Goal: Transaction & Acquisition: Purchase product/service

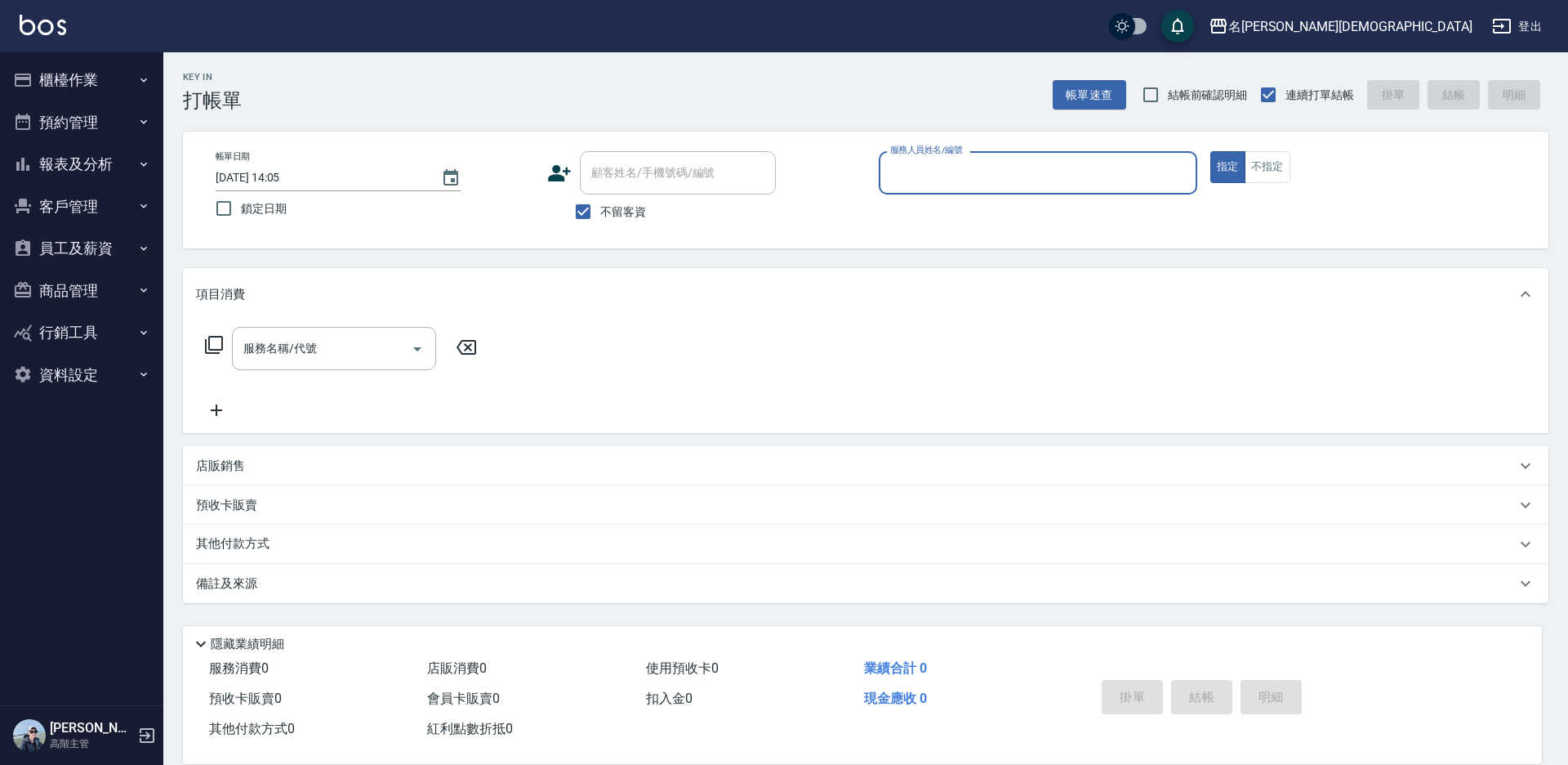
click at [917, 162] on input "服務人員姓名/編號" at bounding box center [1039, 172] width 304 height 28
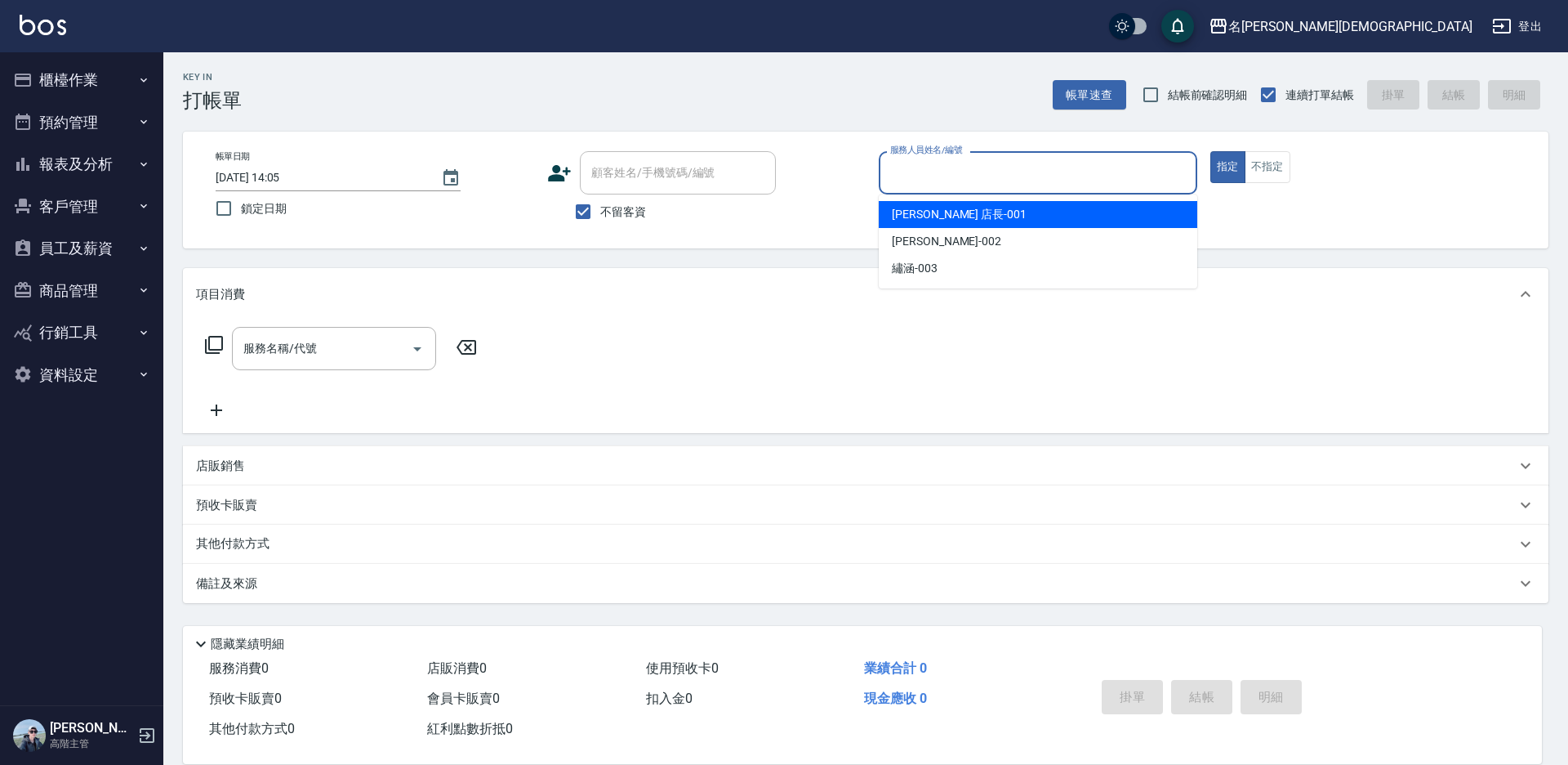
click at [895, 202] on div "[PERSON_NAME] 店長 -001" at bounding box center [1039, 213] width 319 height 27
type input "[PERSON_NAME] 店長-001"
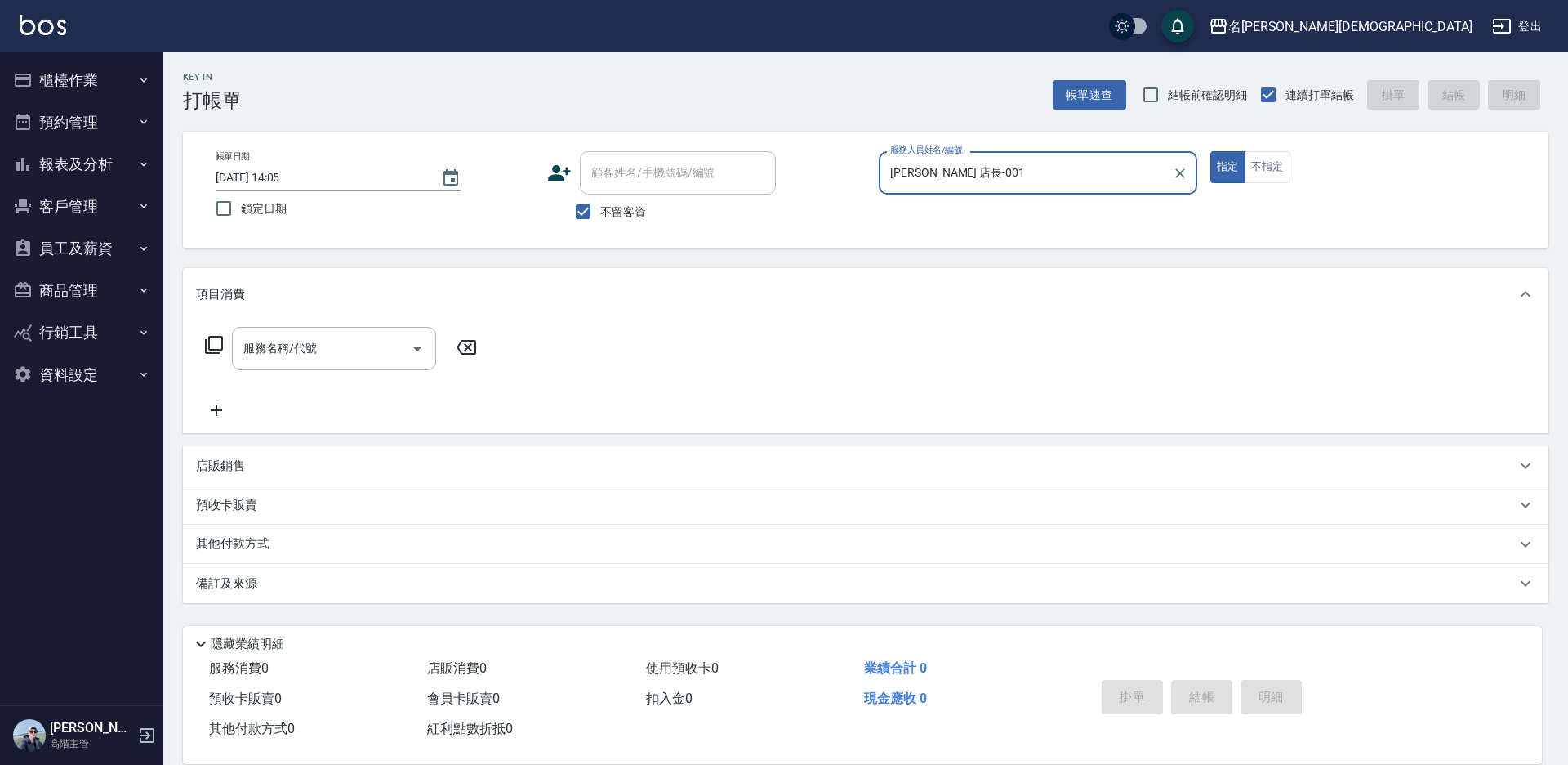
click at [217, 345] on icon at bounding box center [213, 344] width 19 height 19
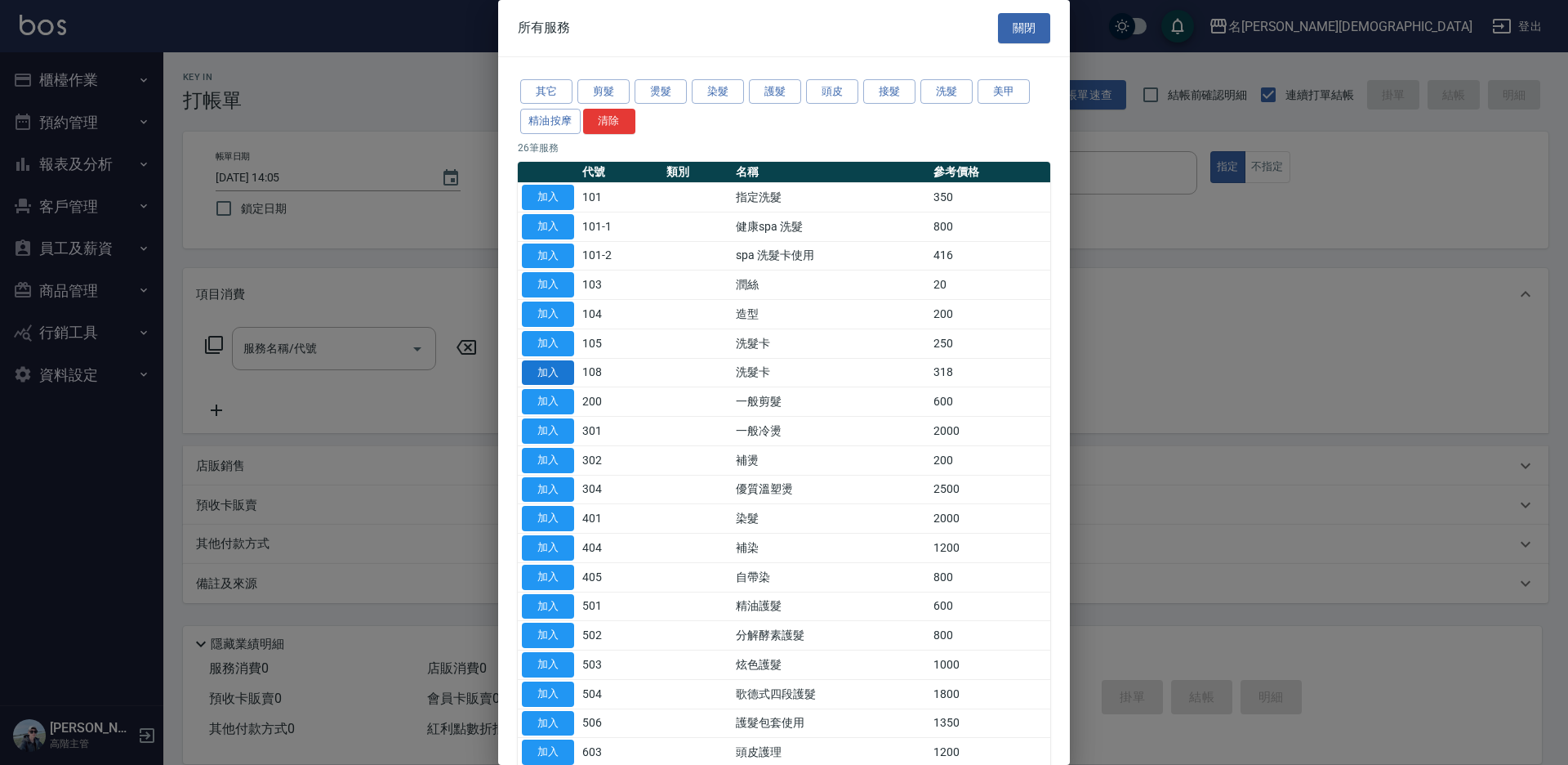
click at [539, 373] on button "加入" at bounding box center [548, 373] width 52 height 26
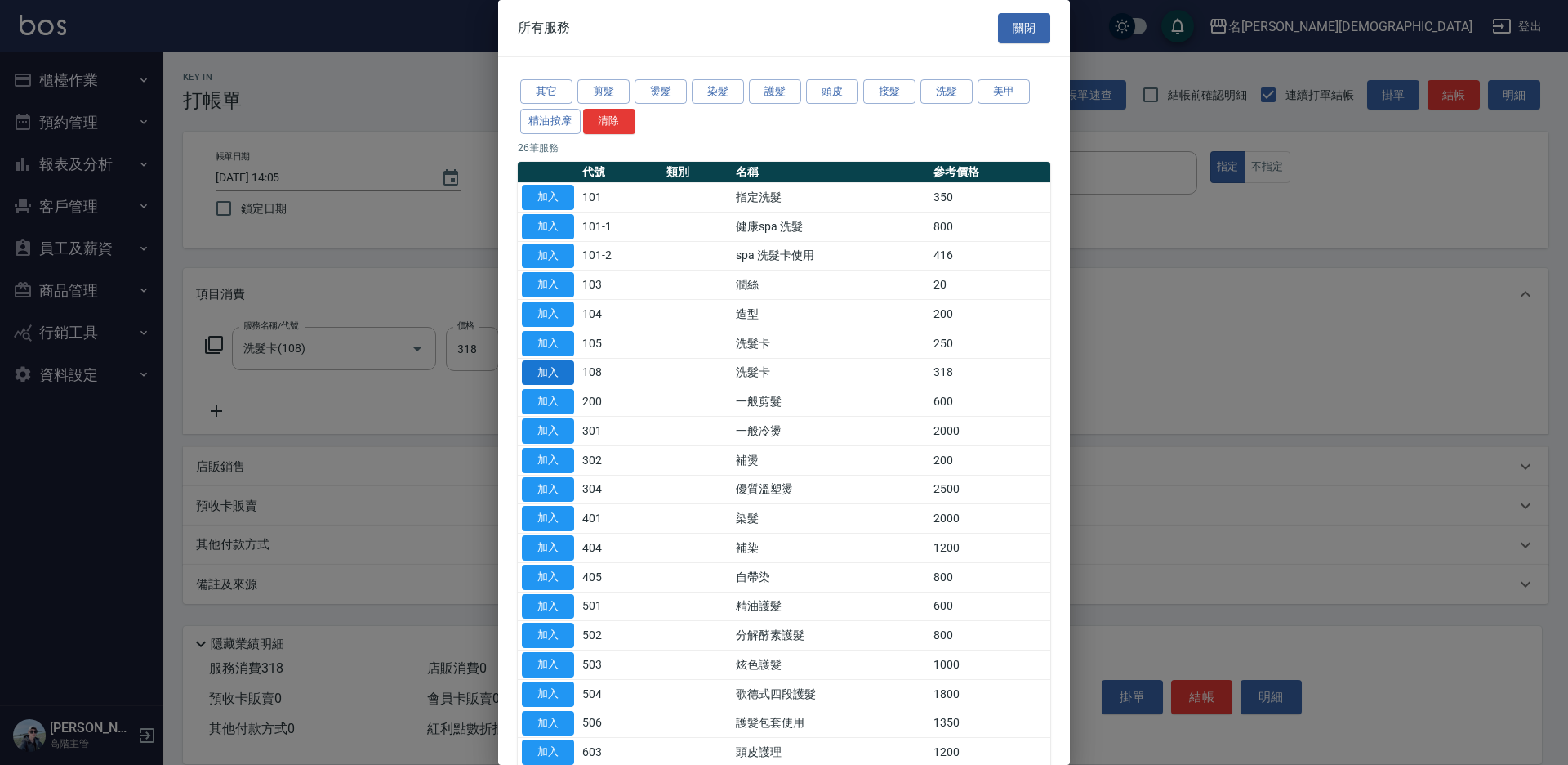
type input "洗髮卡(108)"
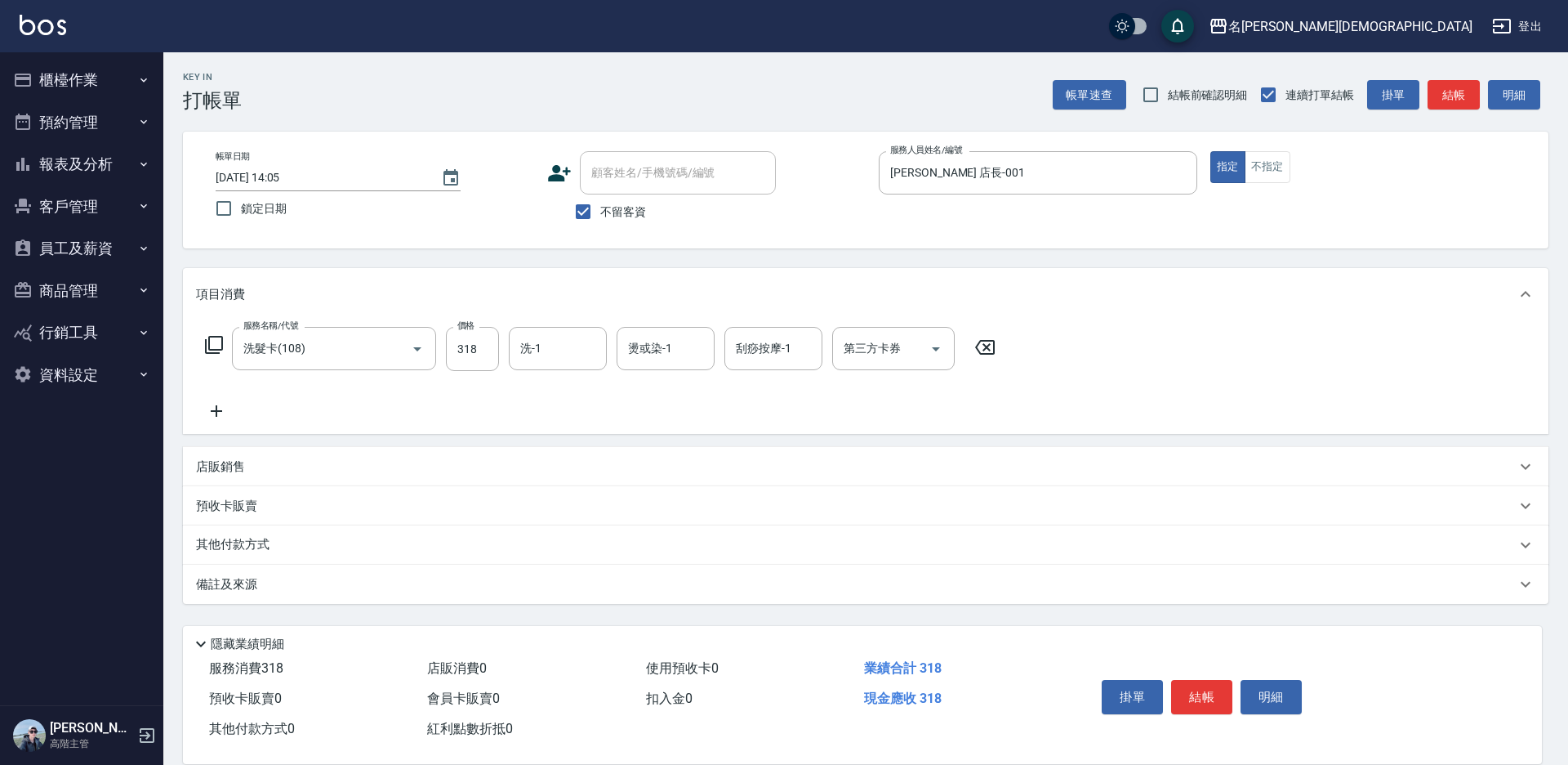
click at [866, 349] on div "第三方卡券 第三方卡券" at bounding box center [894, 348] width 123 height 43
click at [887, 423] on span "舊有卡券" at bounding box center [894, 417] width 123 height 27
type input "舊有卡券"
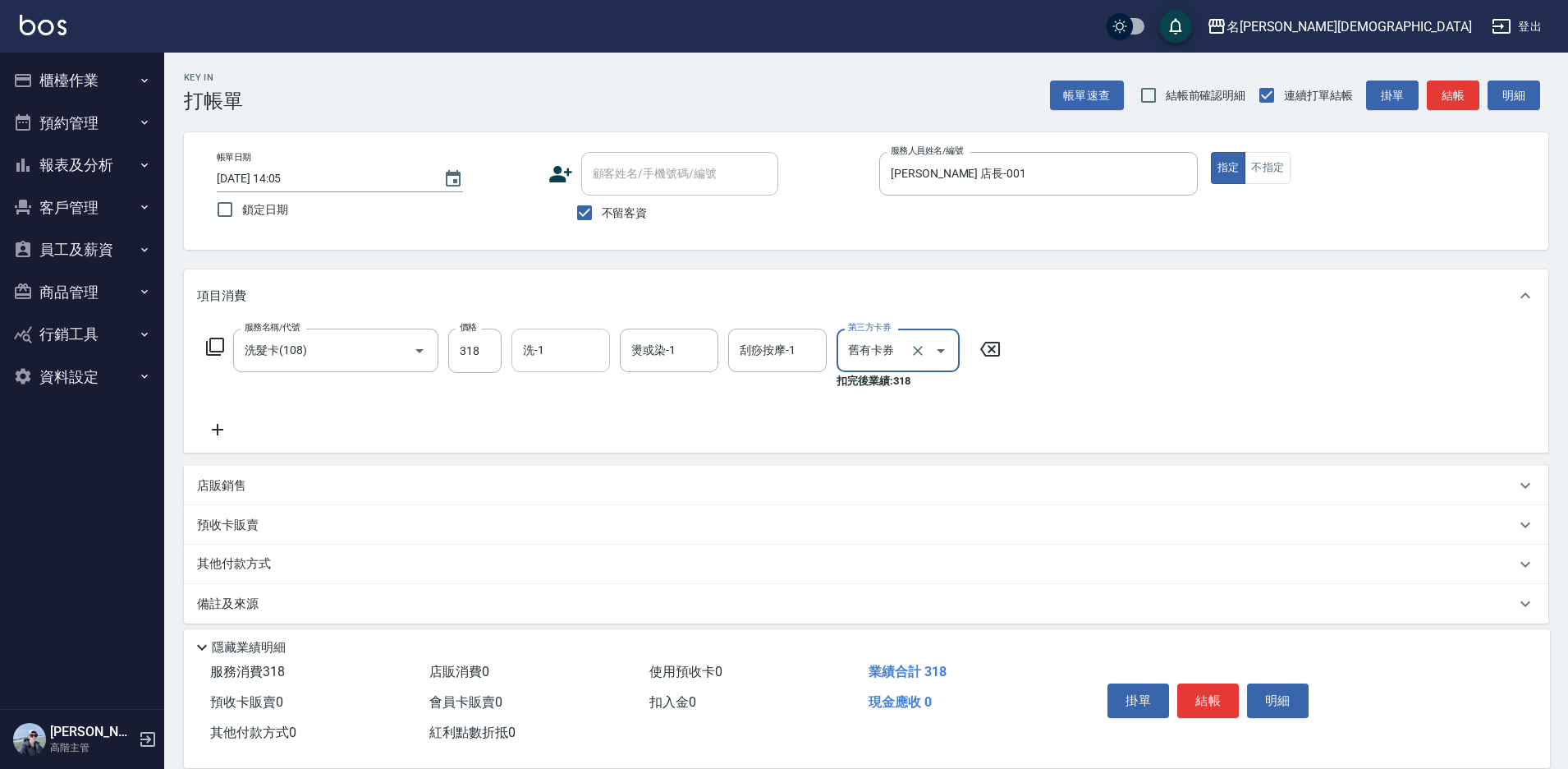
click at [543, 356] on div "洗-1 洗-1" at bounding box center [561, 350] width 99 height 43
click at [576, 423] on div "香香 -002" at bounding box center [561, 436] width 99 height 27
type input "香香-002"
click at [1196, 695] on button "結帳" at bounding box center [1208, 700] width 62 height 34
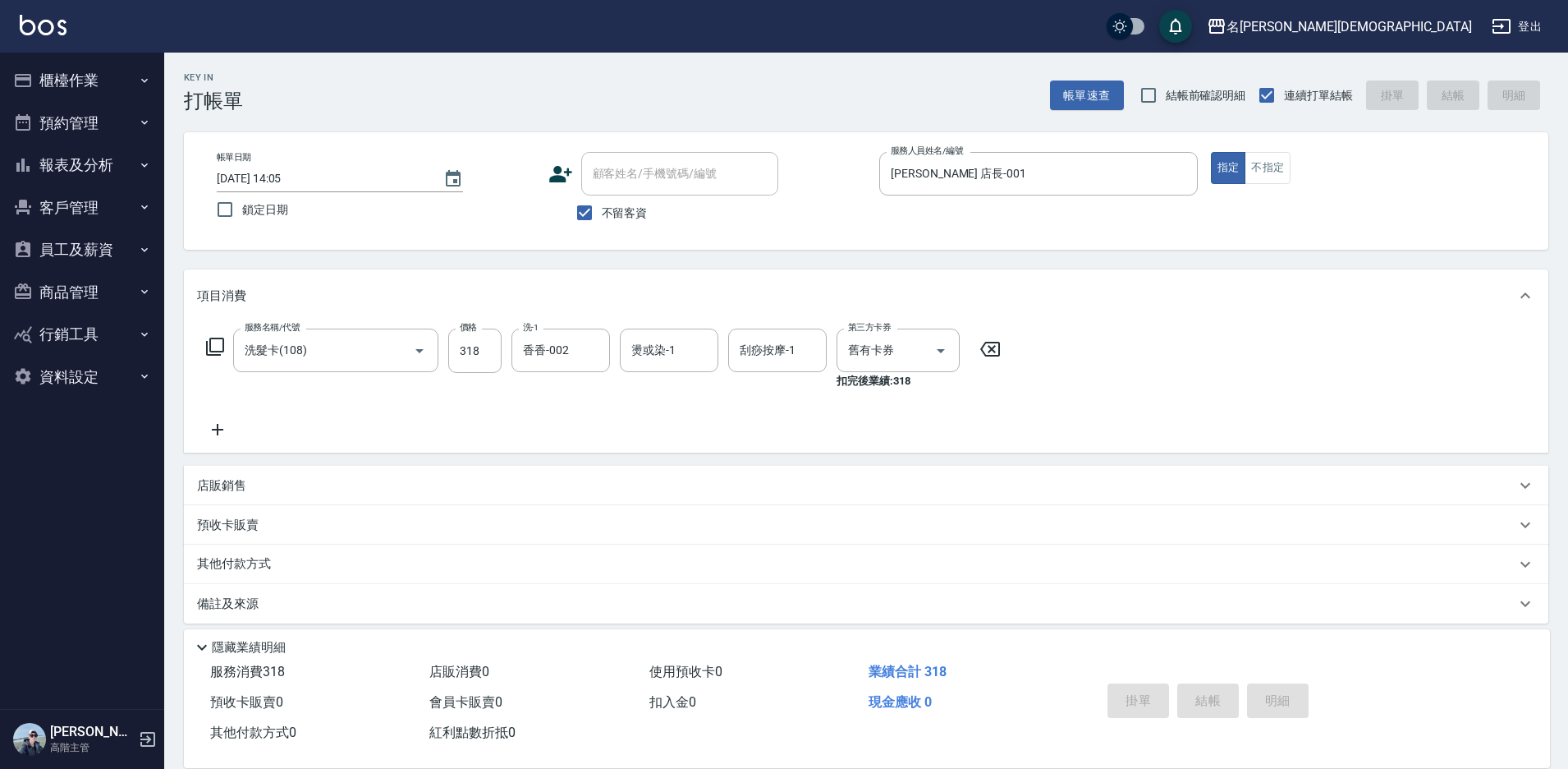
type input "[DATE] 14:06"
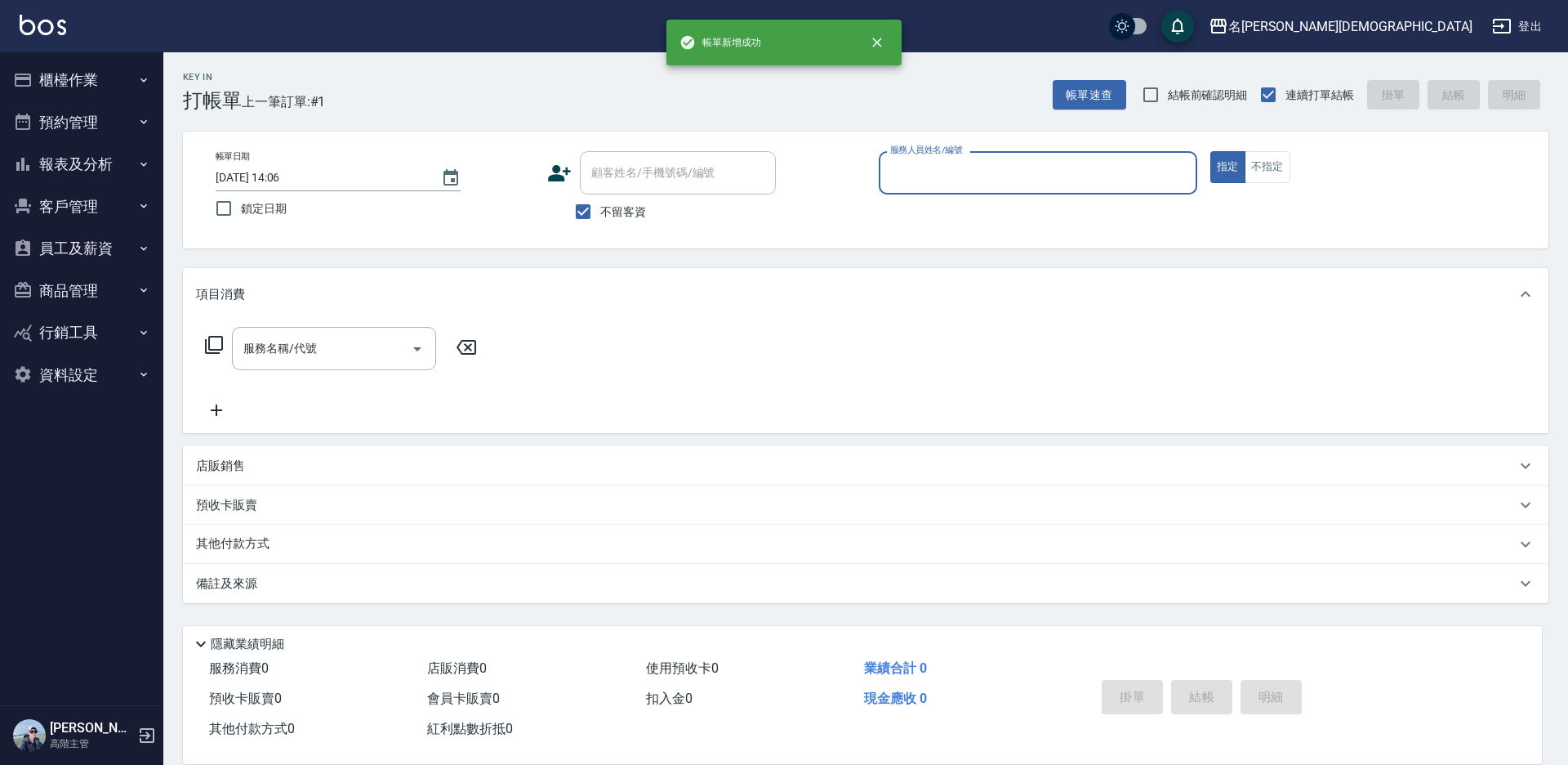
click at [907, 181] on input "服務人員姓名/編號" at bounding box center [1039, 172] width 304 height 28
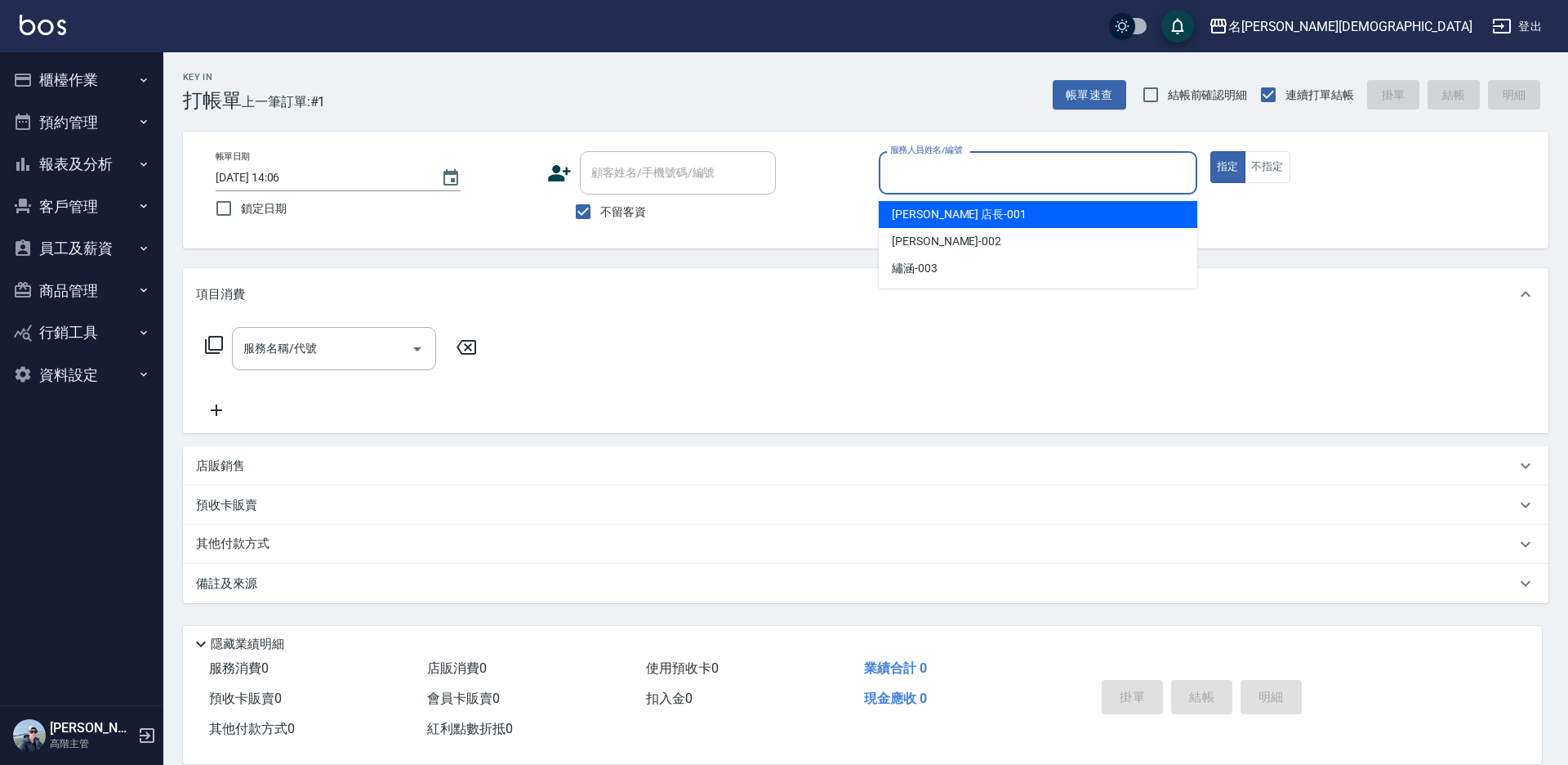
click at [908, 208] on span "[PERSON_NAME] 店長 -001" at bounding box center [959, 214] width 135 height 17
type input "[PERSON_NAME] 店長-001"
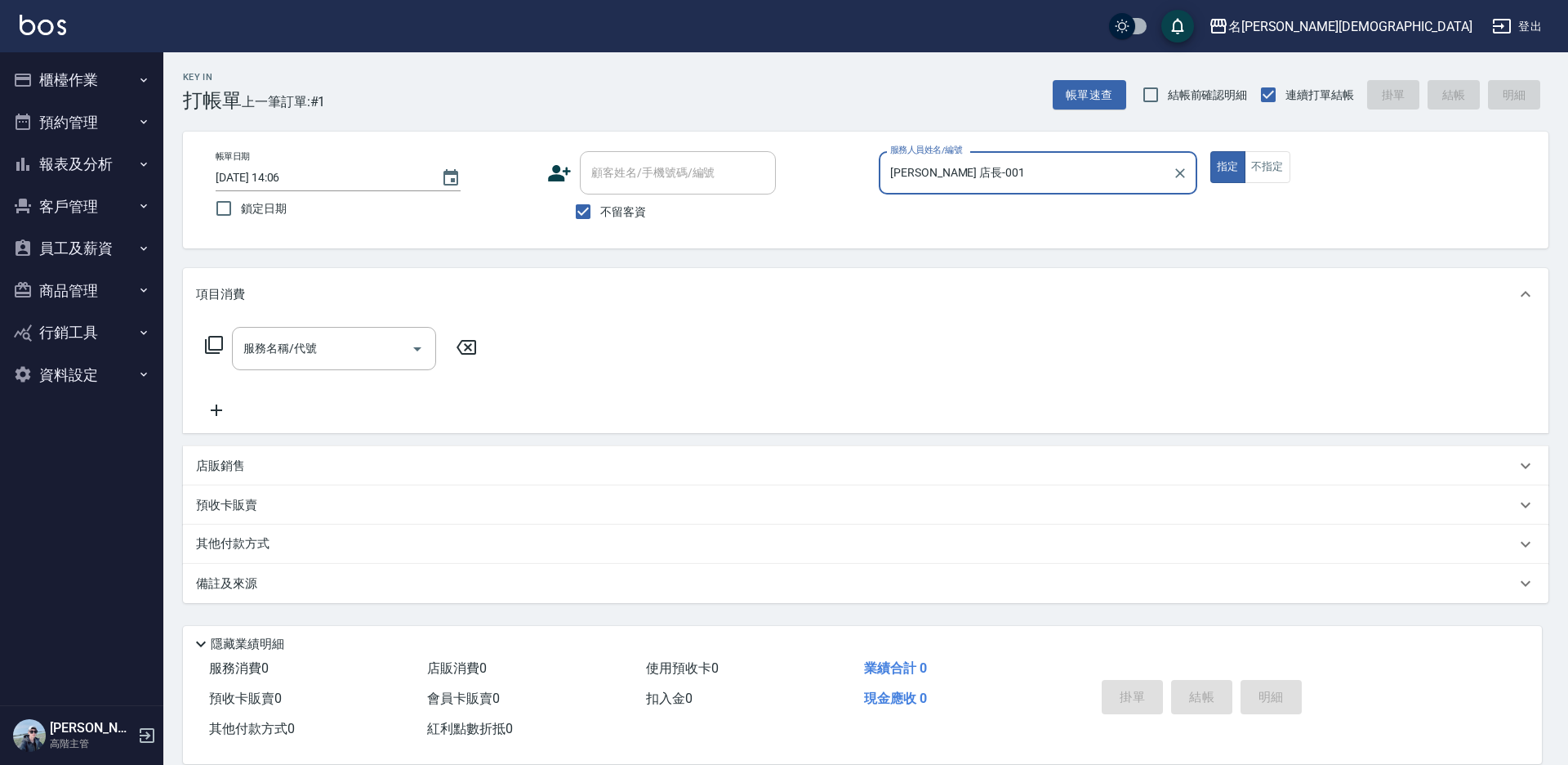
click at [208, 343] on icon at bounding box center [213, 344] width 19 height 19
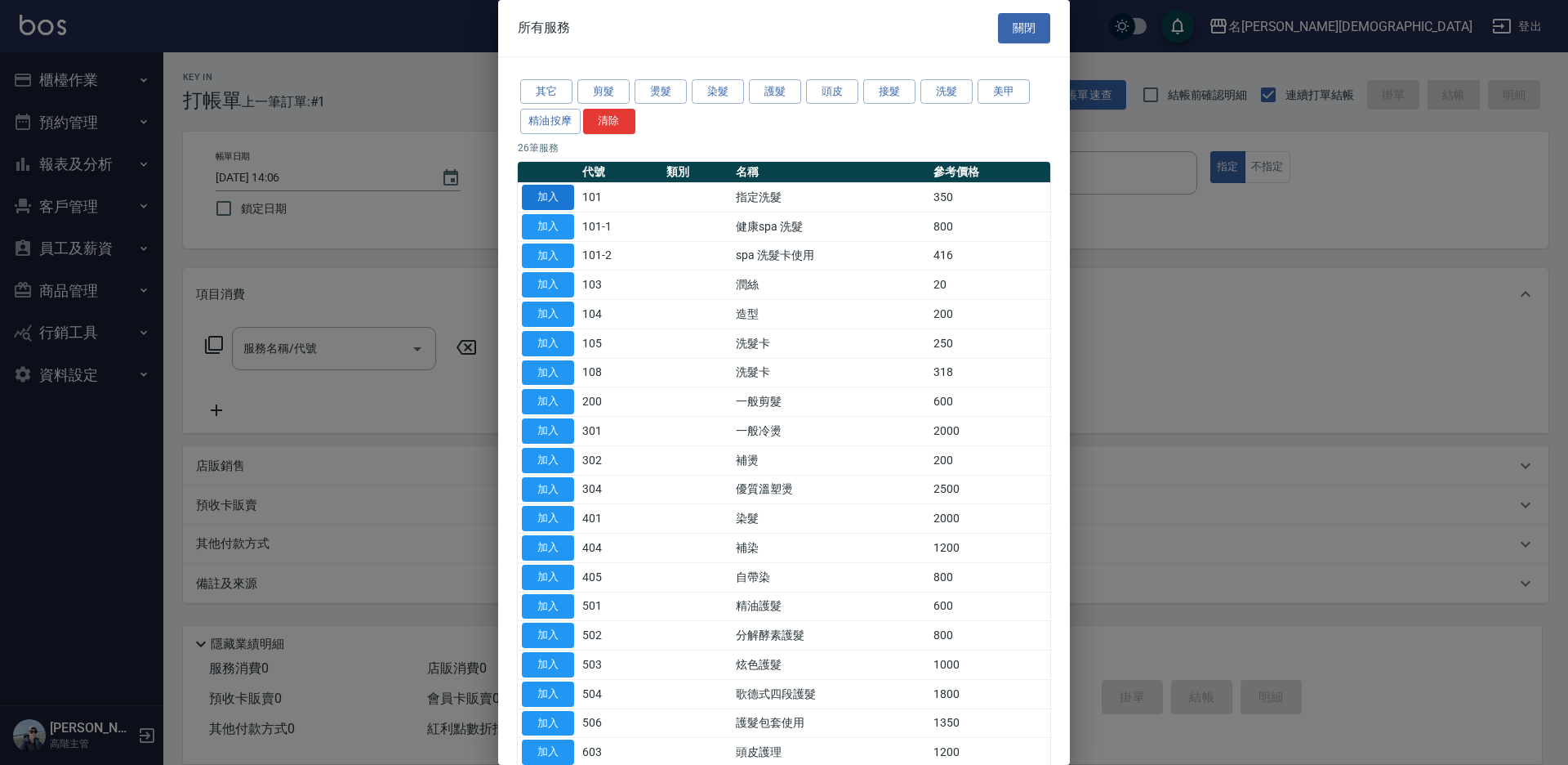
click at [565, 191] on button "加入" at bounding box center [548, 198] width 52 height 26
type input "指定洗髮(101)"
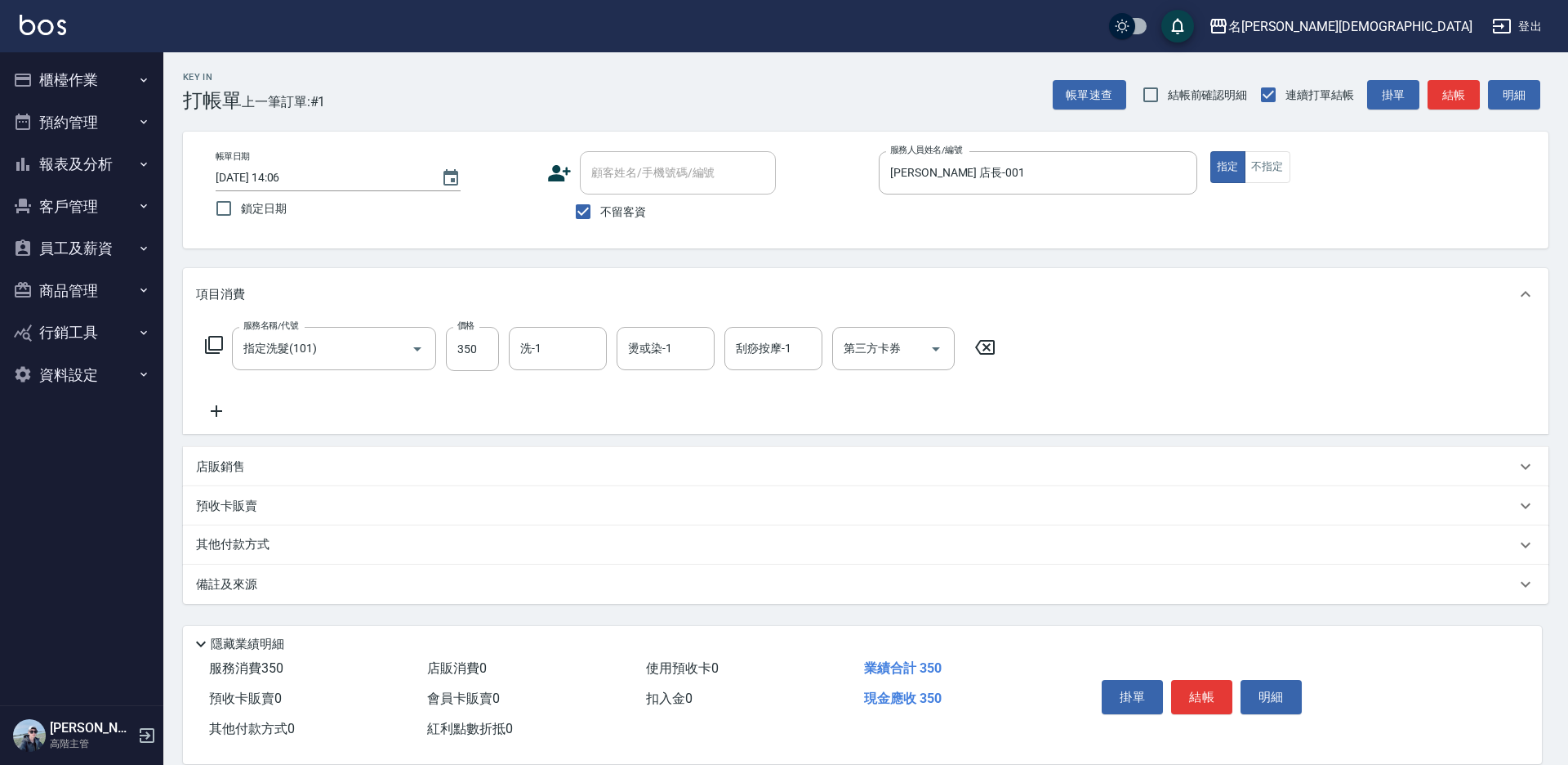
click at [528, 350] on div "洗-1 洗-1" at bounding box center [558, 348] width 98 height 43
drag, startPoint x: 579, startPoint y: 421, endPoint x: 657, endPoint y: 443, distance: 81.0
click at [579, 421] on div "香香 -002" at bounding box center [558, 433] width 98 height 27
type input "香香-002"
click at [1190, 684] on button "結帳" at bounding box center [1202, 696] width 61 height 34
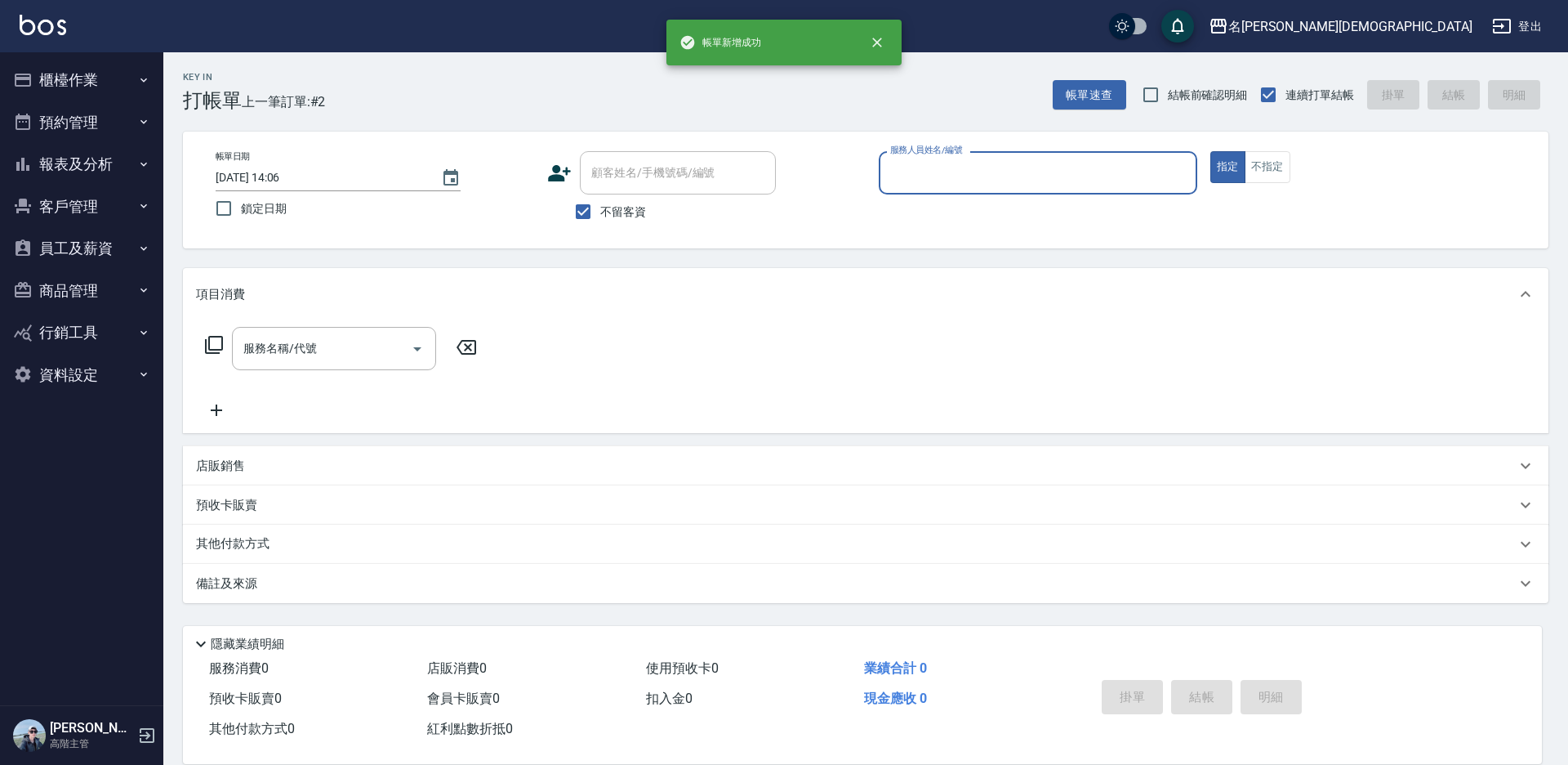
click at [924, 180] on input "服務人員姓名/編號" at bounding box center [1039, 172] width 304 height 28
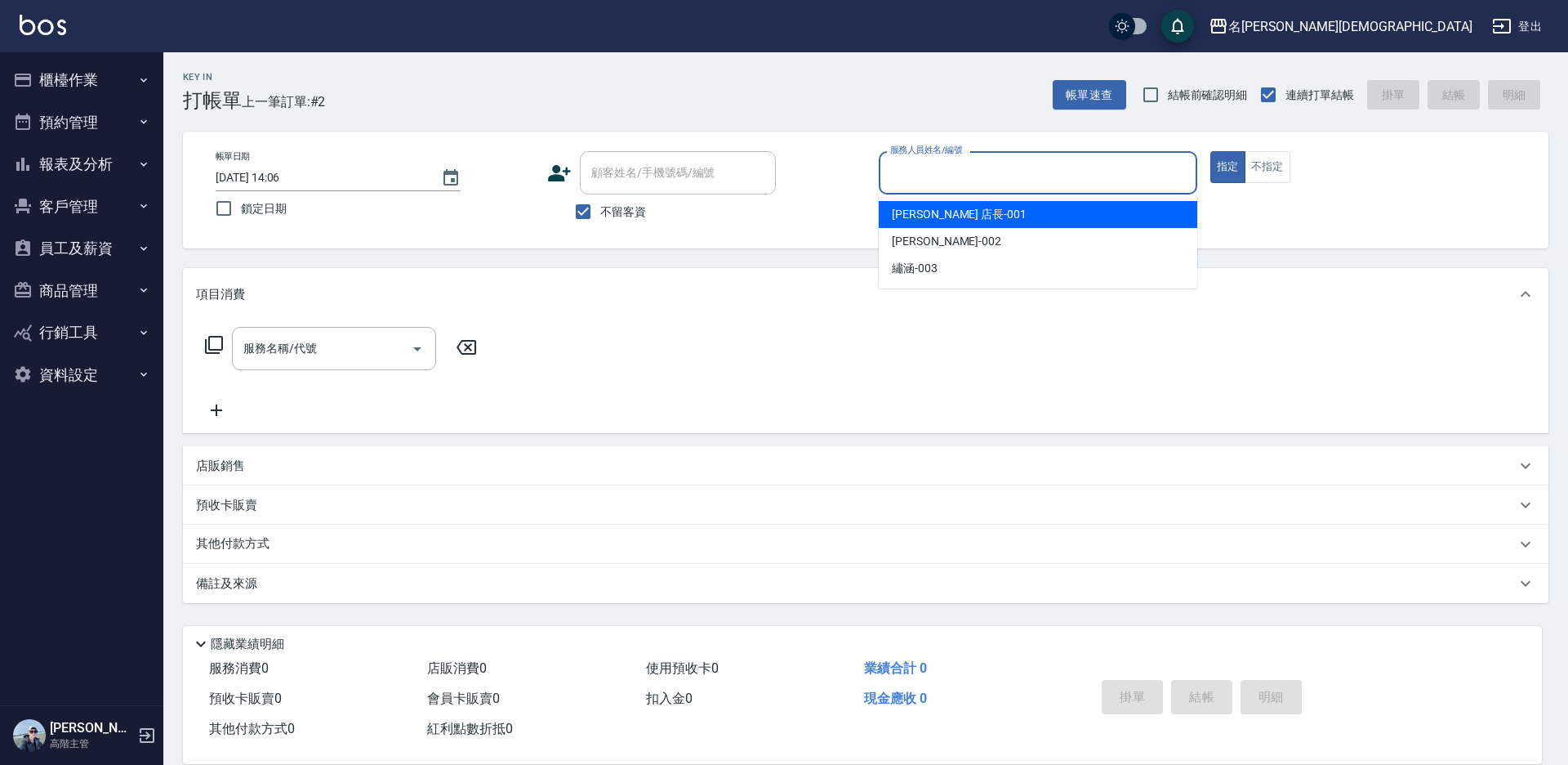
click at [920, 212] on span "[PERSON_NAME] 店長 -001" at bounding box center [959, 214] width 135 height 17
type input "[PERSON_NAME] 店長-001"
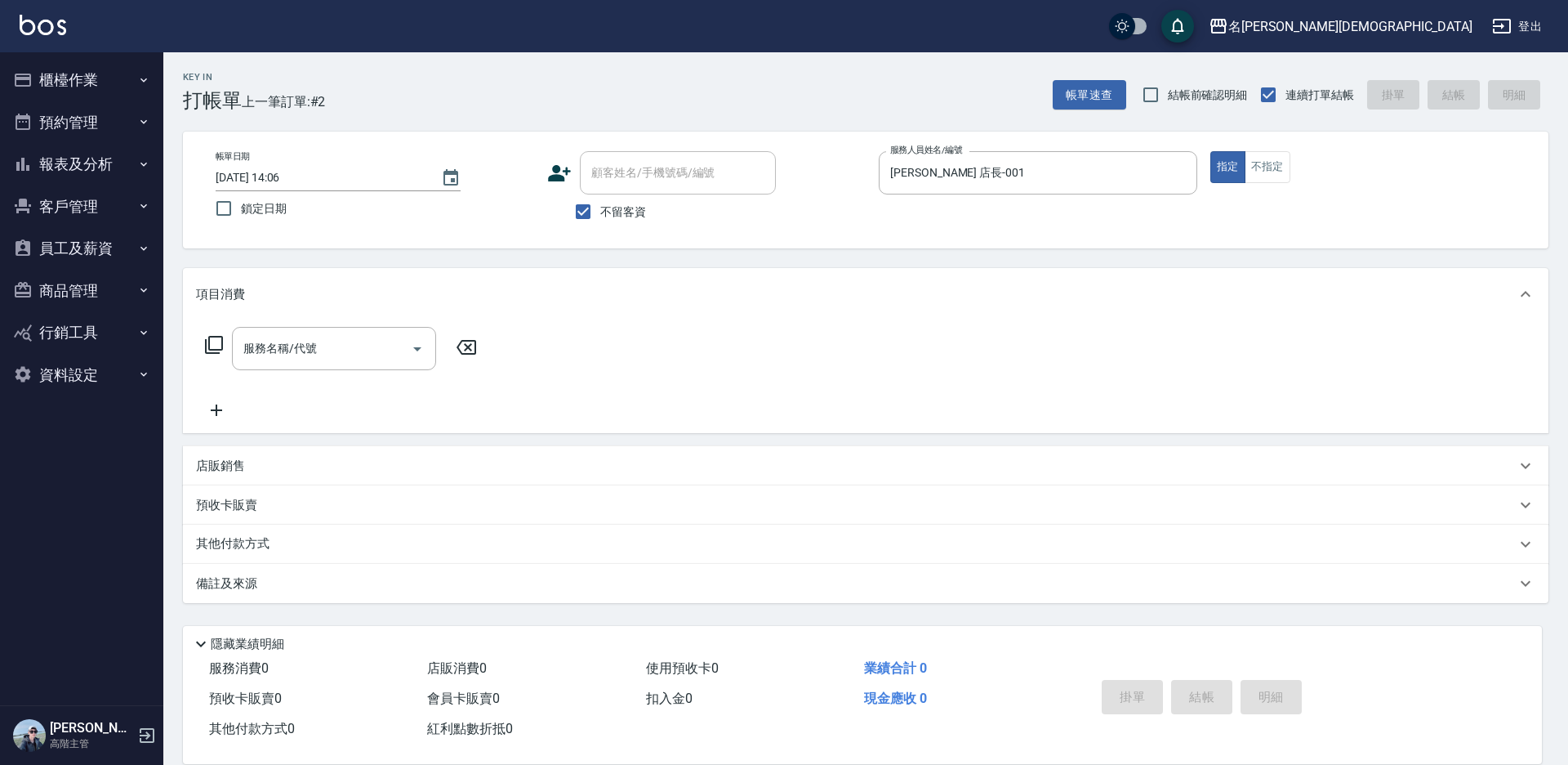
click at [220, 343] on icon at bounding box center [213, 344] width 19 height 19
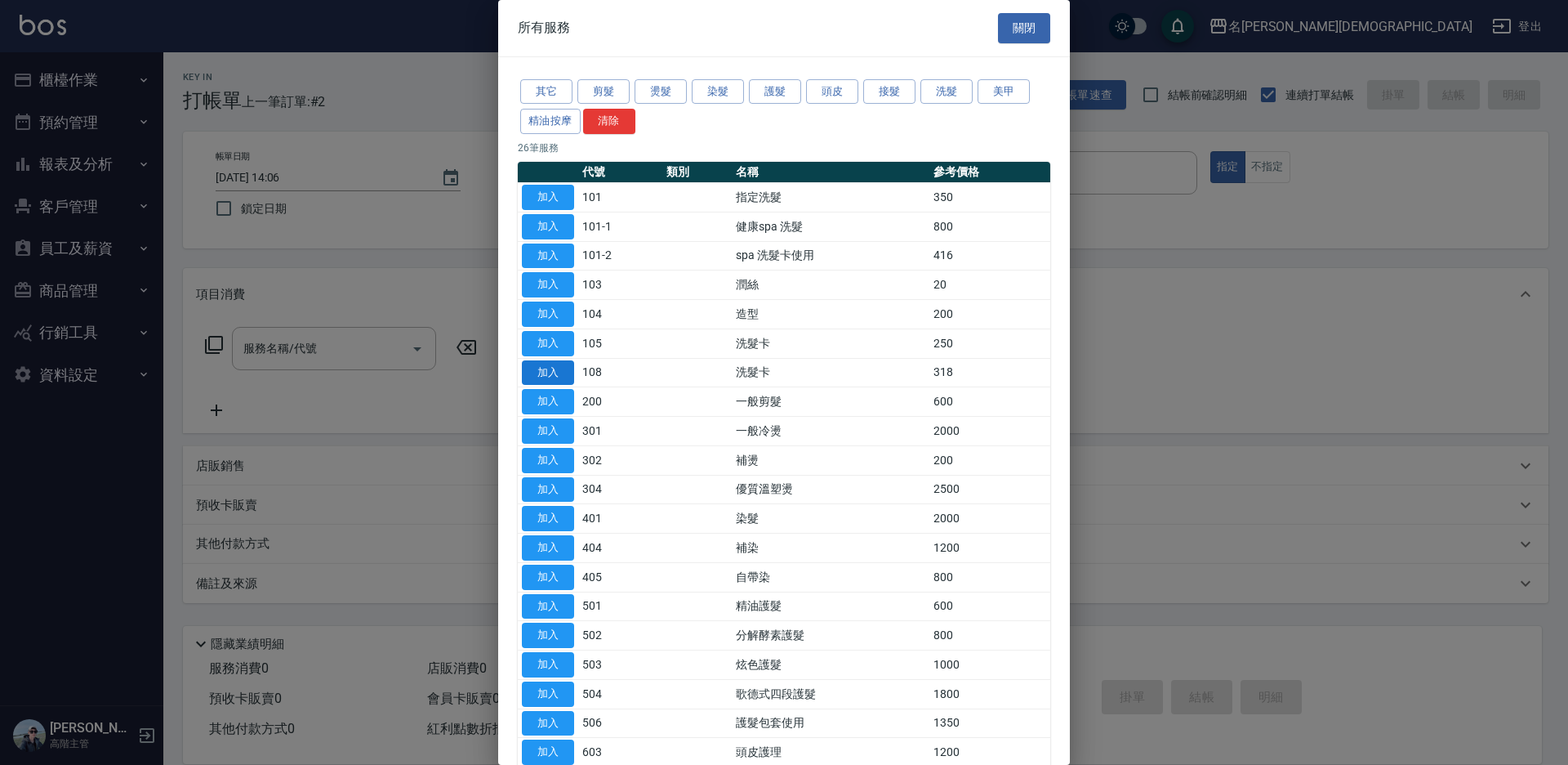
click at [532, 372] on button "加入" at bounding box center [548, 373] width 52 height 26
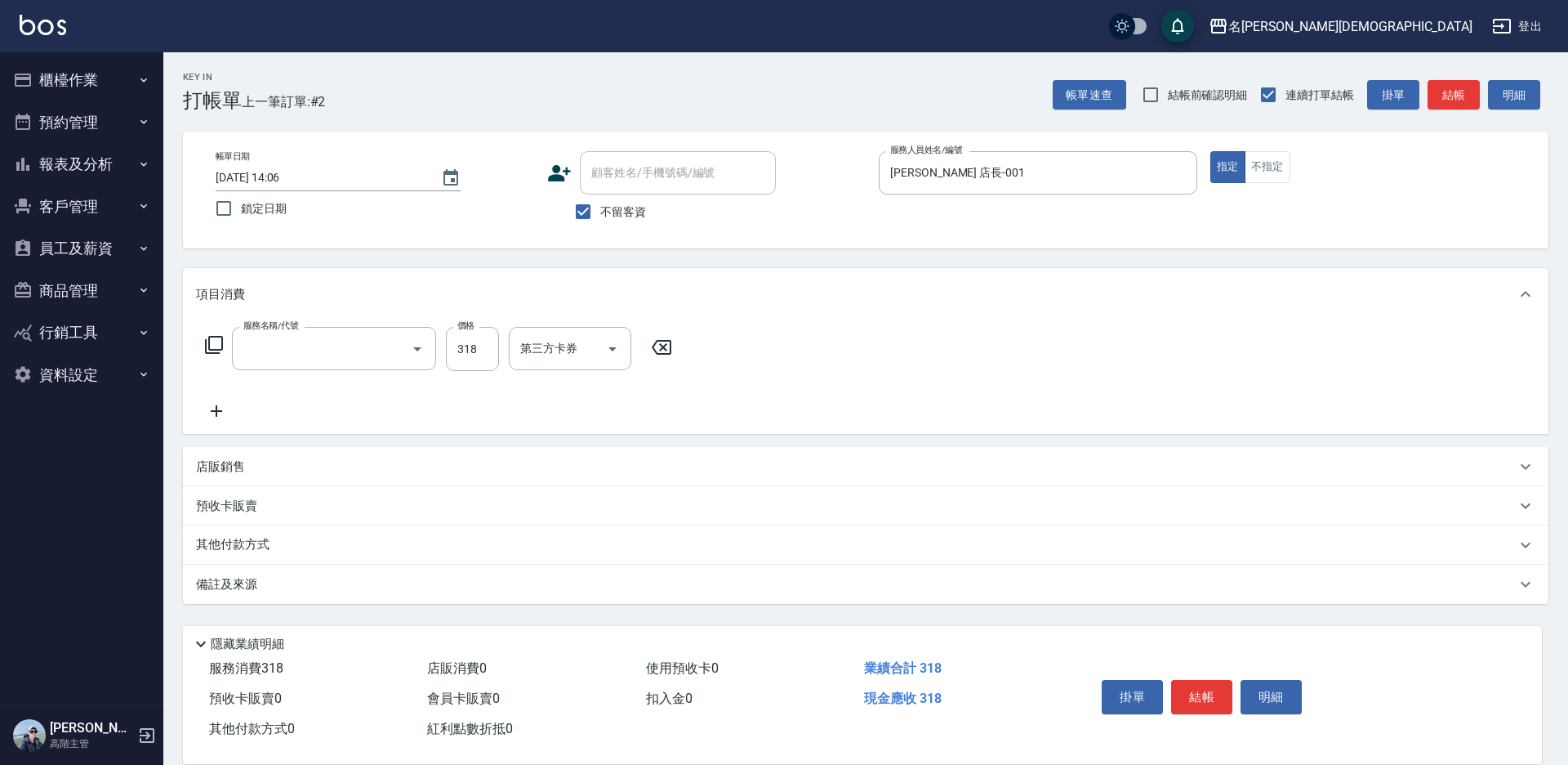
type input "洗髮卡(108)"
drag, startPoint x: 540, startPoint y: 351, endPoint x: 553, endPoint y: 358, distance: 14.8
click at [541, 350] on div "第三方卡券 第三方卡券" at bounding box center [571, 348] width 123 height 43
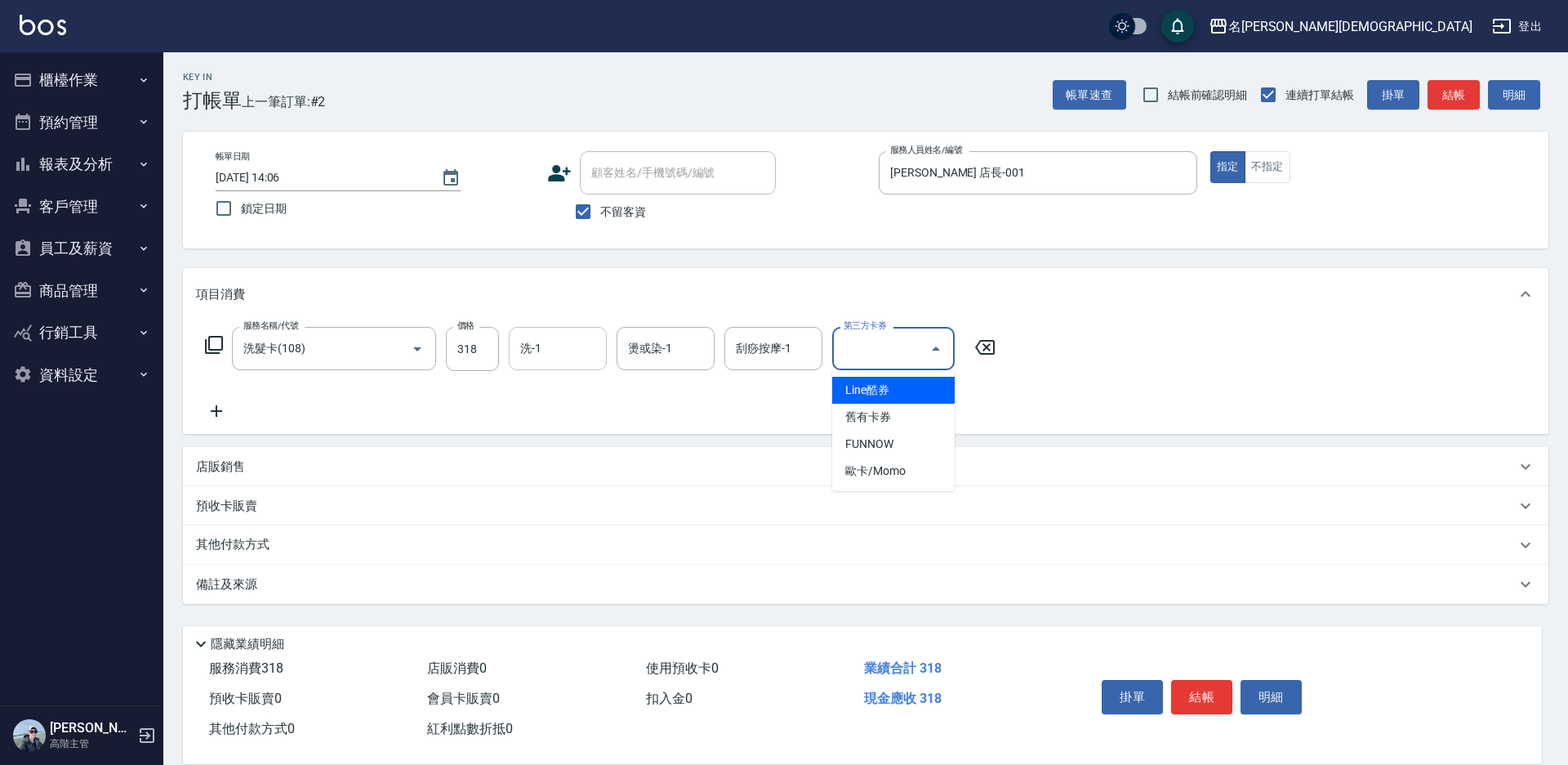
click at [550, 357] on input "洗-1" at bounding box center [558, 348] width 83 height 28
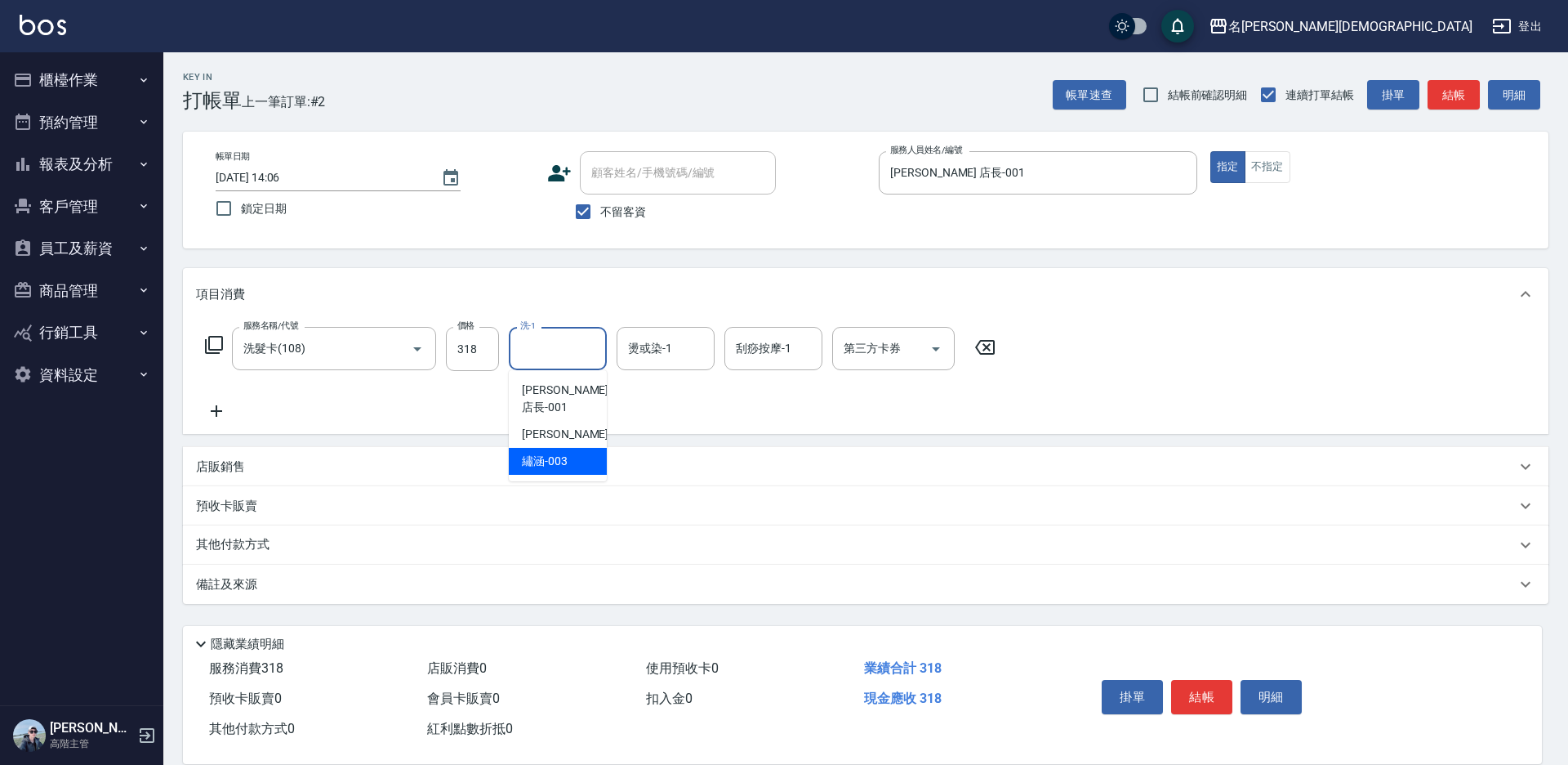
drag, startPoint x: 566, startPoint y: 444, endPoint x: 760, endPoint y: 394, distance: 200.3
click at [571, 448] on div "繡涵 -003" at bounding box center [558, 461] width 98 height 27
type input "繡涵-003"
click at [865, 358] on input "第三方卡券" at bounding box center [881, 348] width 83 height 28
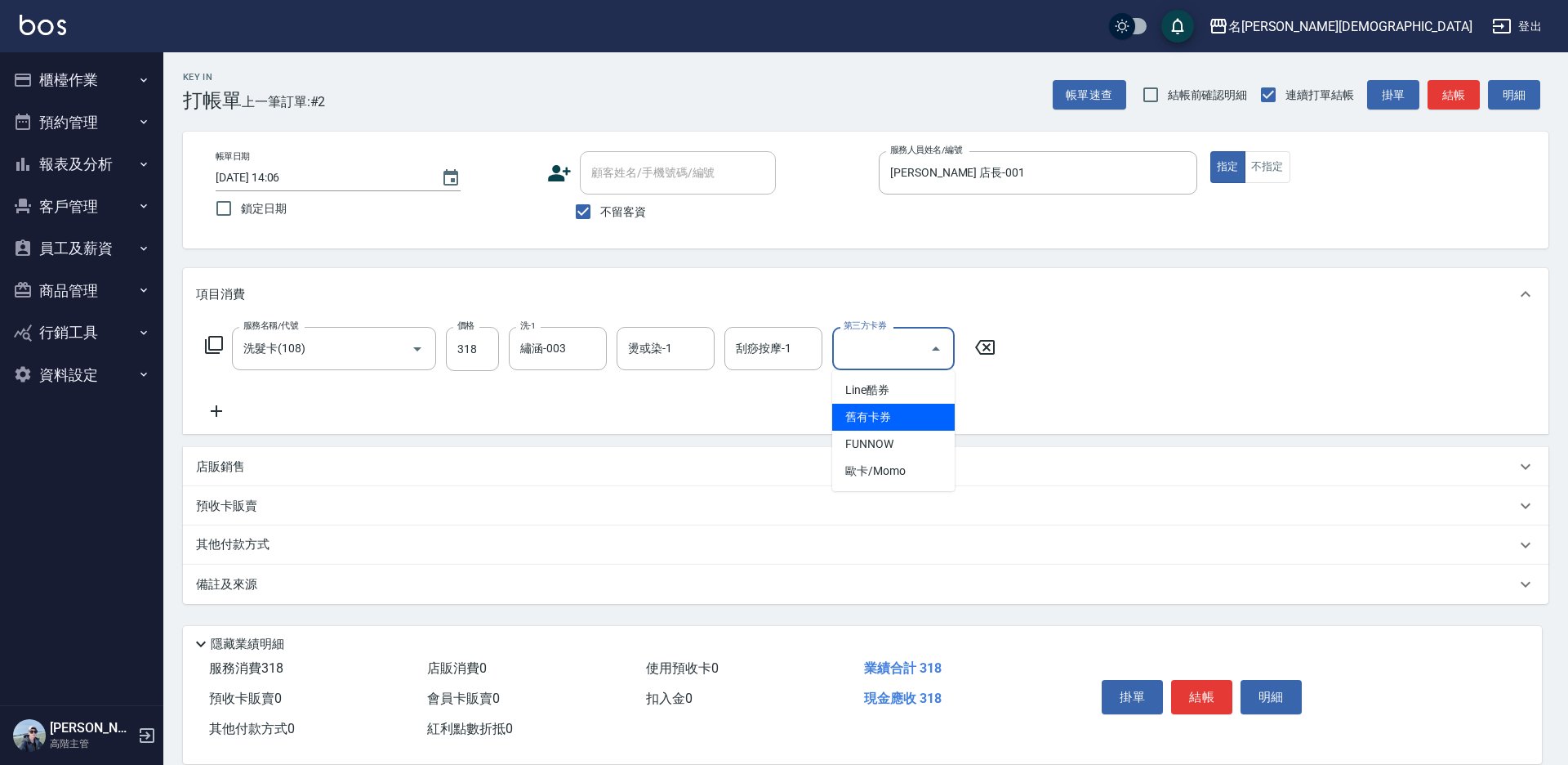
drag, startPoint x: 866, startPoint y: 414, endPoint x: 1089, endPoint y: 496, distance: 237.6
click at [869, 414] on span "舊有卡券" at bounding box center [894, 417] width 123 height 27
type input "舊有卡券"
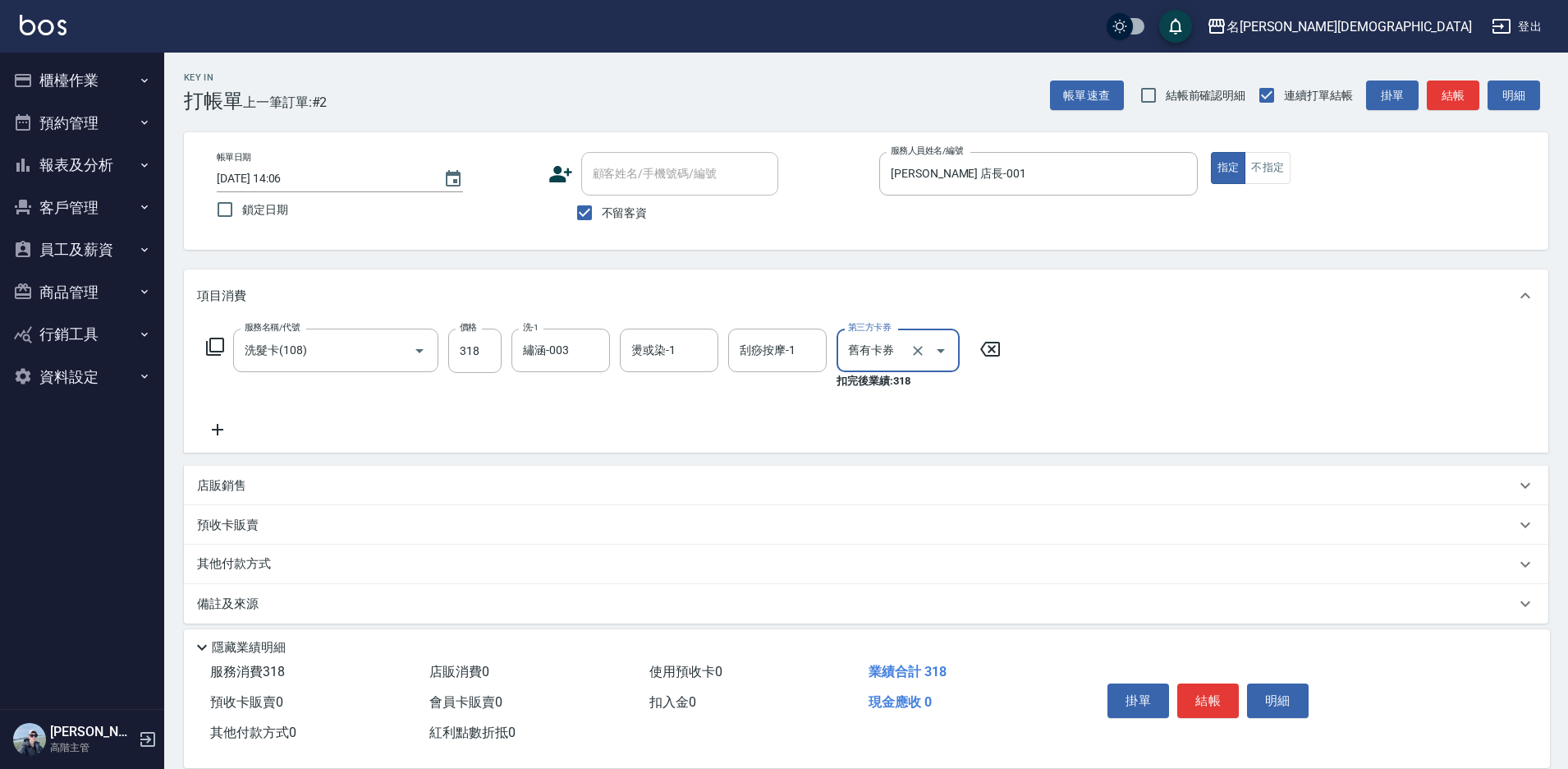
drag, startPoint x: 1203, startPoint y: 692, endPoint x: 1179, endPoint y: 668, distance: 33.9
click at [1202, 691] on button "結帳" at bounding box center [1208, 700] width 62 height 34
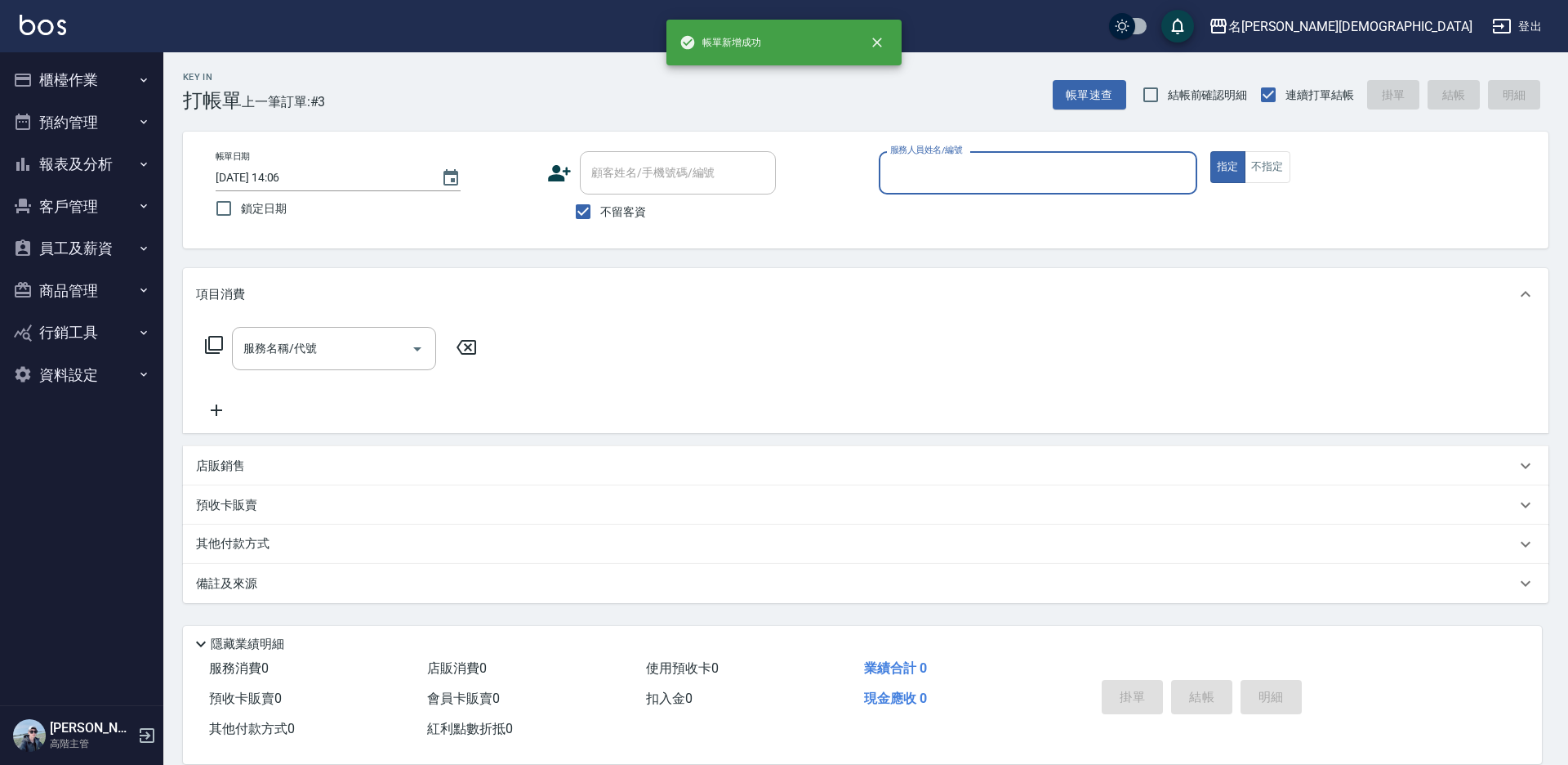
drag, startPoint x: 887, startPoint y: 166, endPoint x: 890, endPoint y: 188, distance: 22.2
click at [888, 167] on input "服務人員姓名/編號" at bounding box center [1039, 172] width 304 height 28
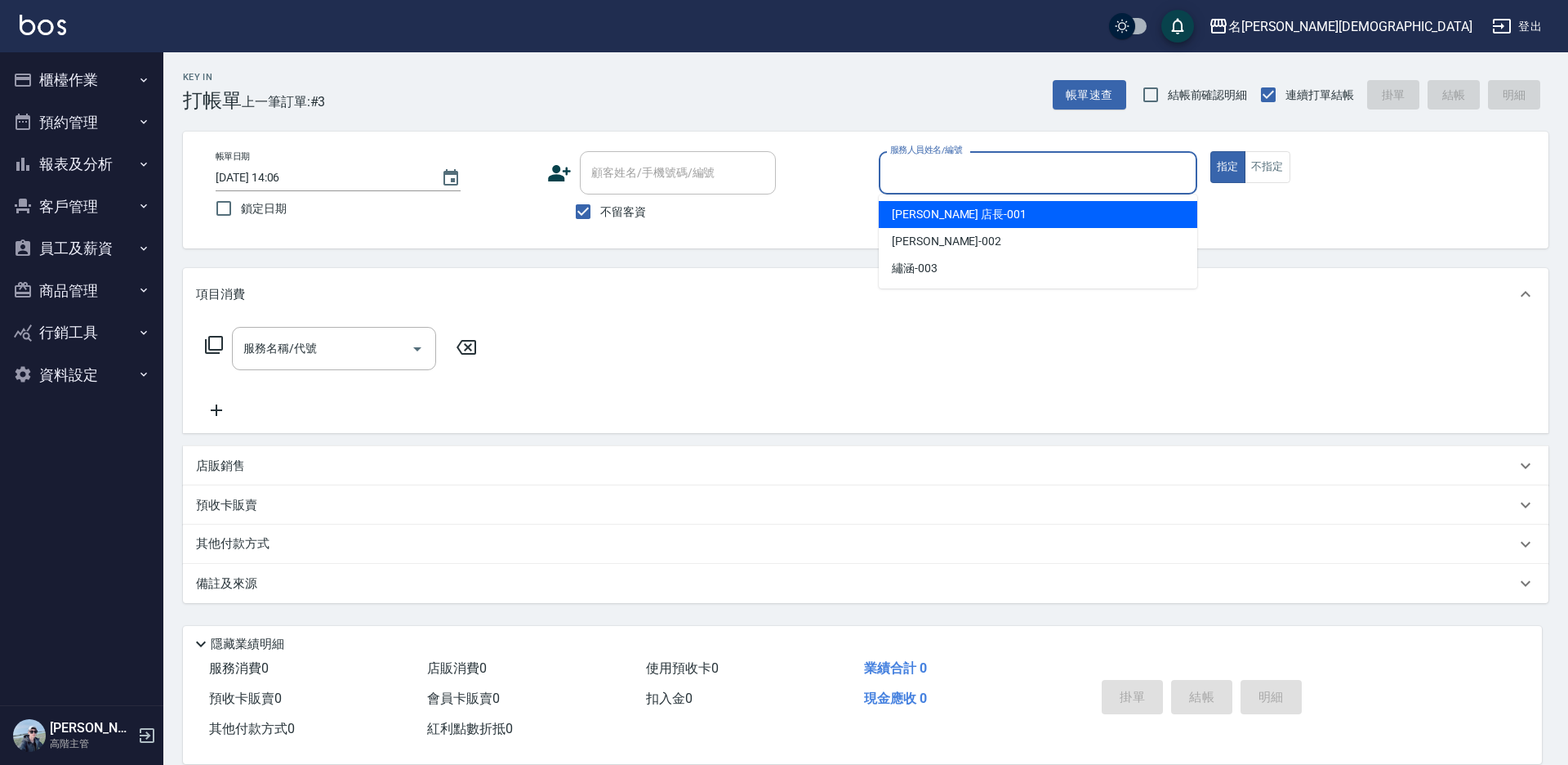
click at [892, 212] on span "[PERSON_NAME] 店長 -001" at bounding box center [959, 214] width 135 height 17
type input "[PERSON_NAME] 店長-001"
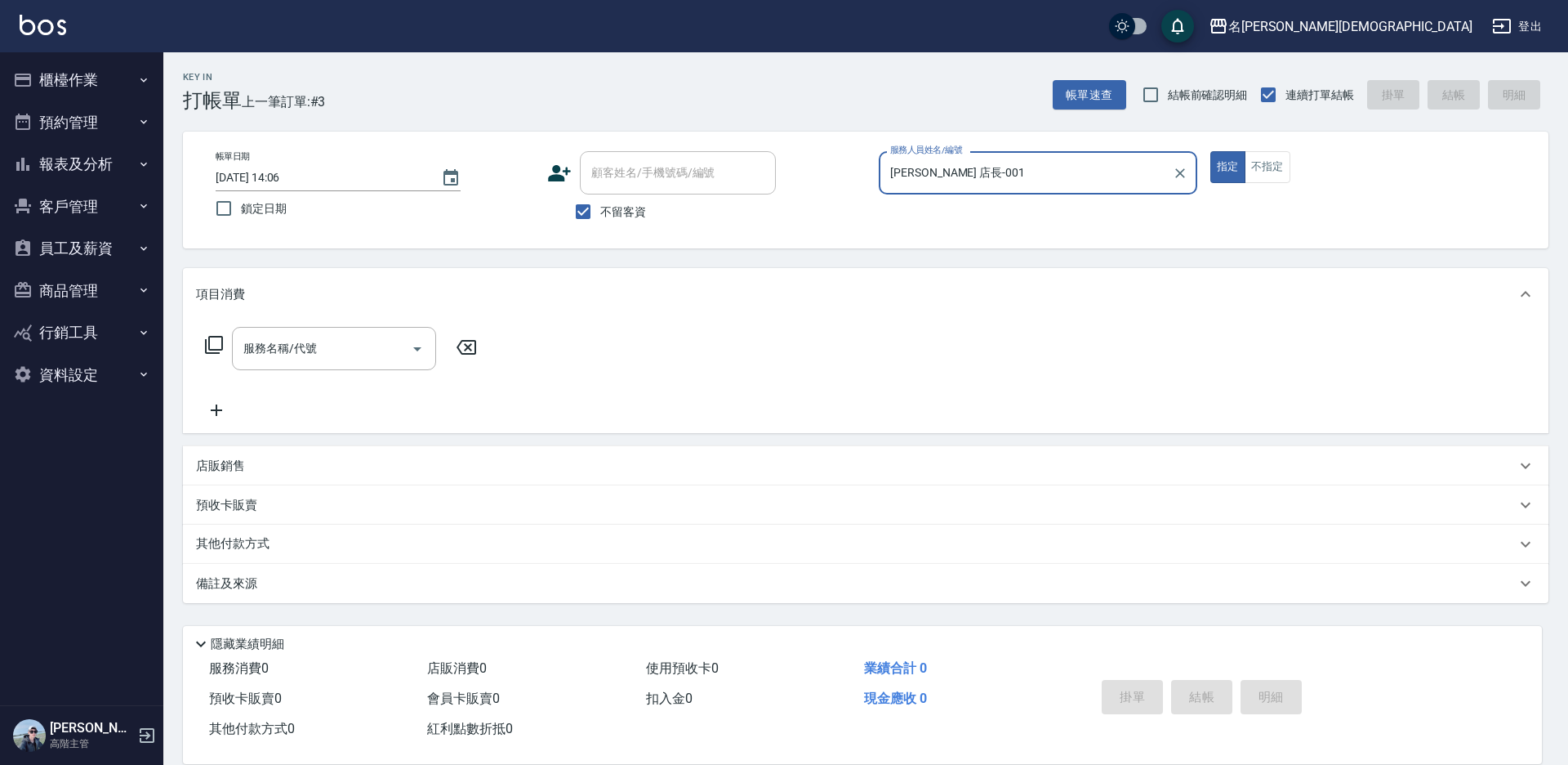
click at [215, 340] on icon at bounding box center [213, 344] width 19 height 19
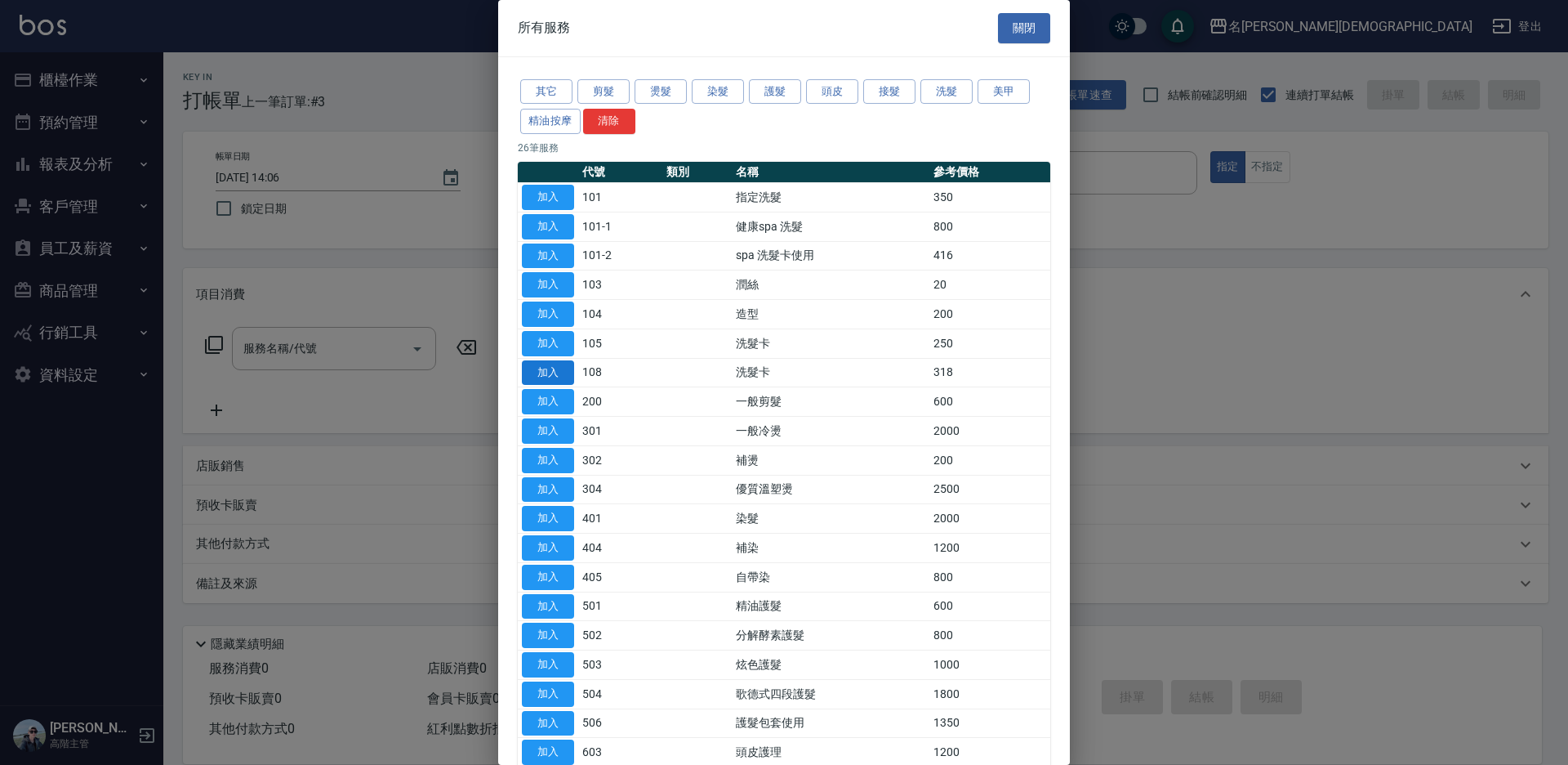
click at [540, 366] on button "加入" at bounding box center [548, 373] width 52 height 26
type input "洗髮卡(108)"
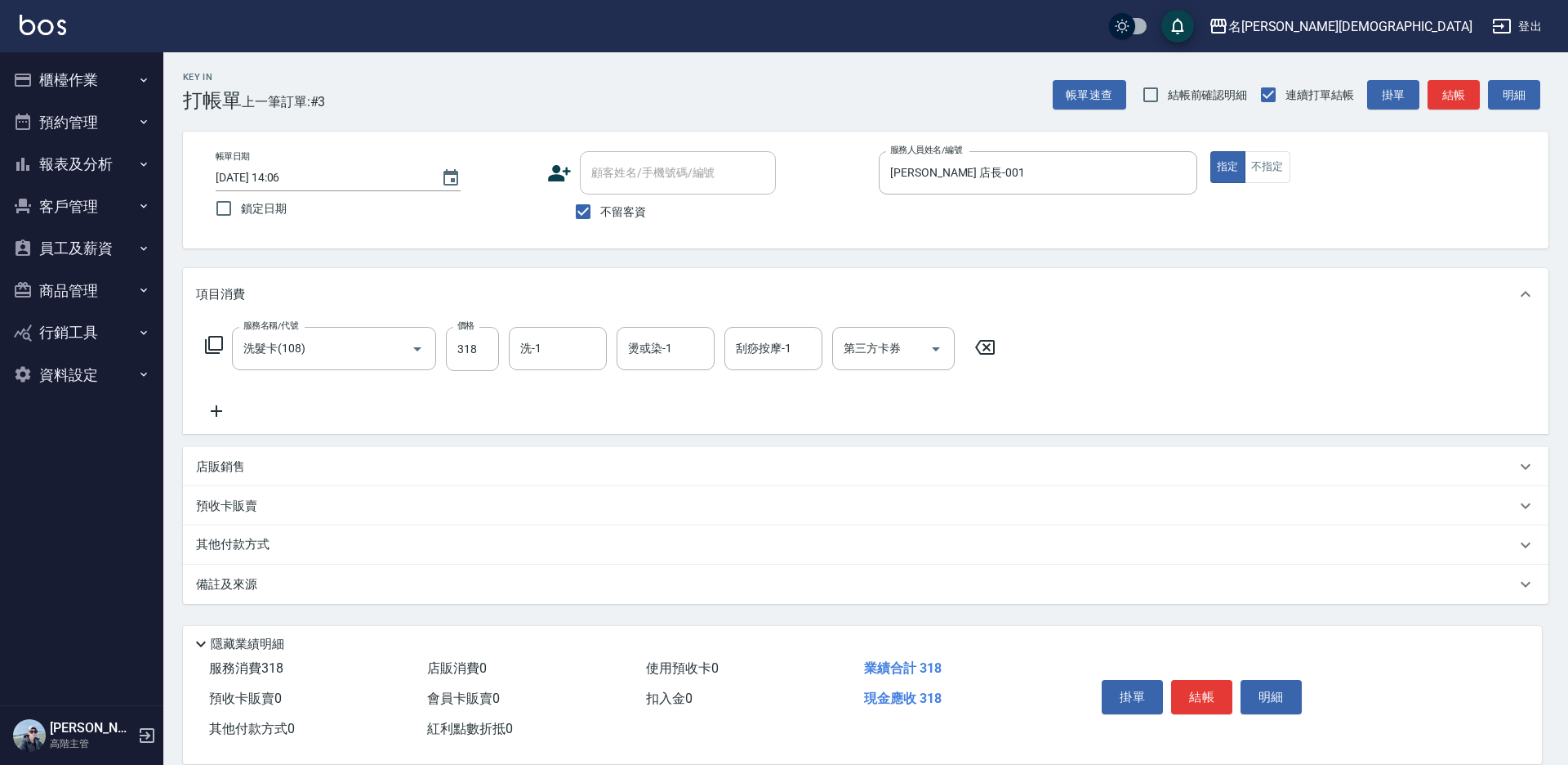
click at [212, 342] on icon at bounding box center [213, 344] width 19 height 19
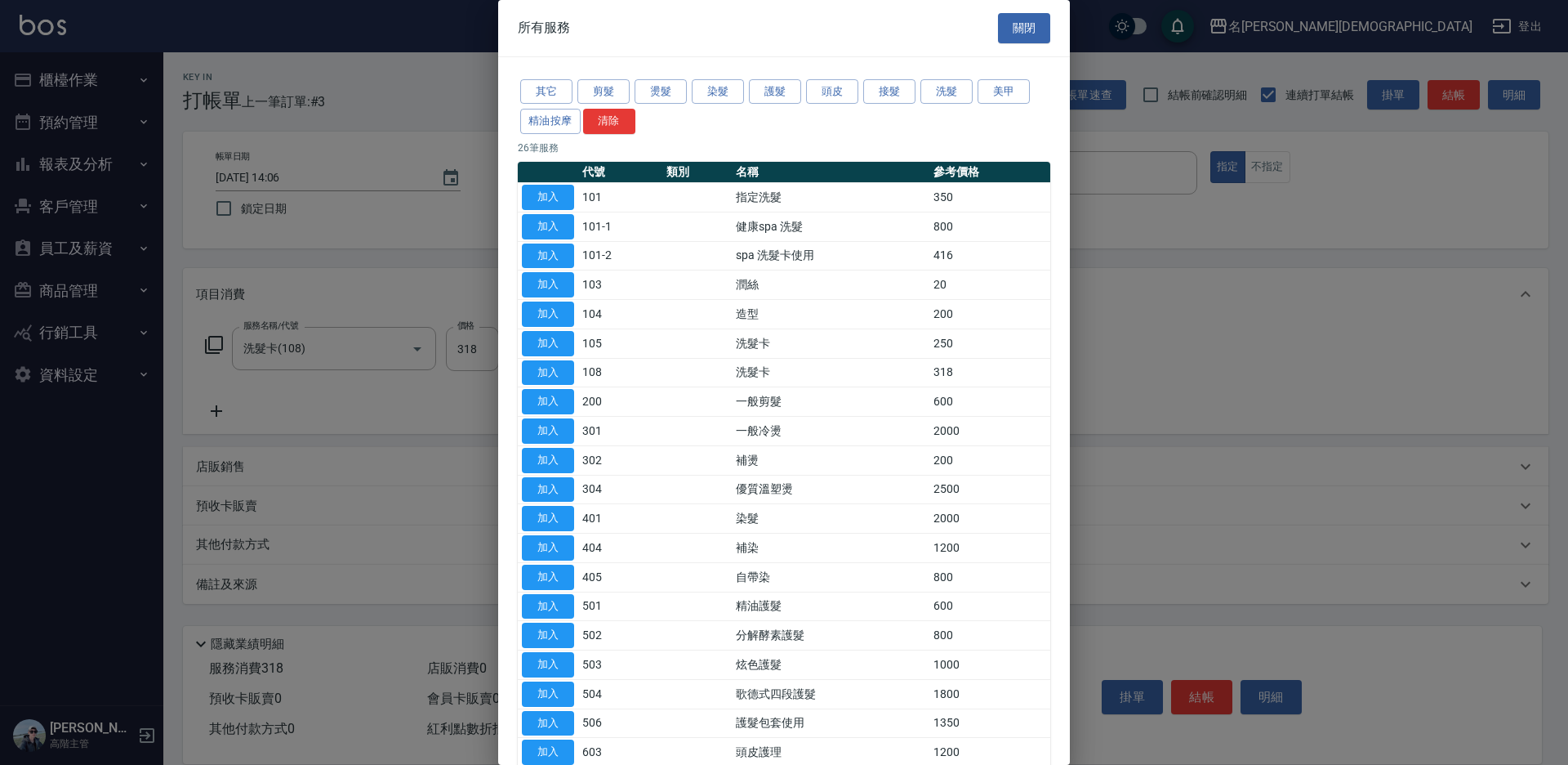
click at [553, 718] on button "加入" at bounding box center [548, 724] width 52 height 26
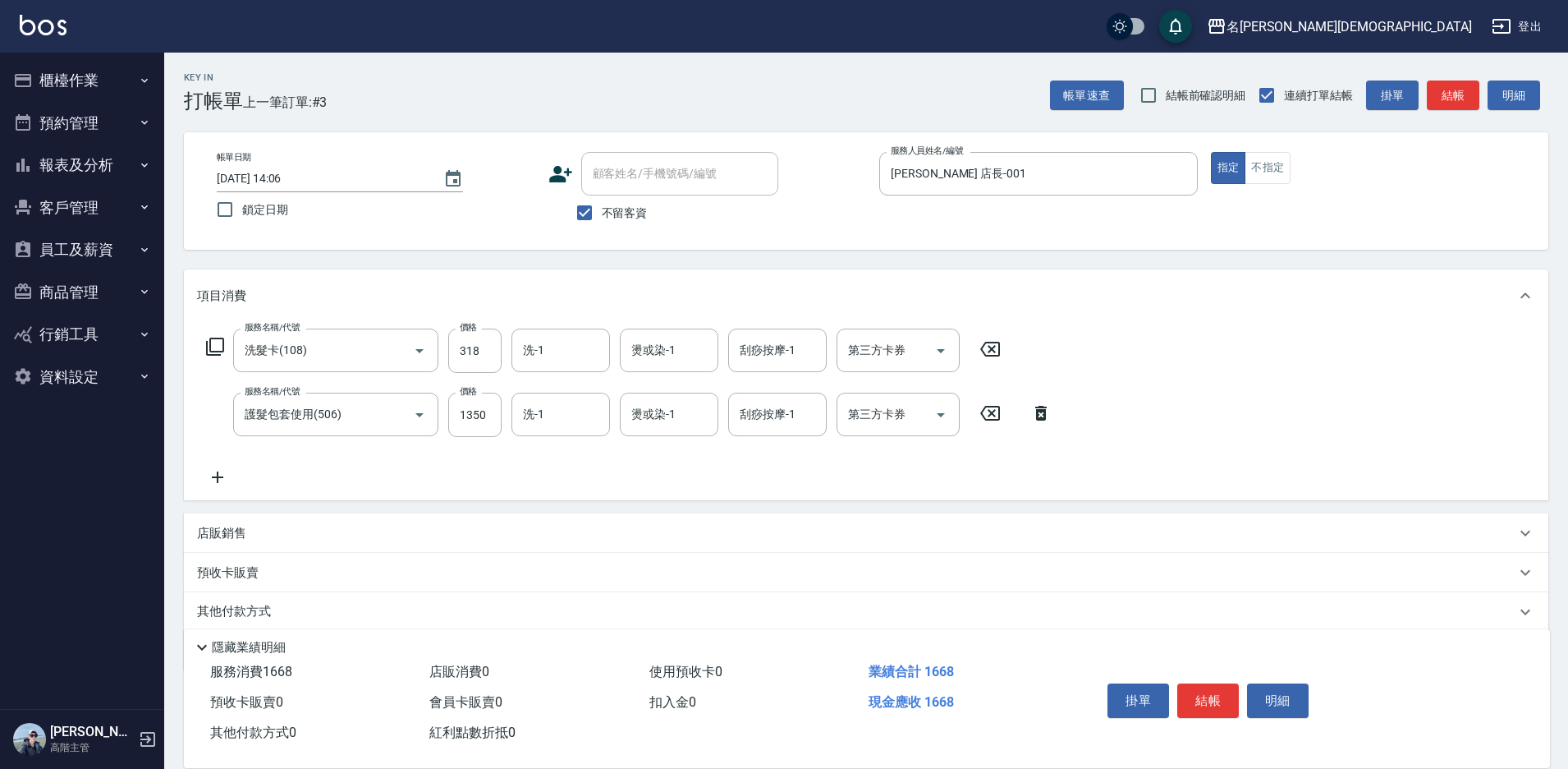
click at [219, 344] on icon at bounding box center [215, 346] width 19 height 19
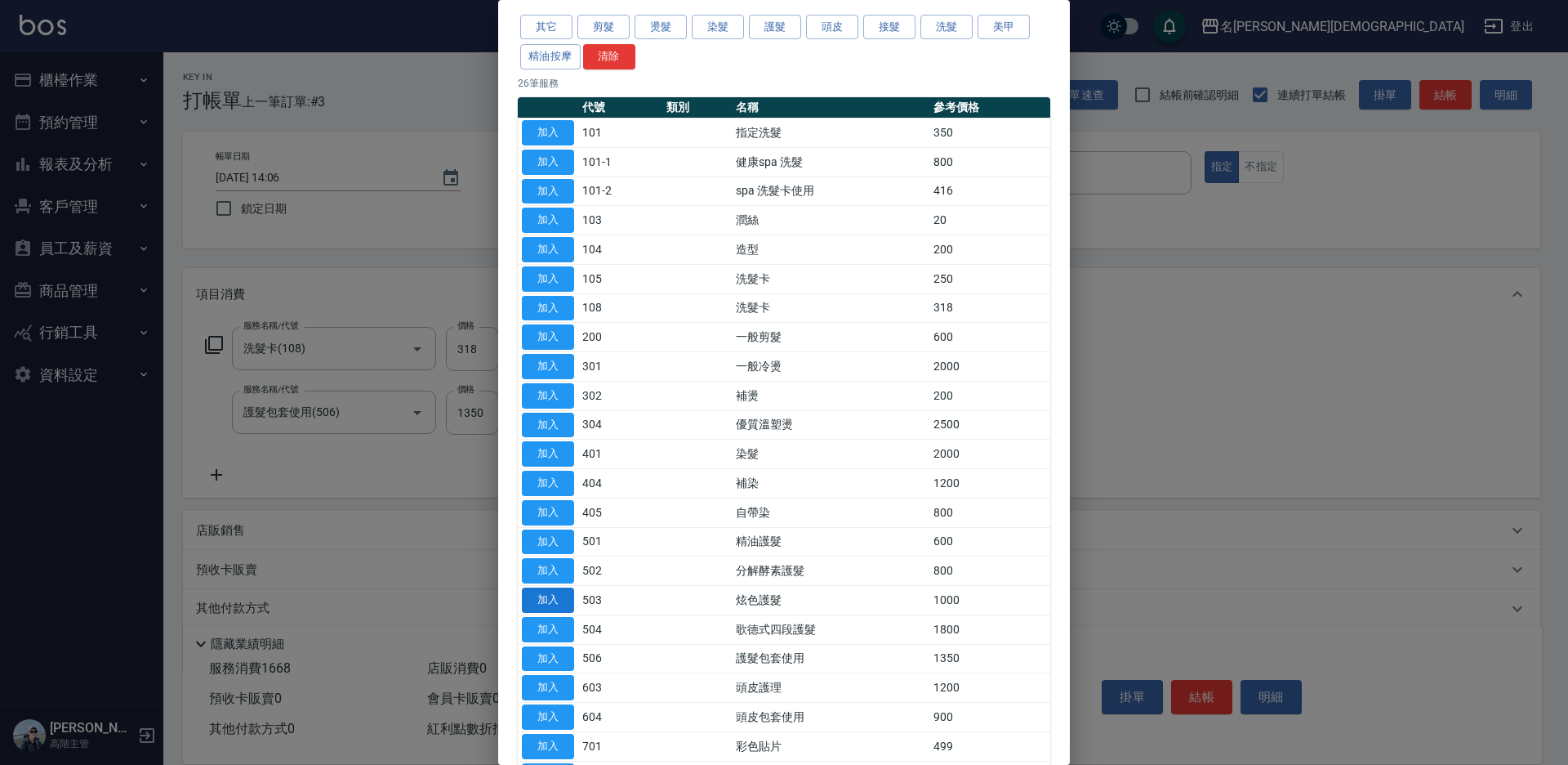
scroll to position [82, 0]
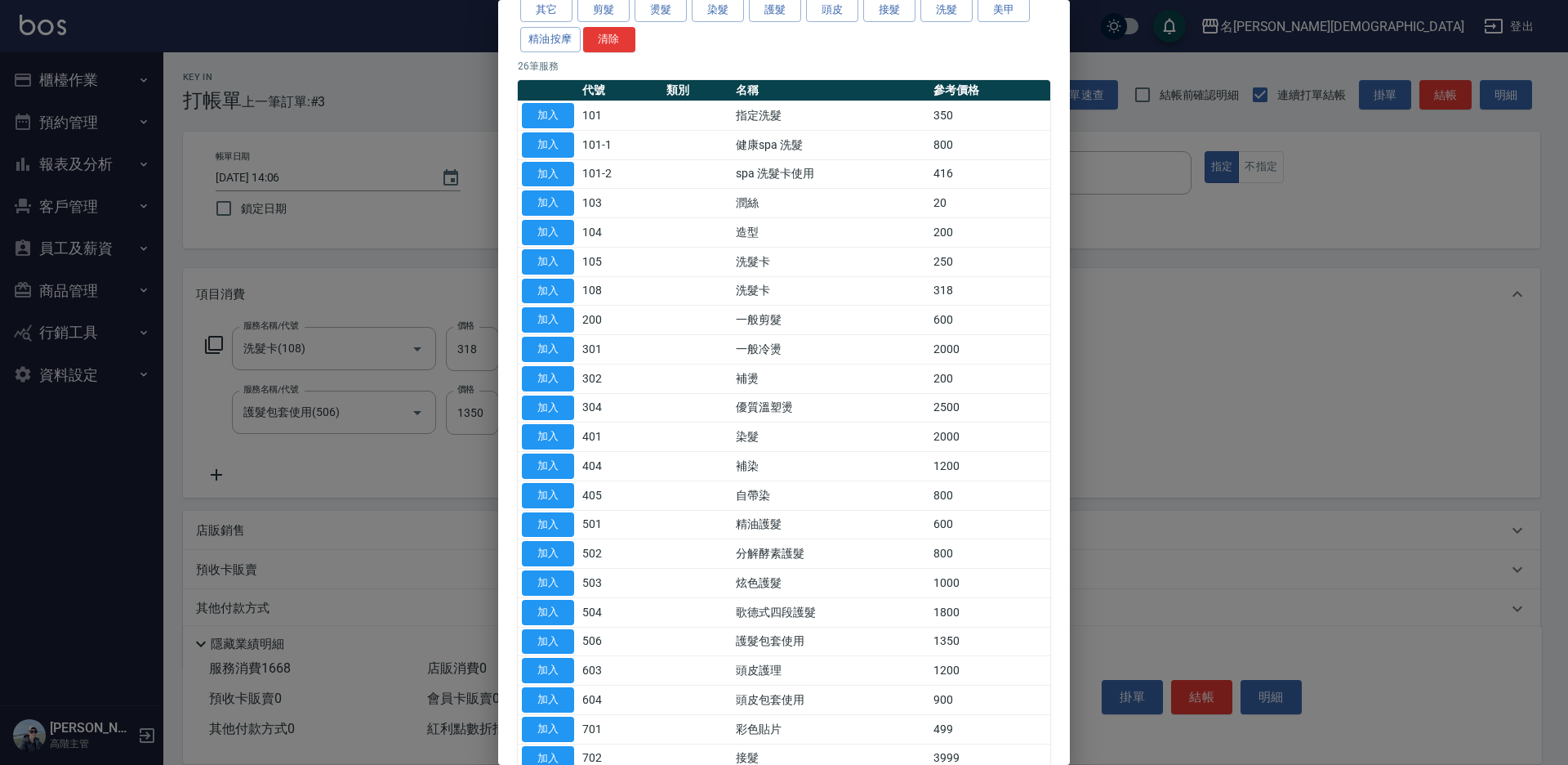
drag, startPoint x: 565, startPoint y: 694, endPoint x: 633, endPoint y: 608, distance: 109.6
click at [564, 694] on button "加入" at bounding box center [548, 700] width 52 height 26
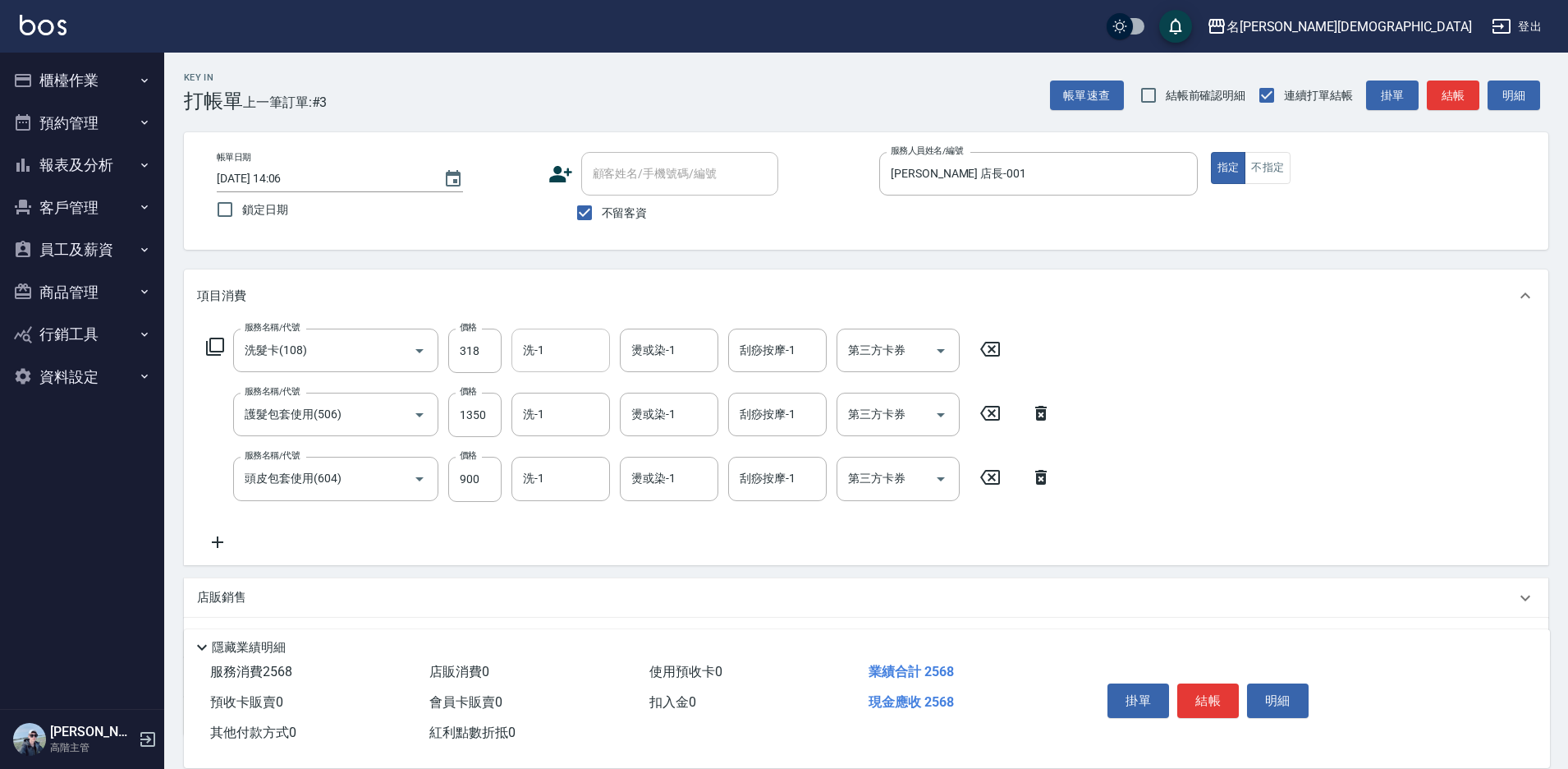
drag, startPoint x: 585, startPoint y: 355, endPoint x: 584, endPoint y: 367, distance: 12.0
click at [584, 355] on input "洗-1" at bounding box center [561, 350] width 84 height 29
click at [565, 455] on span "繡涵 -003" at bounding box center [548, 463] width 46 height 17
type input "繡涵-003"
click at [529, 413] on div "洗-1 洗-1" at bounding box center [561, 414] width 99 height 43
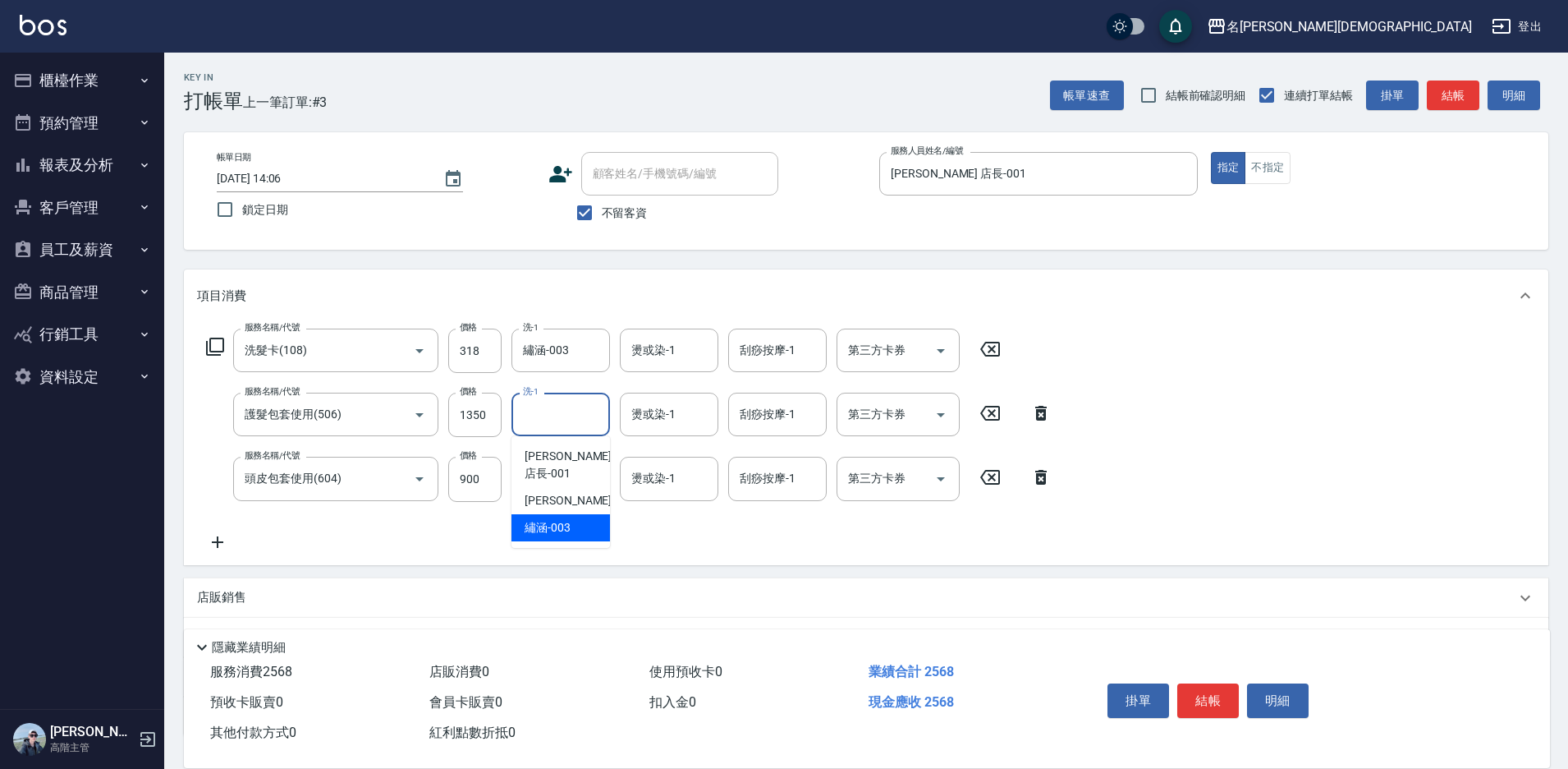
click at [550, 519] on span "繡涵 -003" at bounding box center [548, 528] width 46 height 17
type input "繡涵-003"
click at [553, 484] on input "洗-1" at bounding box center [561, 478] width 84 height 29
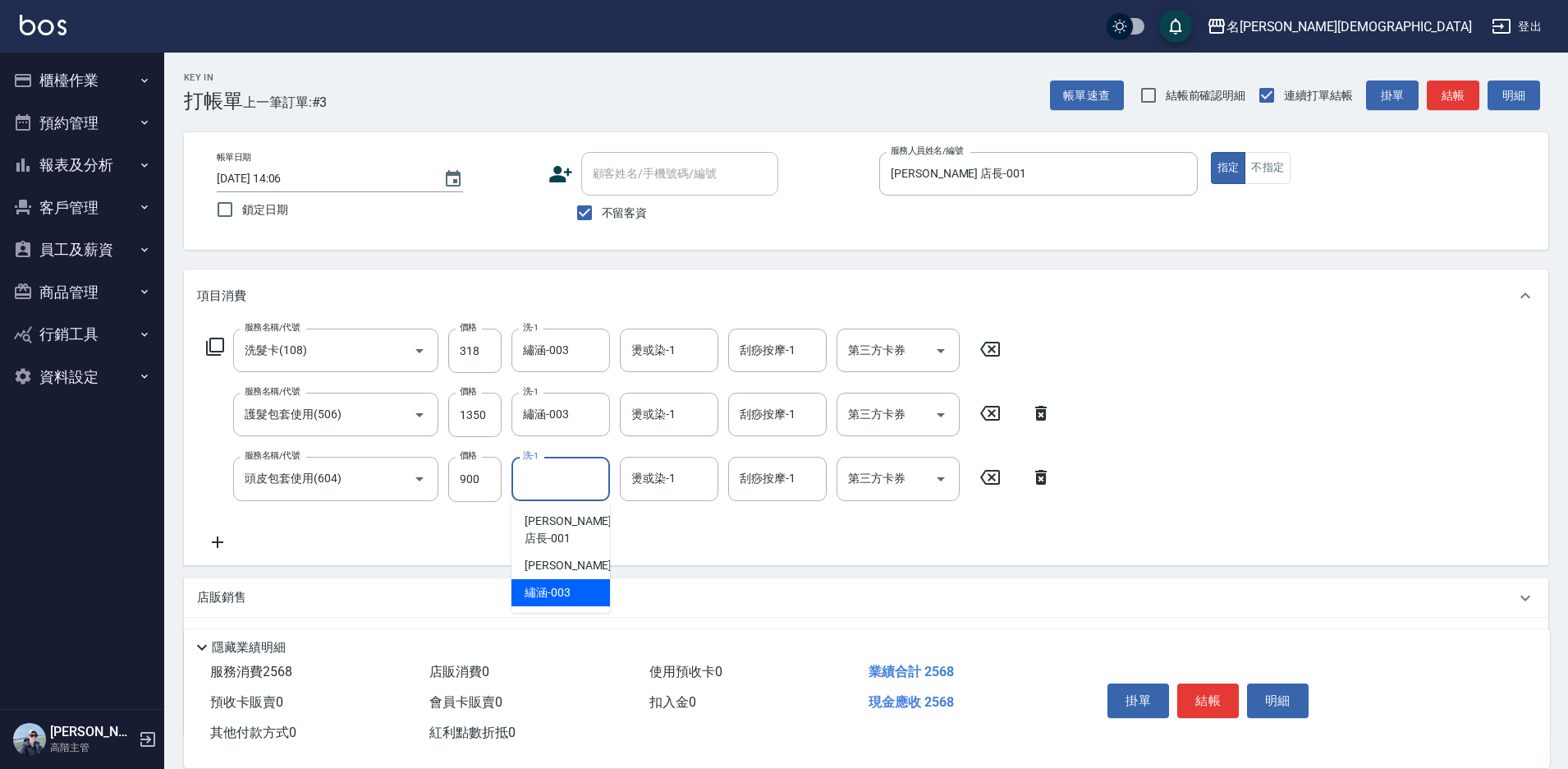
click at [565, 584] on span "繡涵 -003" at bounding box center [548, 592] width 46 height 17
type input "繡涵-003"
click at [866, 339] on input "第三方卡券" at bounding box center [886, 350] width 84 height 29
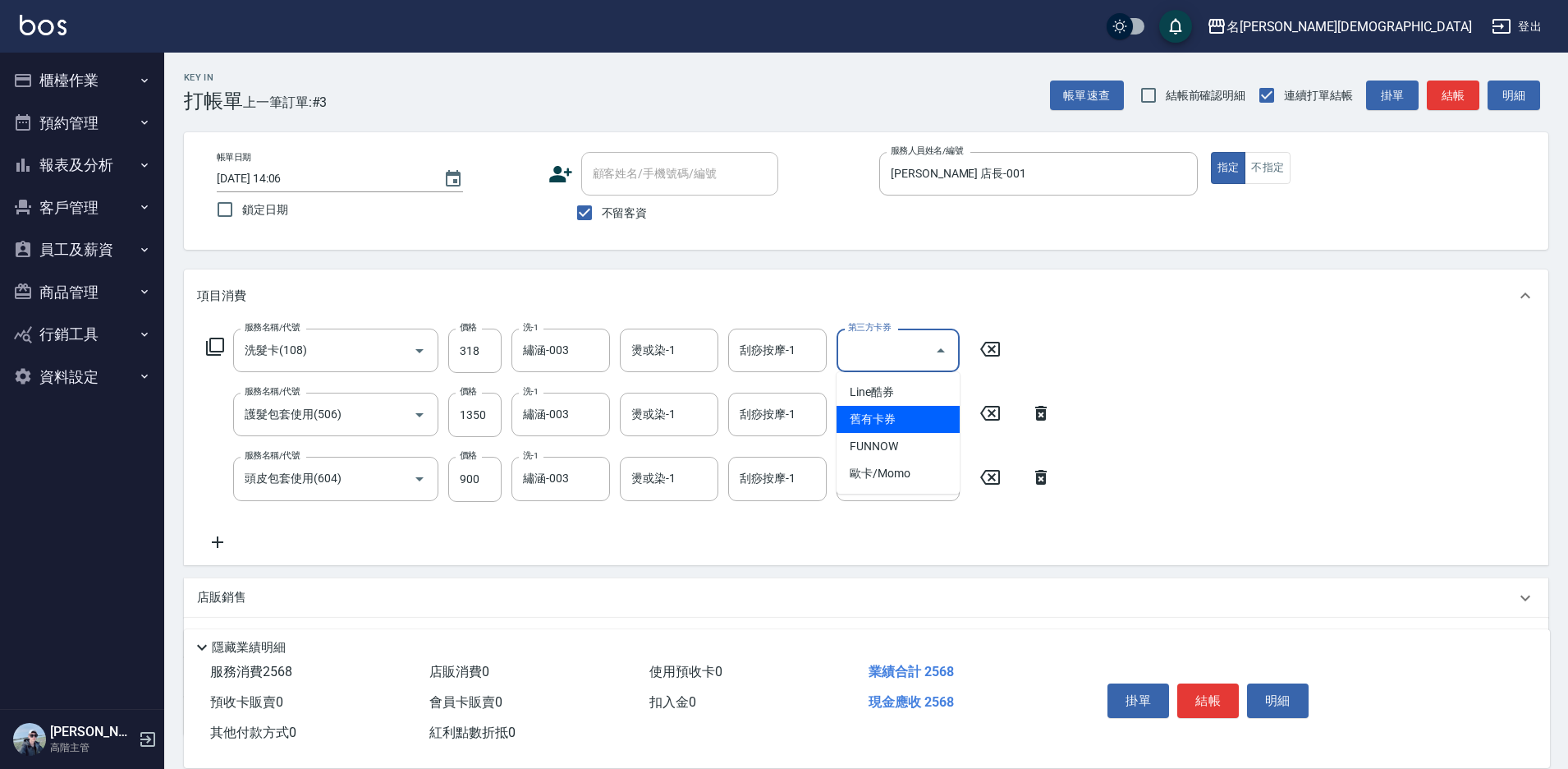
click at [865, 414] on span "舊有卡券" at bounding box center [899, 419] width 123 height 27
type input "舊有卡券"
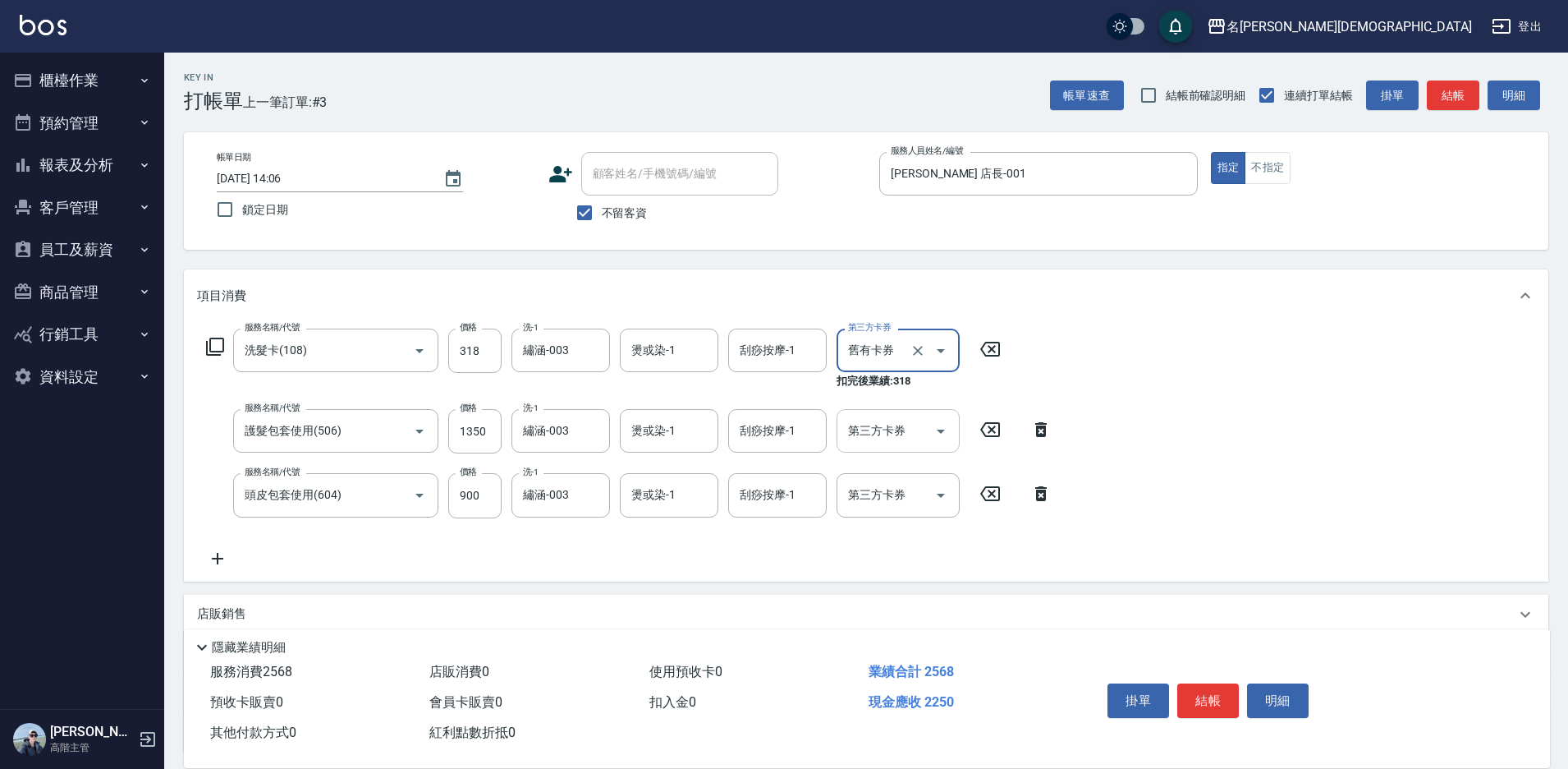
click at [865, 429] on input "第三方卡券" at bounding box center [886, 430] width 84 height 29
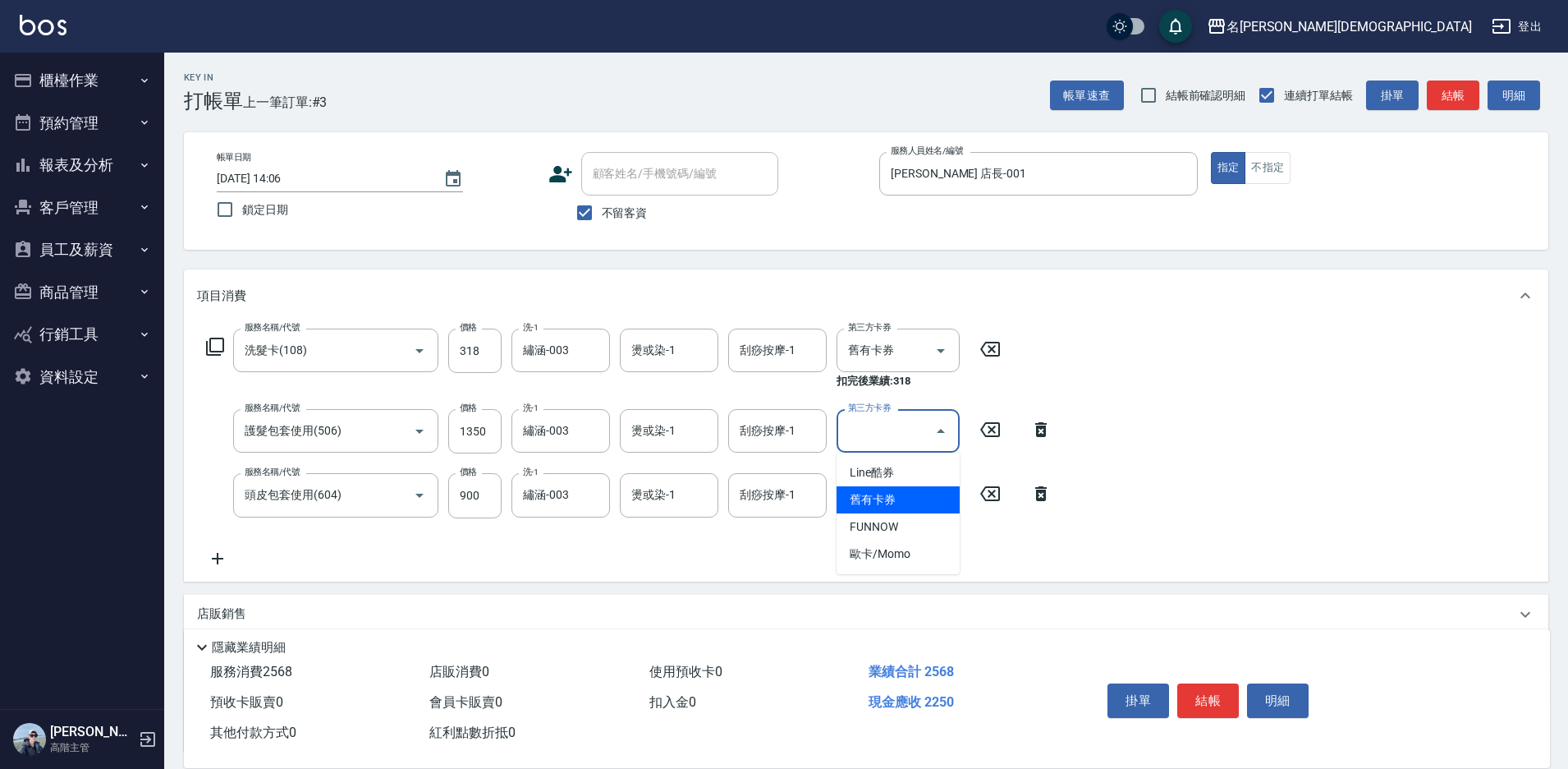
click at [877, 497] on span "舊有卡券" at bounding box center [899, 499] width 123 height 27
type input "舊有卡券"
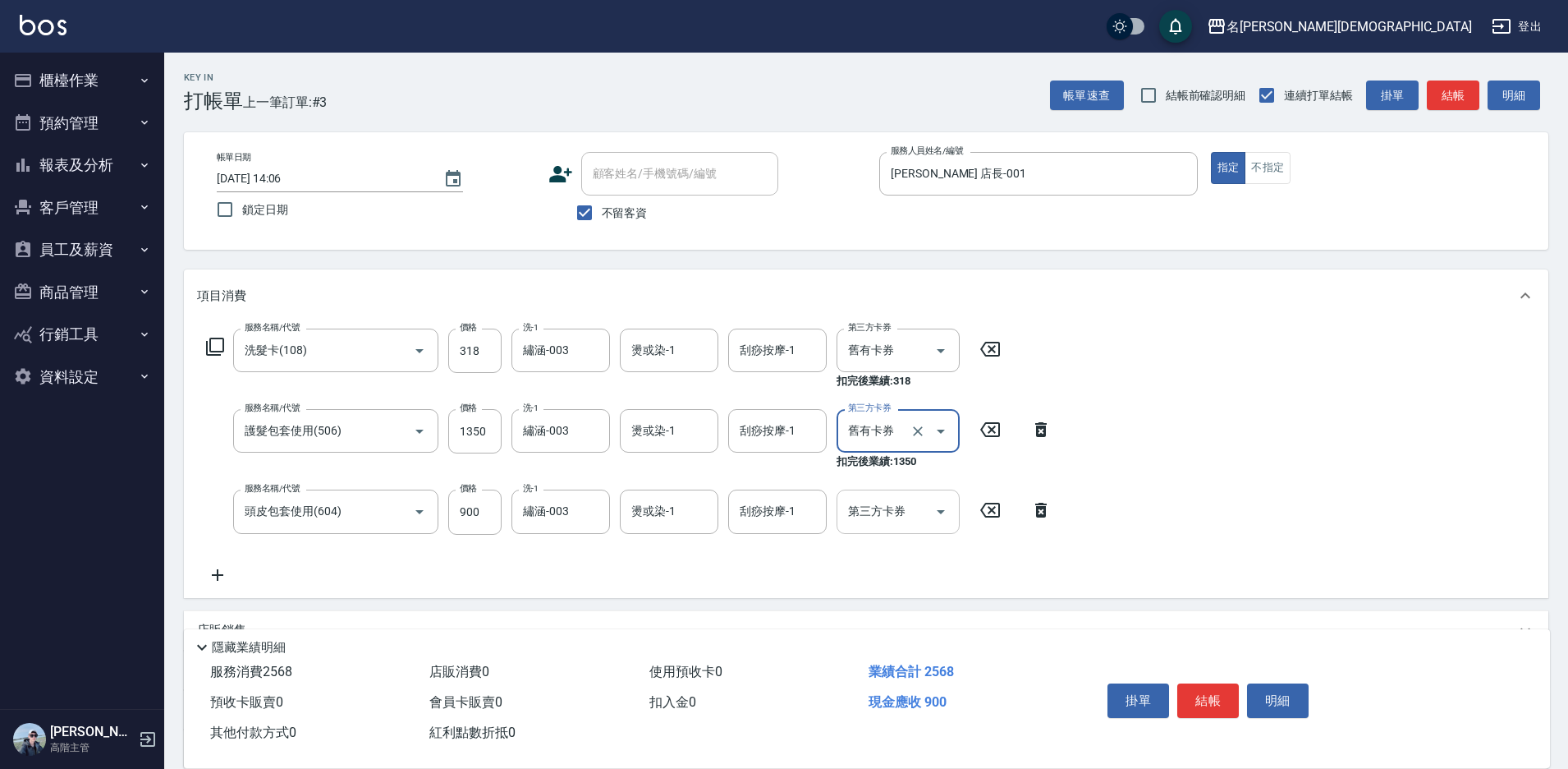
click at [874, 528] on div "第三方卡券" at bounding box center [899, 511] width 123 height 43
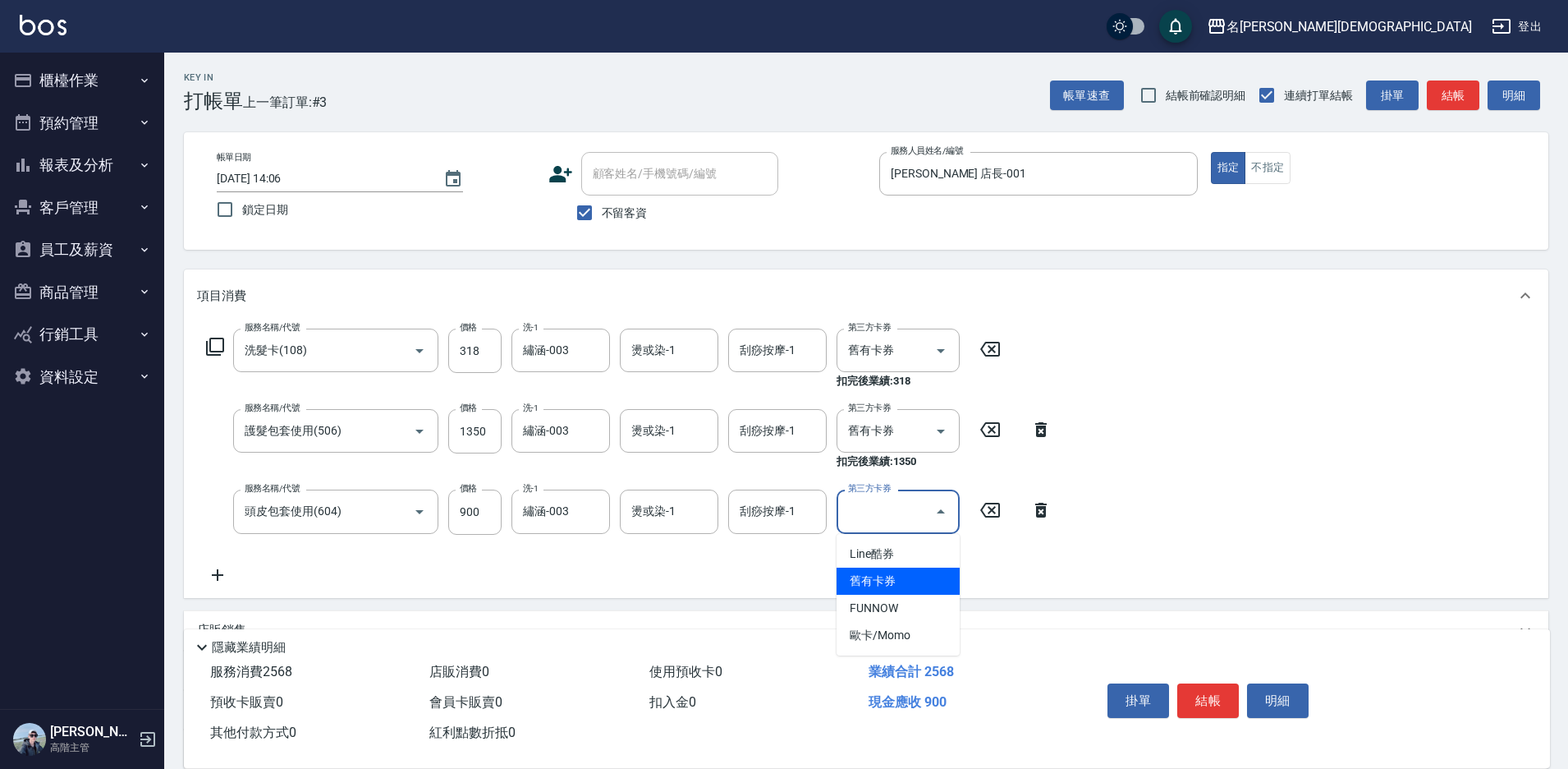
click at [892, 576] on span "舊有卡券" at bounding box center [899, 580] width 123 height 27
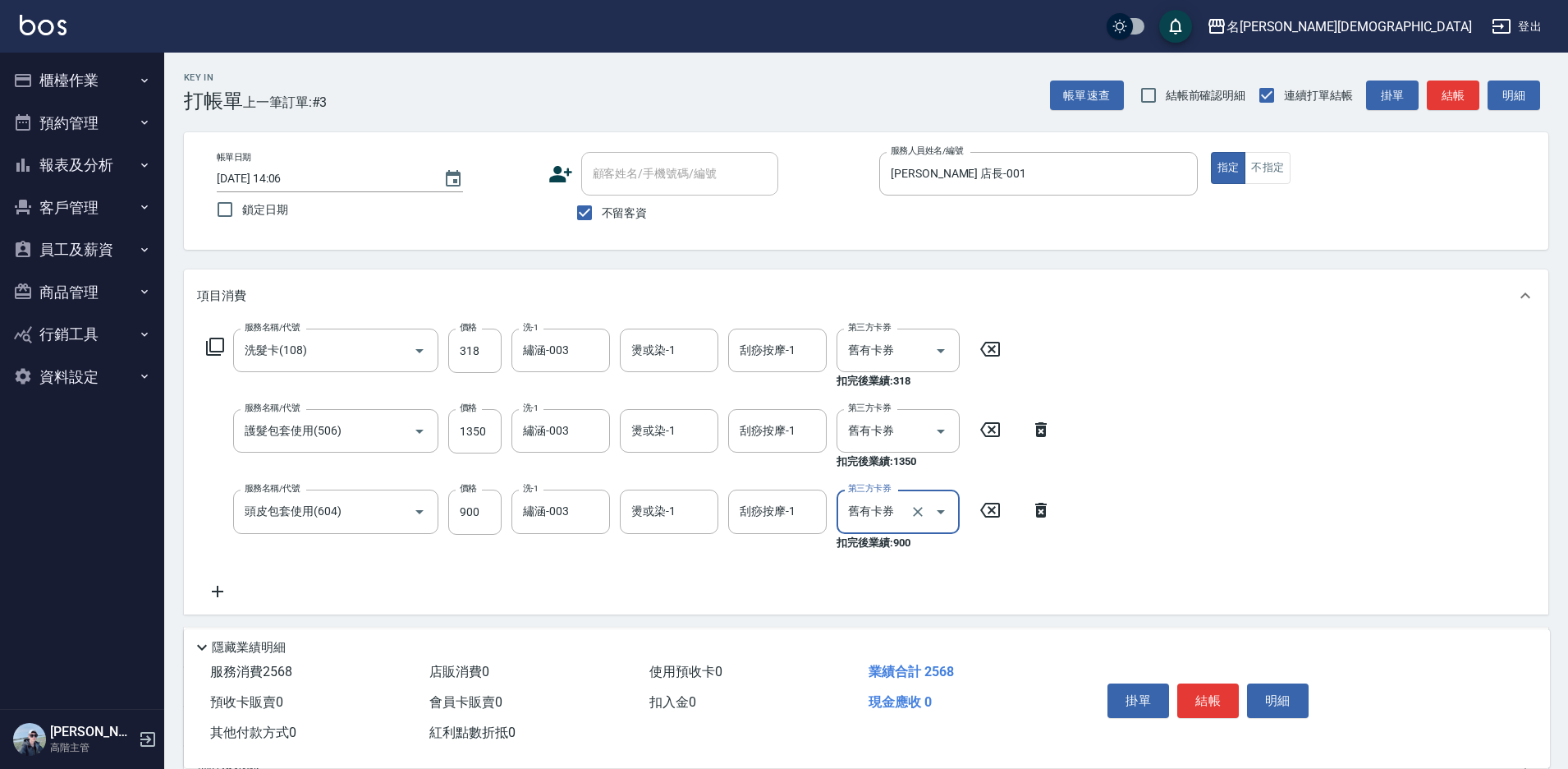
type input "舊有卡券"
click at [1190, 695] on button "結帳" at bounding box center [1208, 700] width 62 height 34
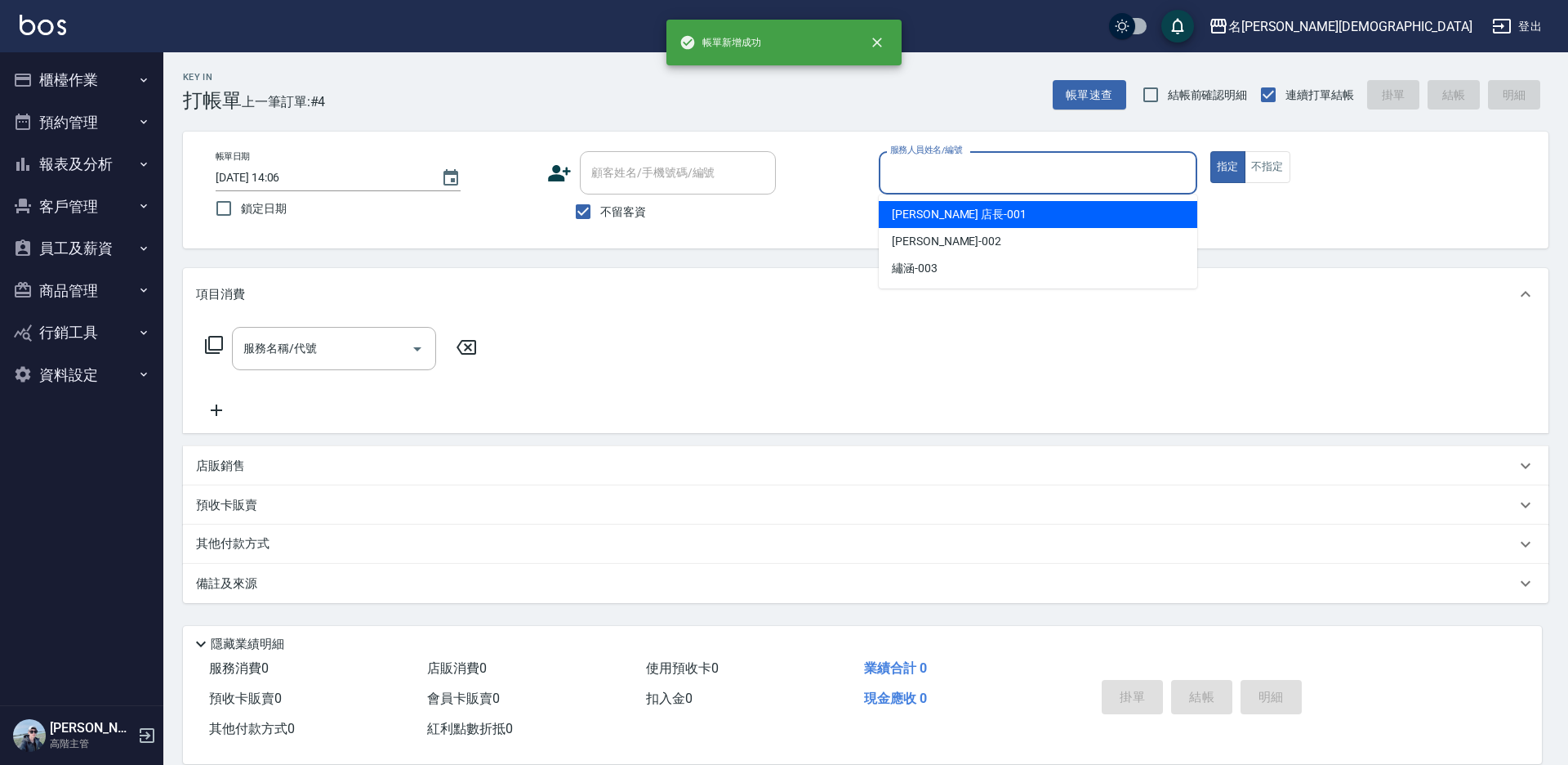
click at [909, 170] on input "服務人員姓名/編號" at bounding box center [1039, 172] width 304 height 28
click at [914, 206] on span "[PERSON_NAME] 店長 -001" at bounding box center [959, 214] width 135 height 17
type input "[PERSON_NAME] 店長-001"
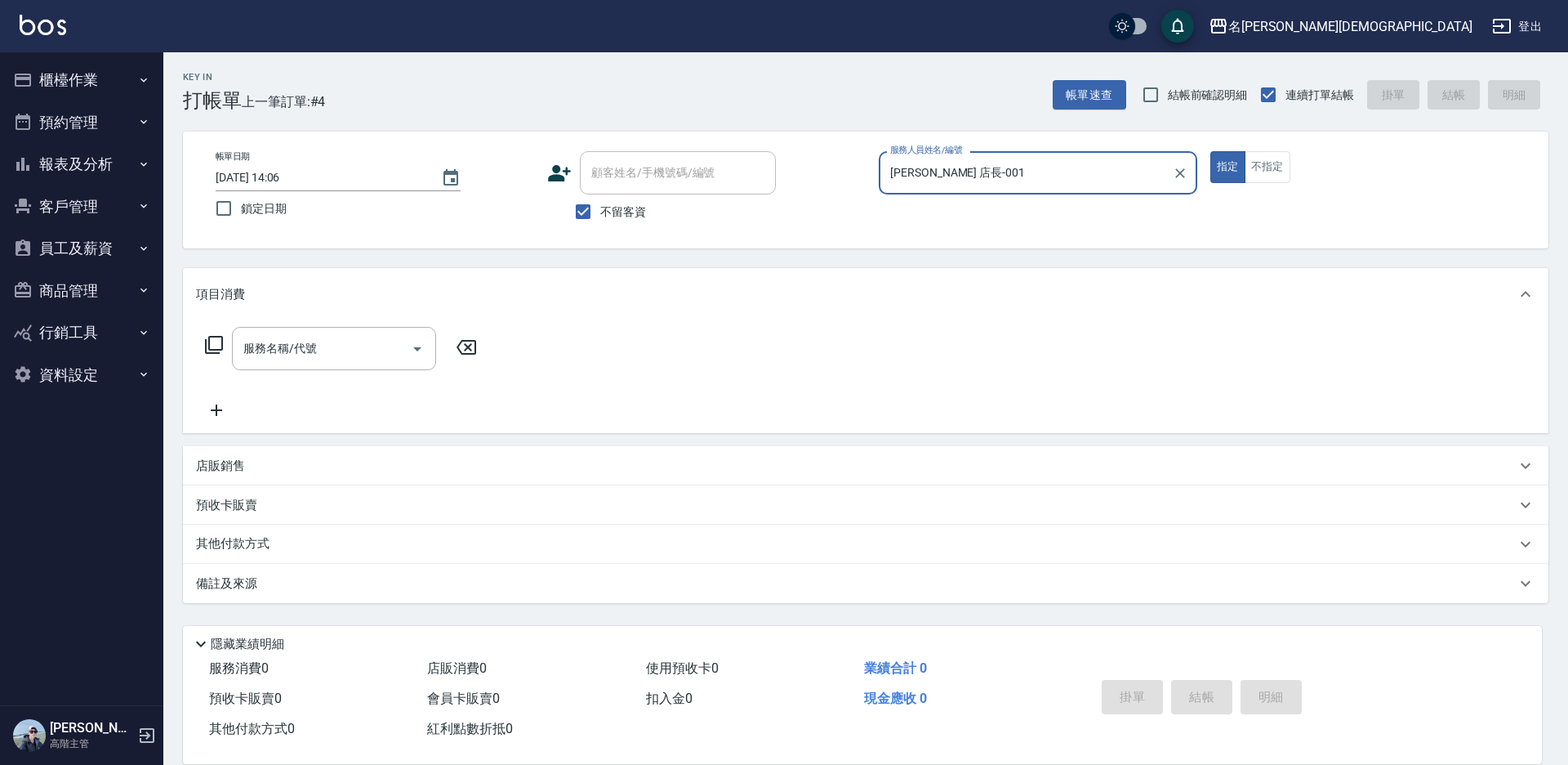
click at [212, 345] on icon at bounding box center [213, 344] width 19 height 19
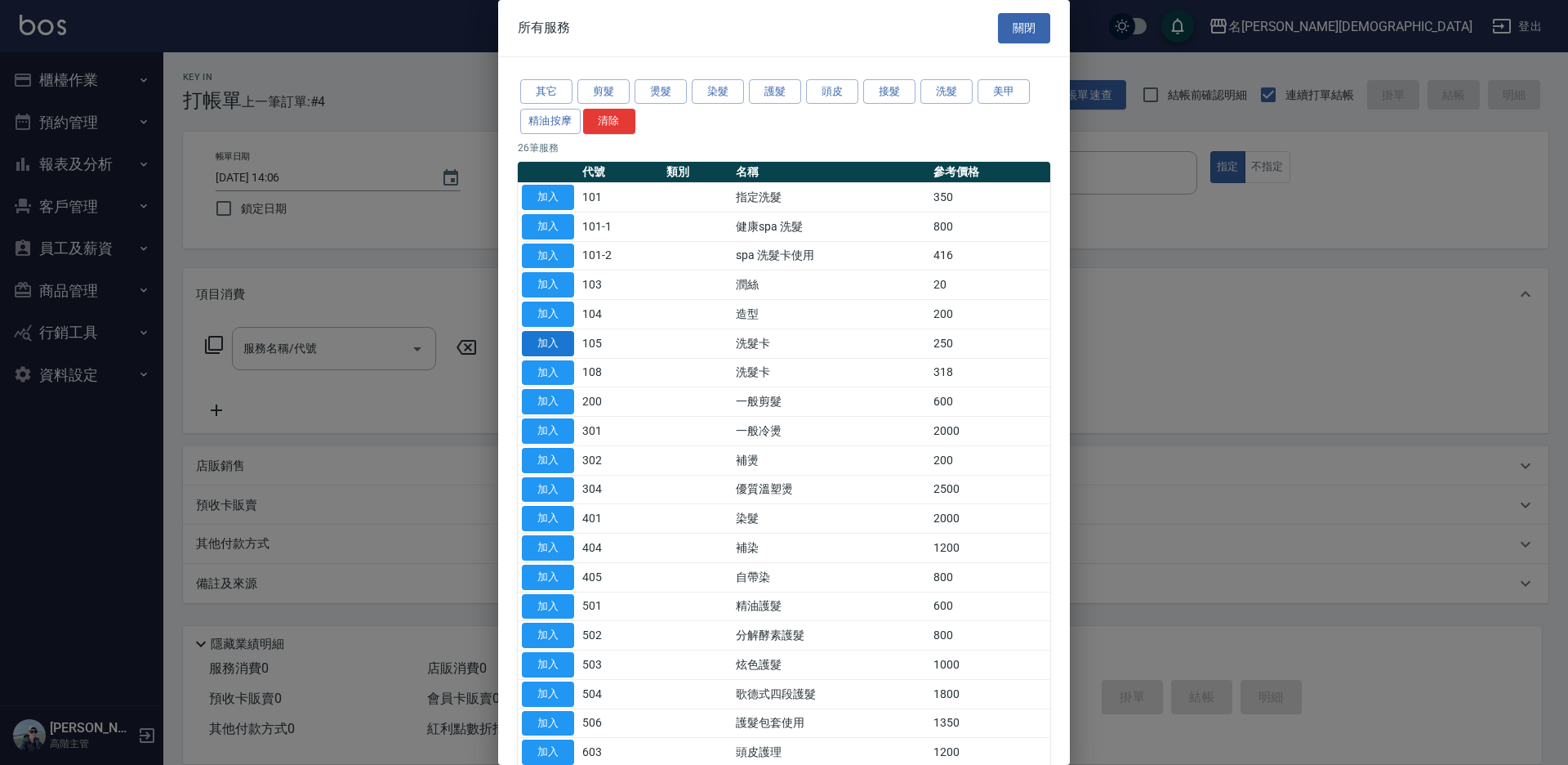
click at [551, 343] on button "加入" at bounding box center [548, 344] width 52 height 26
type input "洗髮卡(105)"
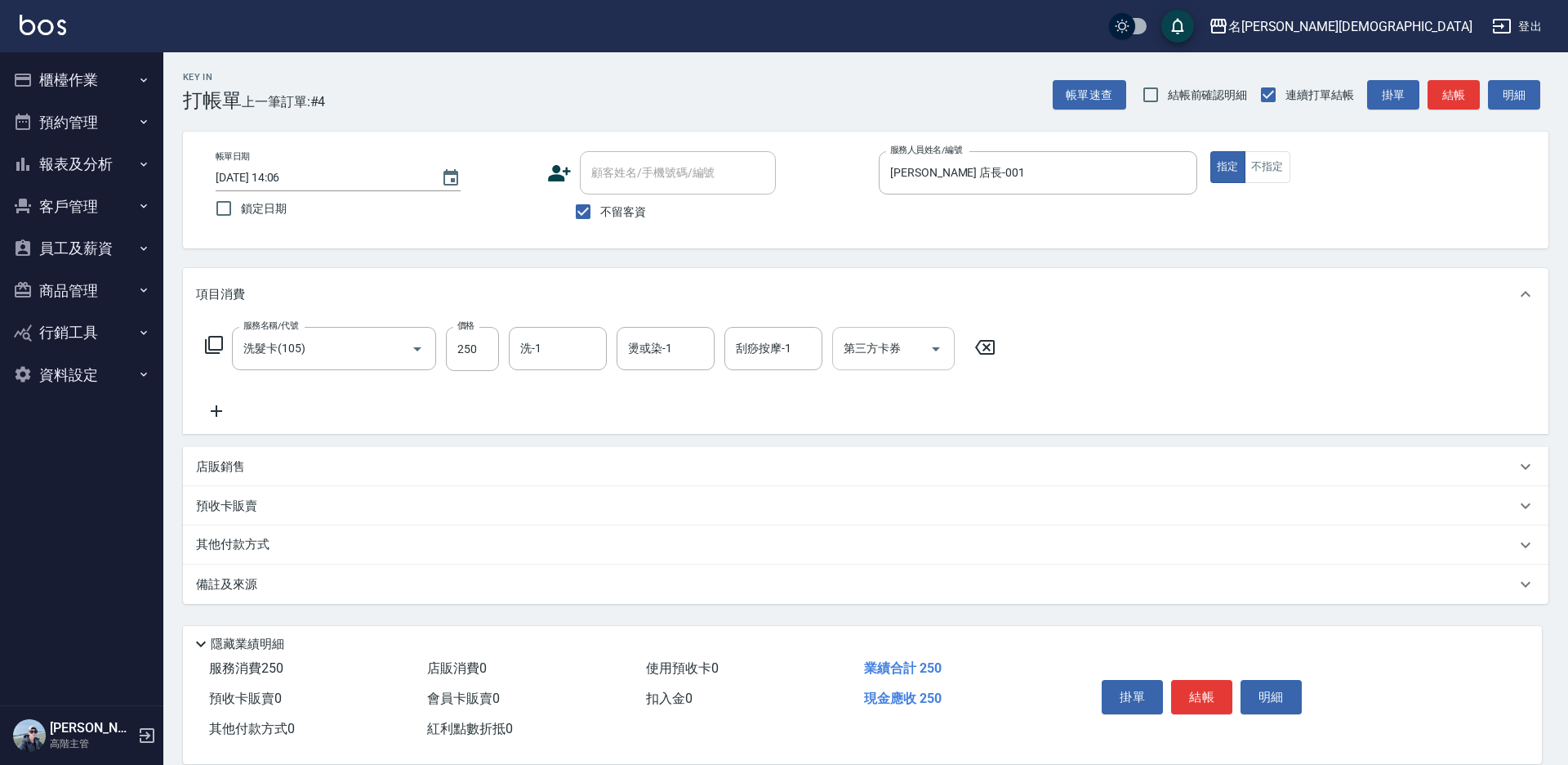
drag, startPoint x: 867, startPoint y: 340, endPoint x: 877, endPoint y: 366, distance: 27.9
click at [871, 344] on div "第三方卡券 第三方卡券" at bounding box center [894, 348] width 123 height 43
drag, startPoint x: 880, startPoint y: 415, endPoint x: 752, endPoint y: 364, distance: 137.8
click at [879, 415] on span "舊有卡券" at bounding box center [894, 417] width 123 height 27
type input "舊有卡券"
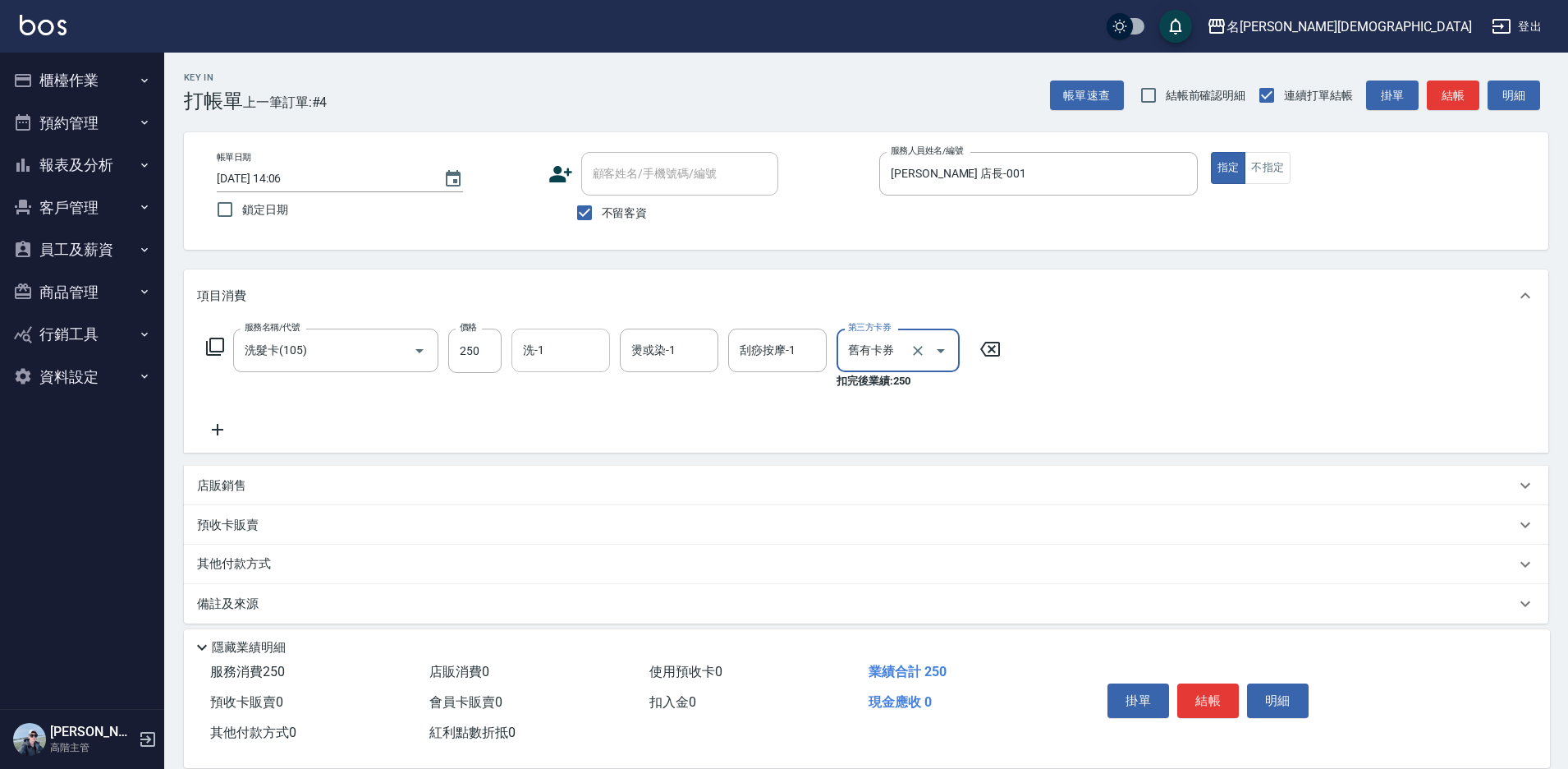
click at [528, 345] on div "洗-1 洗-1" at bounding box center [561, 350] width 99 height 43
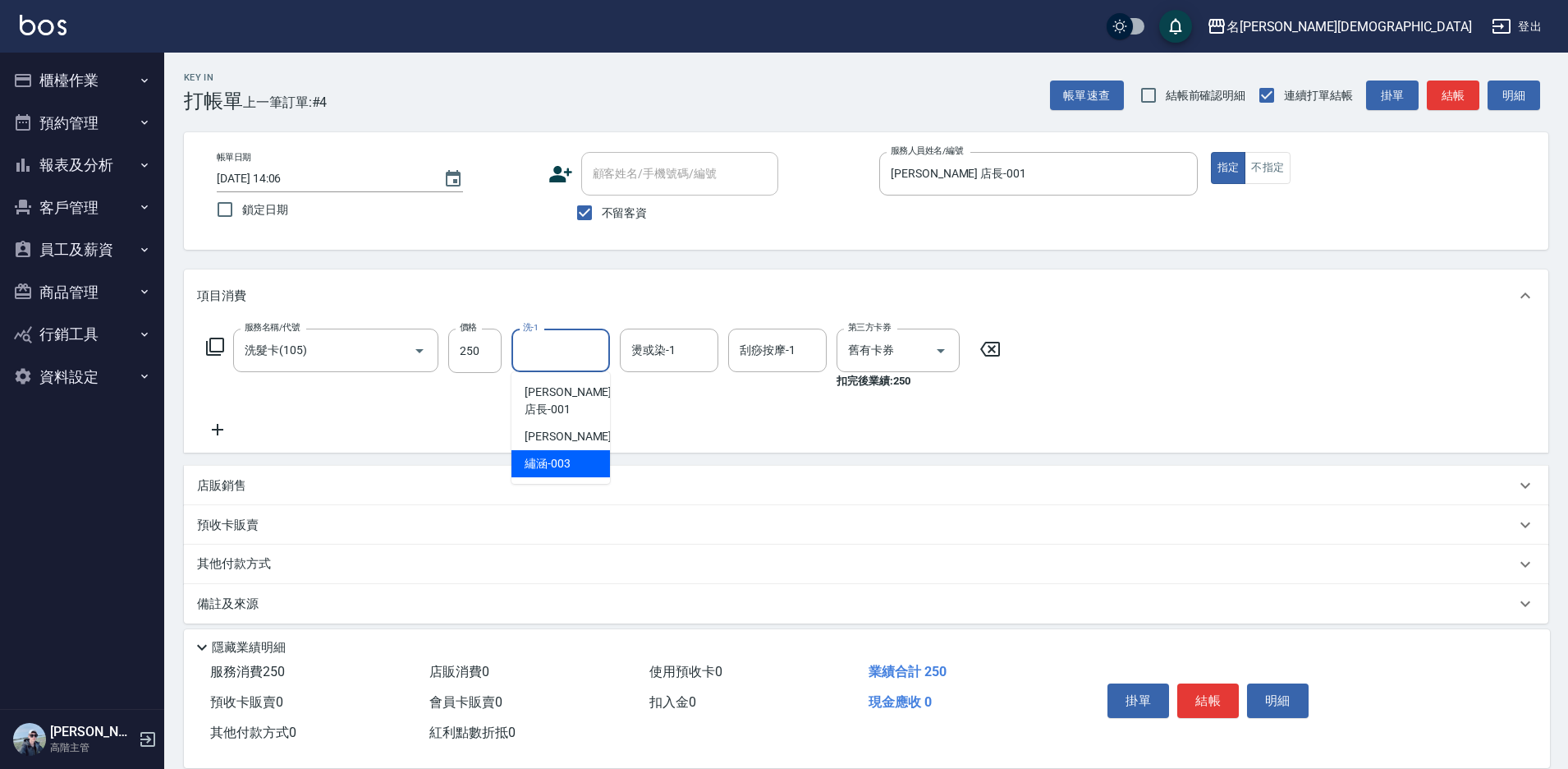
click at [551, 455] on span "繡涵 -003" at bounding box center [548, 463] width 46 height 17
type input "繡涵-003"
click at [1200, 691] on button "結帳" at bounding box center [1208, 700] width 62 height 34
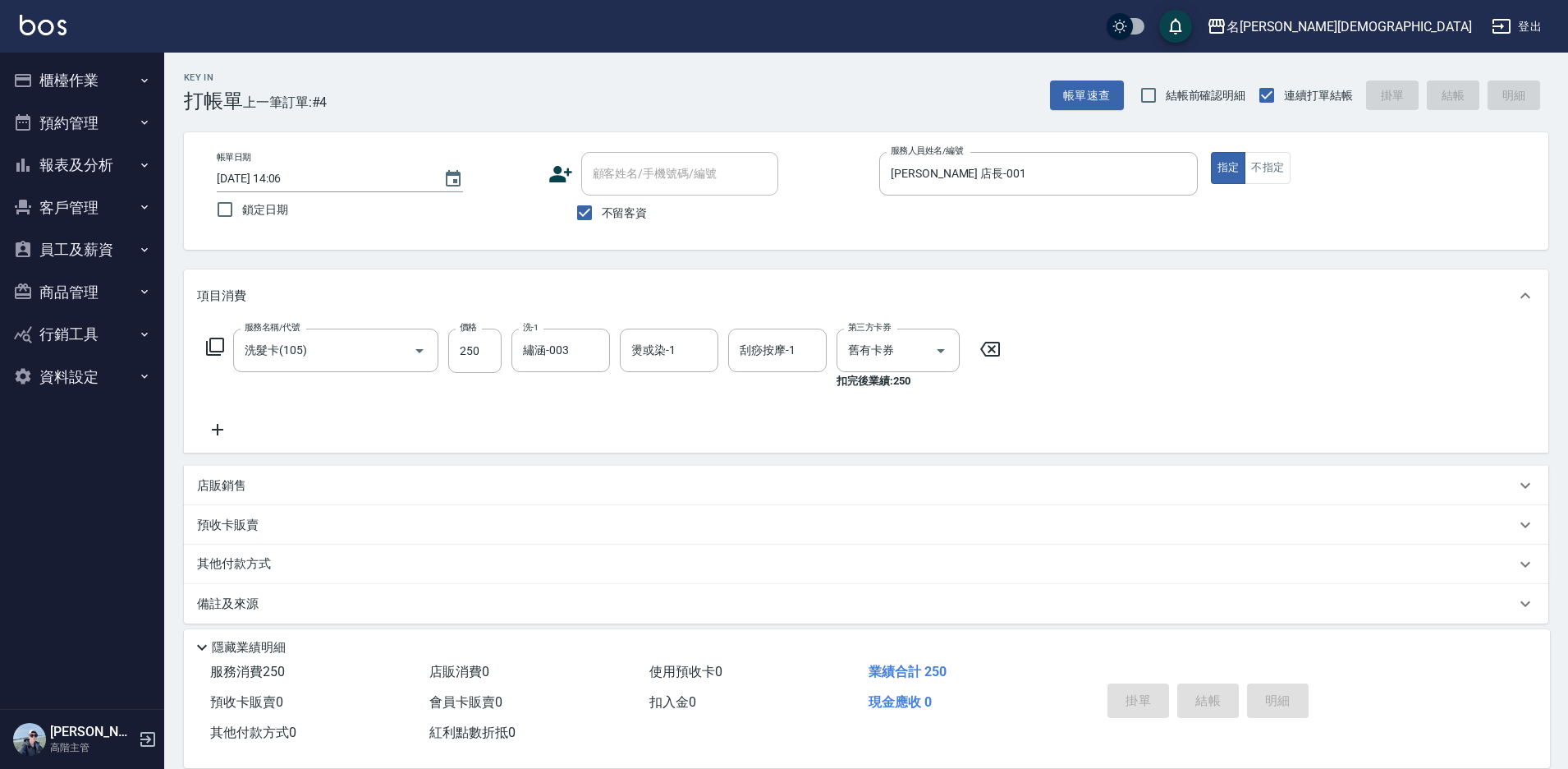
type input "[DATE] 14:07"
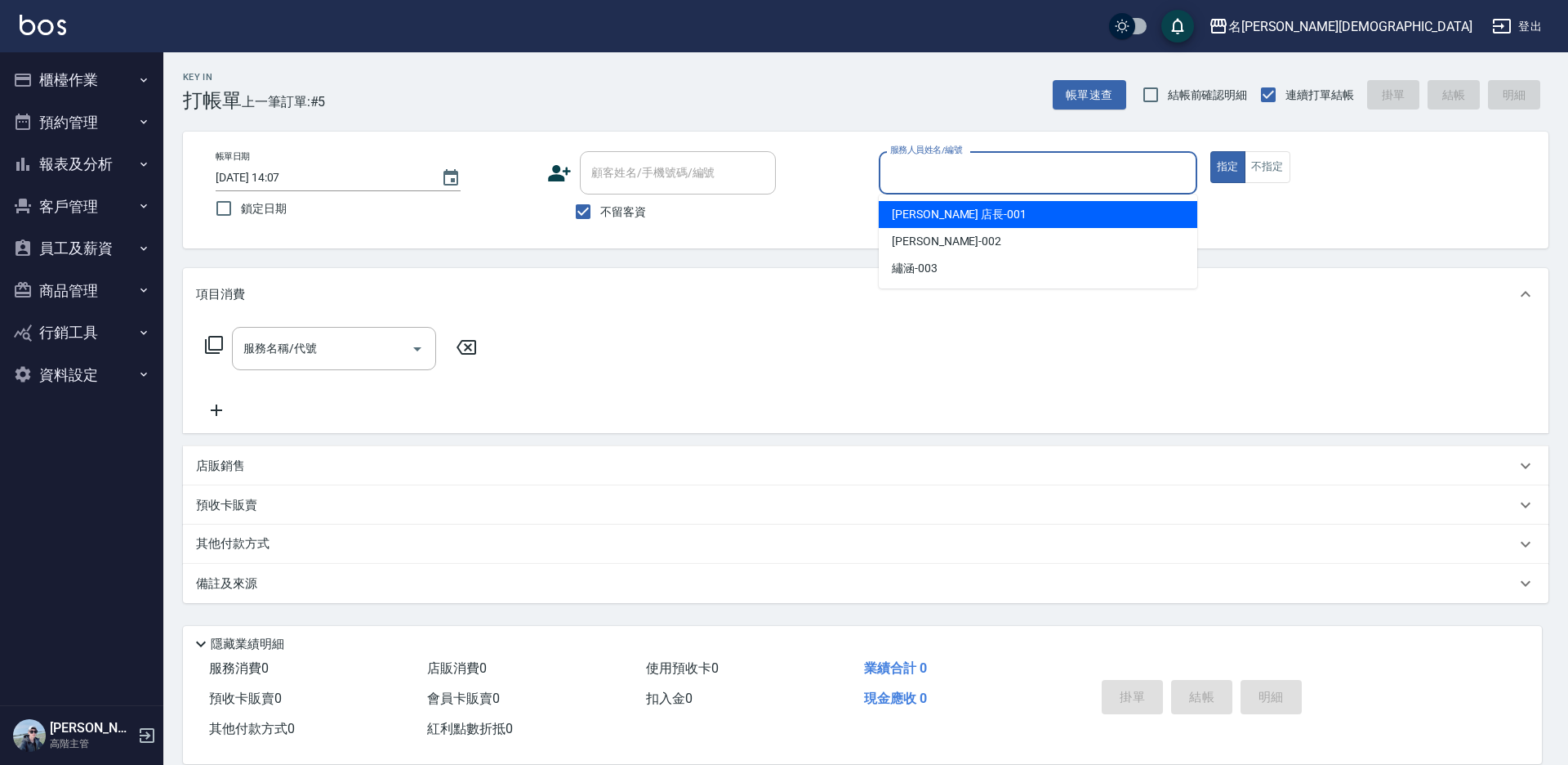
click at [943, 165] on input "服務人員姓名/編號" at bounding box center [1039, 172] width 304 height 28
click at [896, 212] on span "[PERSON_NAME] 店長 -001" at bounding box center [959, 214] width 135 height 17
type input "[PERSON_NAME] 店長-001"
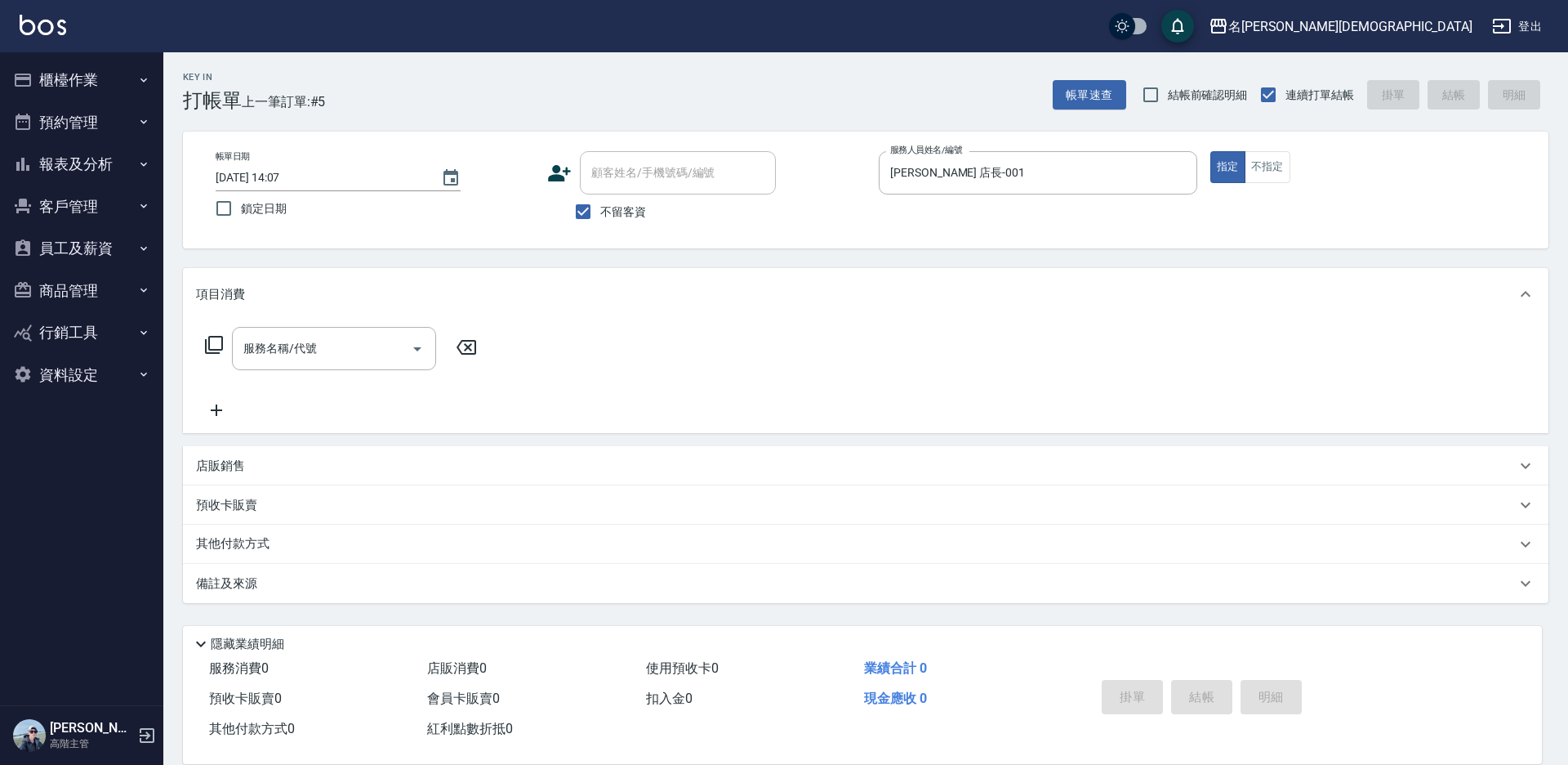
click at [211, 341] on icon at bounding box center [213, 344] width 19 height 19
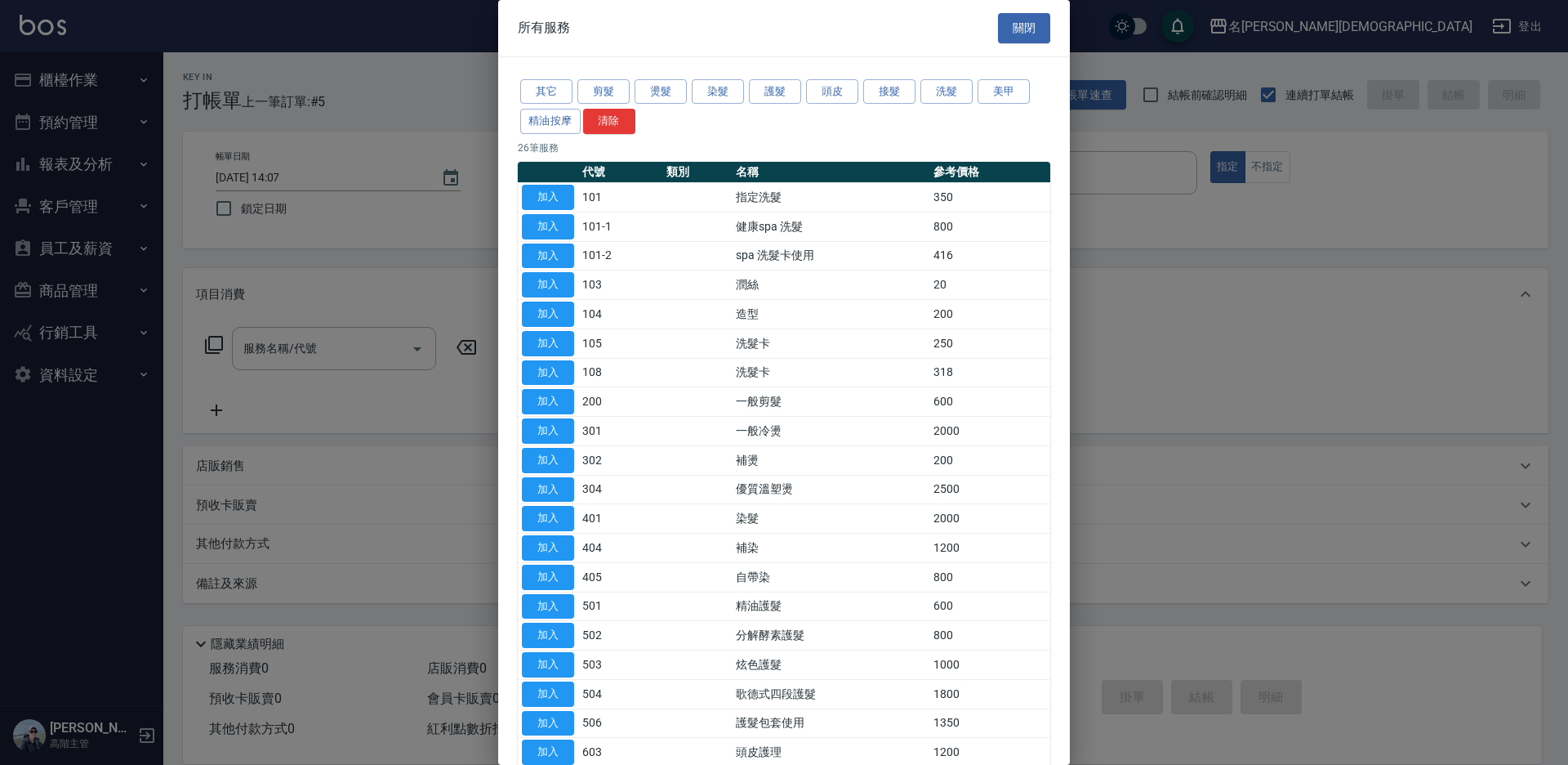
click at [539, 197] on button "加入" at bounding box center [548, 198] width 52 height 26
type input "指定洗髮(101)"
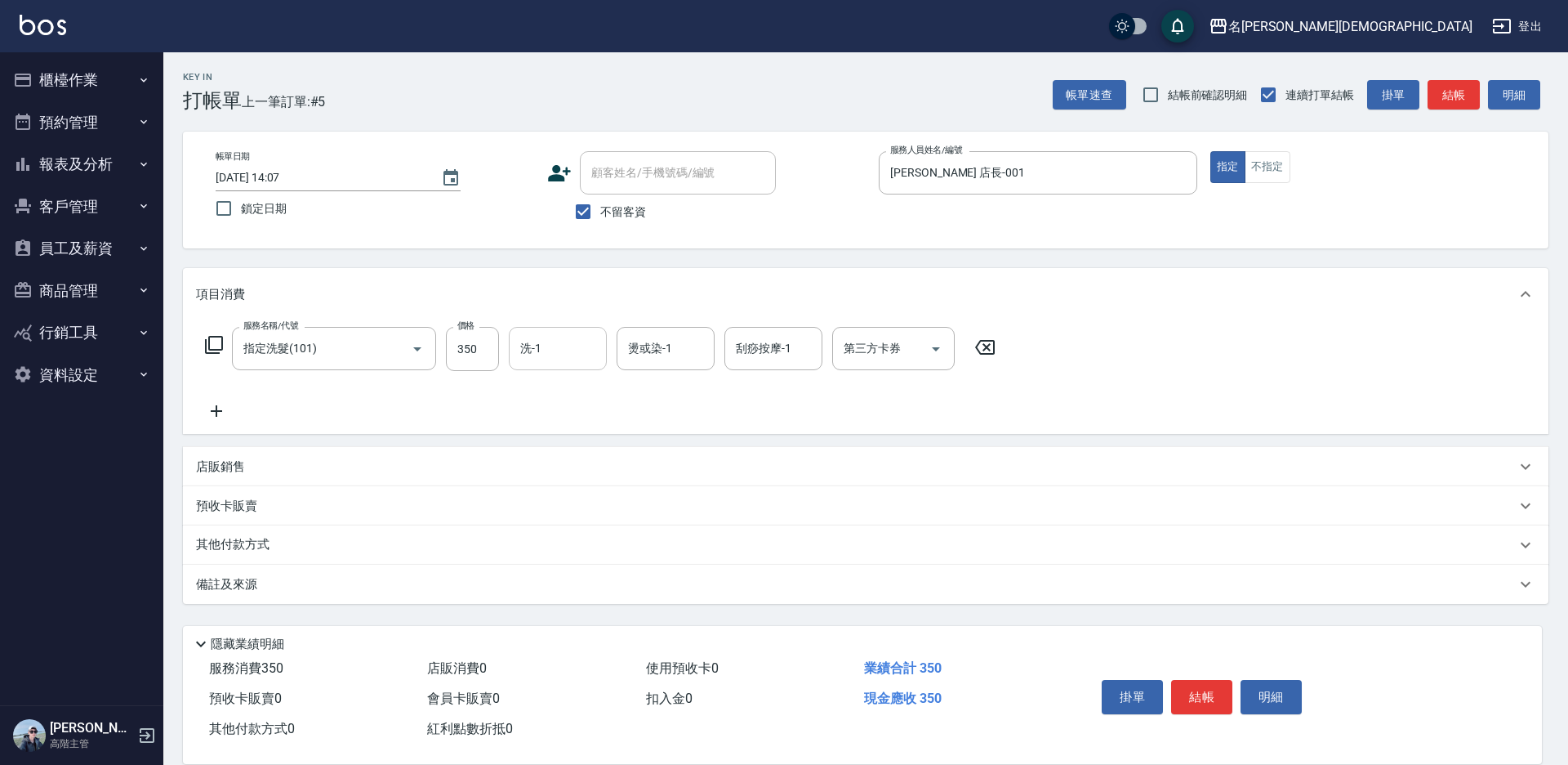
click at [535, 341] on div "洗-1 洗-1" at bounding box center [558, 348] width 98 height 43
click at [578, 448] on div "繡涵 -003" at bounding box center [558, 461] width 98 height 27
type input "繡涵-003"
drag, startPoint x: 1201, startPoint y: 683, endPoint x: 1176, endPoint y: 650, distance: 41.4
click at [1200, 683] on button "結帳" at bounding box center [1202, 696] width 61 height 34
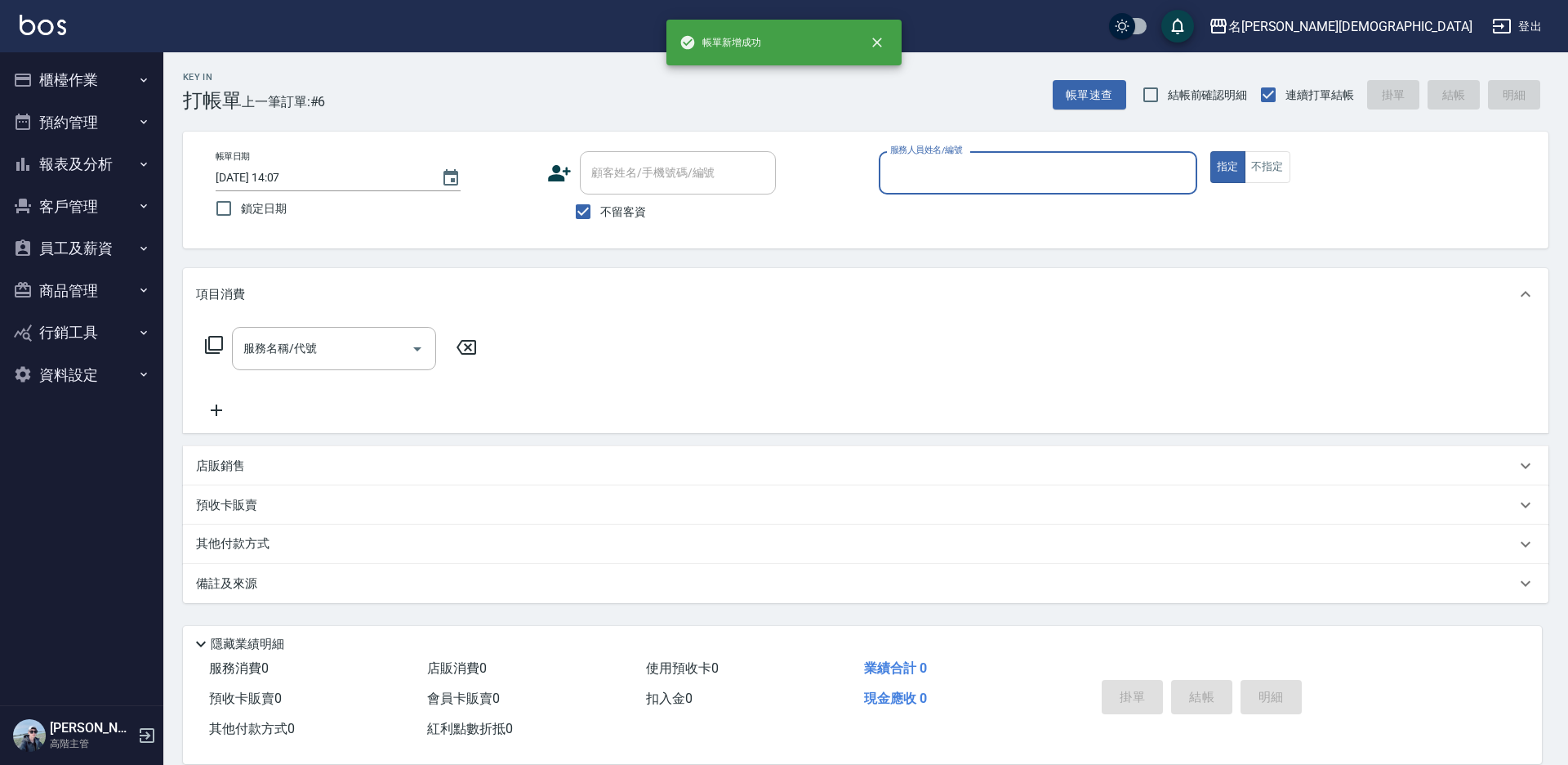
click at [904, 172] on input "服務人員姓名/編號" at bounding box center [1039, 172] width 304 height 28
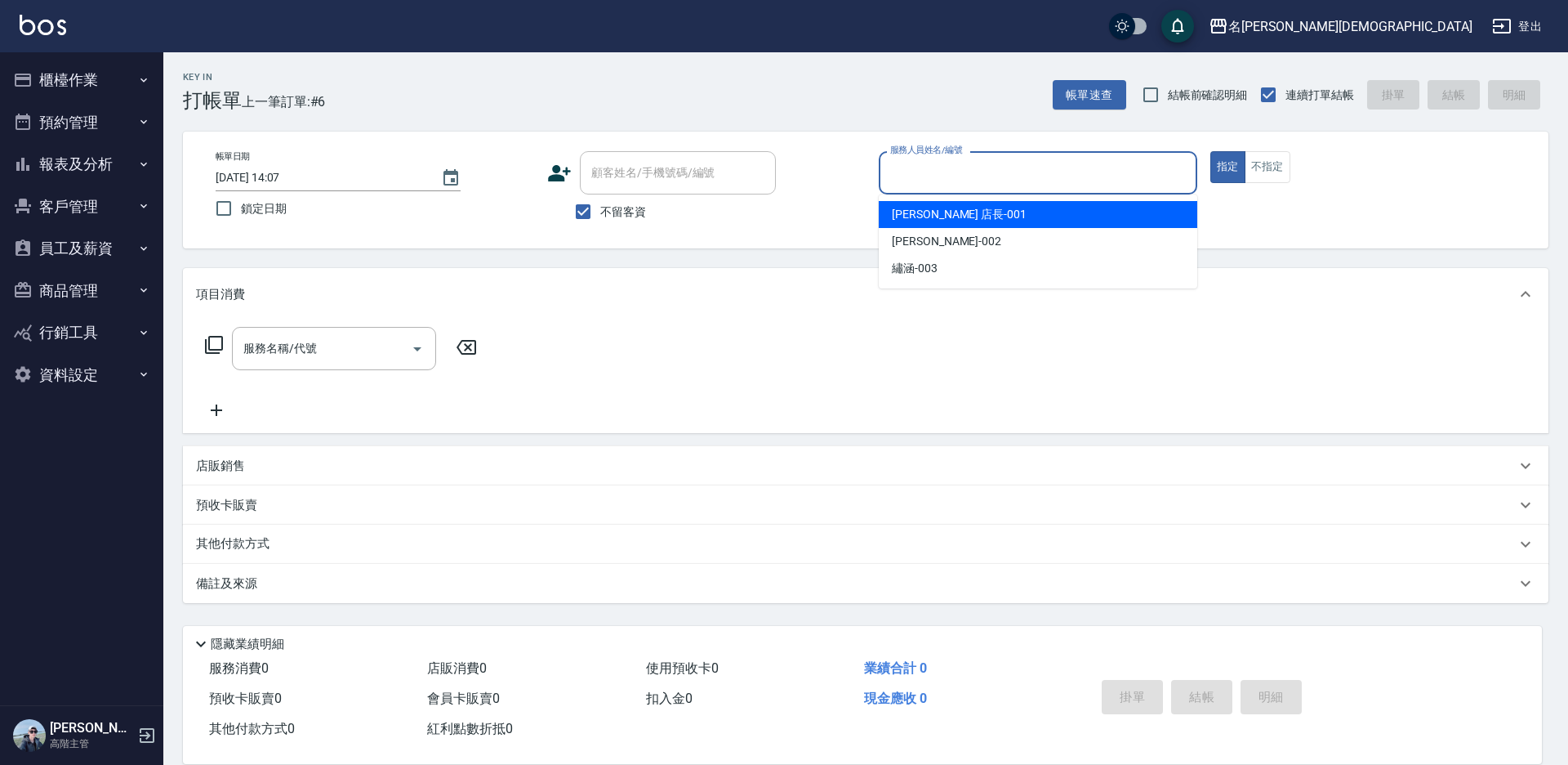
drag, startPoint x: 894, startPoint y: 219, endPoint x: 827, endPoint y: 219, distance: 67.0
click at [892, 219] on span "[PERSON_NAME] 店長 -001" at bounding box center [959, 214] width 135 height 17
type input "[PERSON_NAME] 店長-001"
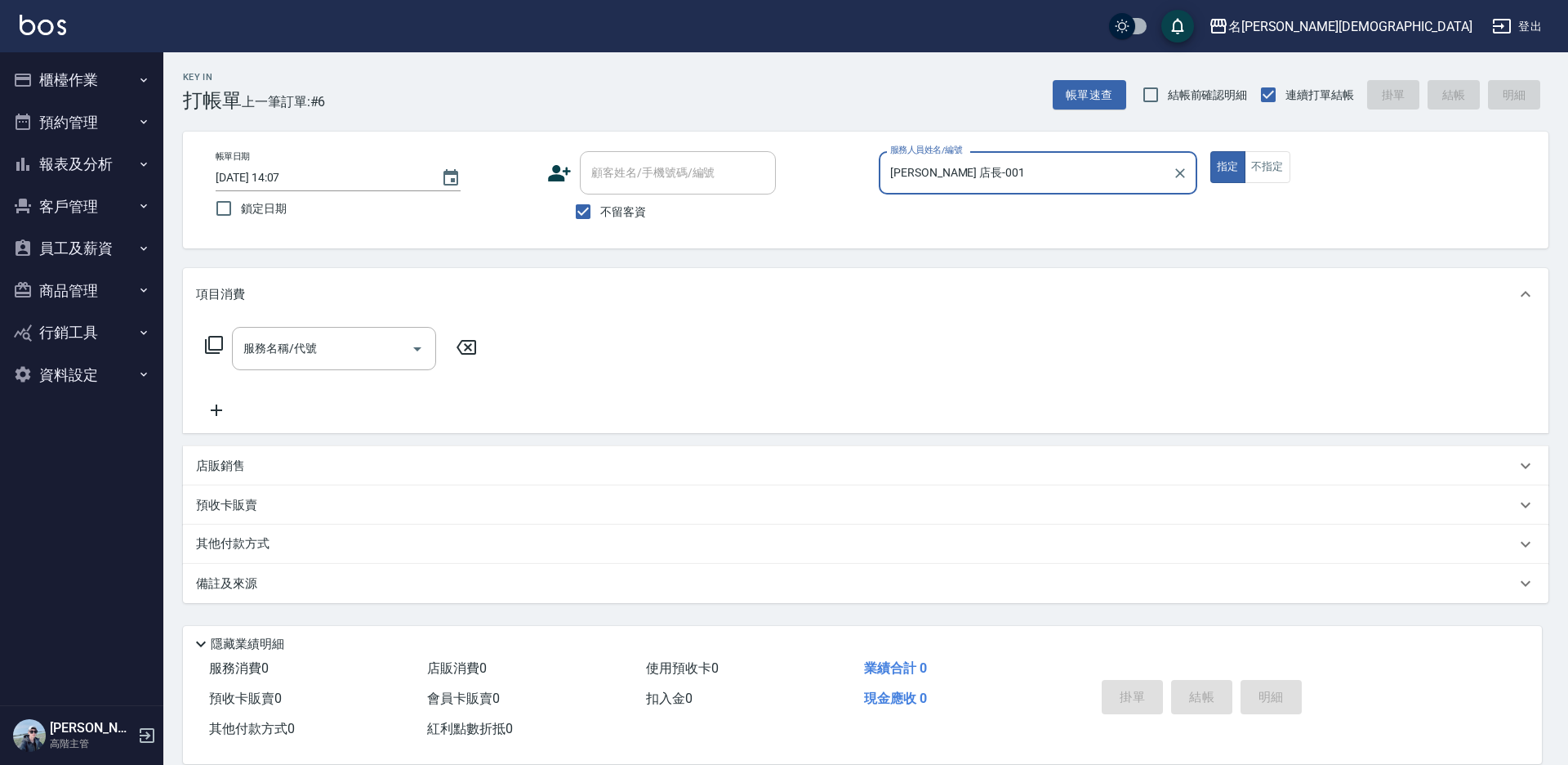
click at [211, 347] on icon at bounding box center [213, 344] width 19 height 19
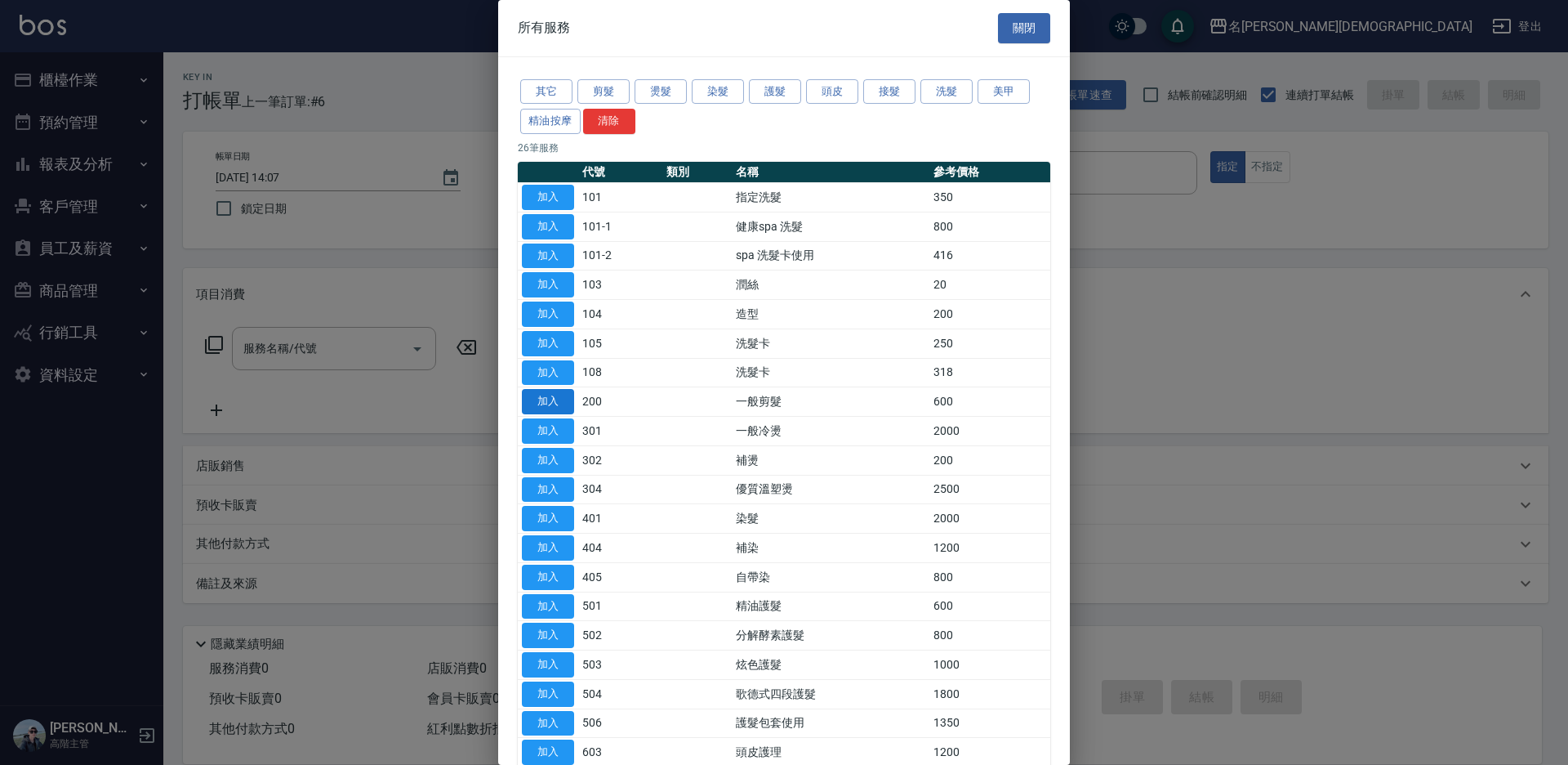
click at [557, 400] on button "加入" at bounding box center [548, 402] width 52 height 26
type input "一般剪髮(200)"
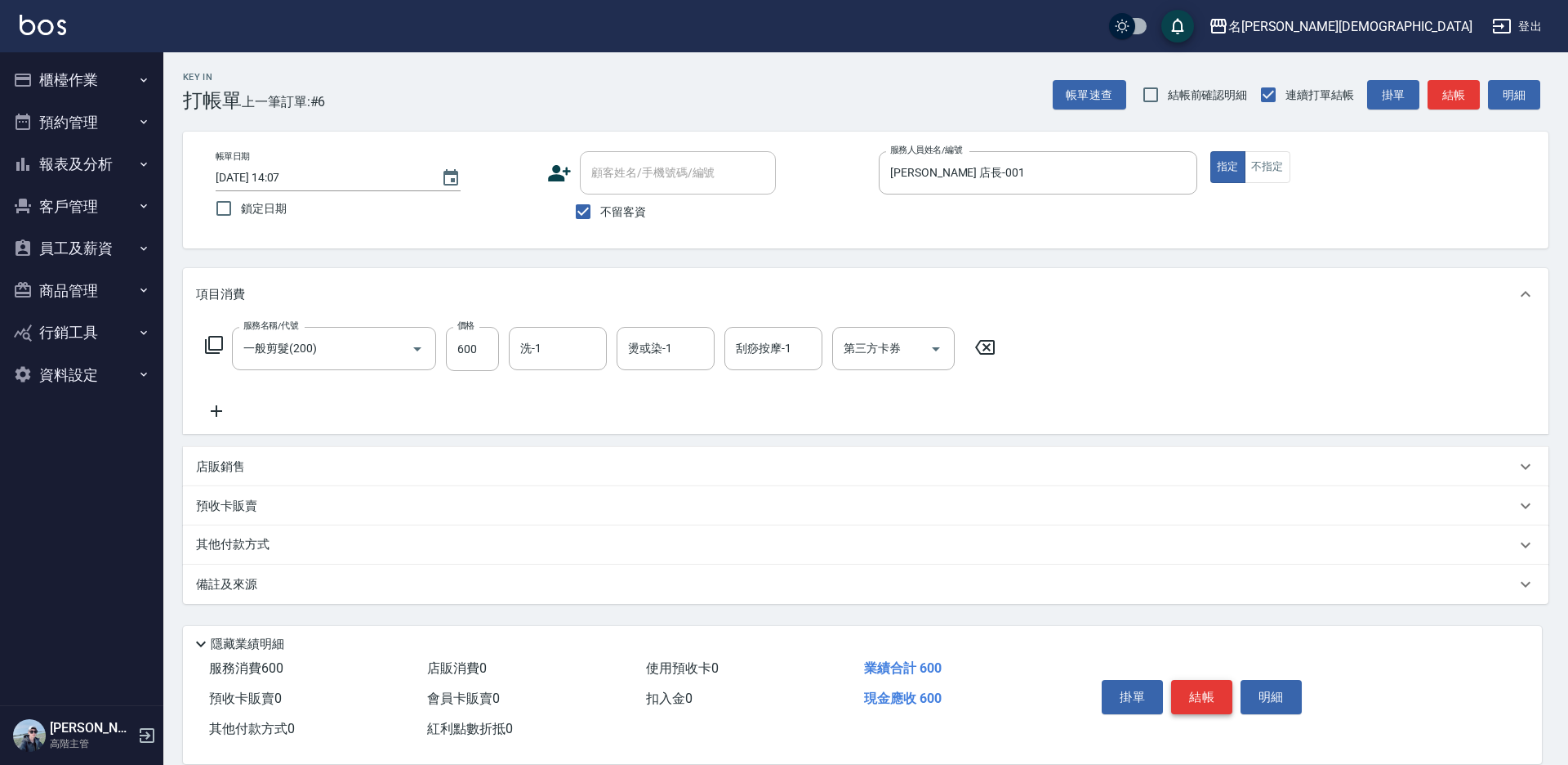
click at [1196, 684] on button "結帳" at bounding box center [1202, 696] width 61 height 34
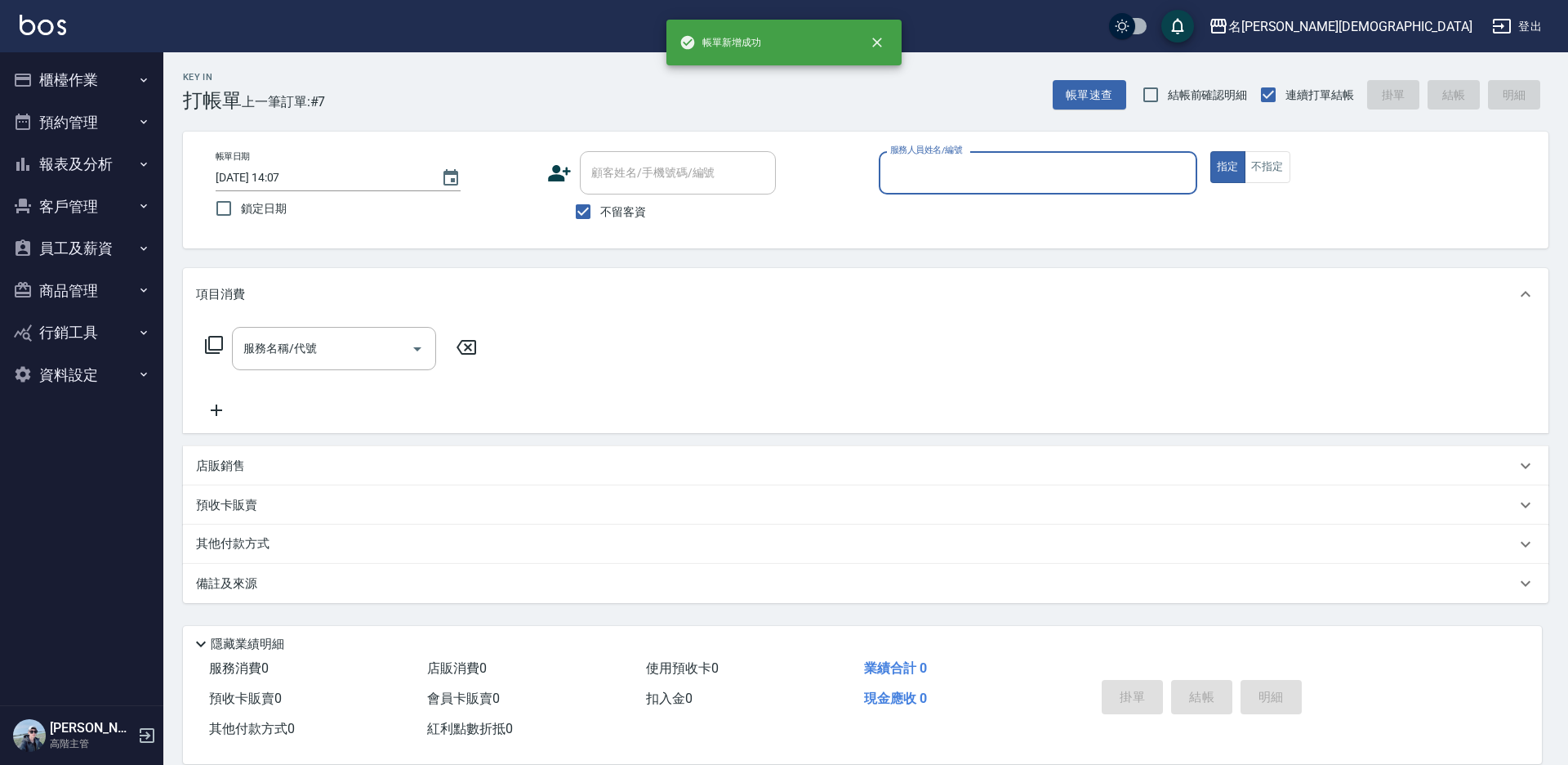
click at [901, 179] on input "服務人員姓名/編號" at bounding box center [1039, 172] width 304 height 28
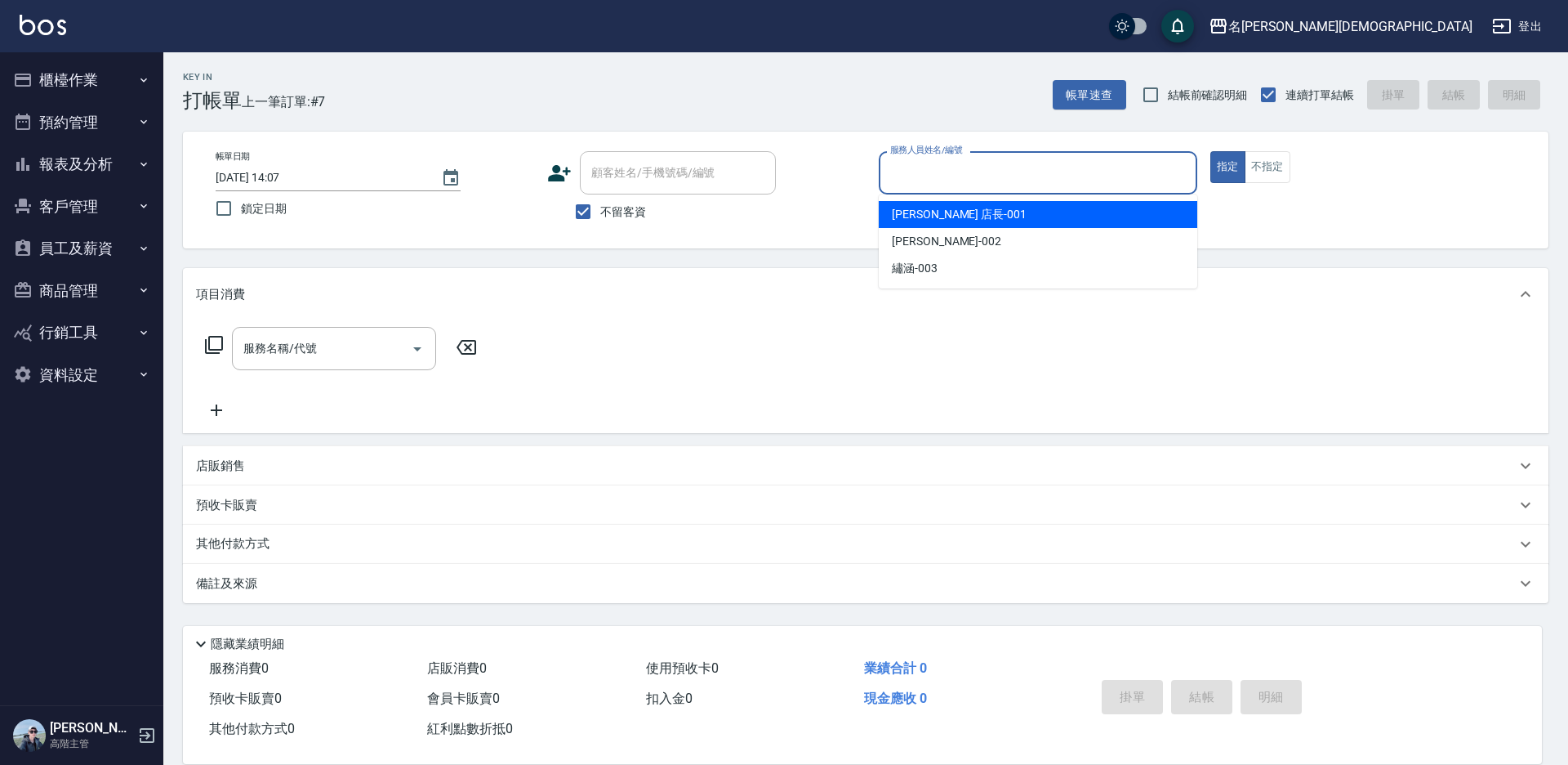
click at [902, 215] on span "[PERSON_NAME] 店長 -001" at bounding box center [959, 214] width 135 height 17
type input "[PERSON_NAME] 店長-001"
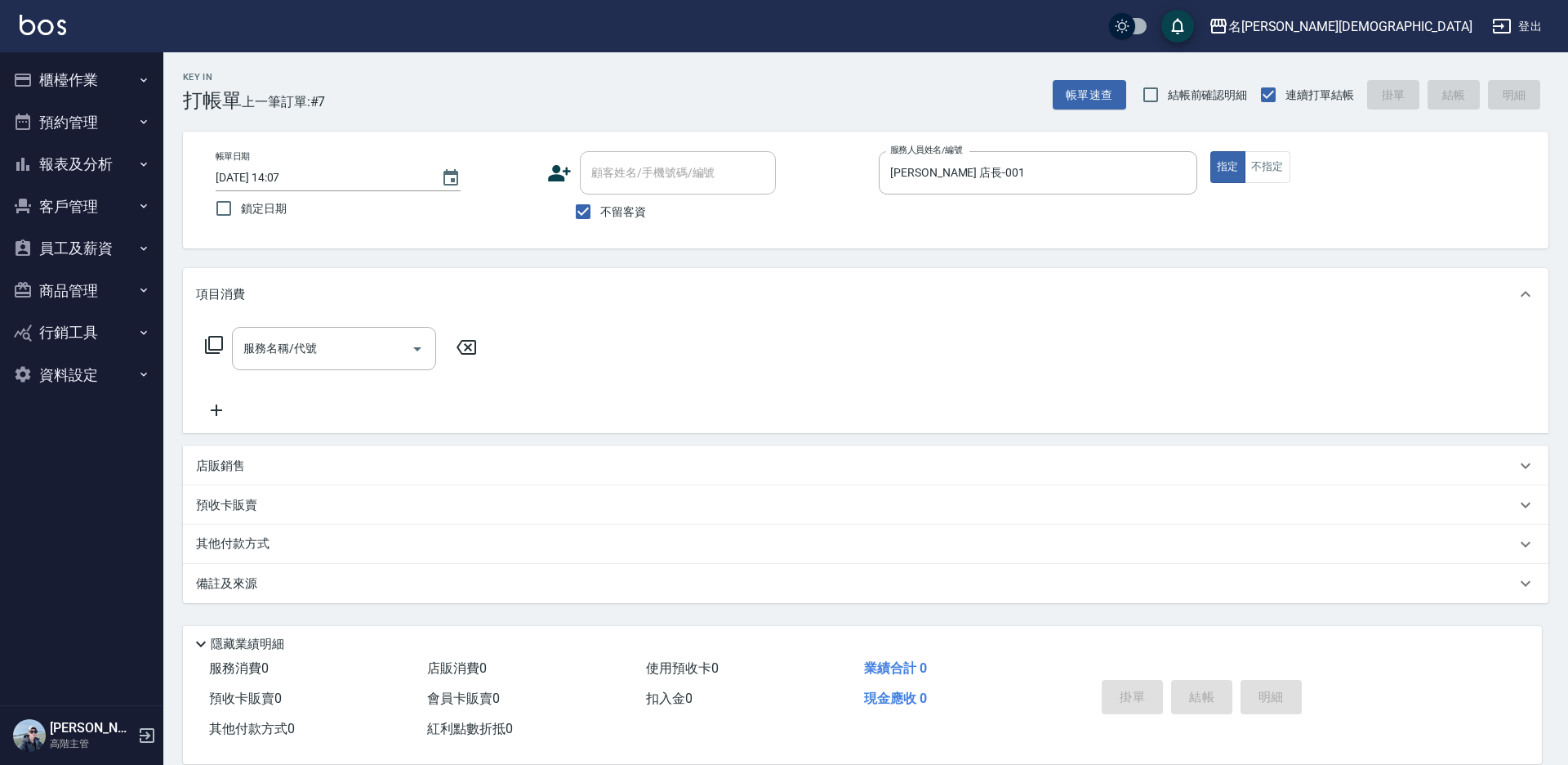
click at [216, 341] on icon at bounding box center [213, 344] width 19 height 19
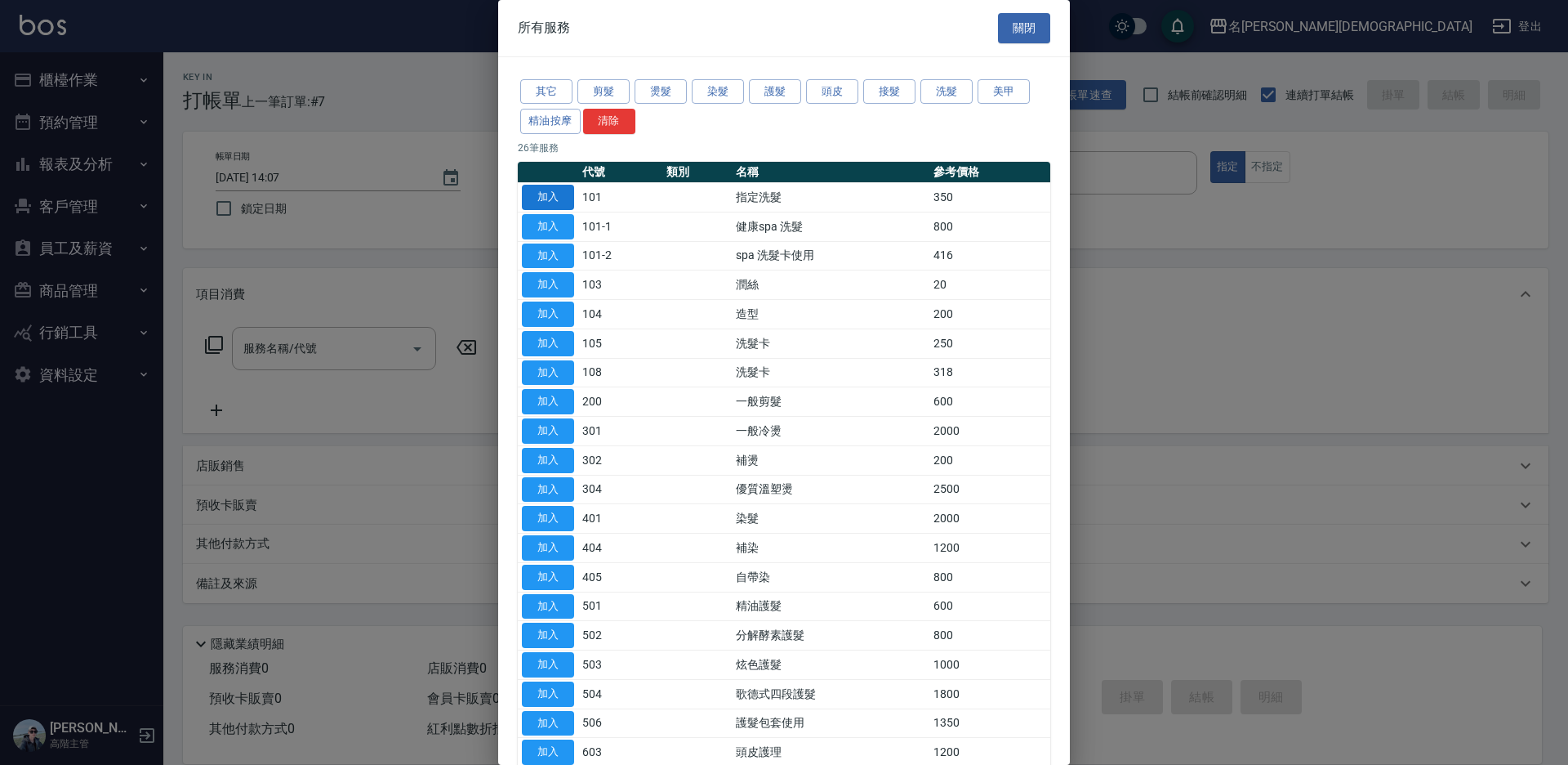
click at [562, 191] on button "加入" at bounding box center [548, 198] width 52 height 26
type input "指定洗髮(101)"
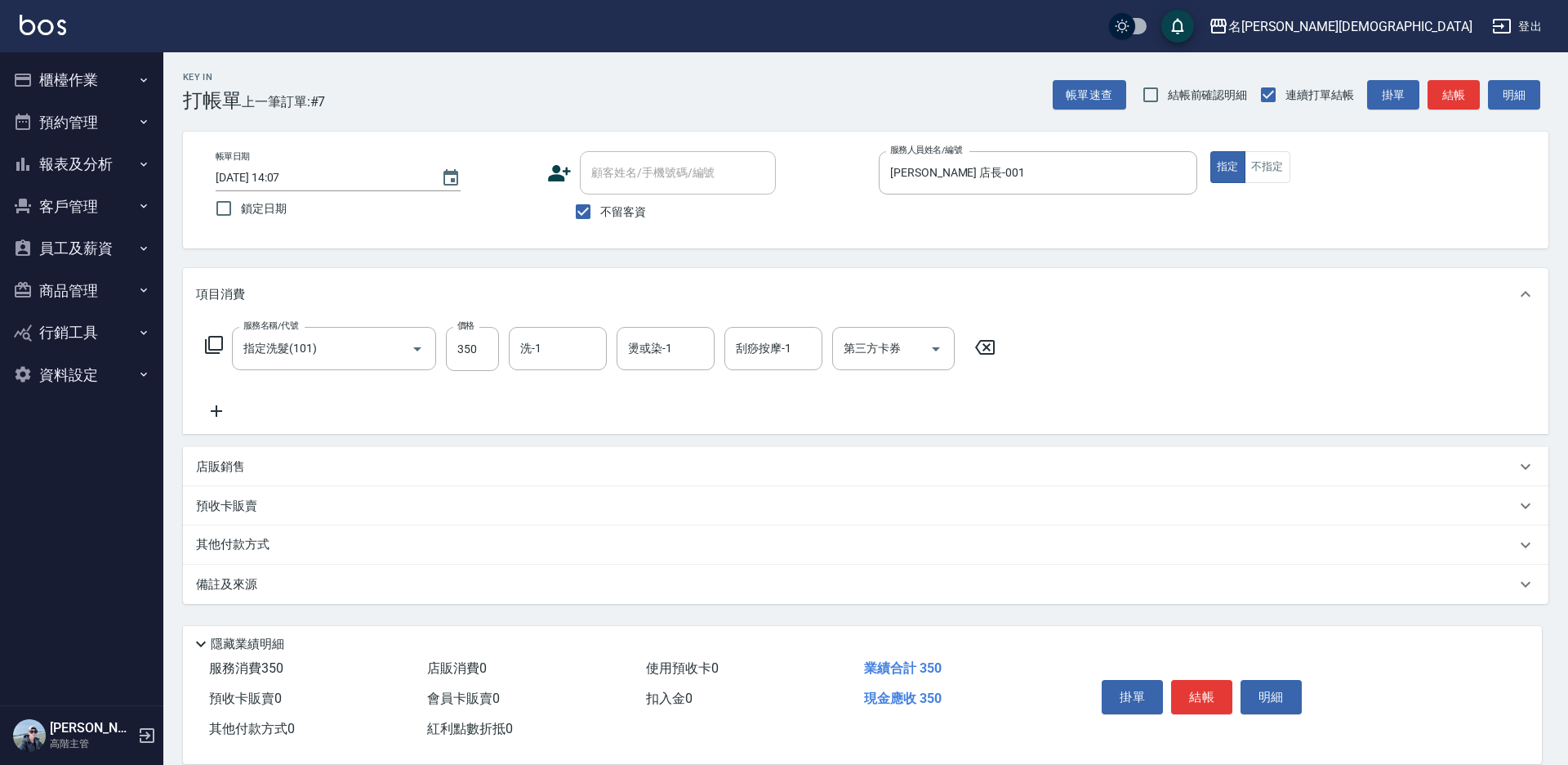
click at [212, 343] on icon at bounding box center [213, 344] width 19 height 19
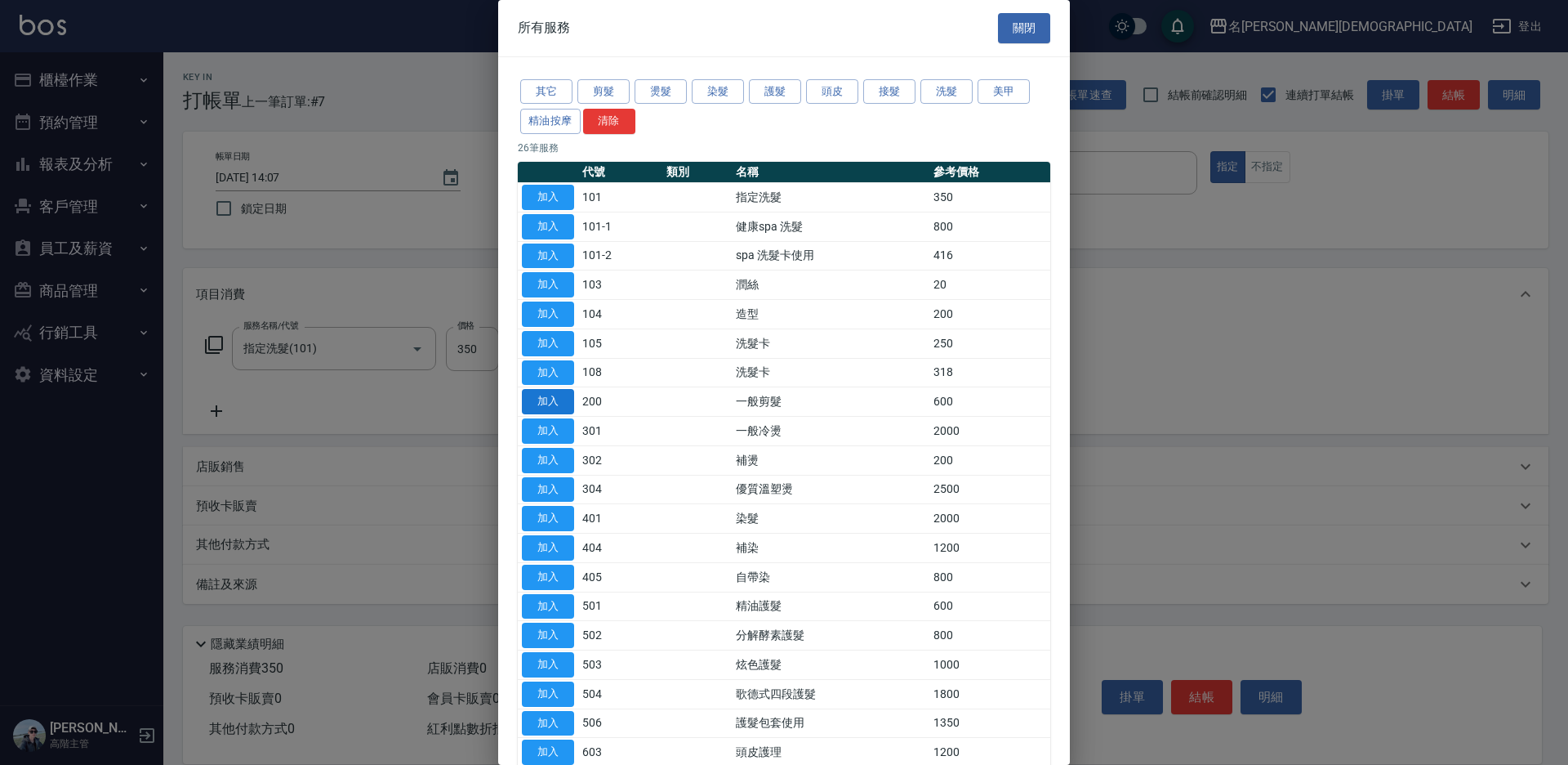
click at [545, 399] on button "加入" at bounding box center [548, 402] width 52 height 26
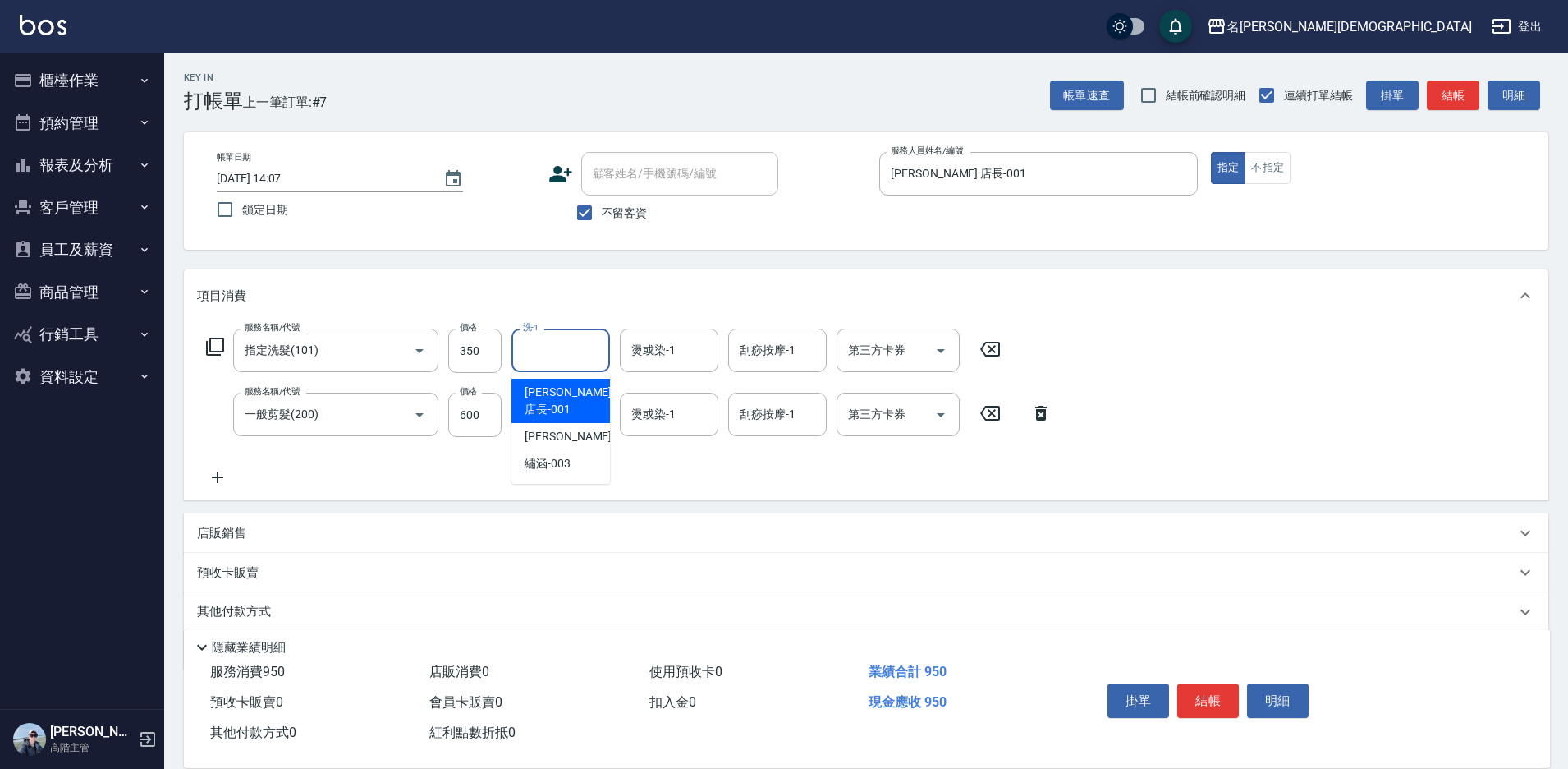
click at [545, 347] on input "洗-1" at bounding box center [561, 350] width 84 height 29
click at [538, 455] on span "繡涵 -003" at bounding box center [548, 463] width 46 height 17
type input "繡涵-003"
drag, startPoint x: 1192, startPoint y: 699, endPoint x: 1179, endPoint y: 688, distance: 17.0
click at [1192, 700] on button "結帳" at bounding box center [1208, 700] width 62 height 34
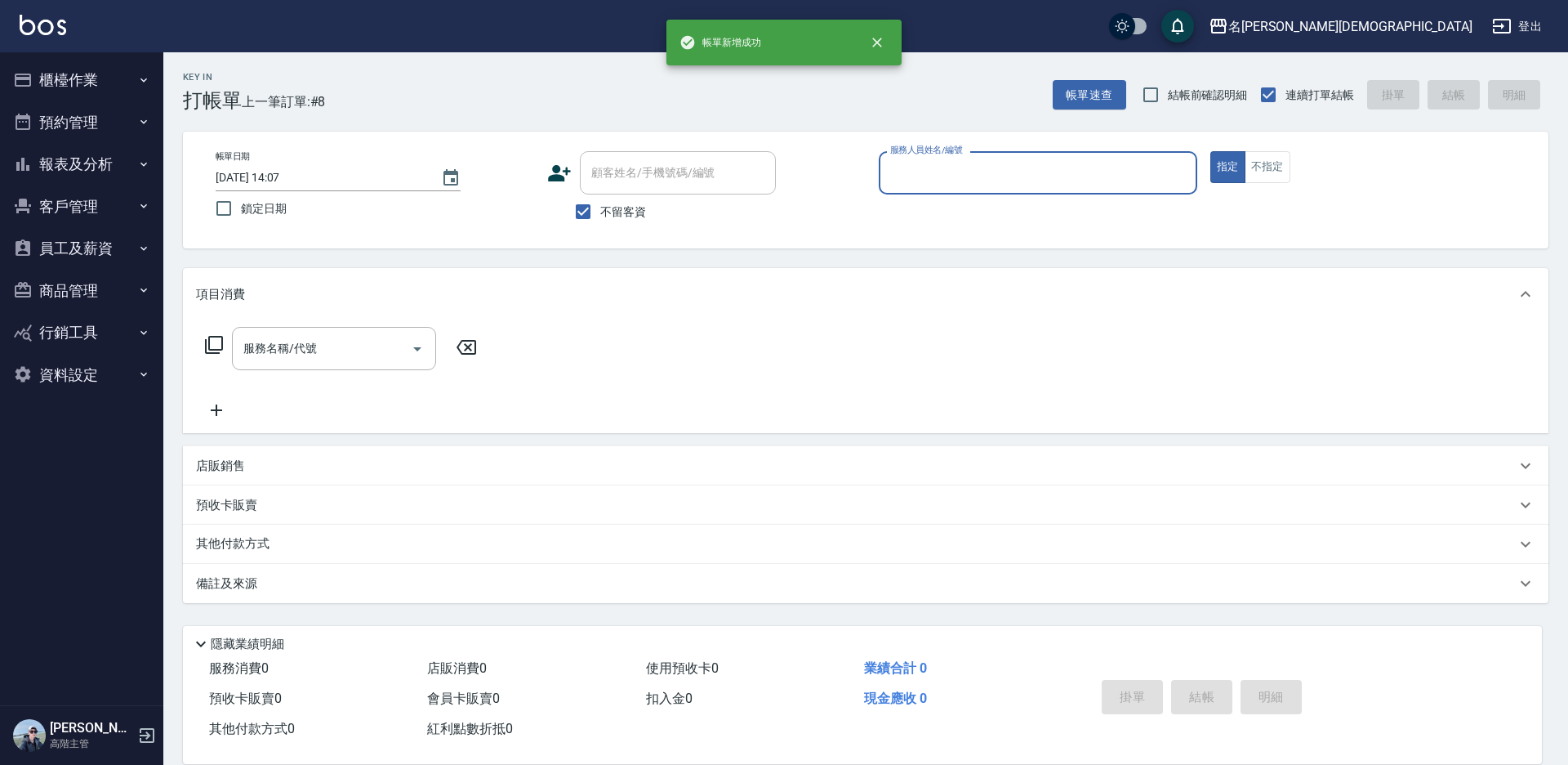
click at [908, 170] on input "服務人員姓名/編號" at bounding box center [1039, 172] width 304 height 28
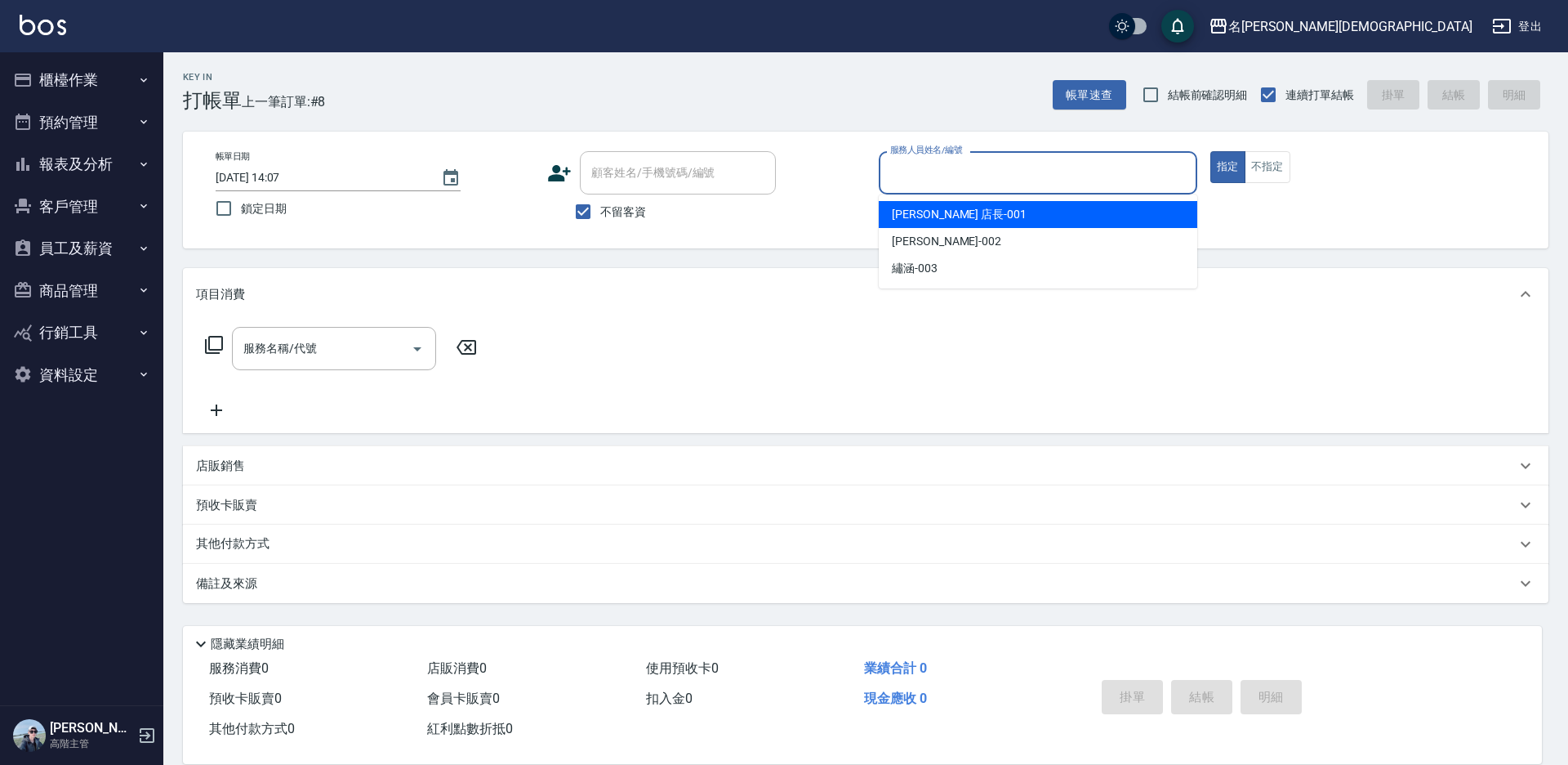
click at [908, 210] on span "[PERSON_NAME] 店長 -001" at bounding box center [959, 214] width 135 height 17
type input "[PERSON_NAME] 店長-001"
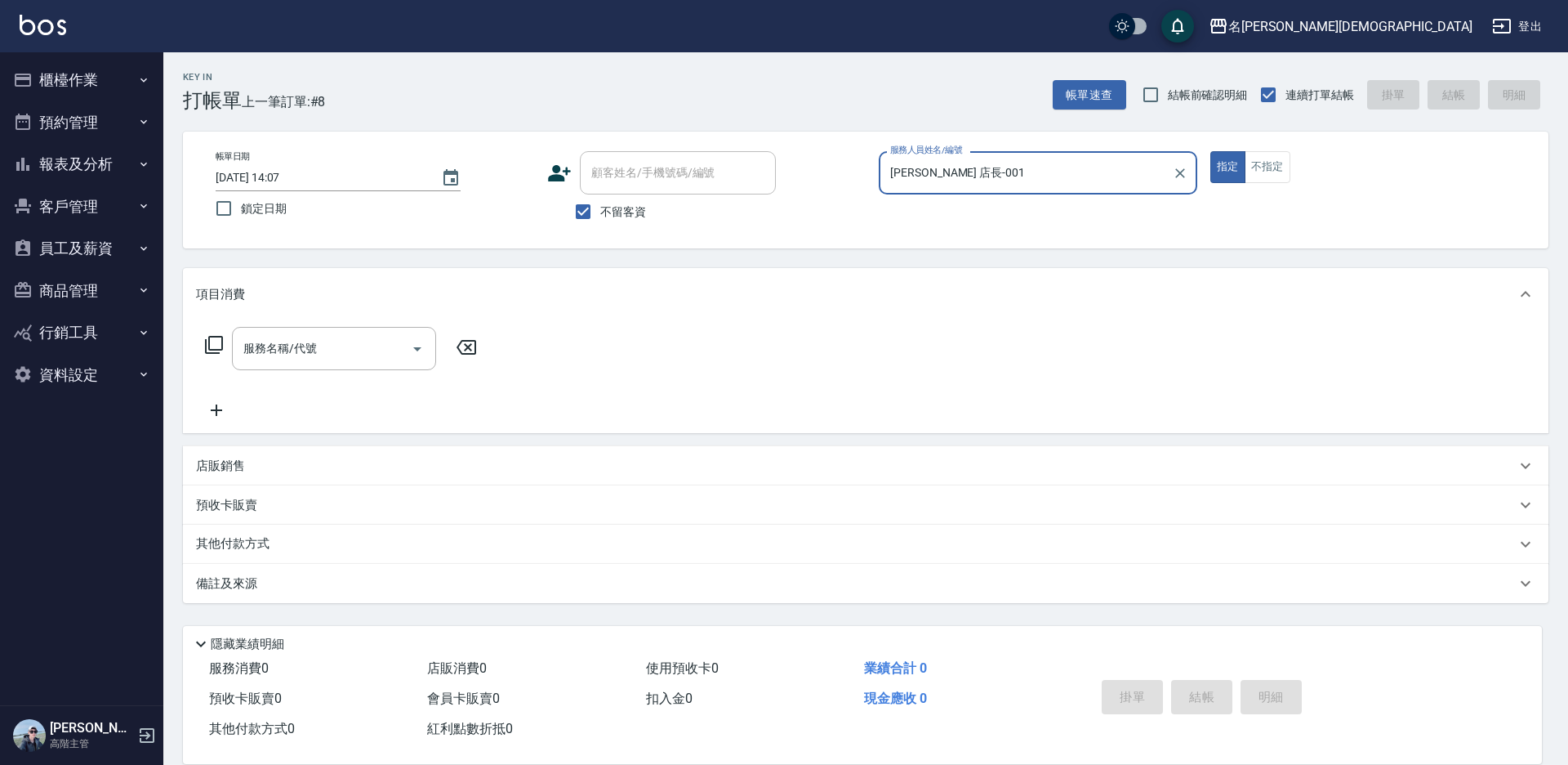
click at [216, 347] on icon at bounding box center [213, 344] width 19 height 19
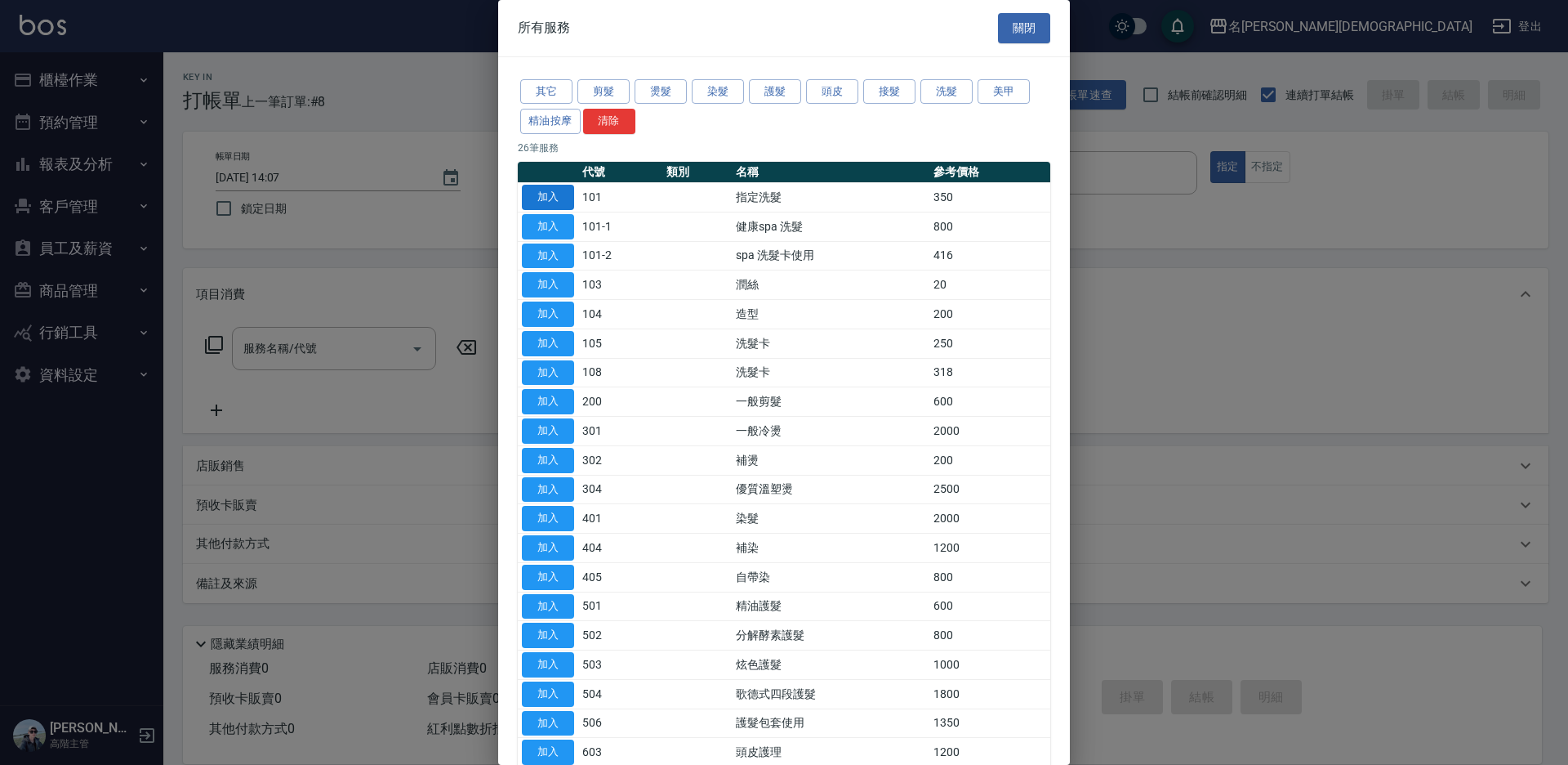
click at [564, 193] on button "加入" at bounding box center [548, 198] width 52 height 26
type input "指定洗髮(101)"
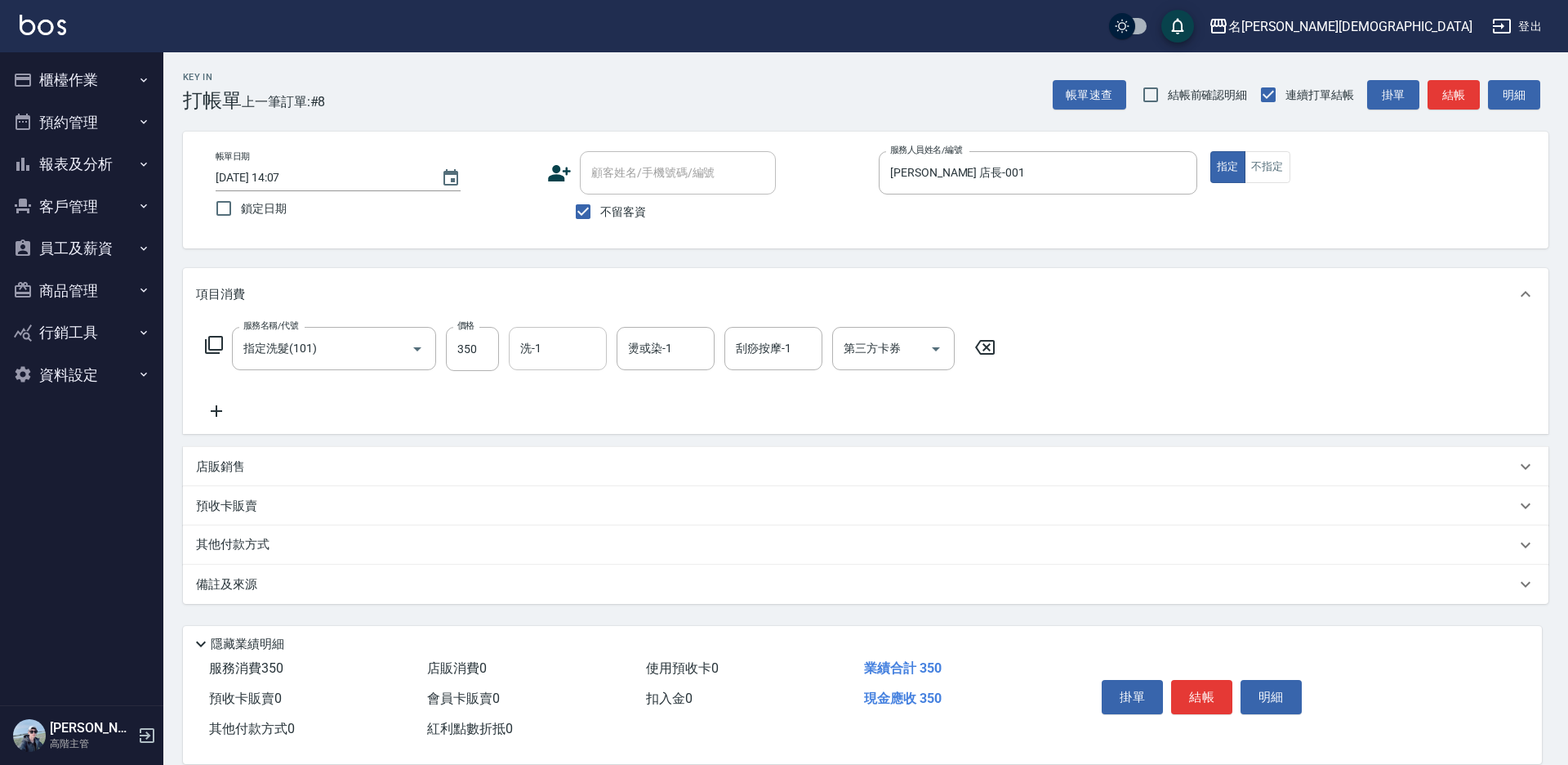
click at [538, 352] on div "洗-1 洗-1" at bounding box center [558, 348] width 98 height 43
click at [552, 453] on span "繡涵 -003" at bounding box center [545, 461] width 46 height 17
type input "繡涵-003"
click at [1212, 691] on button "結帳" at bounding box center [1202, 696] width 61 height 34
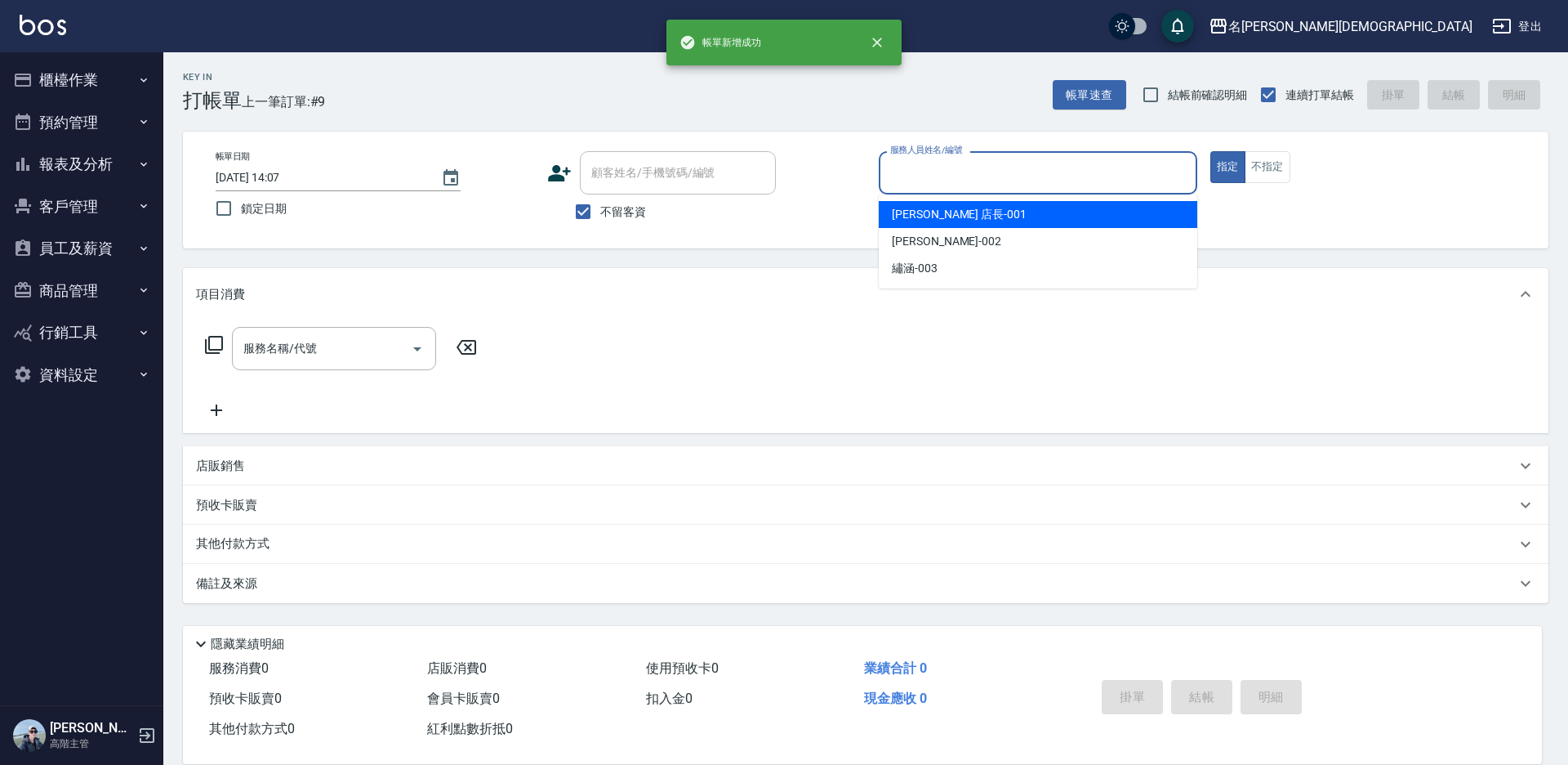
click at [907, 170] on input "服務人員姓名/編號" at bounding box center [1039, 172] width 304 height 28
click at [896, 208] on span "[PERSON_NAME] 店長 -001" at bounding box center [959, 214] width 135 height 17
type input "[PERSON_NAME] 店長-001"
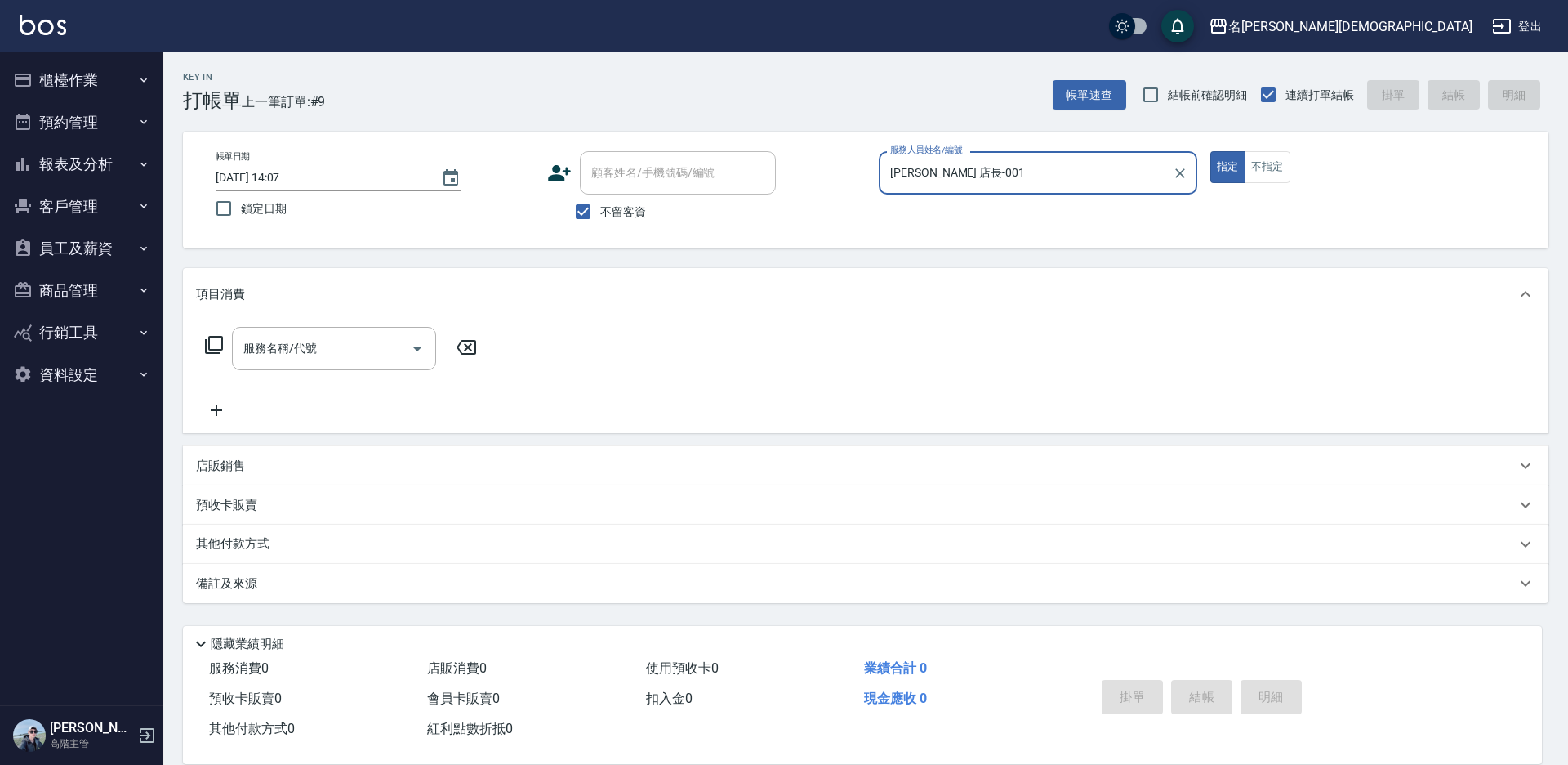
click at [212, 344] on icon at bounding box center [213, 344] width 19 height 19
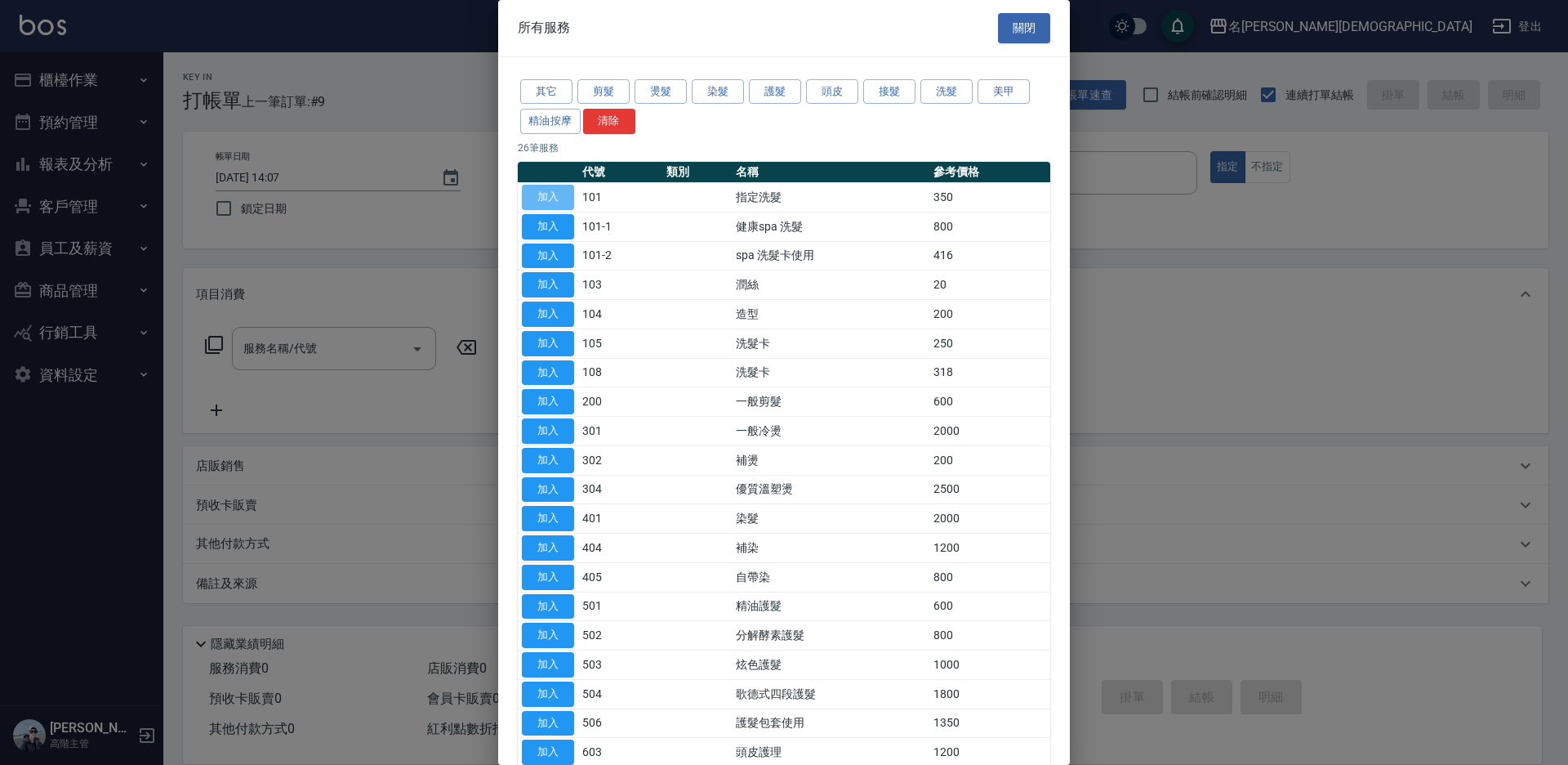
drag, startPoint x: 548, startPoint y: 189, endPoint x: 557, endPoint y: 202, distance: 15.8
click at [548, 189] on button "加入" at bounding box center [548, 198] width 52 height 26
type input "指定洗髮(101)"
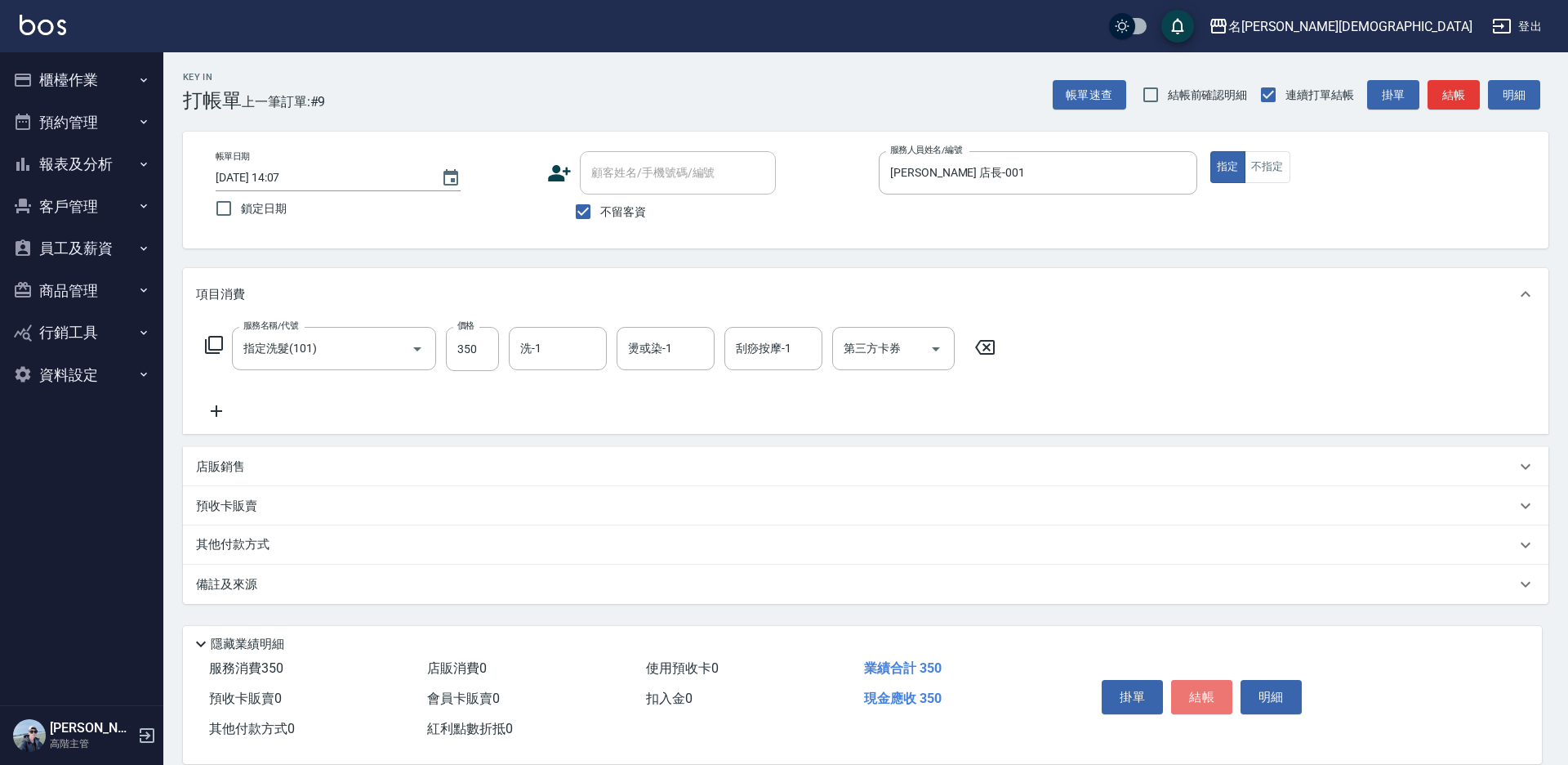
drag, startPoint x: 1197, startPoint y: 680, endPoint x: 1137, endPoint y: 650, distance: 67.1
click at [1196, 680] on button "結帳" at bounding box center [1202, 696] width 61 height 34
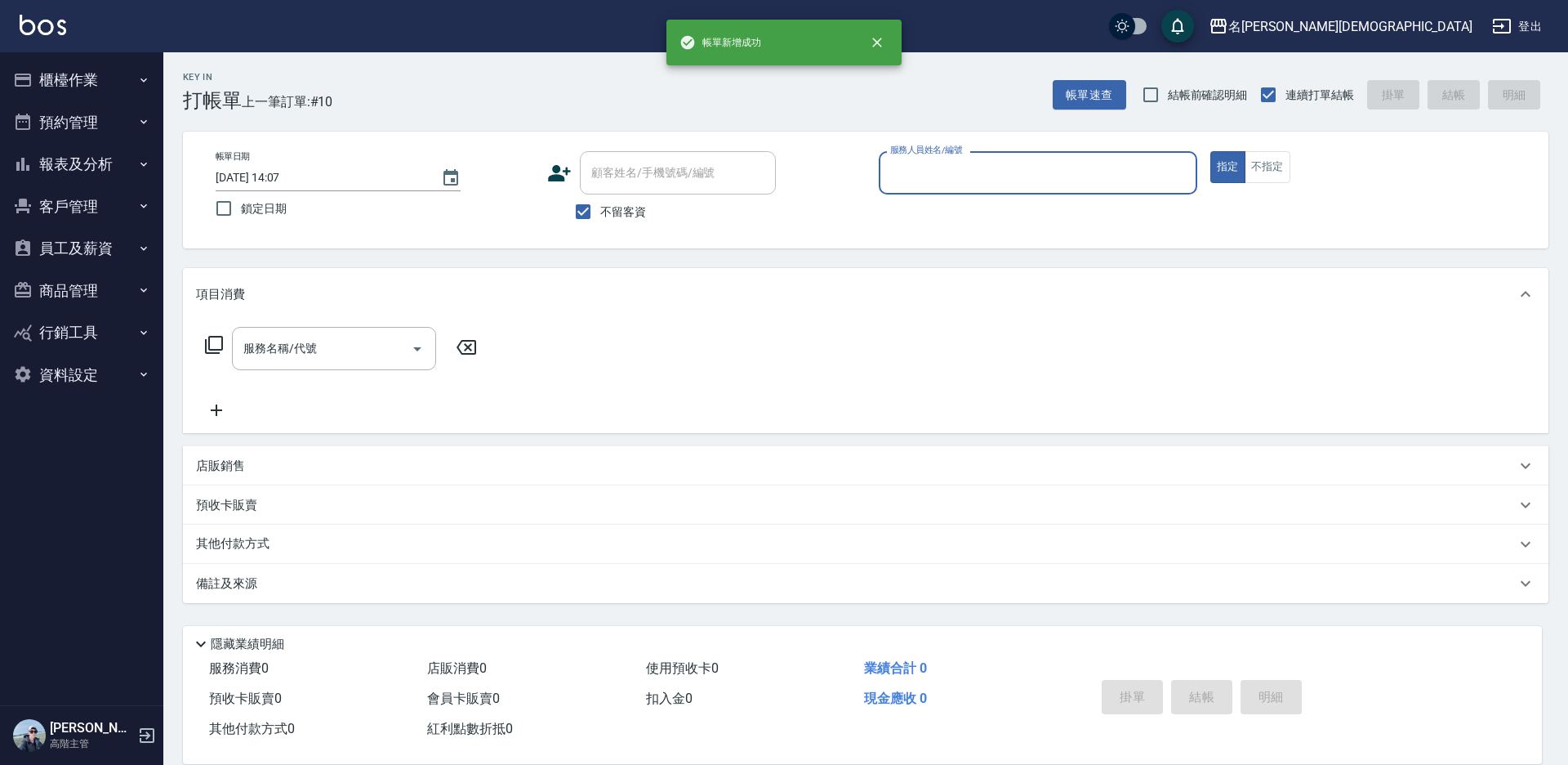
drag, startPoint x: 57, startPoint y: 79, endPoint x: 57, endPoint y: 98, distance: 19.0
click at [58, 79] on button "櫃檯作業" at bounding box center [82, 80] width 150 height 42
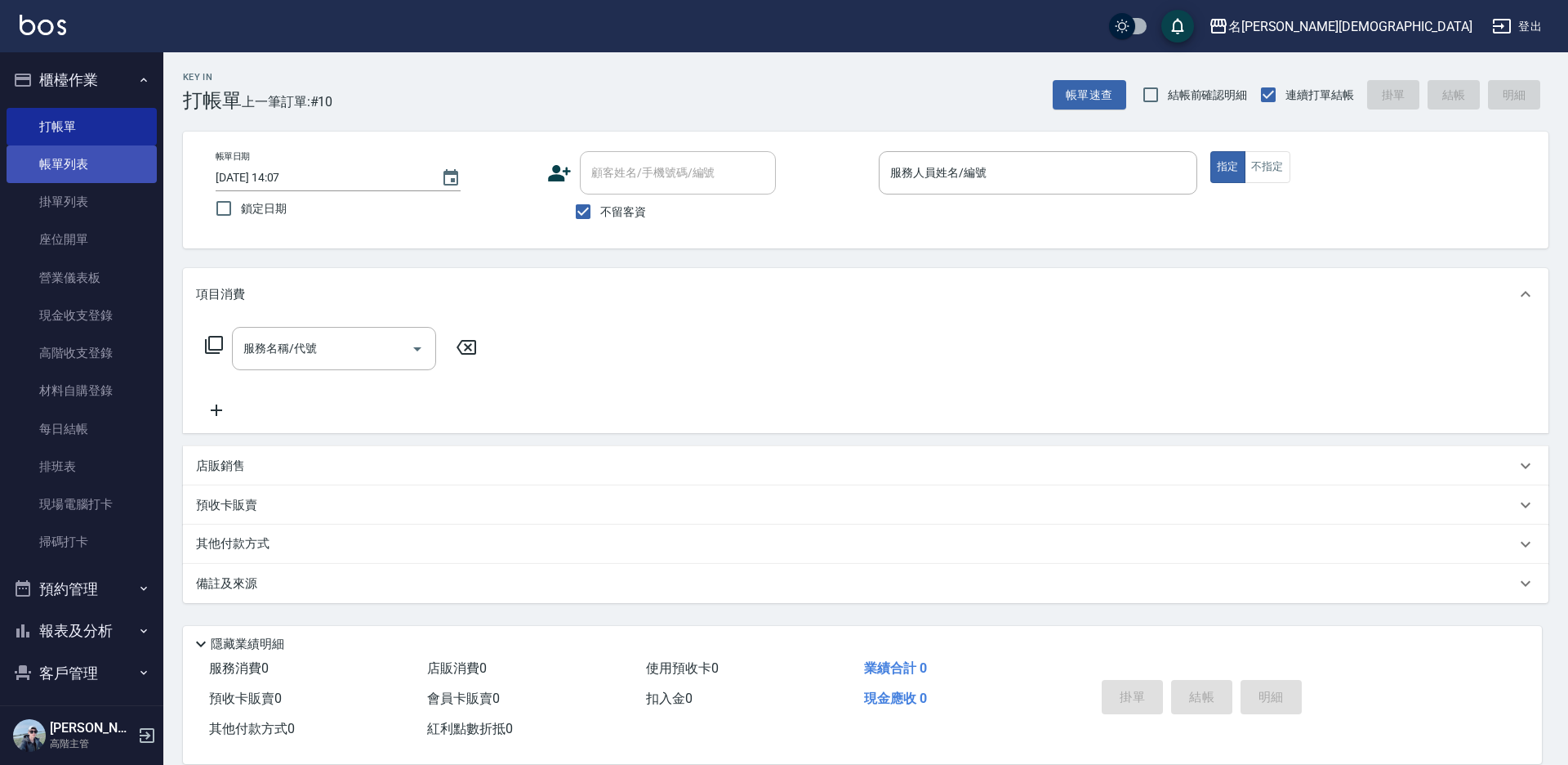
click at [70, 171] on link "帳單列表" at bounding box center [82, 164] width 150 height 38
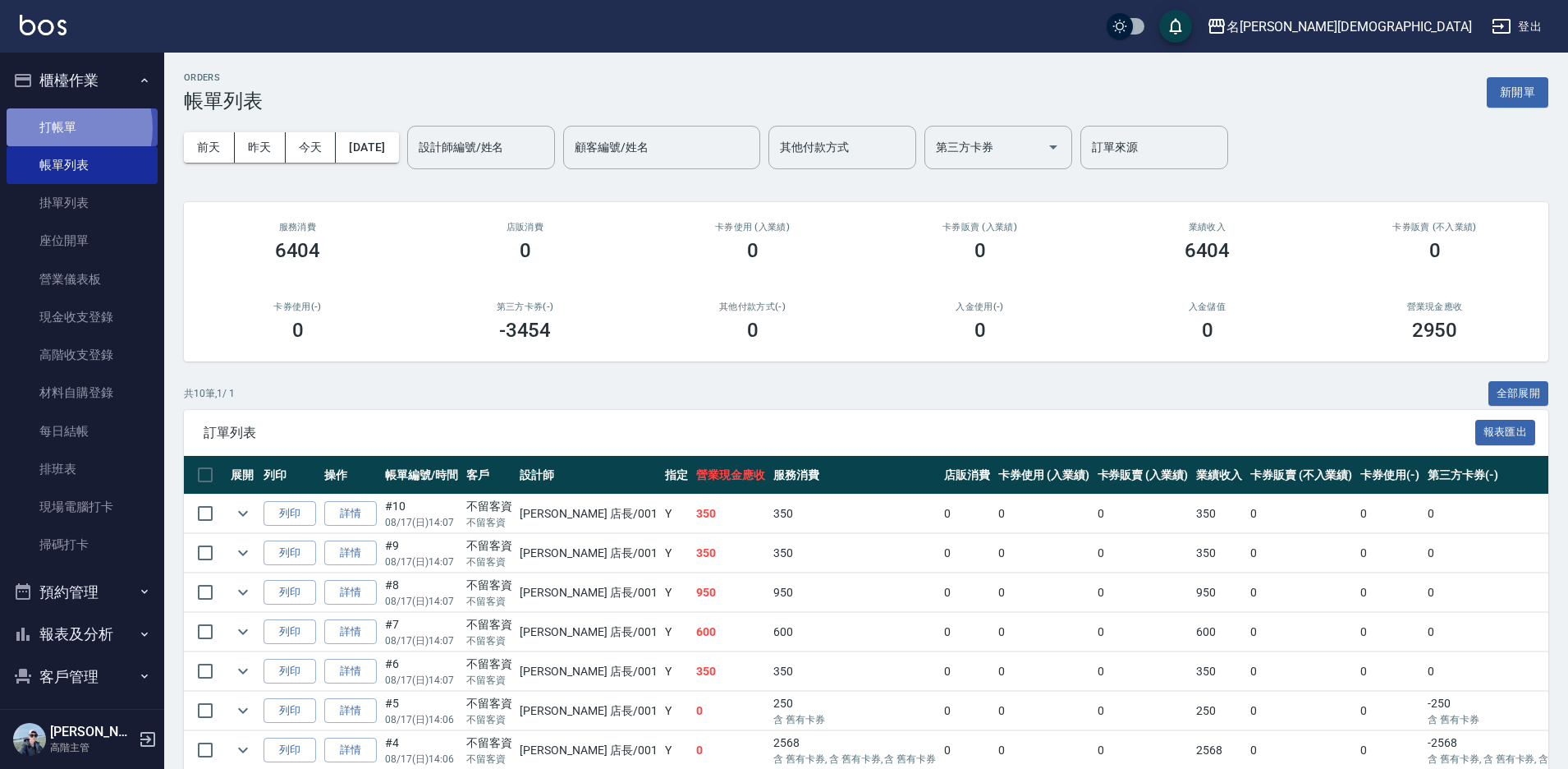
click at [58, 127] on link "打帳單" at bounding box center [82, 127] width 151 height 38
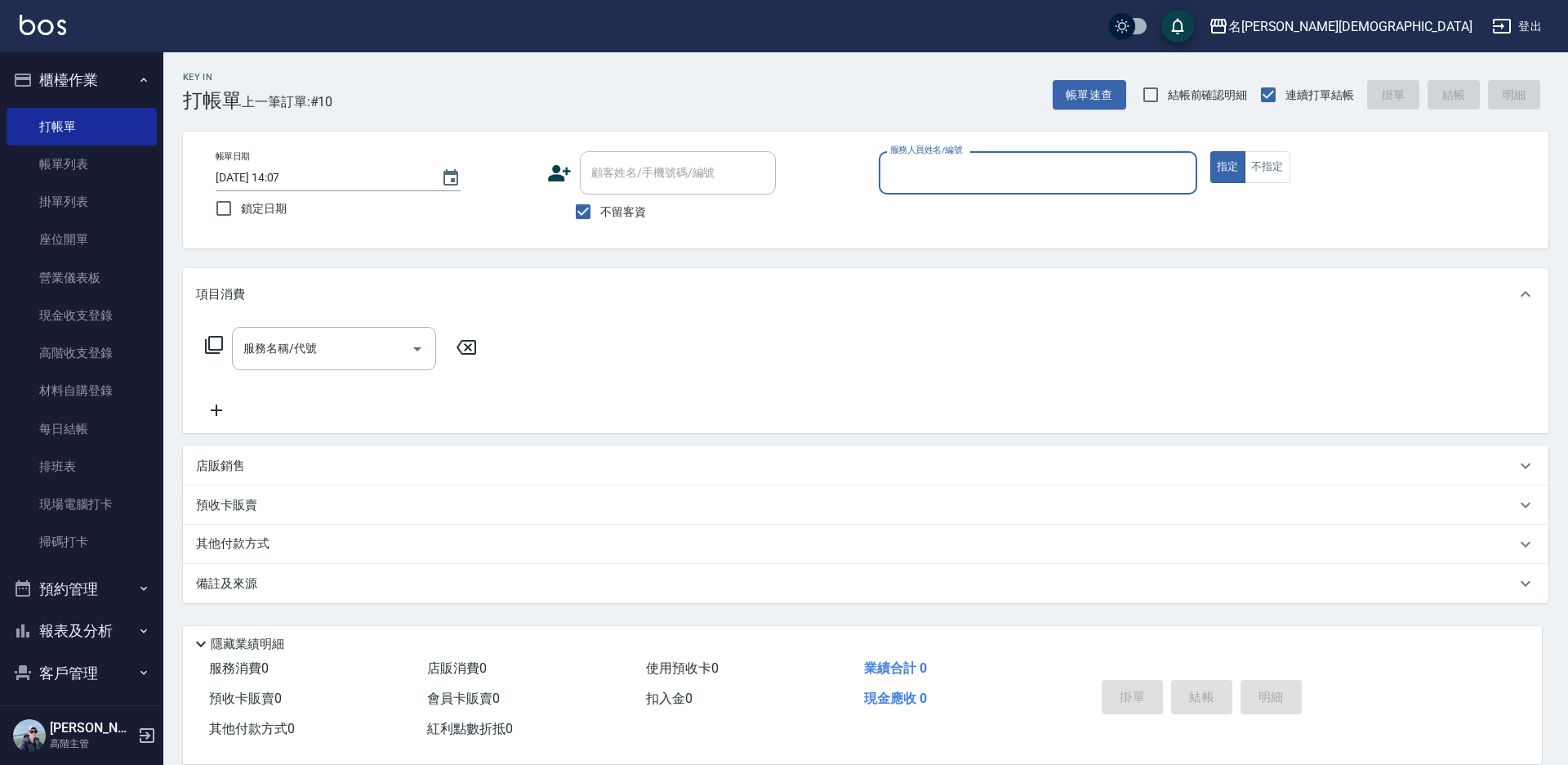
click at [930, 165] on input "服務人員姓名/編號" at bounding box center [1039, 172] width 304 height 28
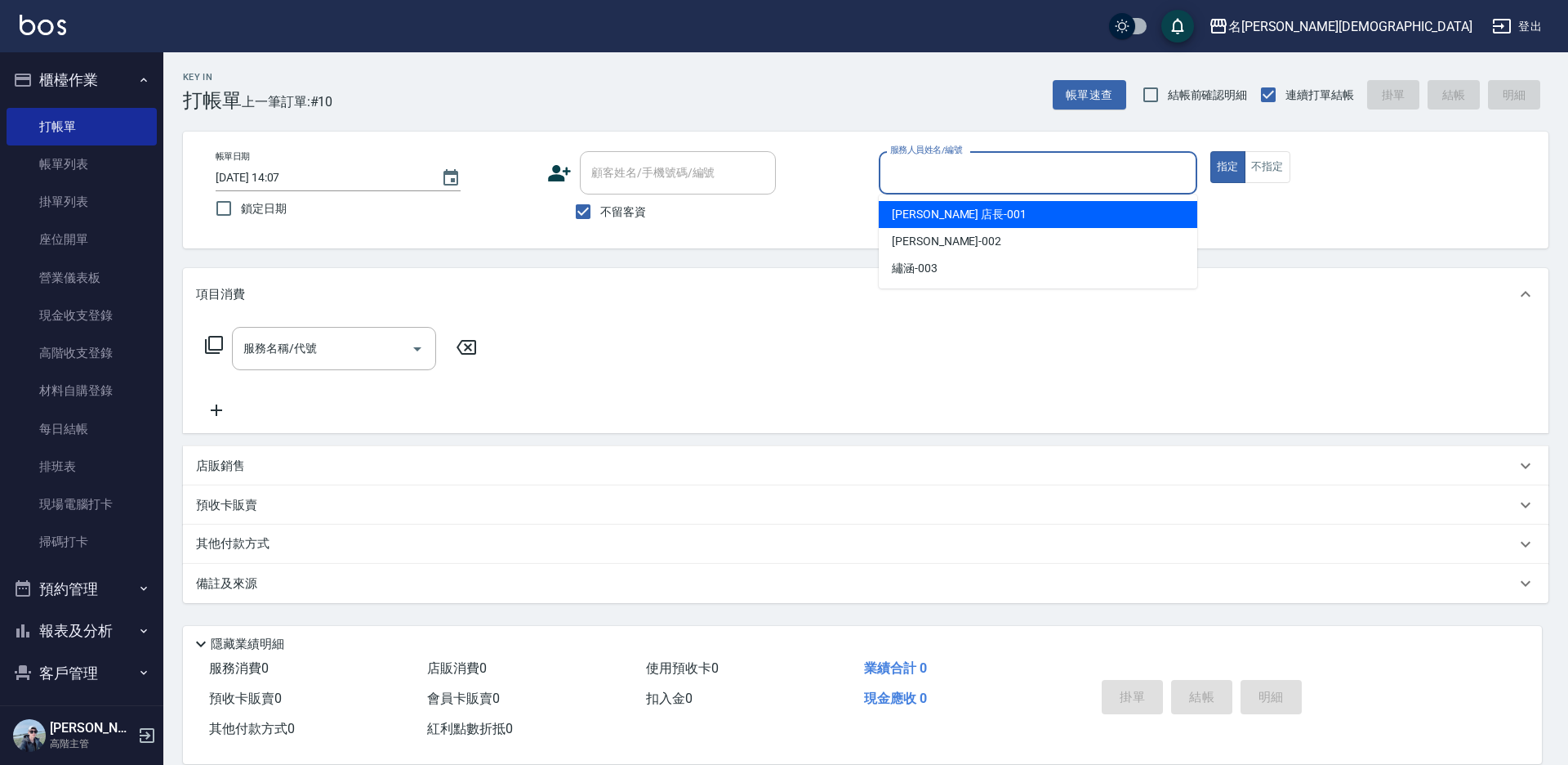
drag, startPoint x: 921, startPoint y: 213, endPoint x: 397, endPoint y: 199, distance: 524.2
click at [916, 213] on span "[PERSON_NAME] 店長 -001" at bounding box center [959, 214] width 135 height 17
type input "[PERSON_NAME] 店長-001"
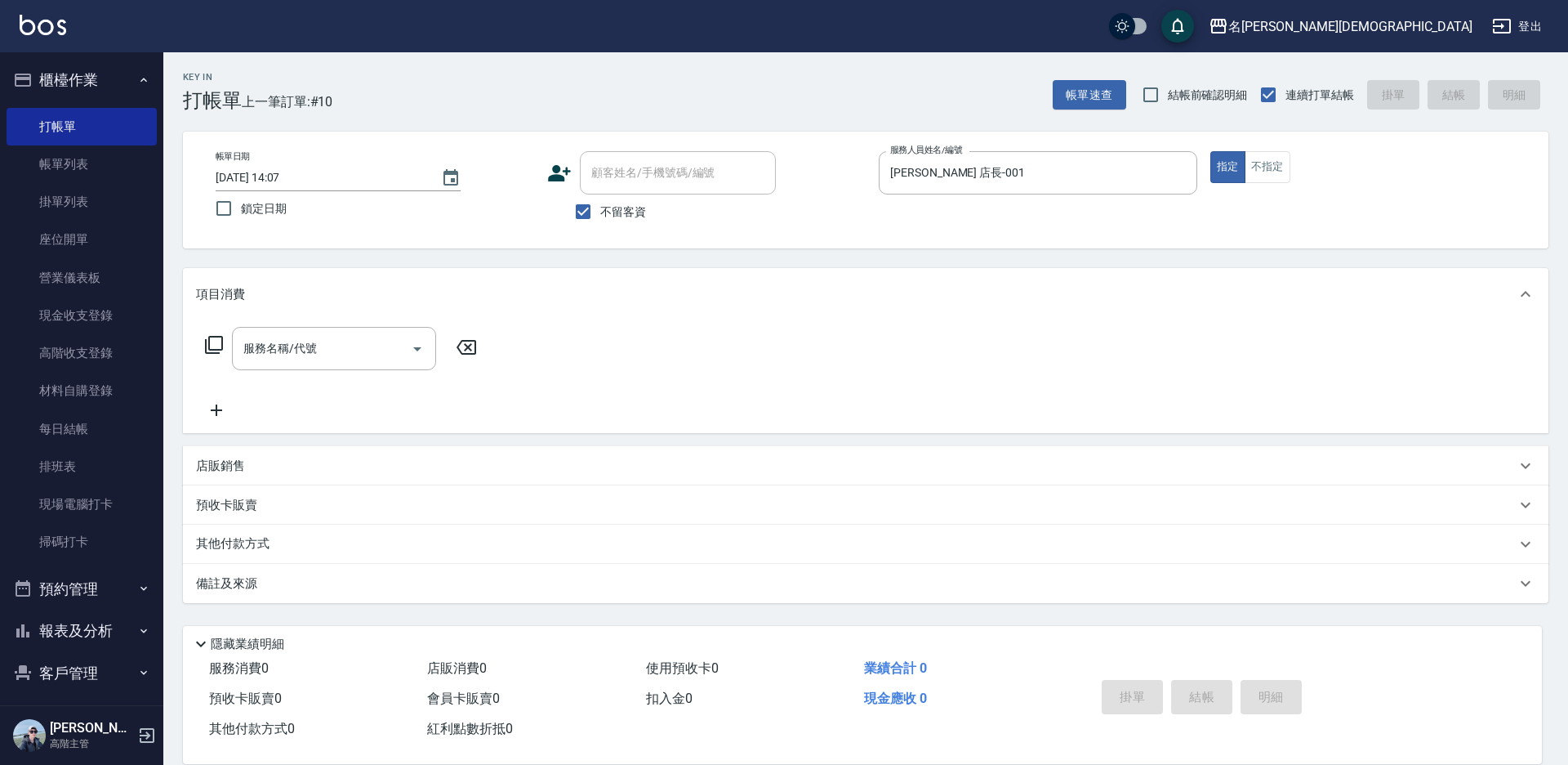
click at [203, 345] on div "服務名稱/代號 服務名稱/代號" at bounding box center [341, 348] width 290 height 43
click at [208, 346] on icon at bounding box center [213, 344] width 19 height 19
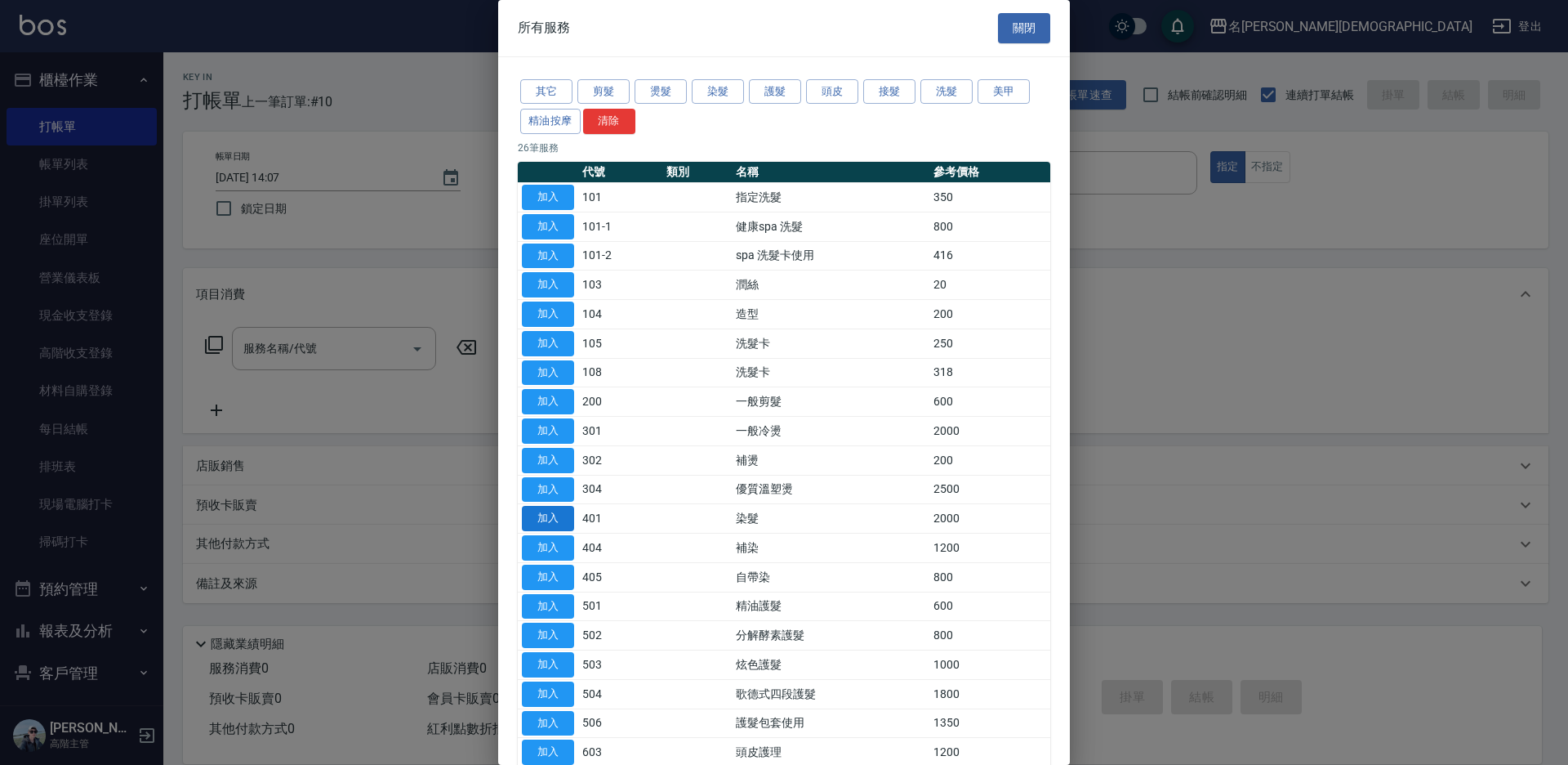
click at [546, 525] on button "加入" at bounding box center [548, 519] width 52 height 26
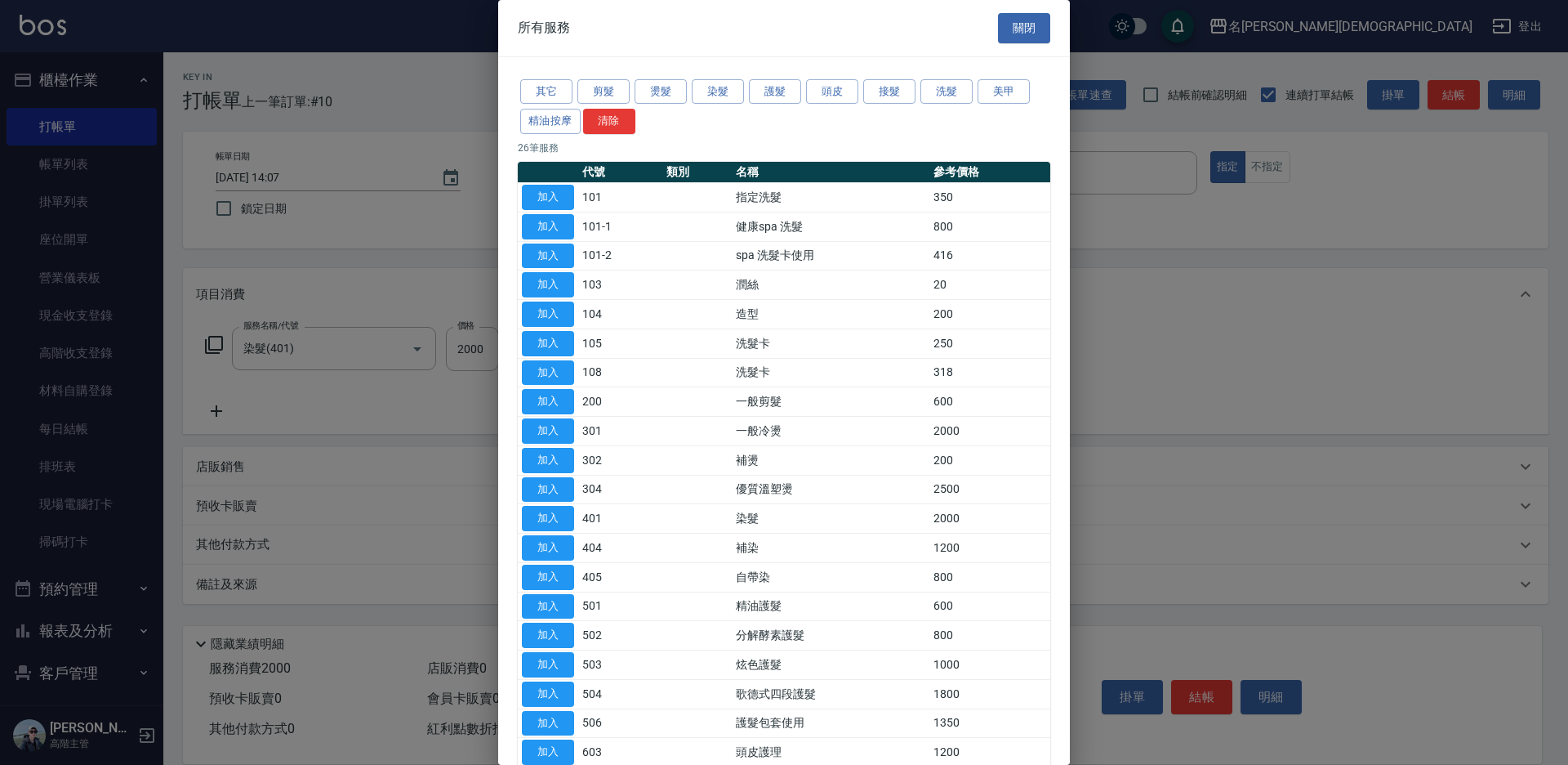
type input "染髮(401)"
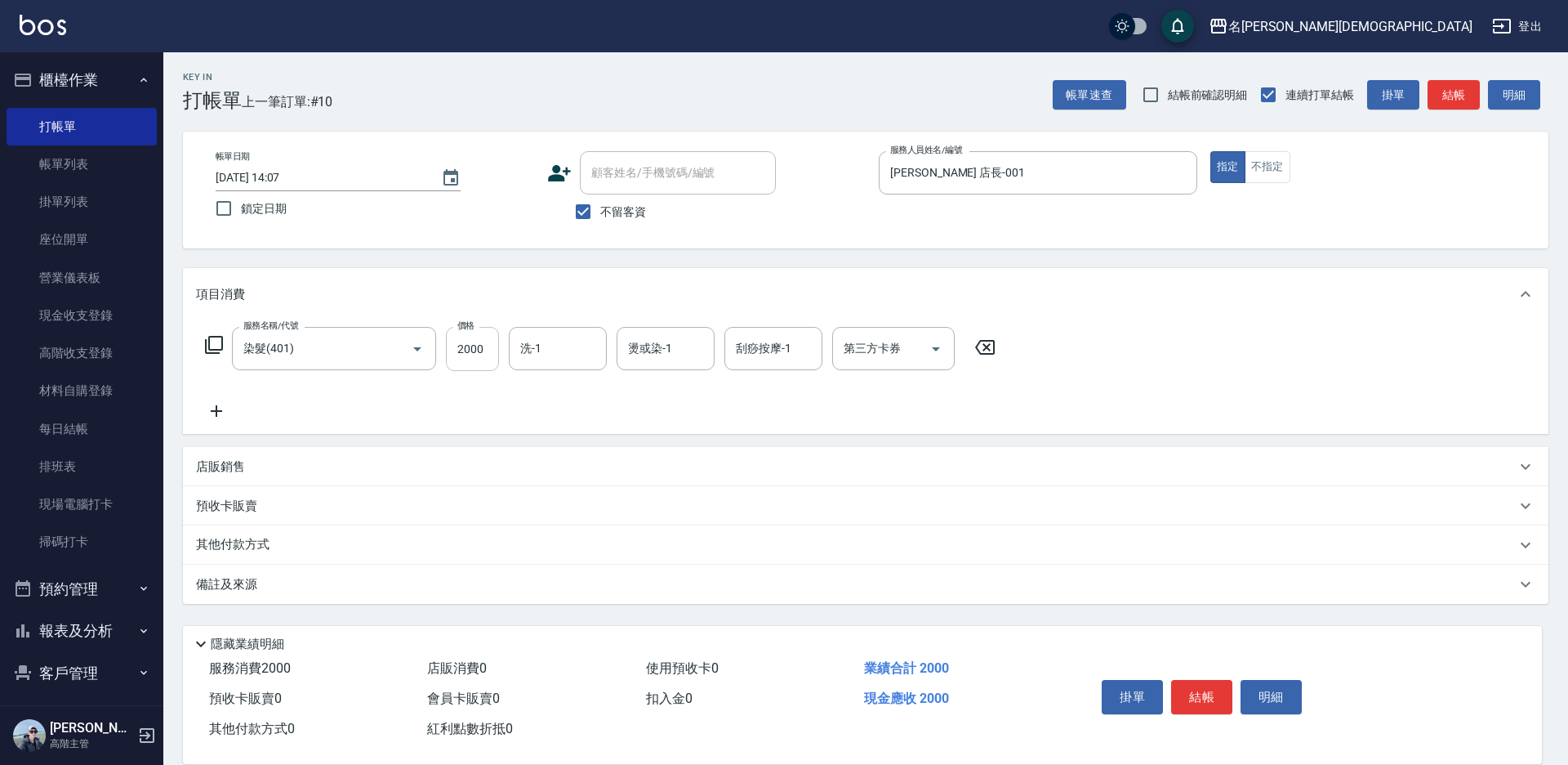
click at [470, 361] on input "2000" at bounding box center [473, 349] width 53 height 44
type input "2900"
click at [1205, 681] on button "結帳" at bounding box center [1202, 696] width 61 height 34
type input "[DATE] 14:08"
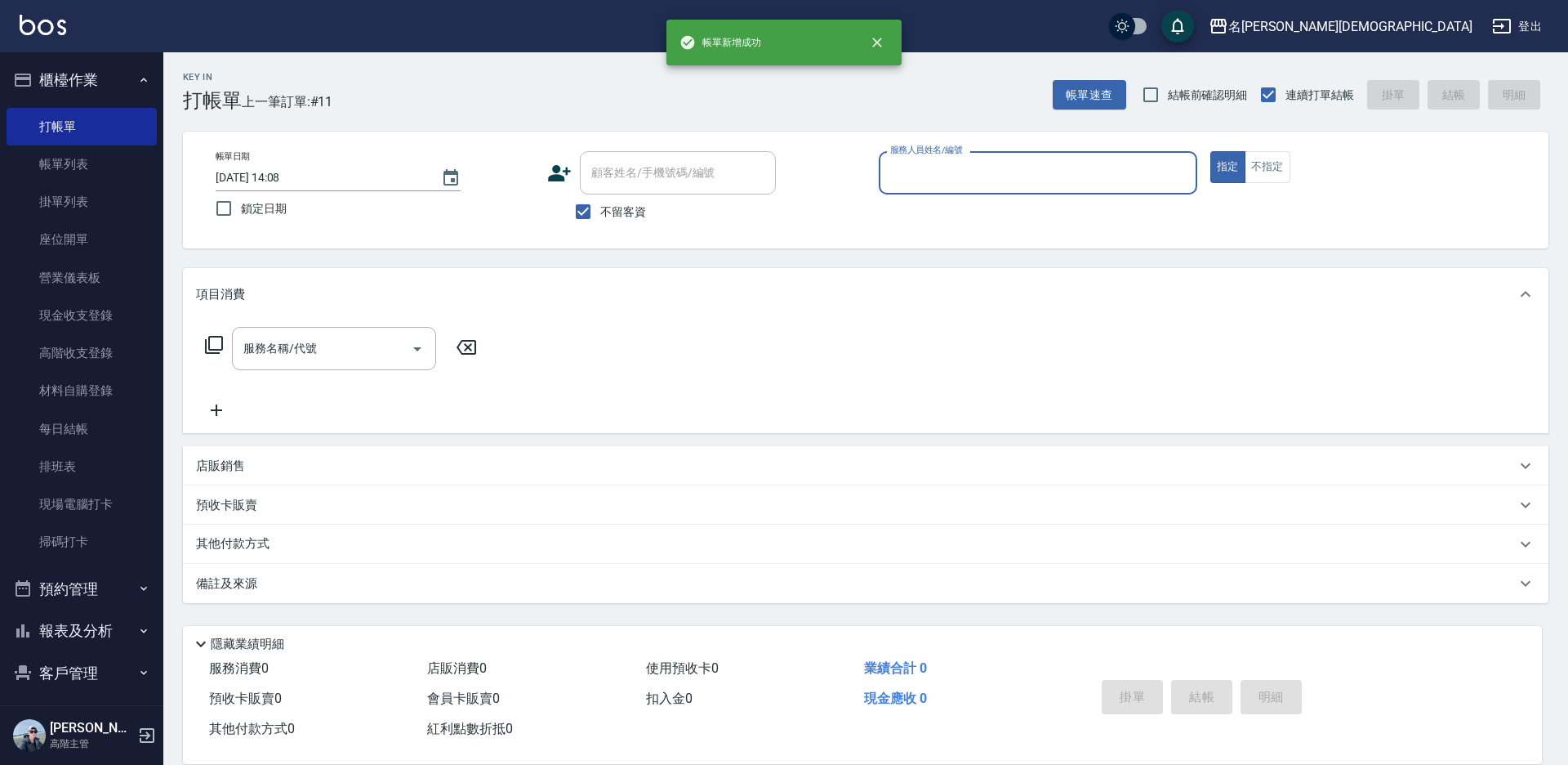
click at [907, 176] on input "服務人員姓名/編號" at bounding box center [1039, 172] width 304 height 28
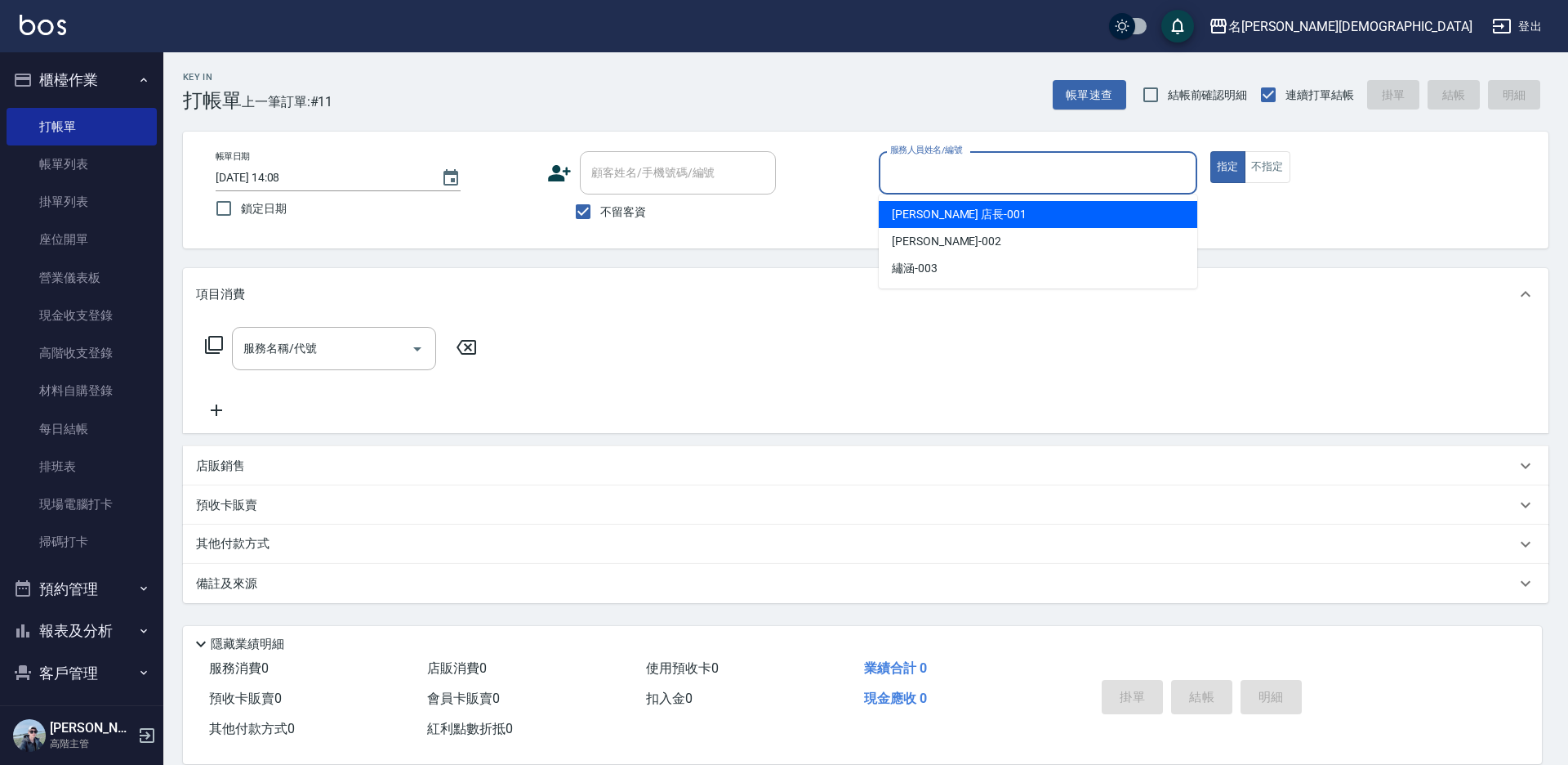
click at [893, 215] on span "[PERSON_NAME] 店長 -001" at bounding box center [959, 214] width 135 height 17
type input "[PERSON_NAME] 店長-001"
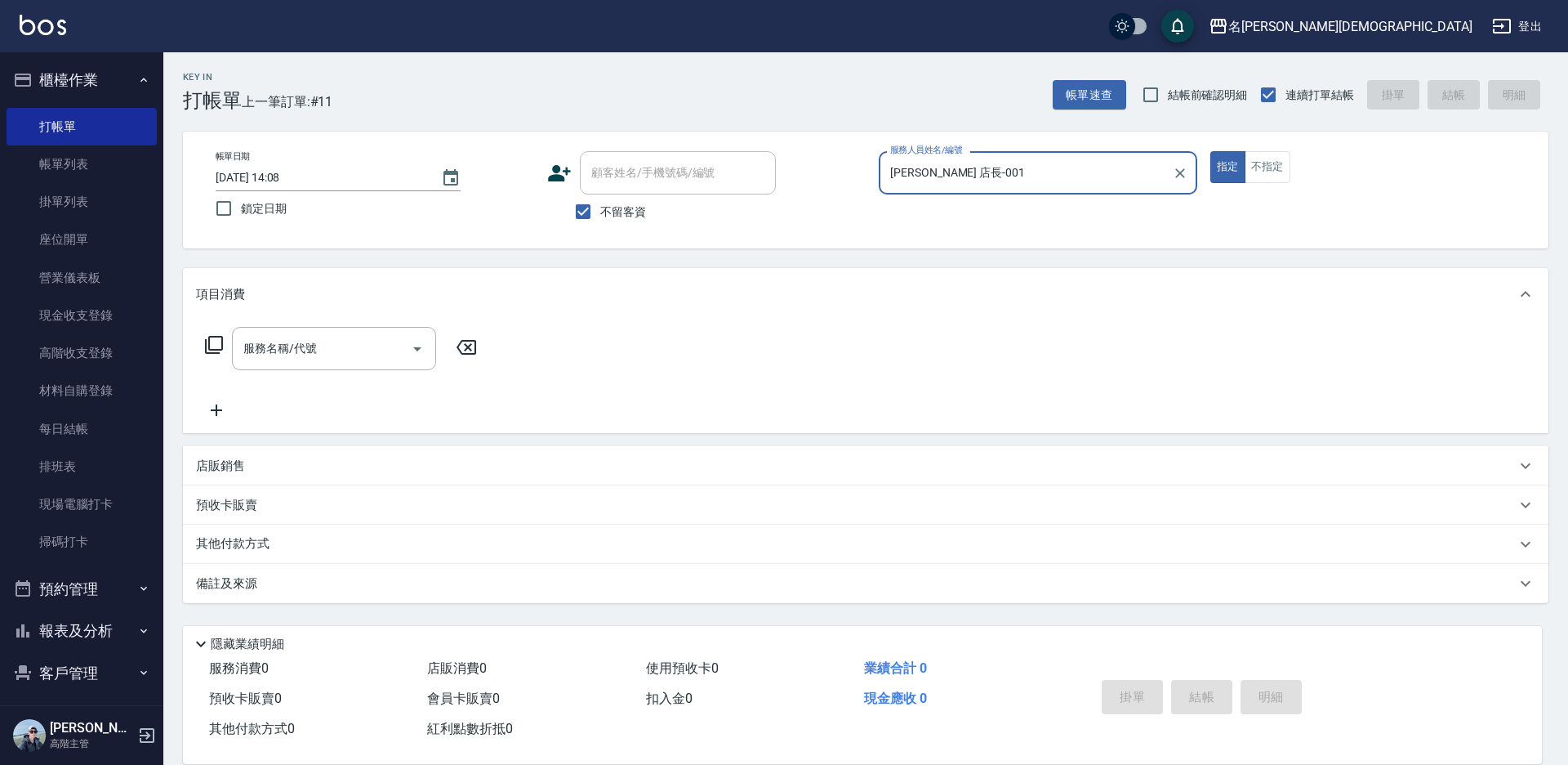
click at [209, 344] on icon at bounding box center [214, 345] width 18 height 18
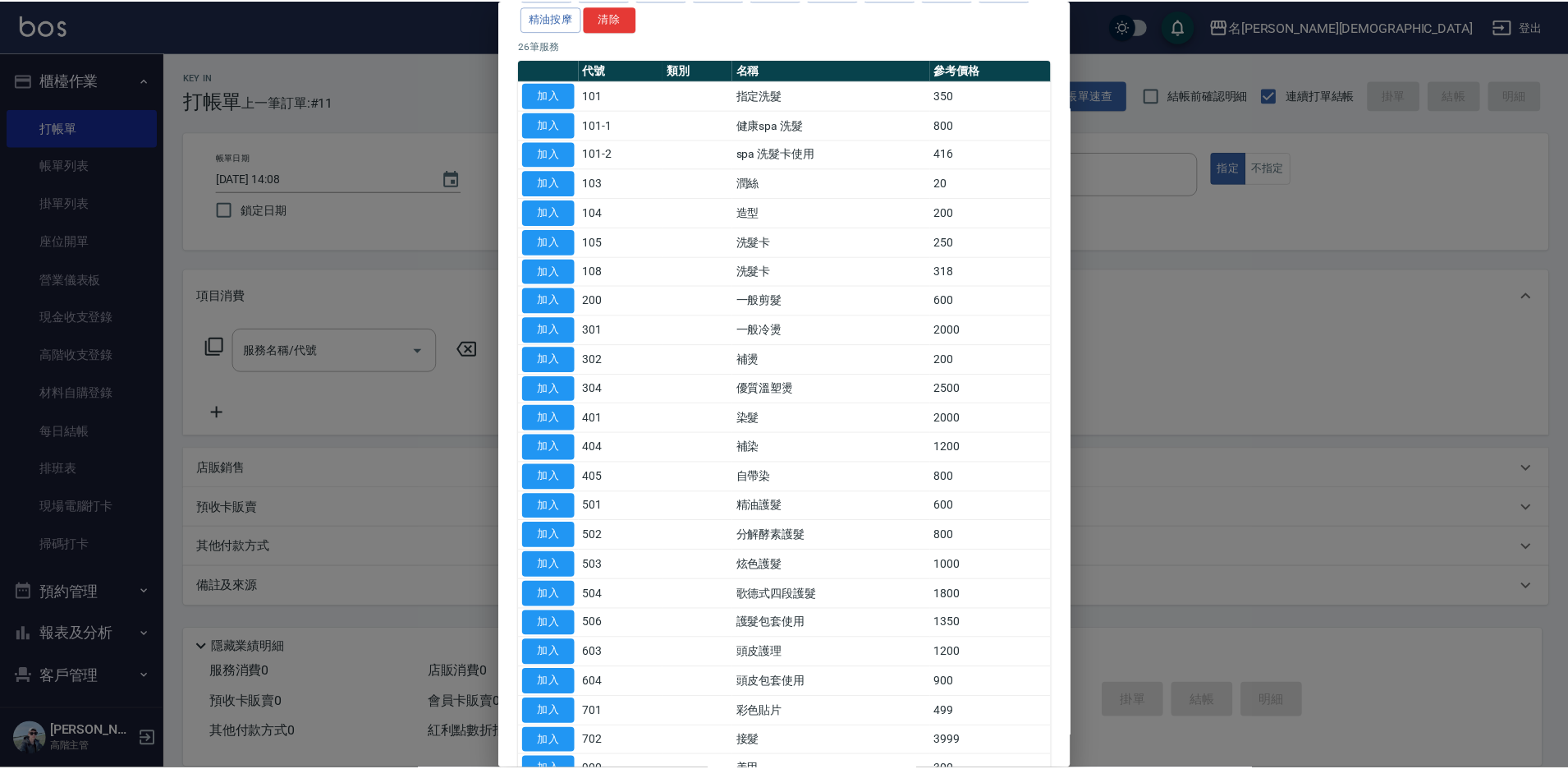
scroll to position [270, 0]
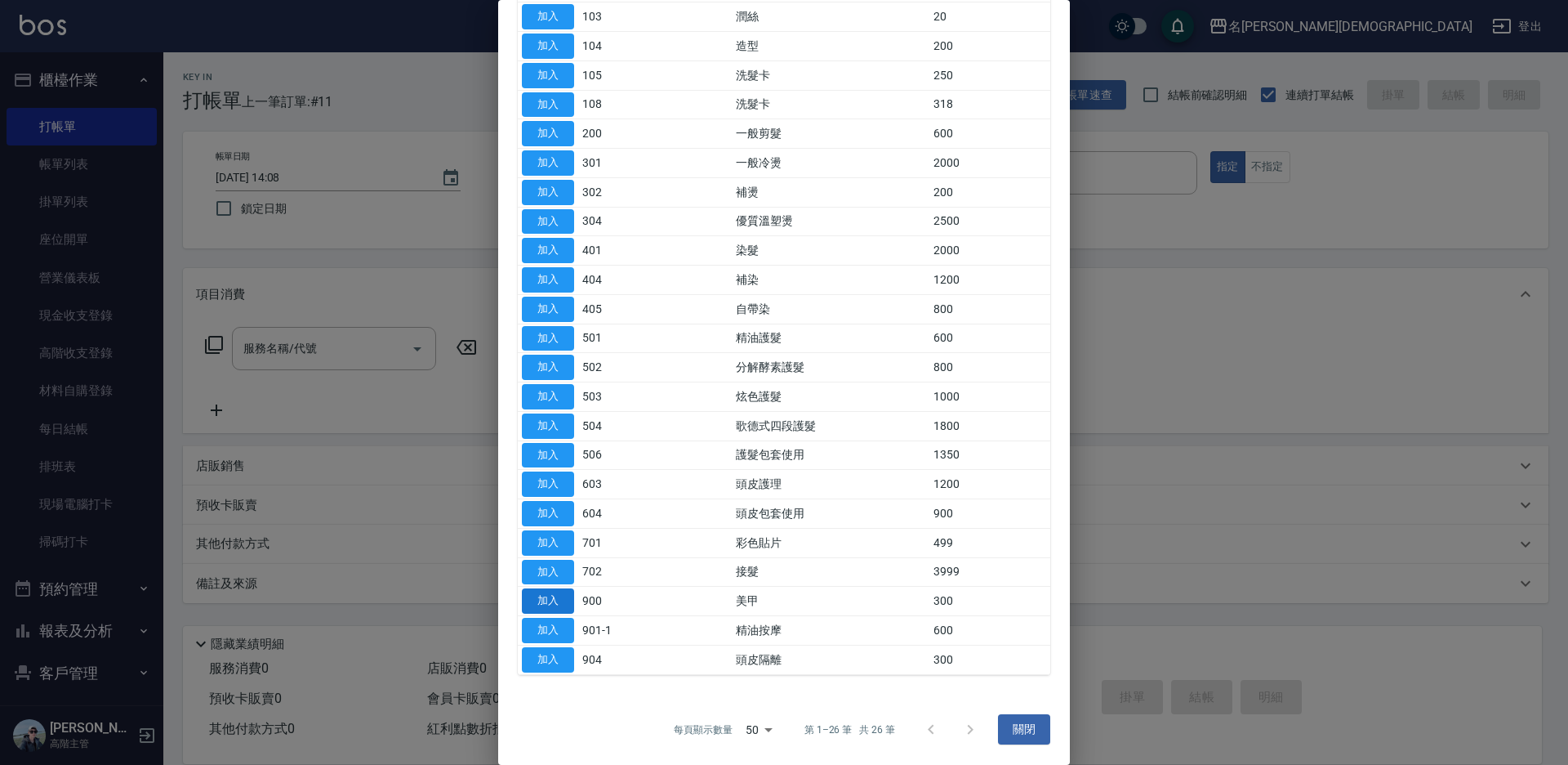
click at [553, 607] on button "加入" at bounding box center [548, 601] width 52 height 26
type input "美甲(900)"
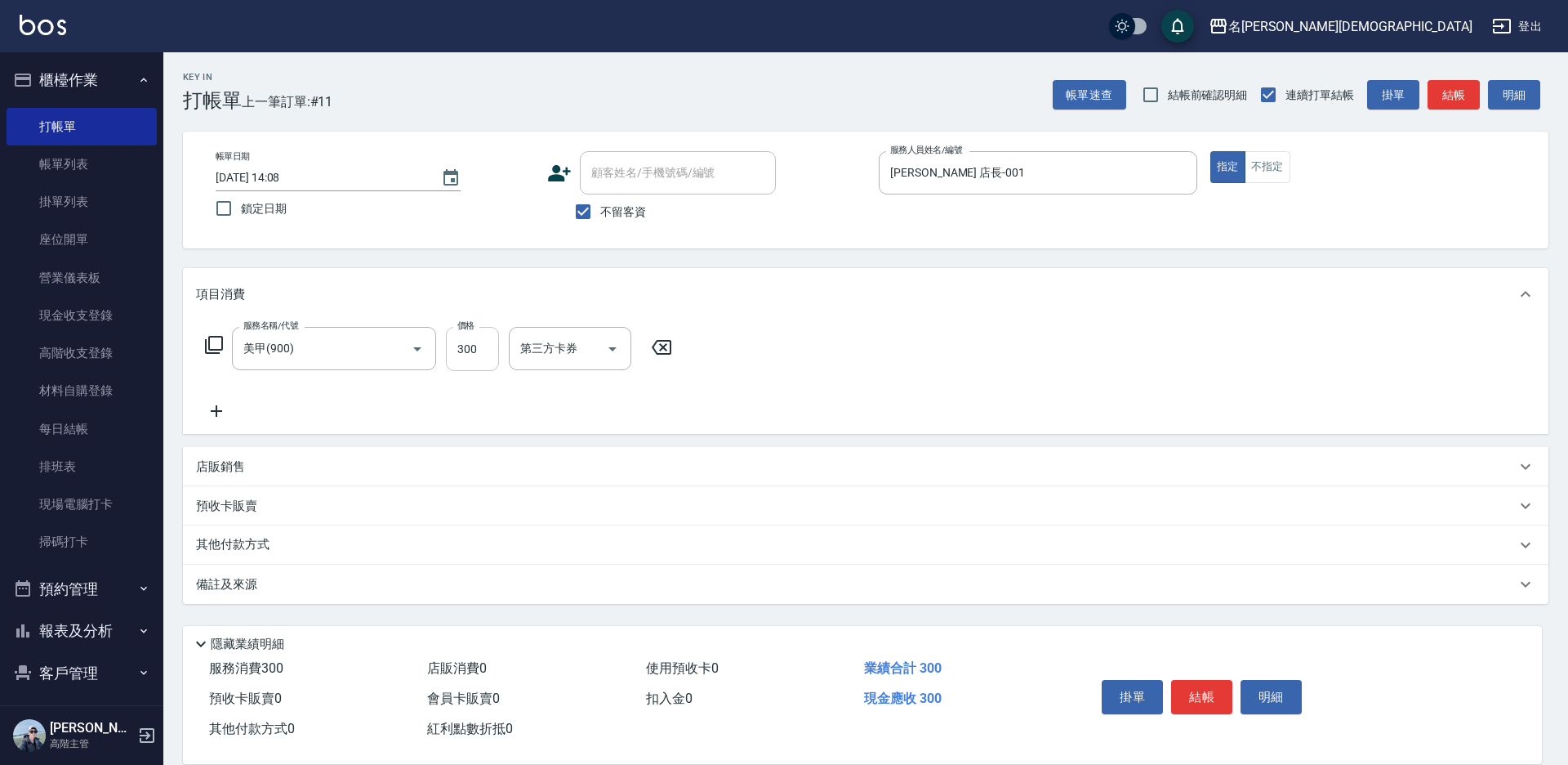
click at [477, 352] on input "300" at bounding box center [473, 349] width 53 height 44
type input "800"
click at [949, 167] on input "[PERSON_NAME] 店長-001" at bounding box center [1026, 172] width 279 height 28
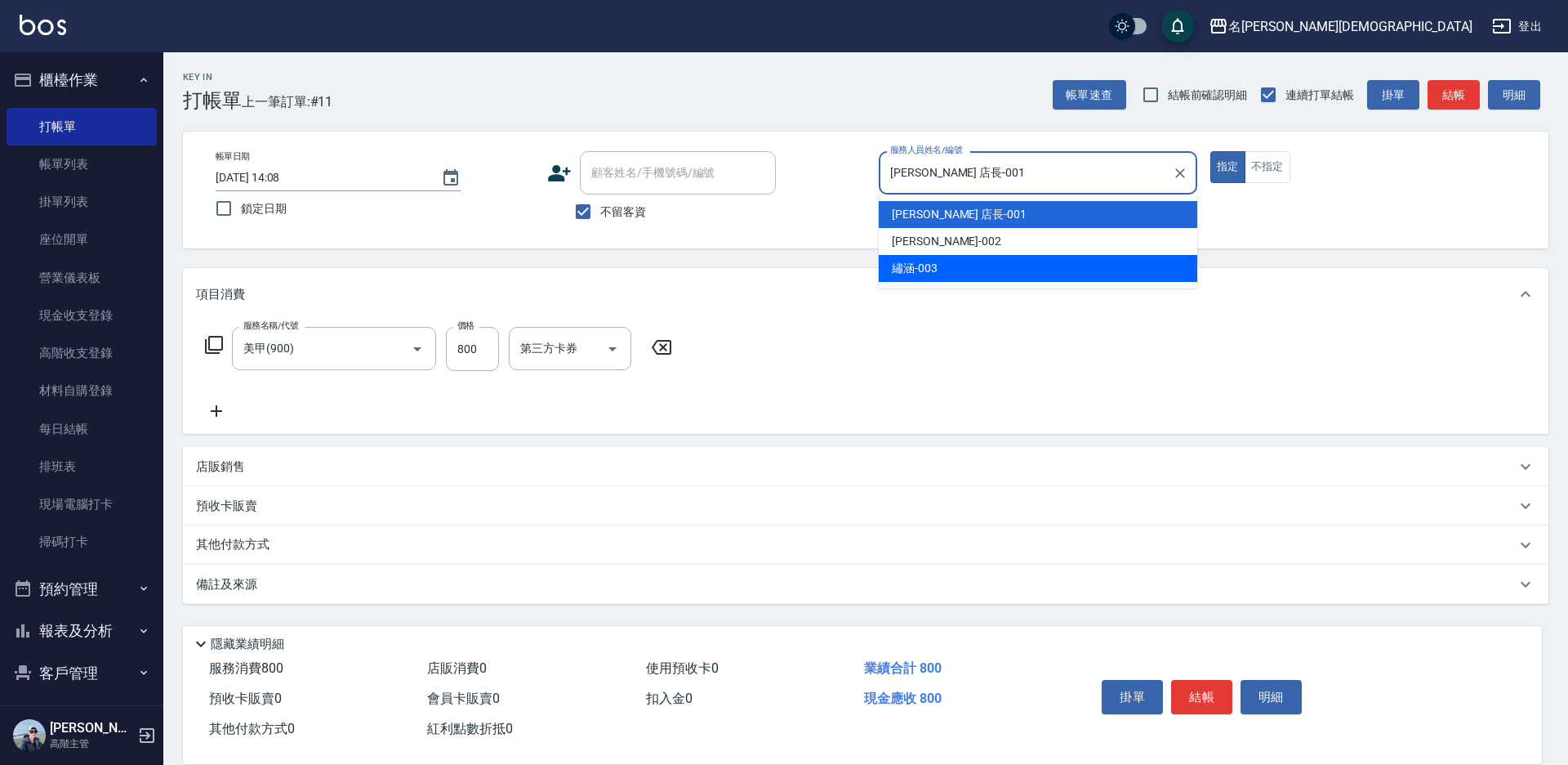
click at [934, 272] on span "繡涵 -003" at bounding box center [915, 268] width 46 height 17
type input "繡涵-003"
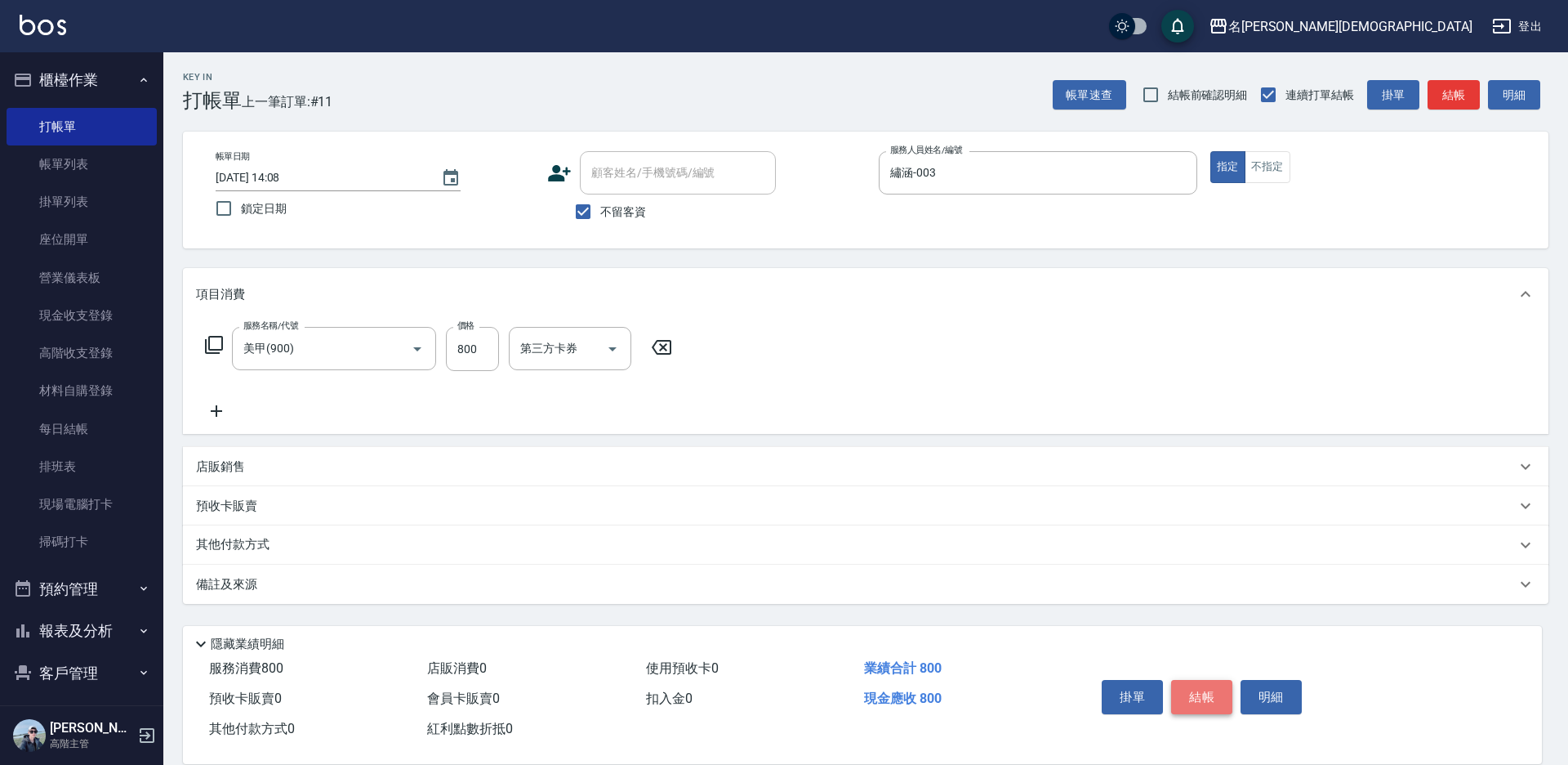
click at [1215, 685] on button "結帳" at bounding box center [1202, 696] width 61 height 34
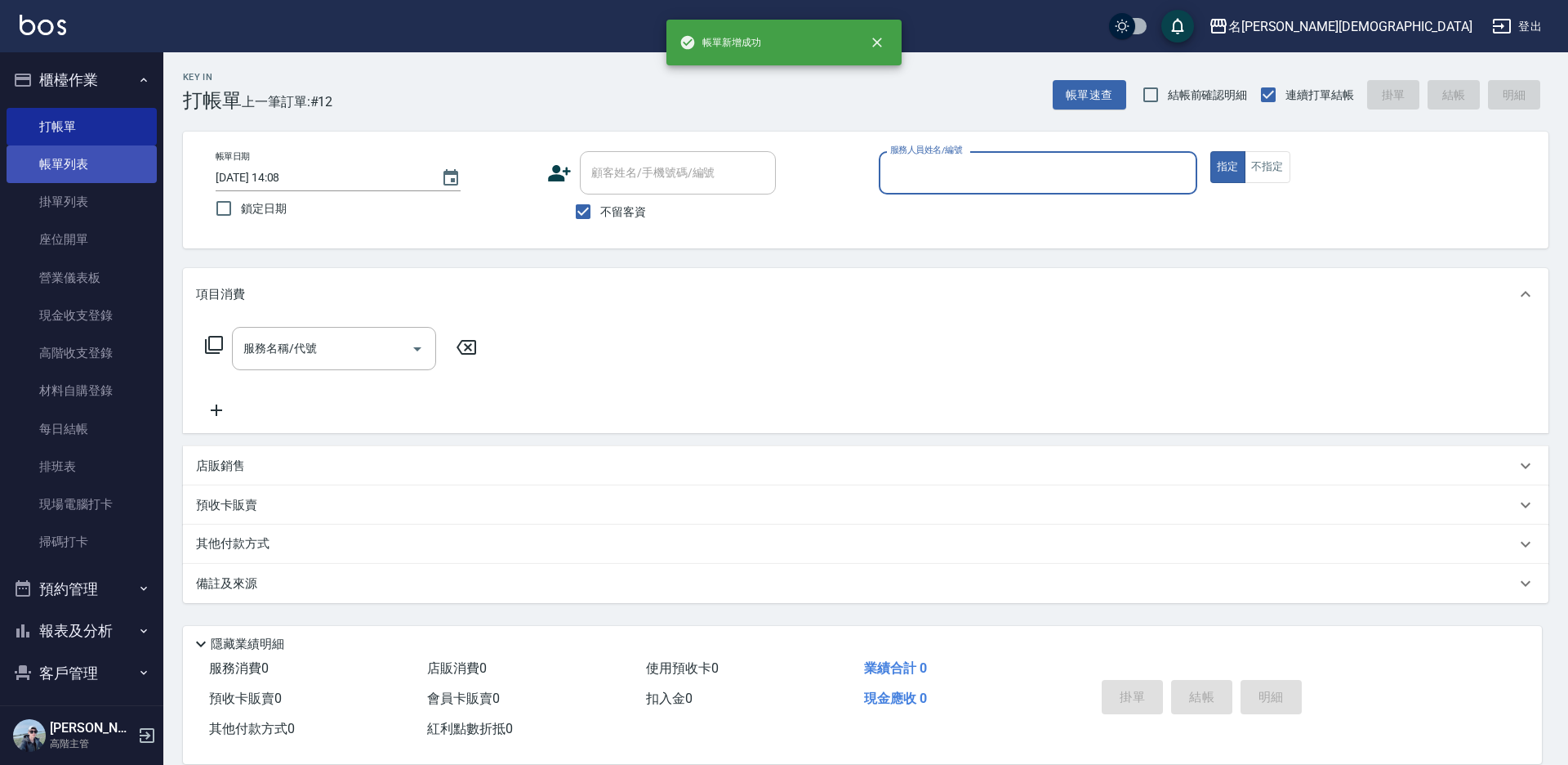
click at [40, 164] on link "帳單列表" at bounding box center [82, 164] width 150 height 38
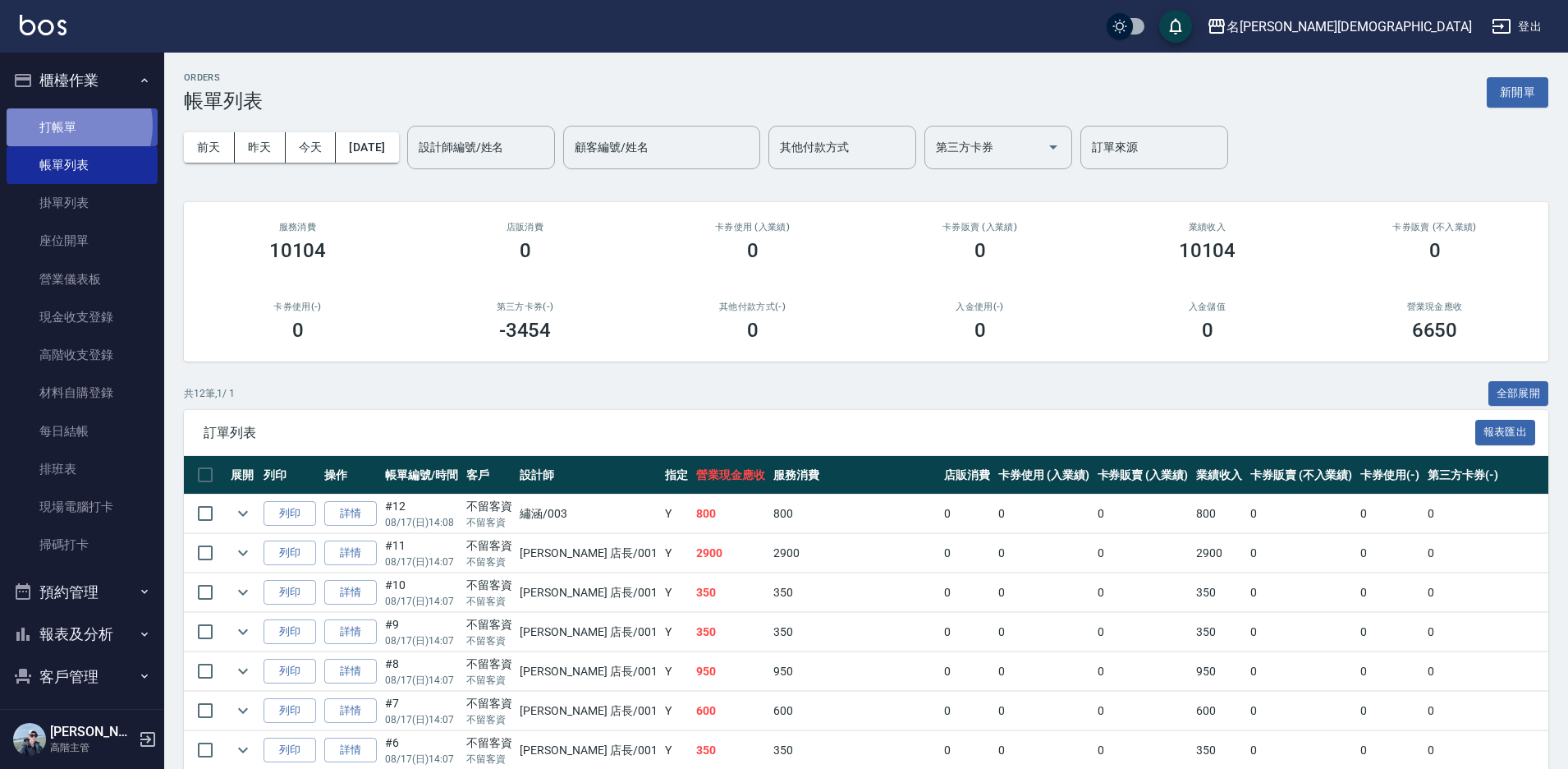
click at [65, 125] on link "打帳單" at bounding box center [82, 127] width 151 height 38
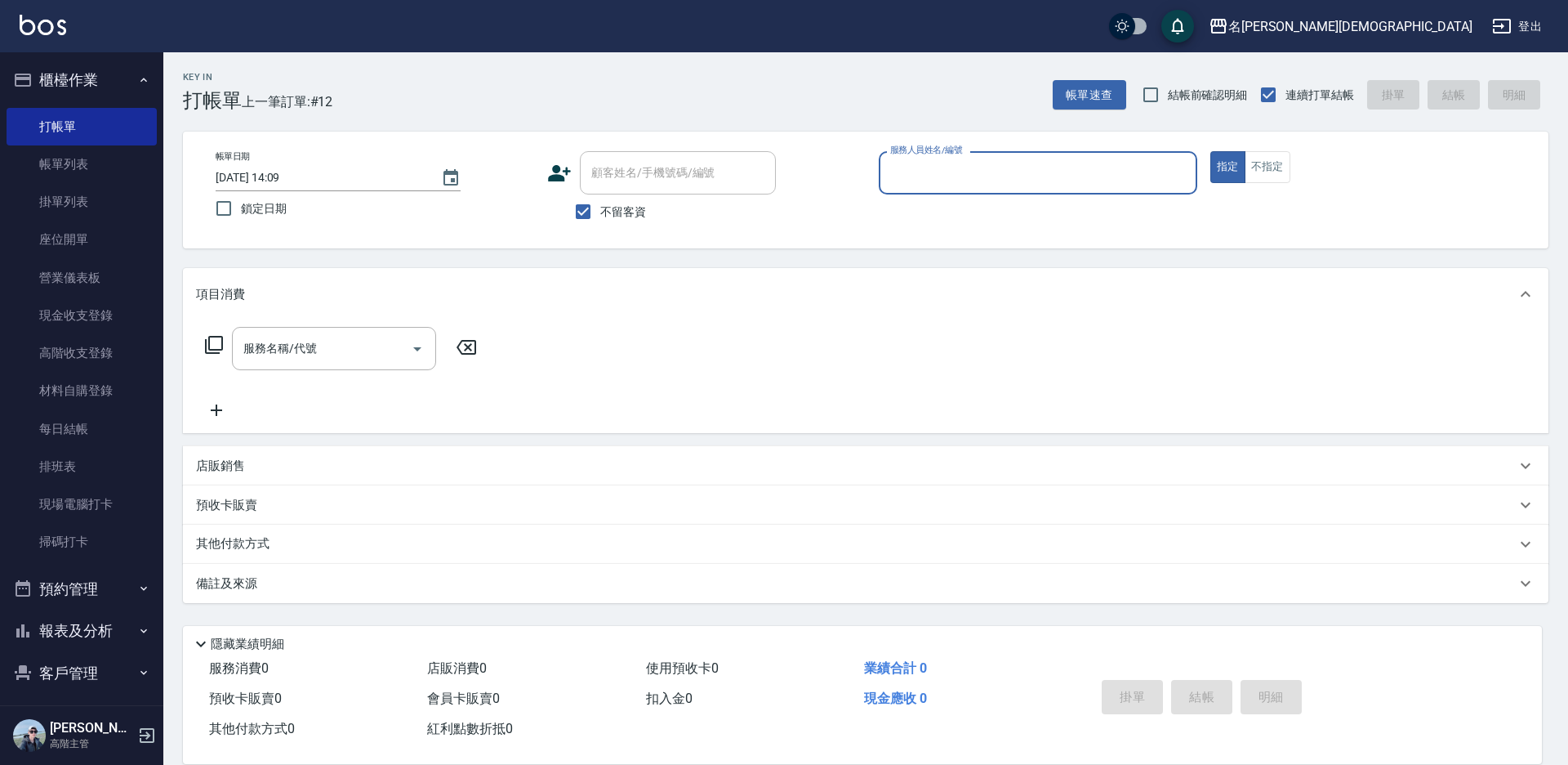
click at [915, 161] on input "服務人員姓名/編號" at bounding box center [1039, 172] width 304 height 28
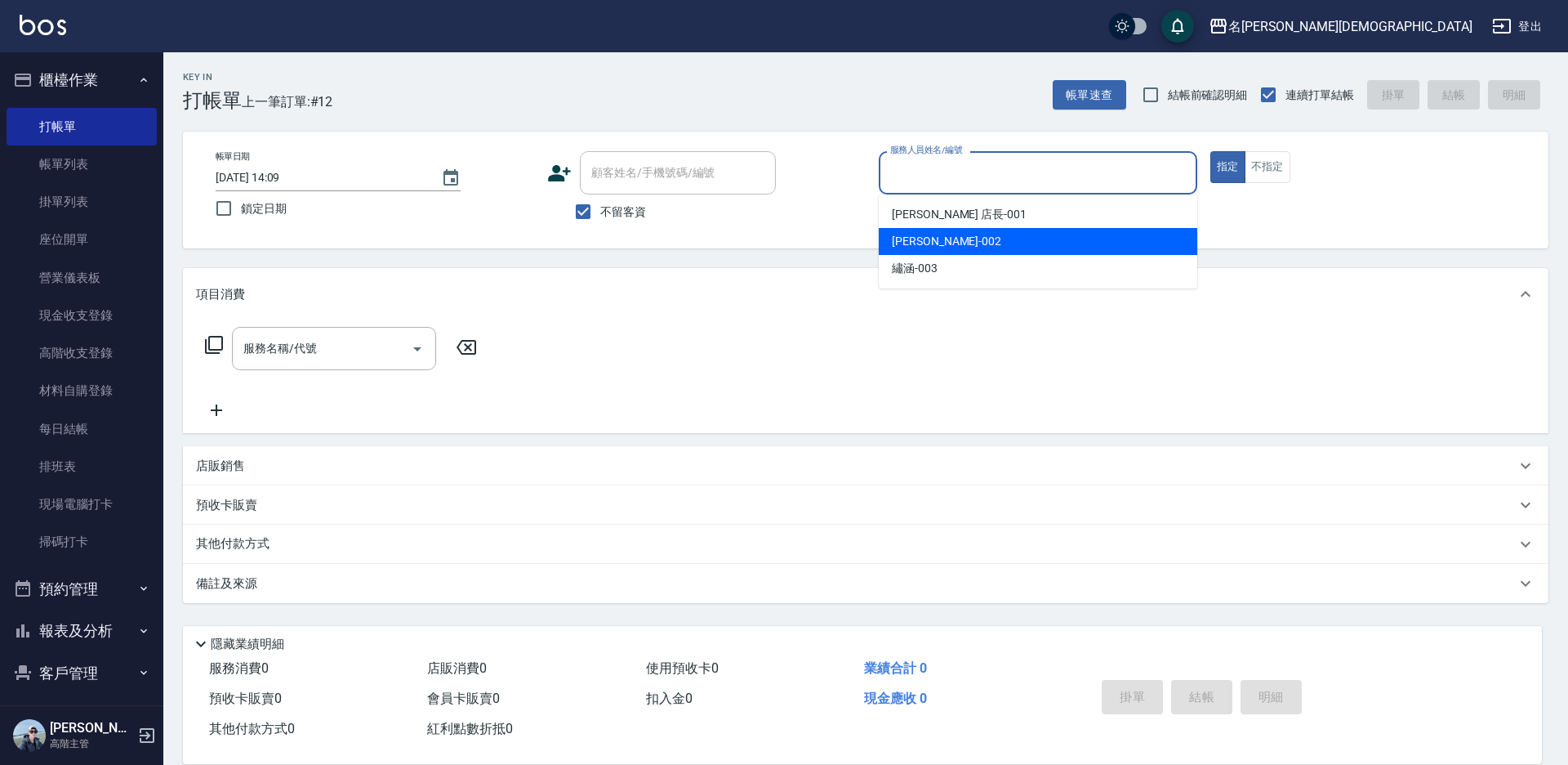
drag, startPoint x: 900, startPoint y: 233, endPoint x: 768, endPoint y: 251, distance: 133.2
click at [899, 235] on span "香香 -002" at bounding box center [947, 241] width 110 height 17
type input "香香-002"
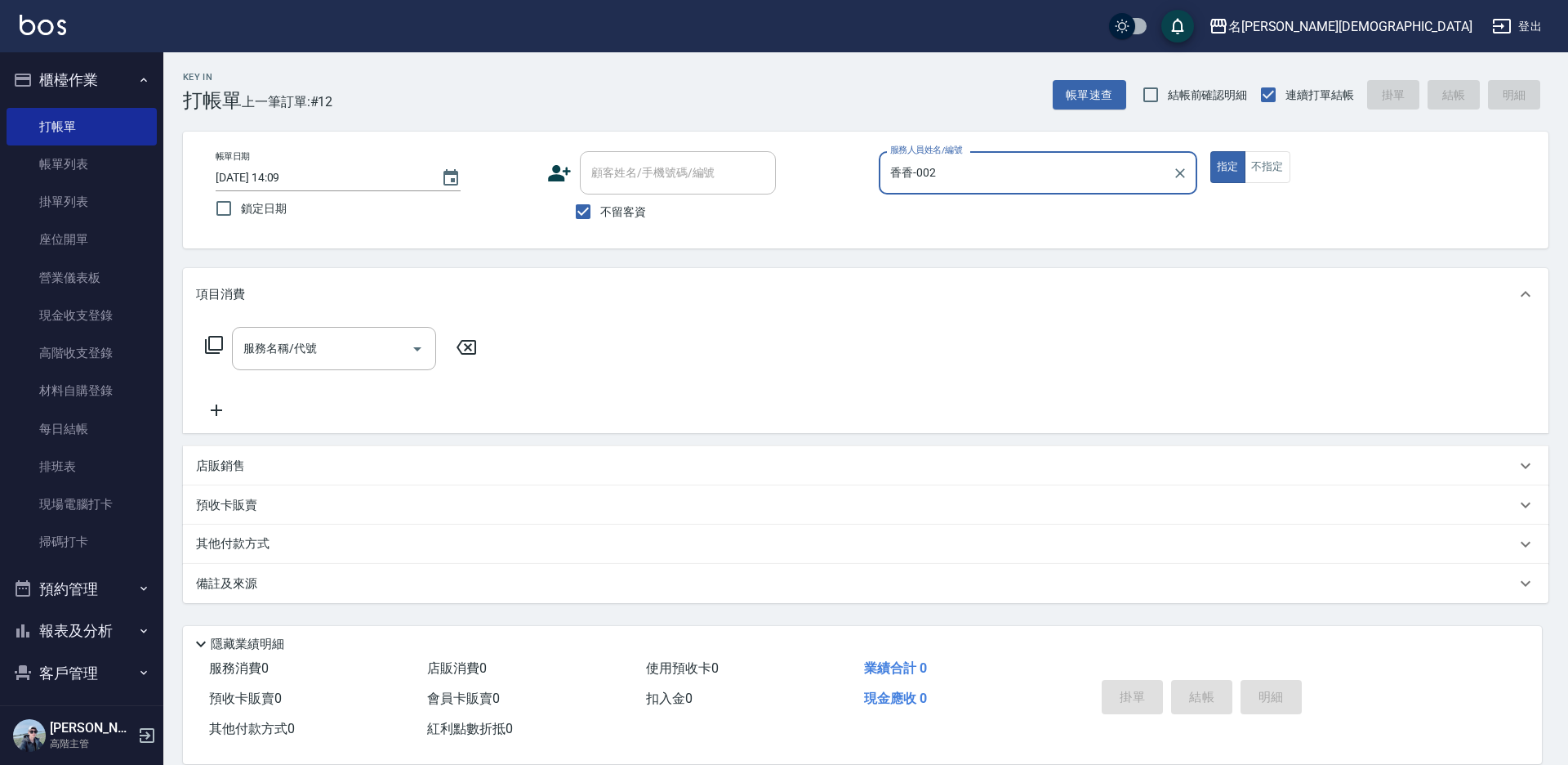
click at [208, 343] on icon at bounding box center [214, 345] width 18 height 18
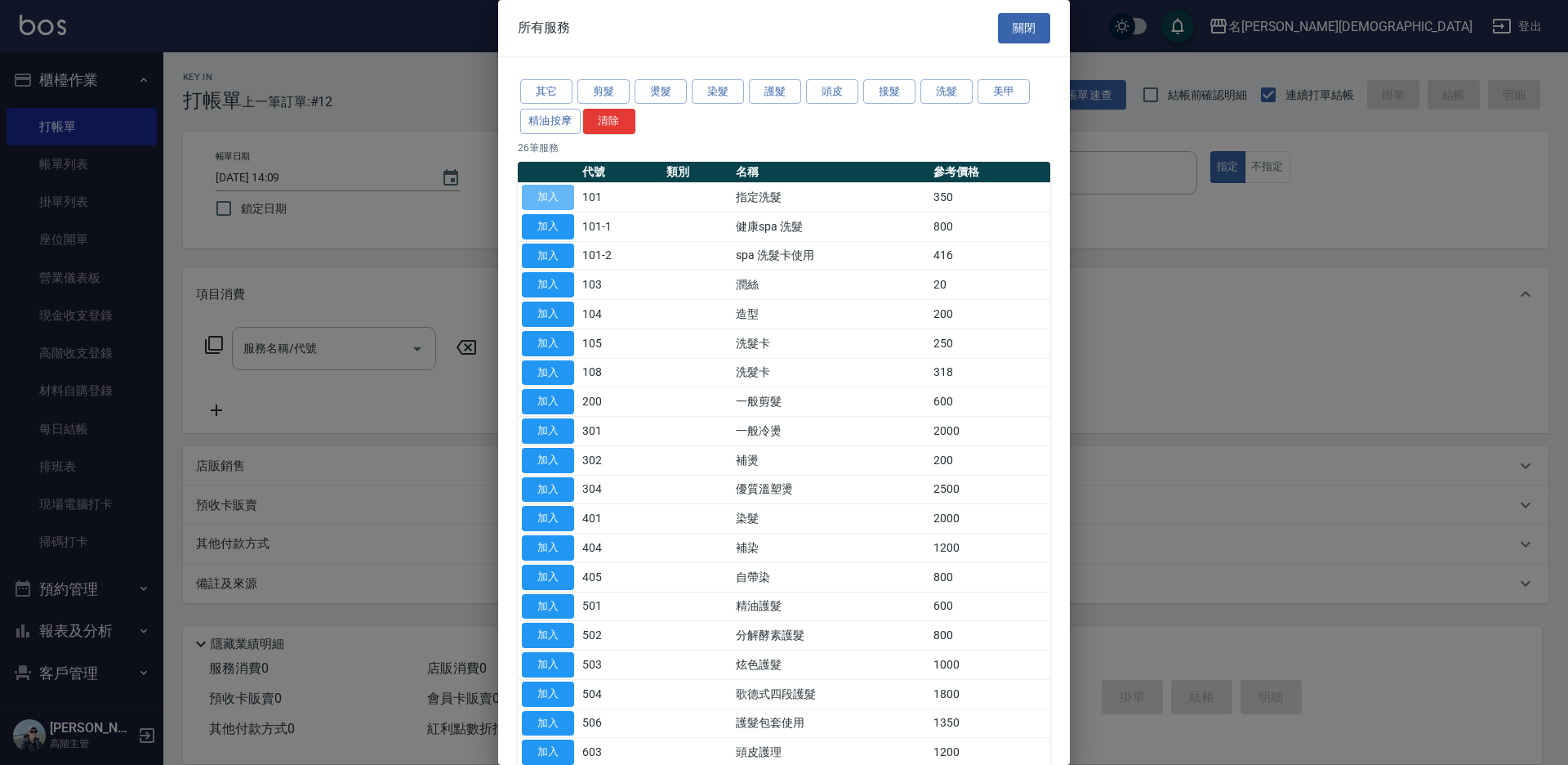
drag, startPoint x: 561, startPoint y: 197, endPoint x: 621, endPoint y: 301, distance: 120.1
click at [560, 196] on button "加入" at bounding box center [548, 198] width 52 height 26
type input "指定洗髮(101)"
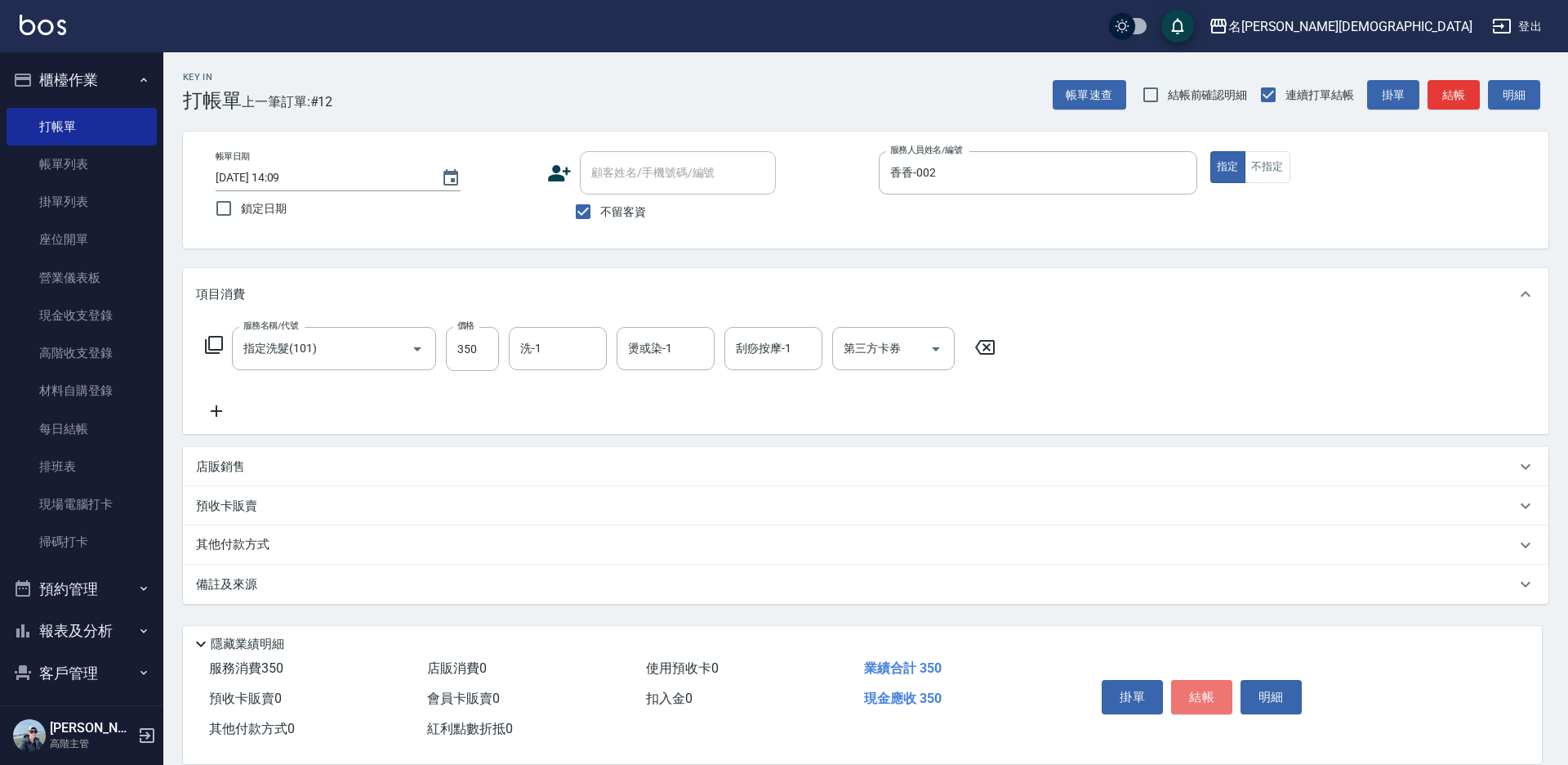
drag, startPoint x: 1183, startPoint y: 698, endPoint x: 1156, endPoint y: 649, distance: 55.9
click at [1184, 697] on button "結帳" at bounding box center [1202, 696] width 61 height 34
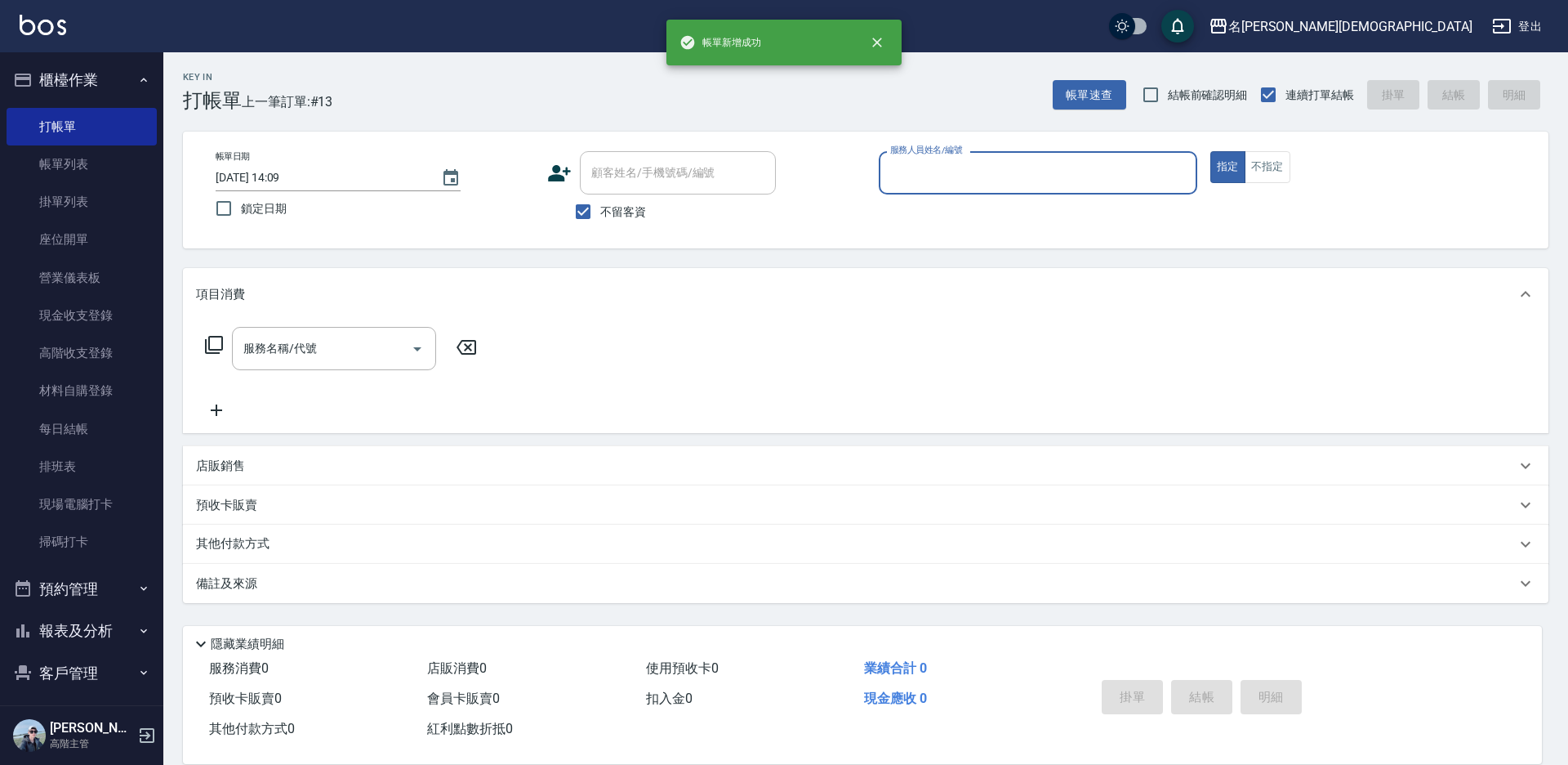
click at [914, 179] on input "服務人員姓名/編號" at bounding box center [1039, 172] width 304 height 28
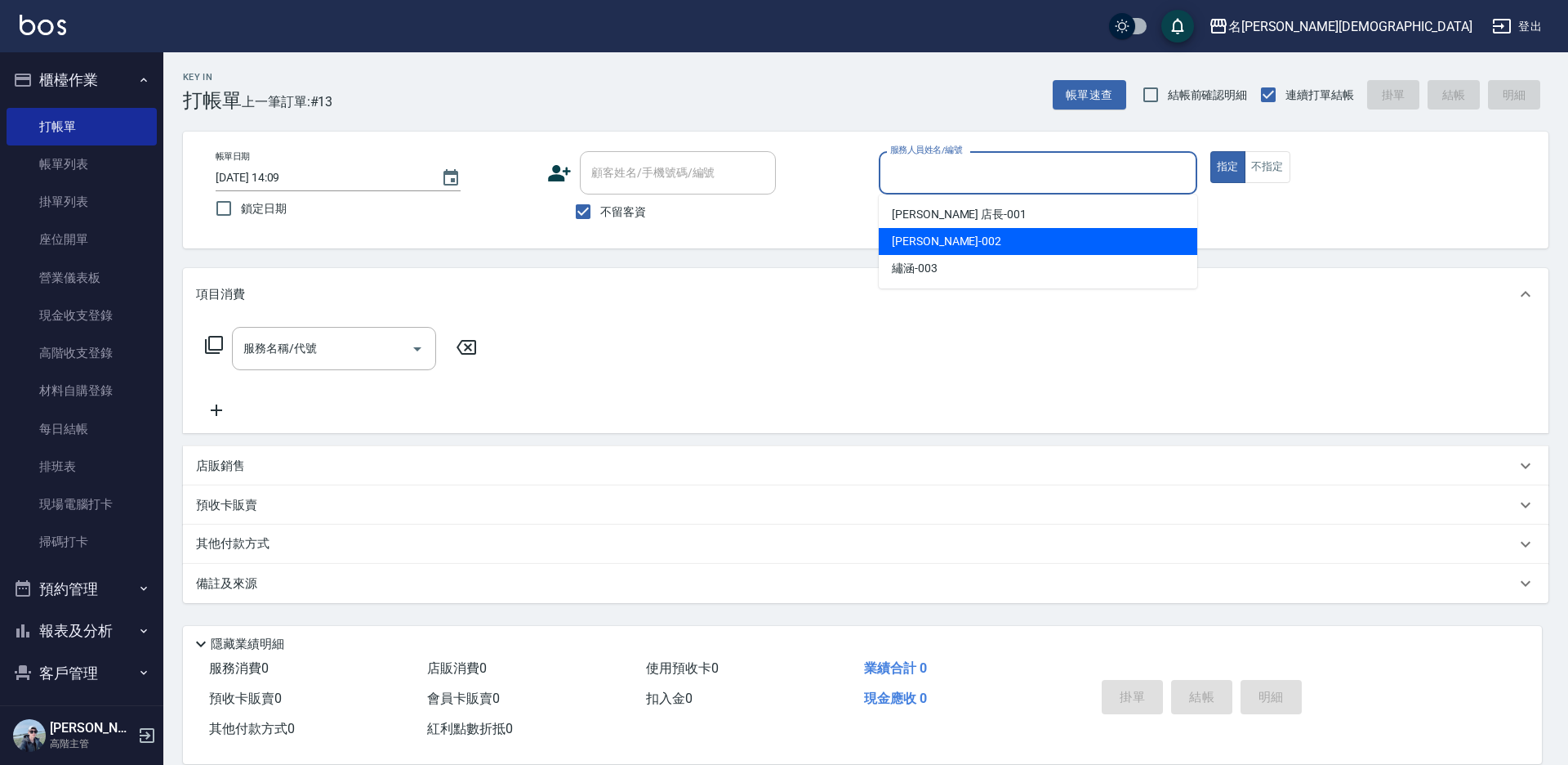
click at [909, 243] on span "香香 -002" at bounding box center [947, 241] width 110 height 17
type input "香香-002"
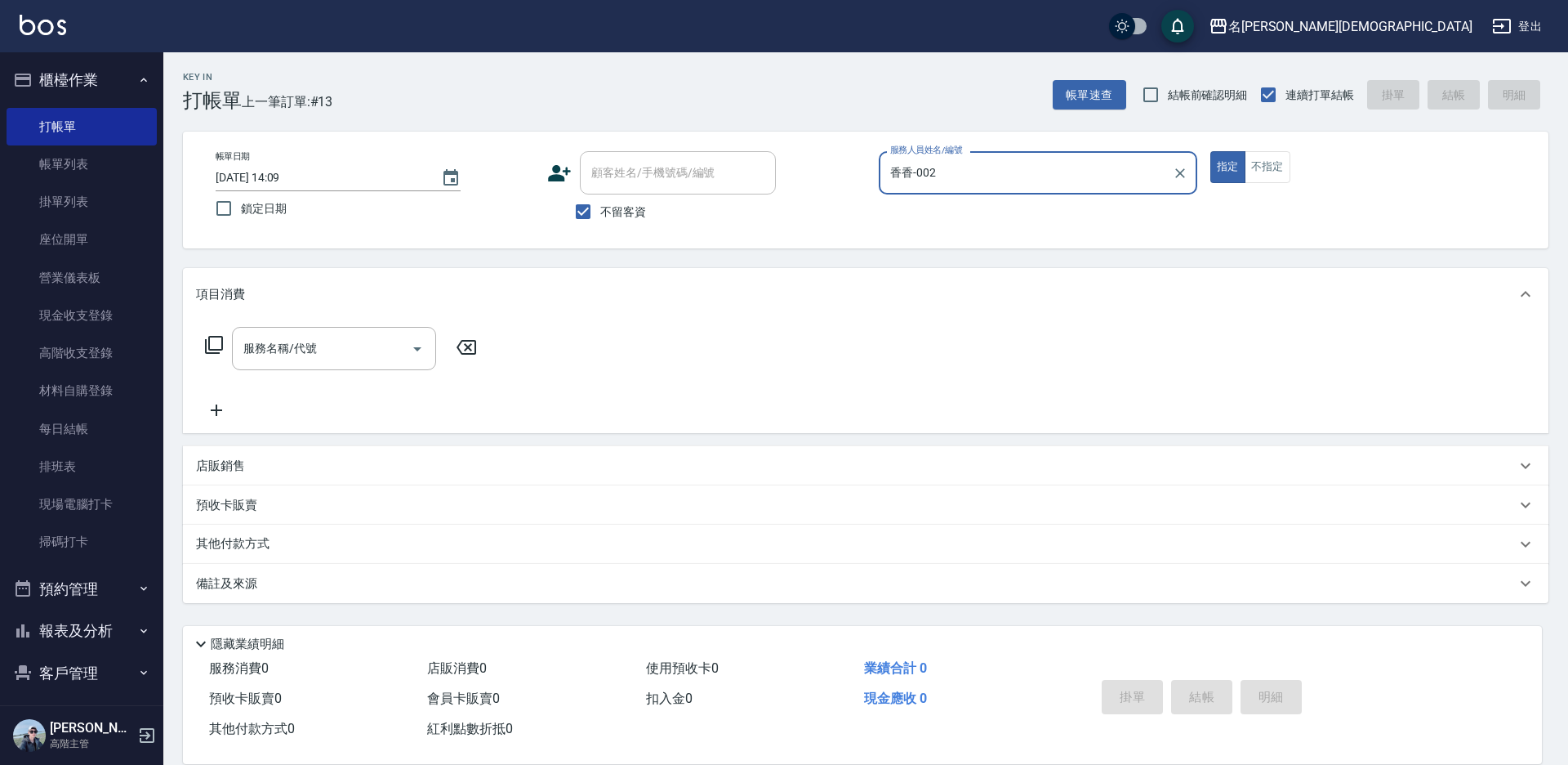
click at [215, 346] on icon at bounding box center [213, 344] width 19 height 19
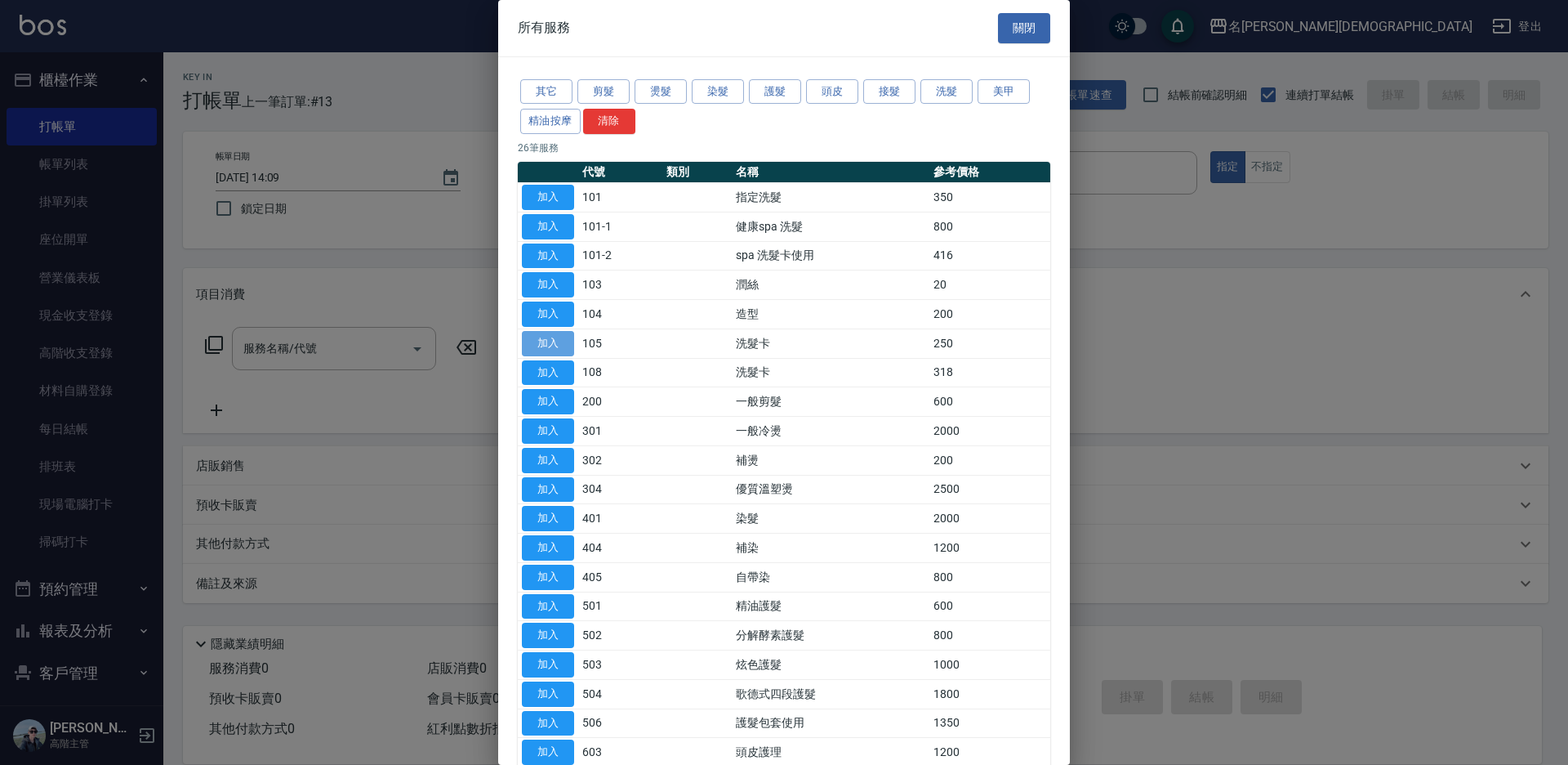
click at [536, 335] on button "加入" at bounding box center [548, 344] width 52 height 26
type input "洗髮卡(105)"
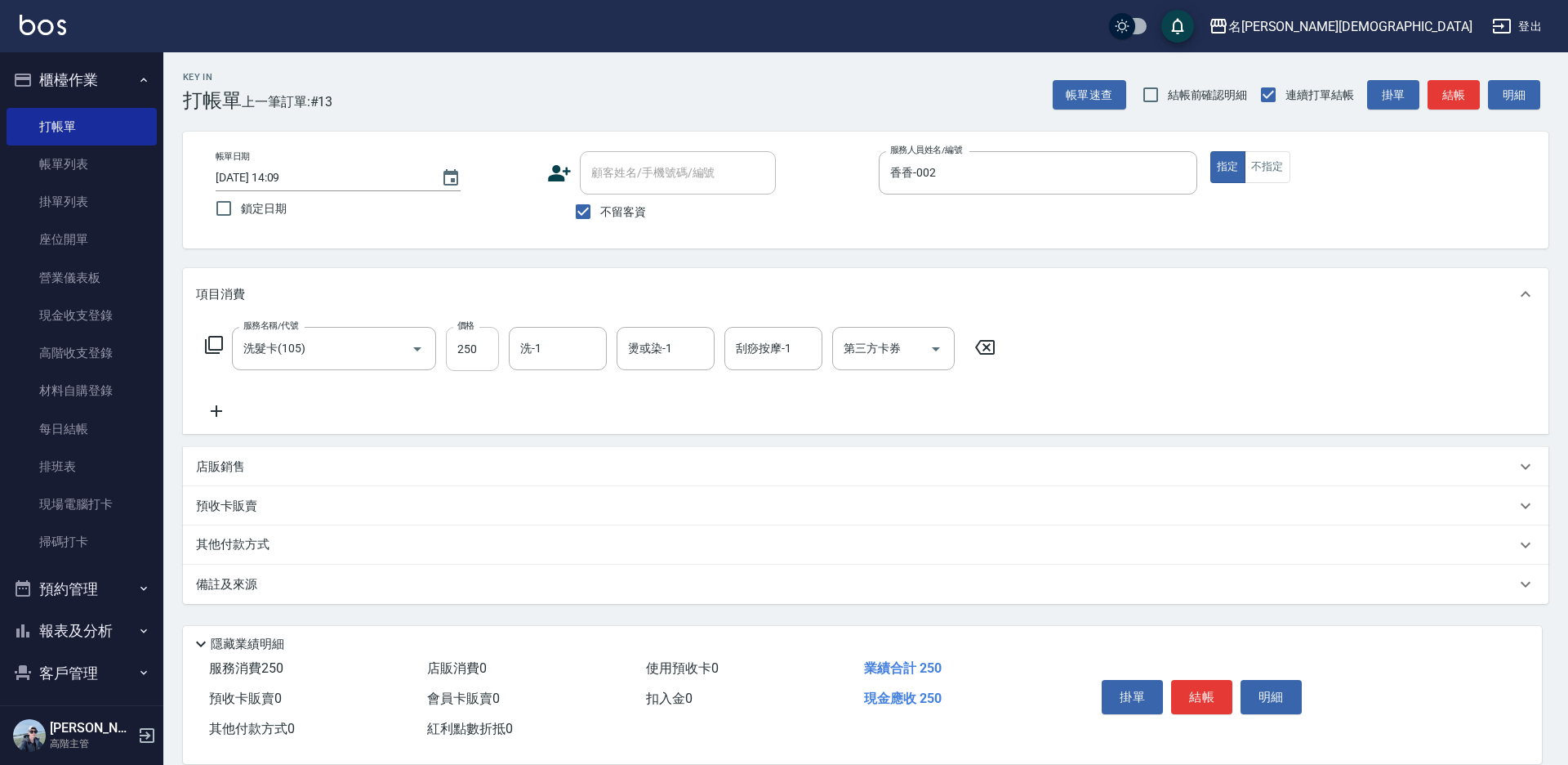
click at [481, 344] on input "250" at bounding box center [473, 349] width 53 height 44
type input "270"
click at [874, 356] on div "第三方卡券 第三方卡券" at bounding box center [894, 348] width 123 height 43
click at [897, 422] on span "舊有卡券" at bounding box center [894, 417] width 123 height 27
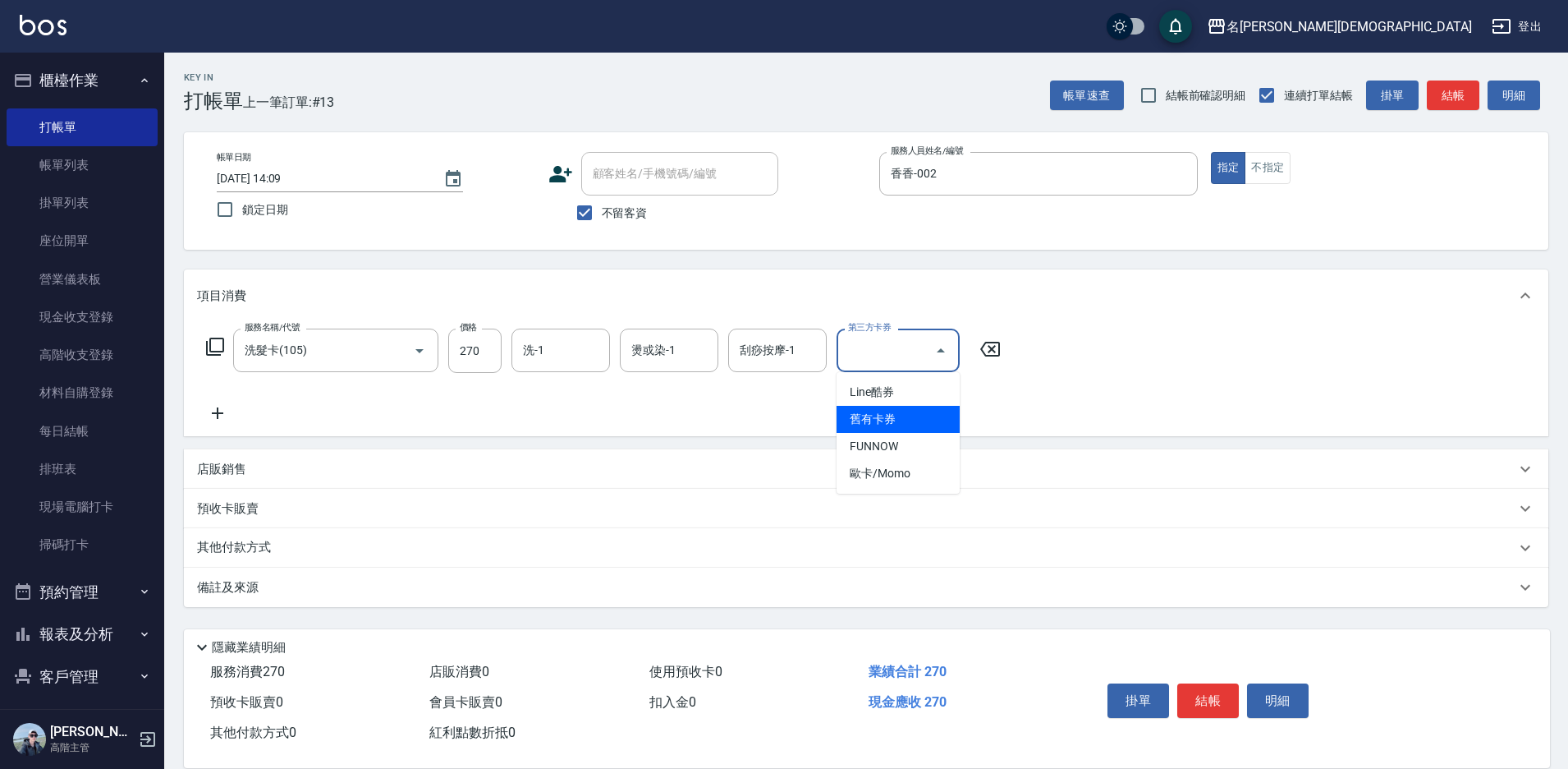
type input "舊有卡券"
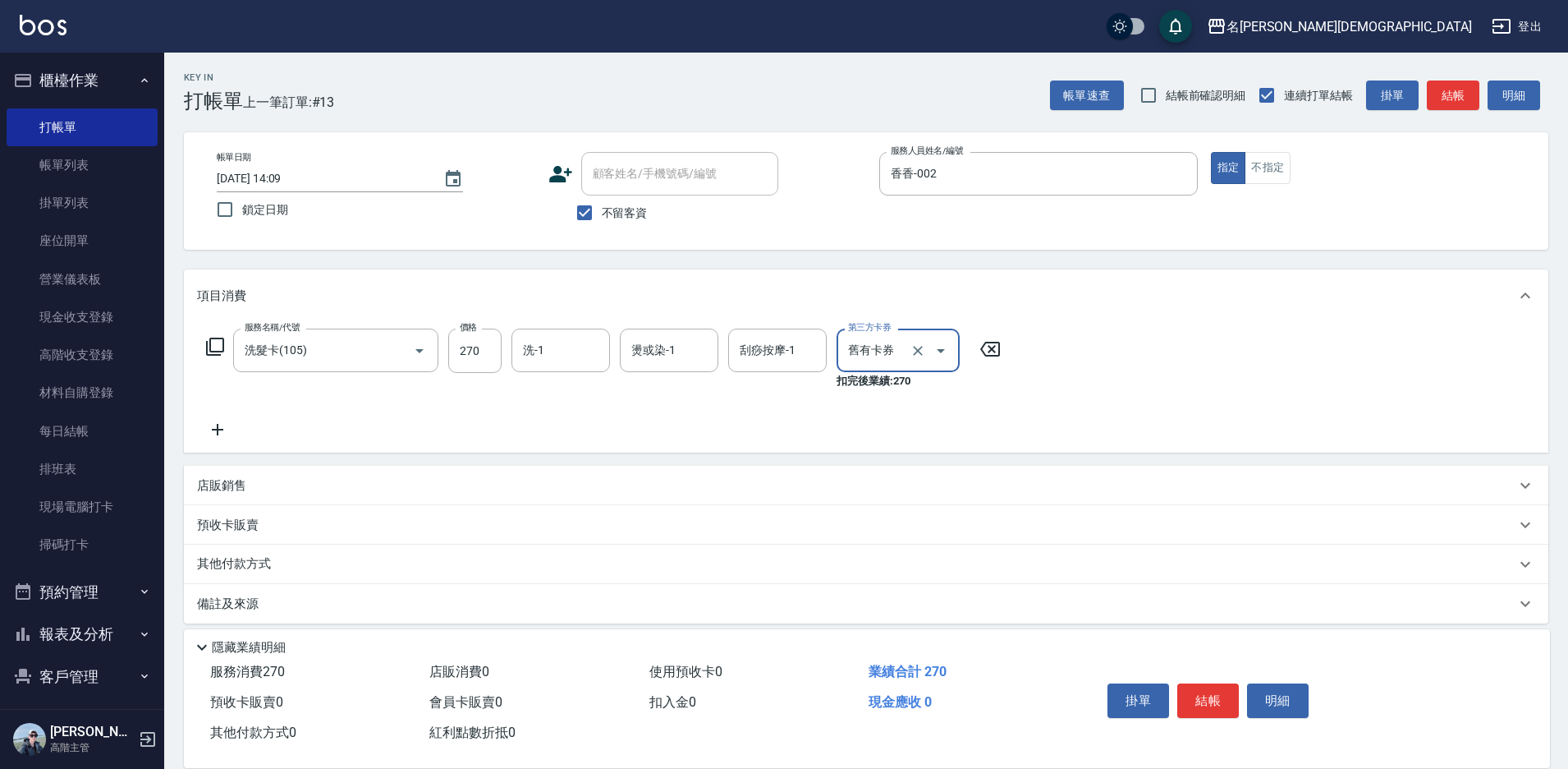
drag, startPoint x: 1197, startPoint y: 696, endPoint x: 1182, endPoint y: 690, distance: 16.2
click at [1198, 696] on button "結帳" at bounding box center [1208, 700] width 62 height 34
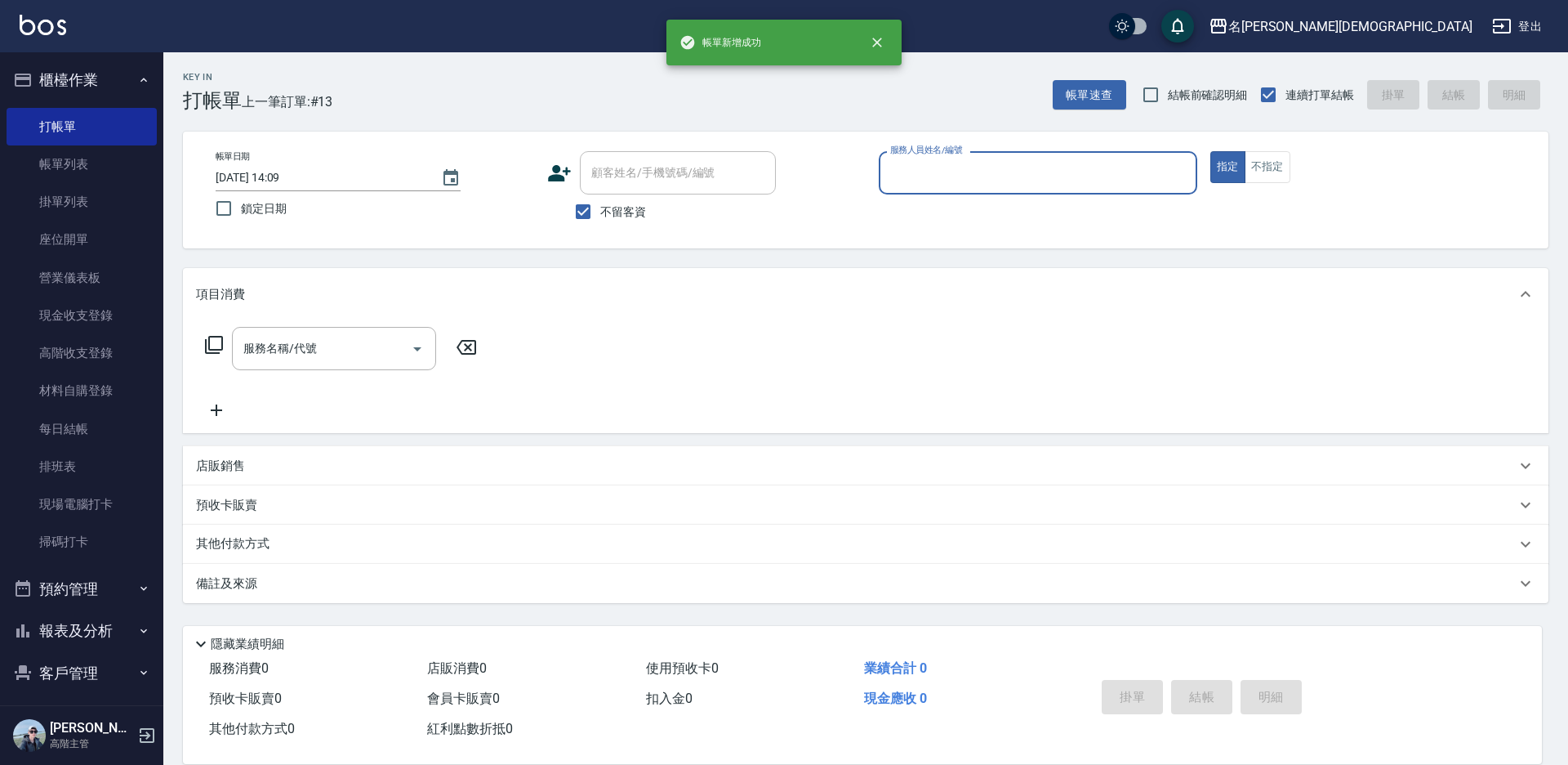
click at [909, 178] on input "服務人員姓名/編號" at bounding box center [1039, 172] width 304 height 28
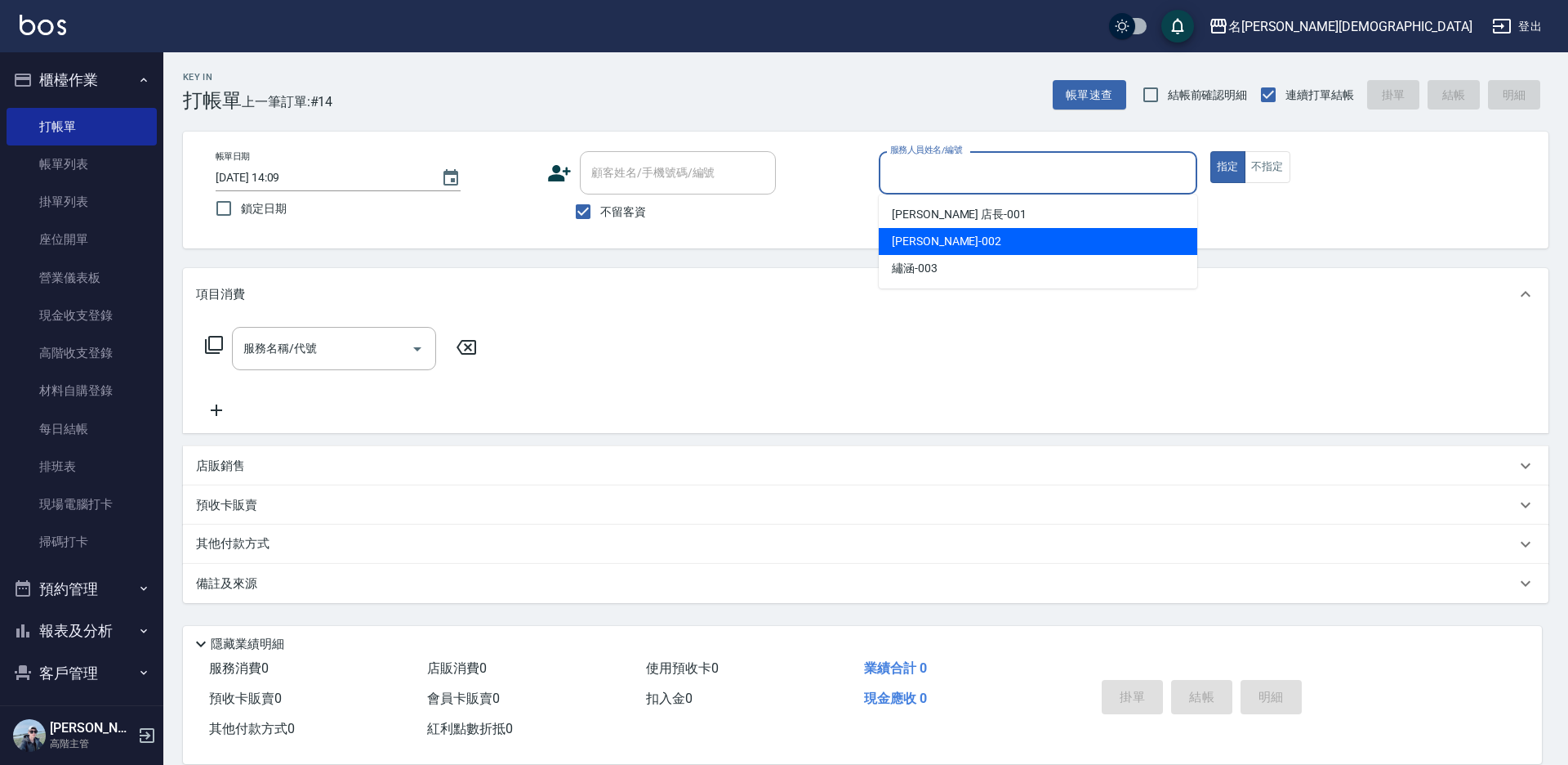
drag, startPoint x: 918, startPoint y: 236, endPoint x: 758, endPoint y: 230, distance: 160.1
click at [915, 235] on span "香香 -002" at bounding box center [947, 241] width 110 height 17
type input "香香-002"
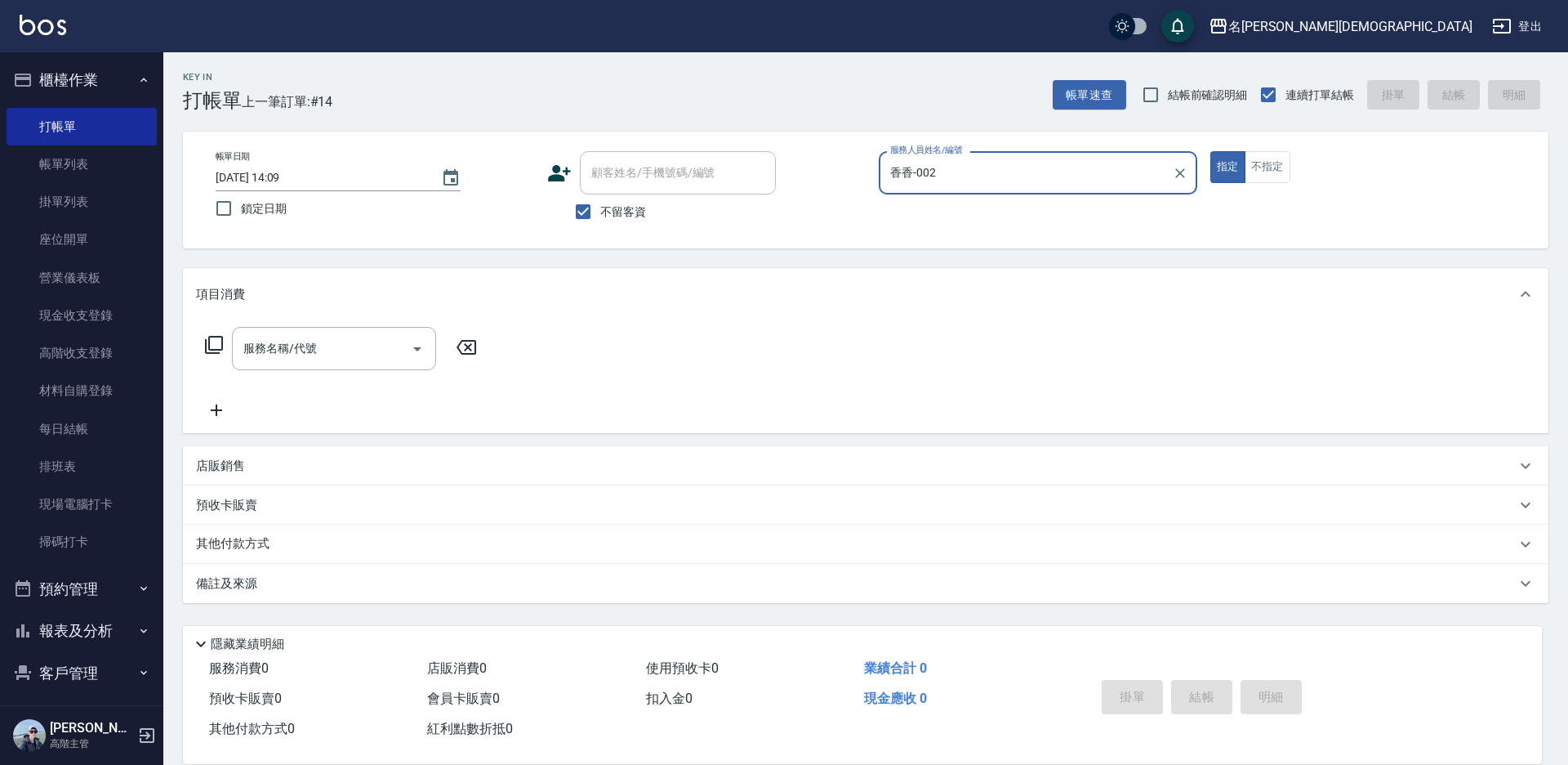
click at [215, 340] on icon at bounding box center [213, 344] width 19 height 19
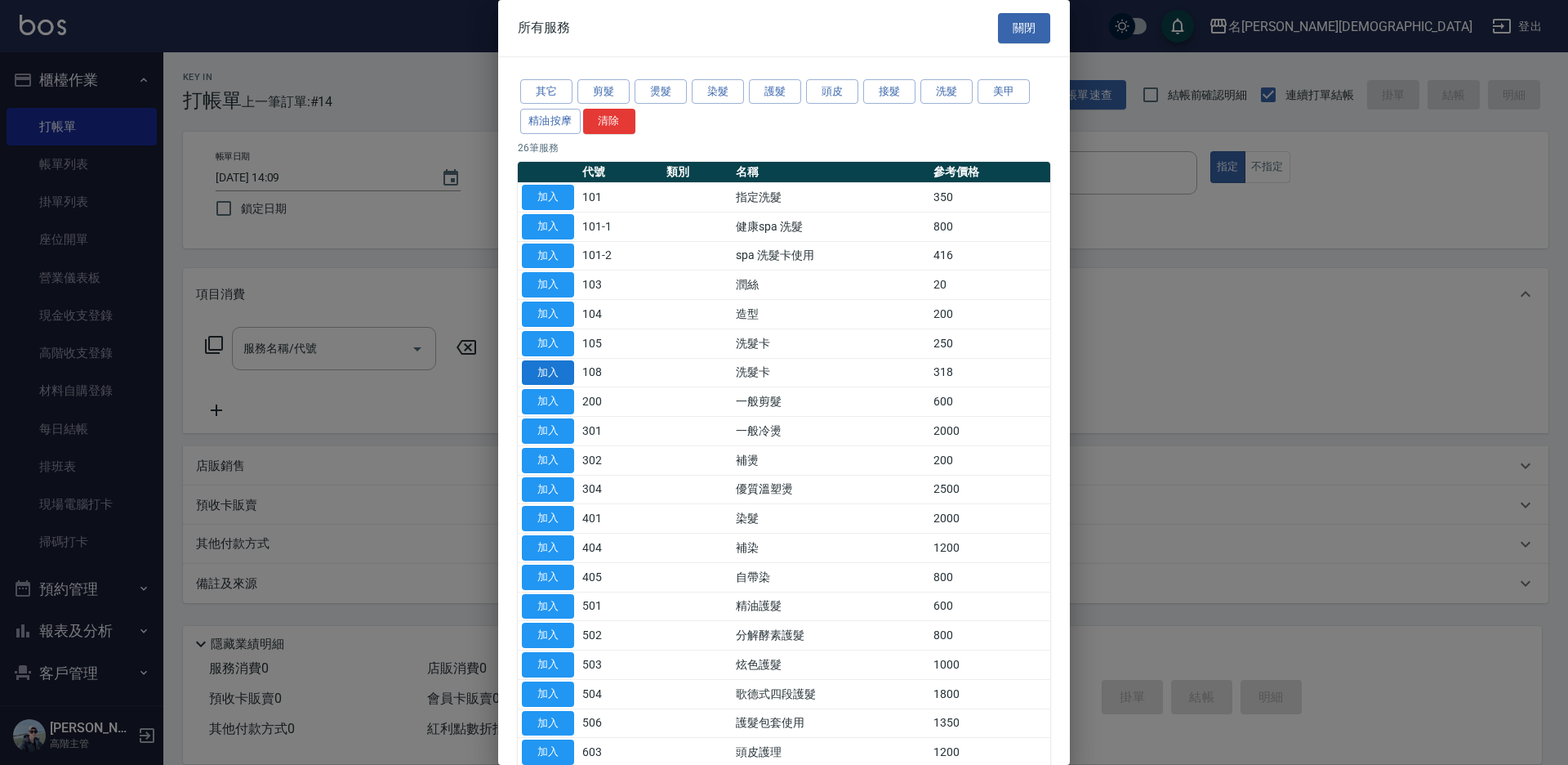
click at [557, 366] on button "加入" at bounding box center [548, 373] width 52 height 26
type input "洗髮卡(108)"
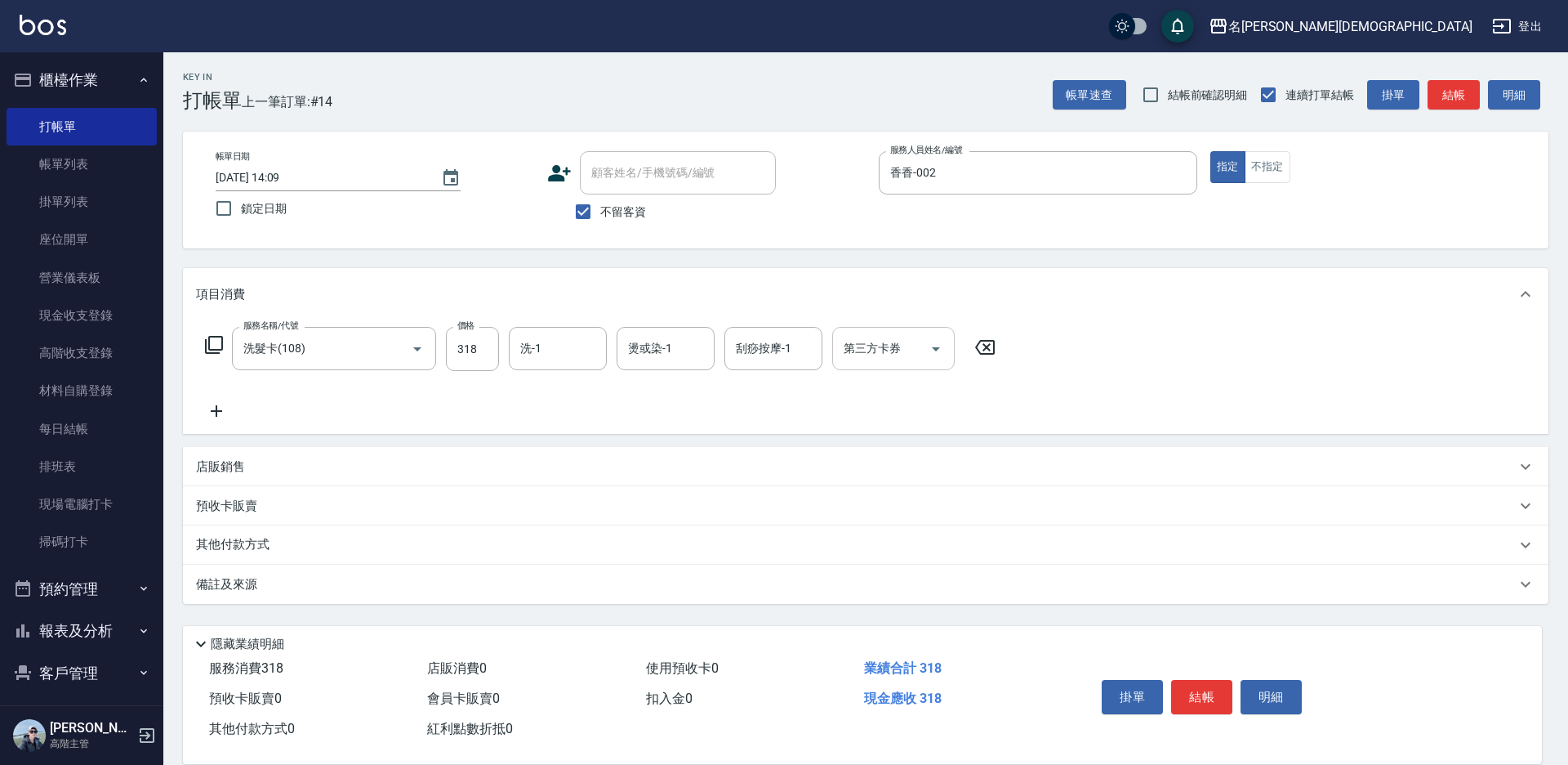
click at [885, 356] on div "第三方卡券 第三方卡券" at bounding box center [894, 348] width 123 height 43
click at [875, 408] on span "舊有卡券" at bounding box center [894, 417] width 123 height 27
type input "舊有卡券"
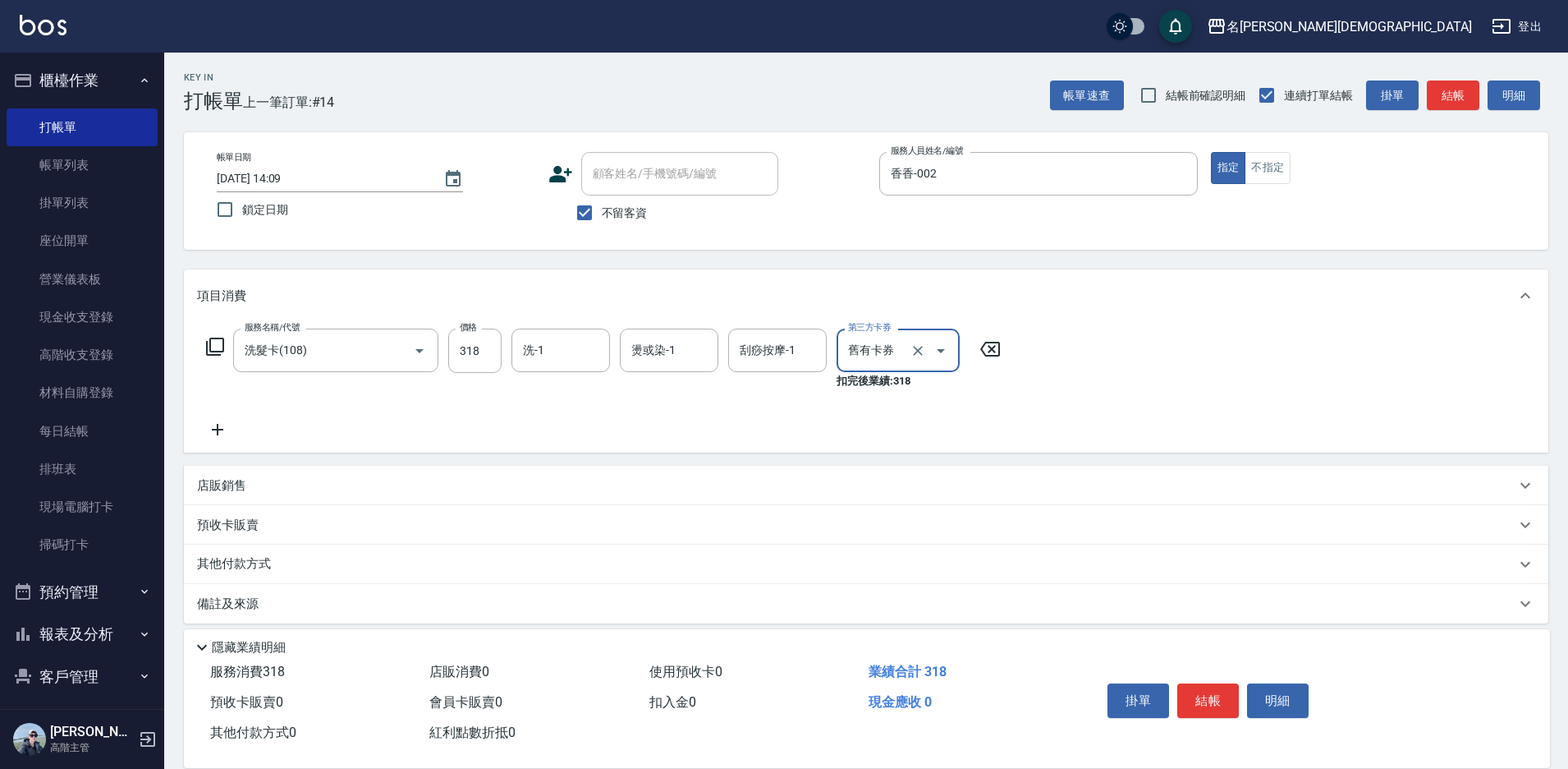
drag, startPoint x: 1219, startPoint y: 689, endPoint x: 1203, endPoint y: 679, distance: 18.9
click at [1217, 689] on button "結帳" at bounding box center [1208, 700] width 62 height 34
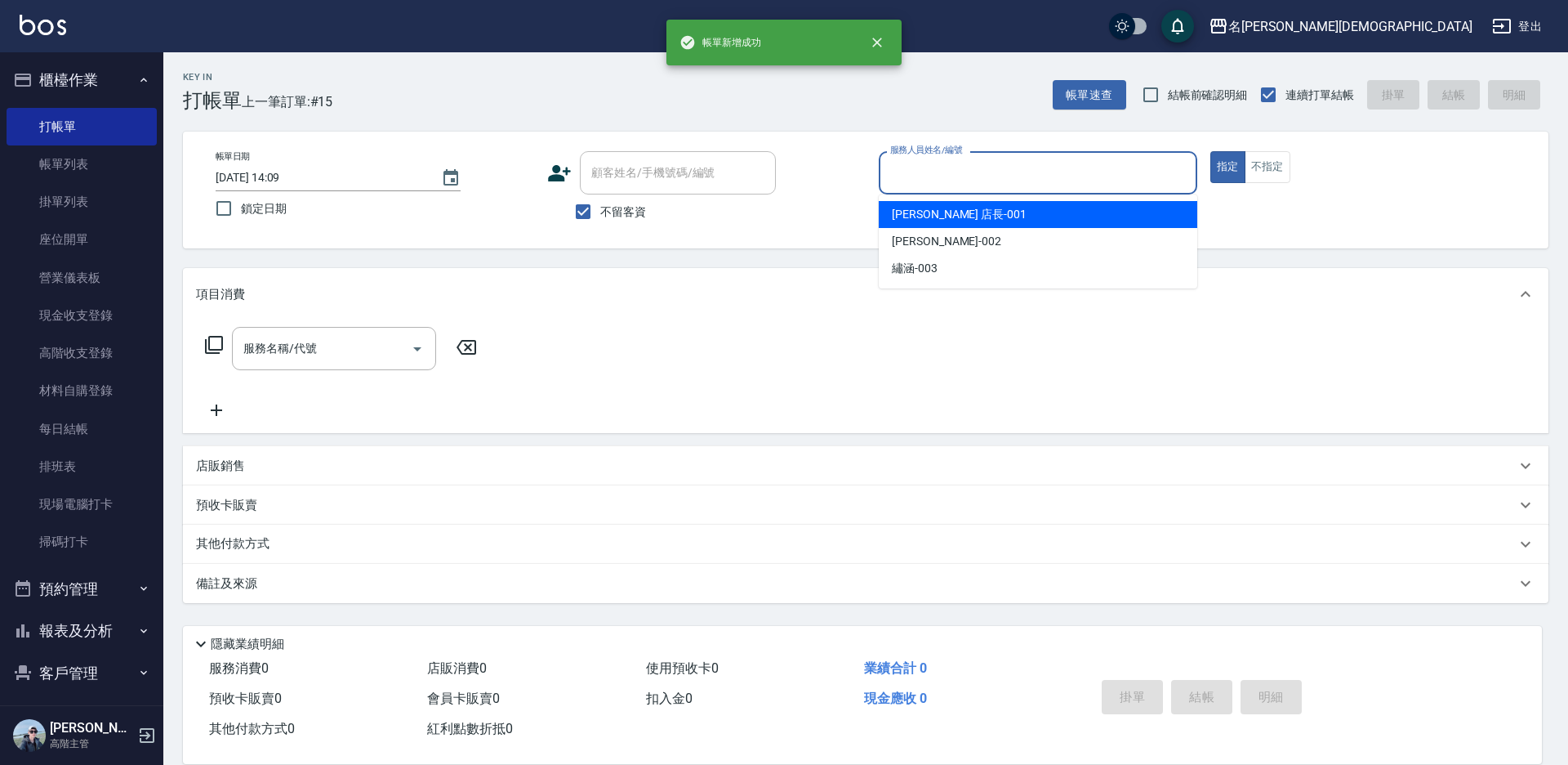
drag, startPoint x: 902, startPoint y: 180, endPoint x: 910, endPoint y: 205, distance: 26.2
click at [904, 180] on input "服務人員姓名/編號" at bounding box center [1039, 172] width 304 height 28
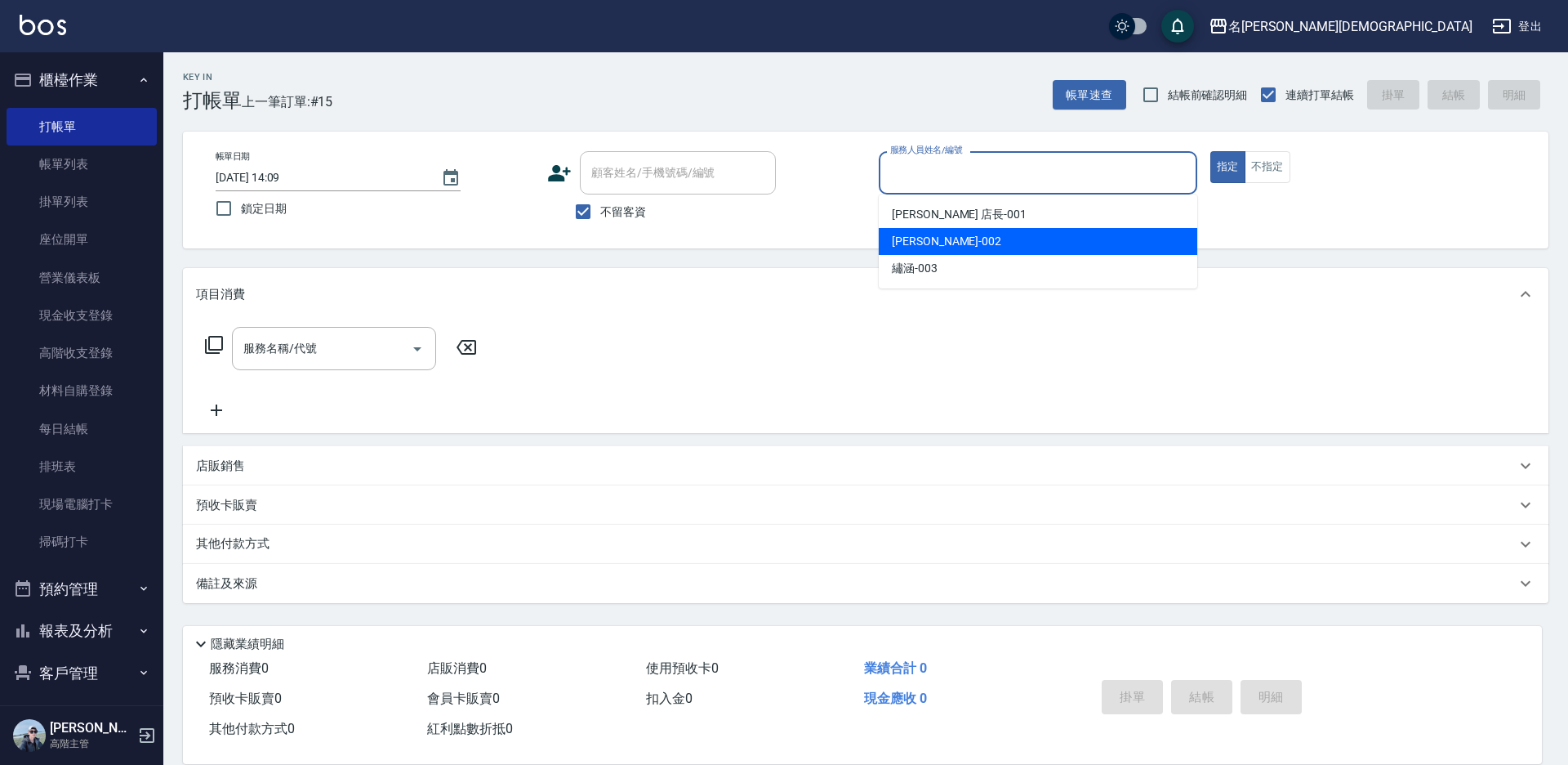
drag, startPoint x: 909, startPoint y: 239, endPoint x: 884, endPoint y: 236, distance: 25.2
click at [909, 240] on span "香香 -002" at bounding box center [947, 241] width 110 height 17
type input "香香-002"
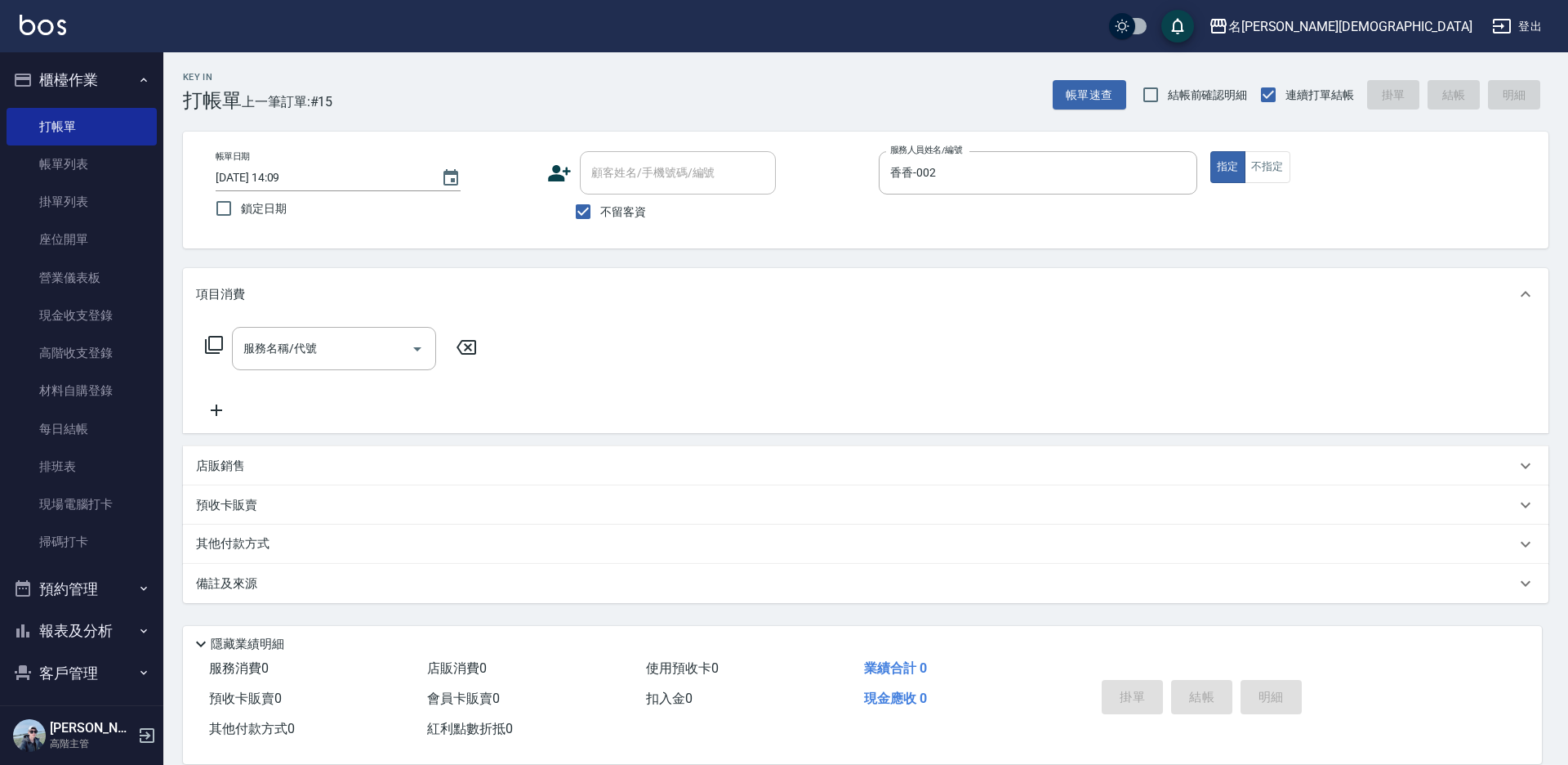
click at [215, 341] on icon at bounding box center [213, 344] width 19 height 19
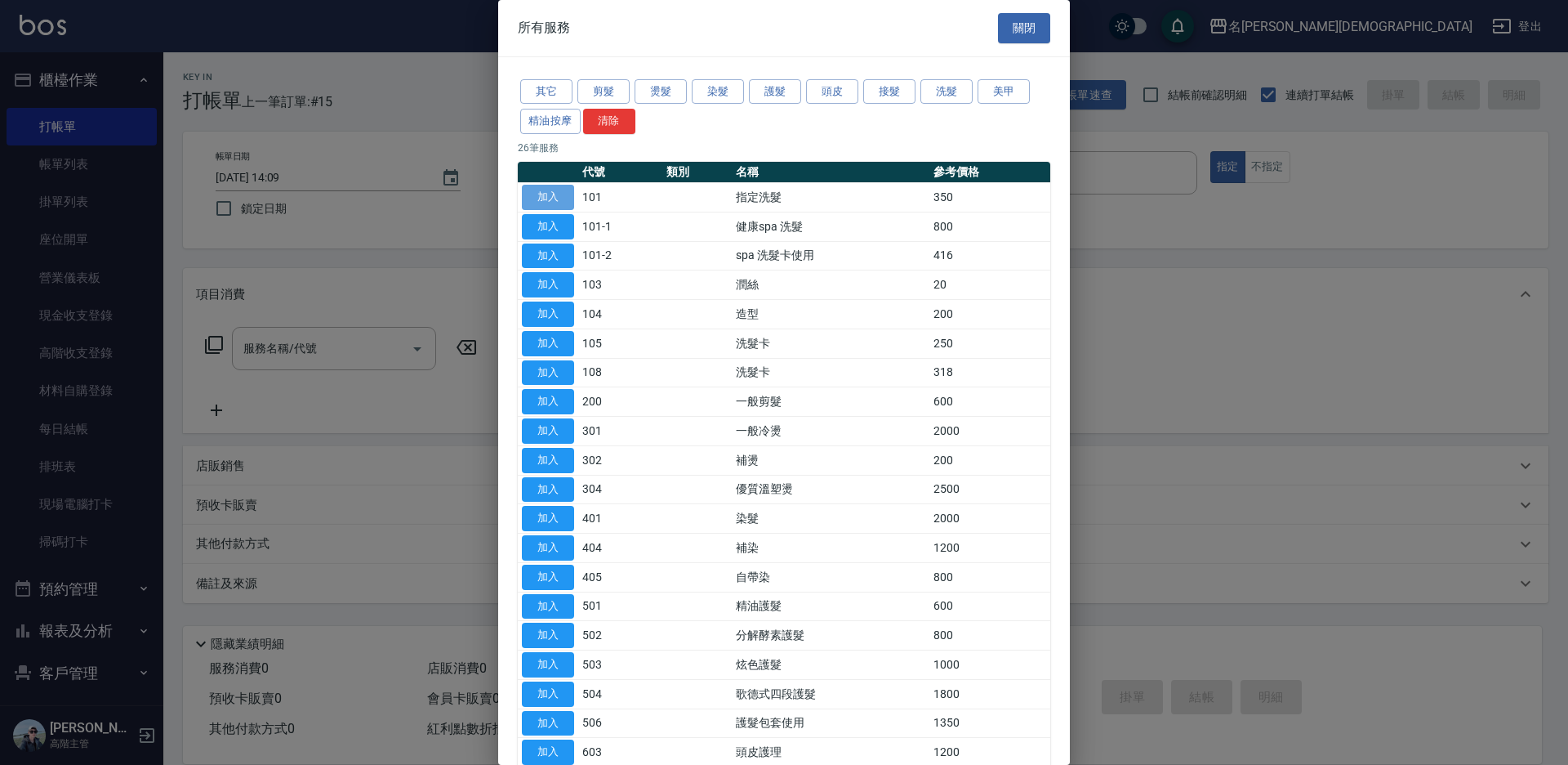
click at [532, 191] on button "加入" at bounding box center [548, 198] width 52 height 26
type input "指定洗髮(101)"
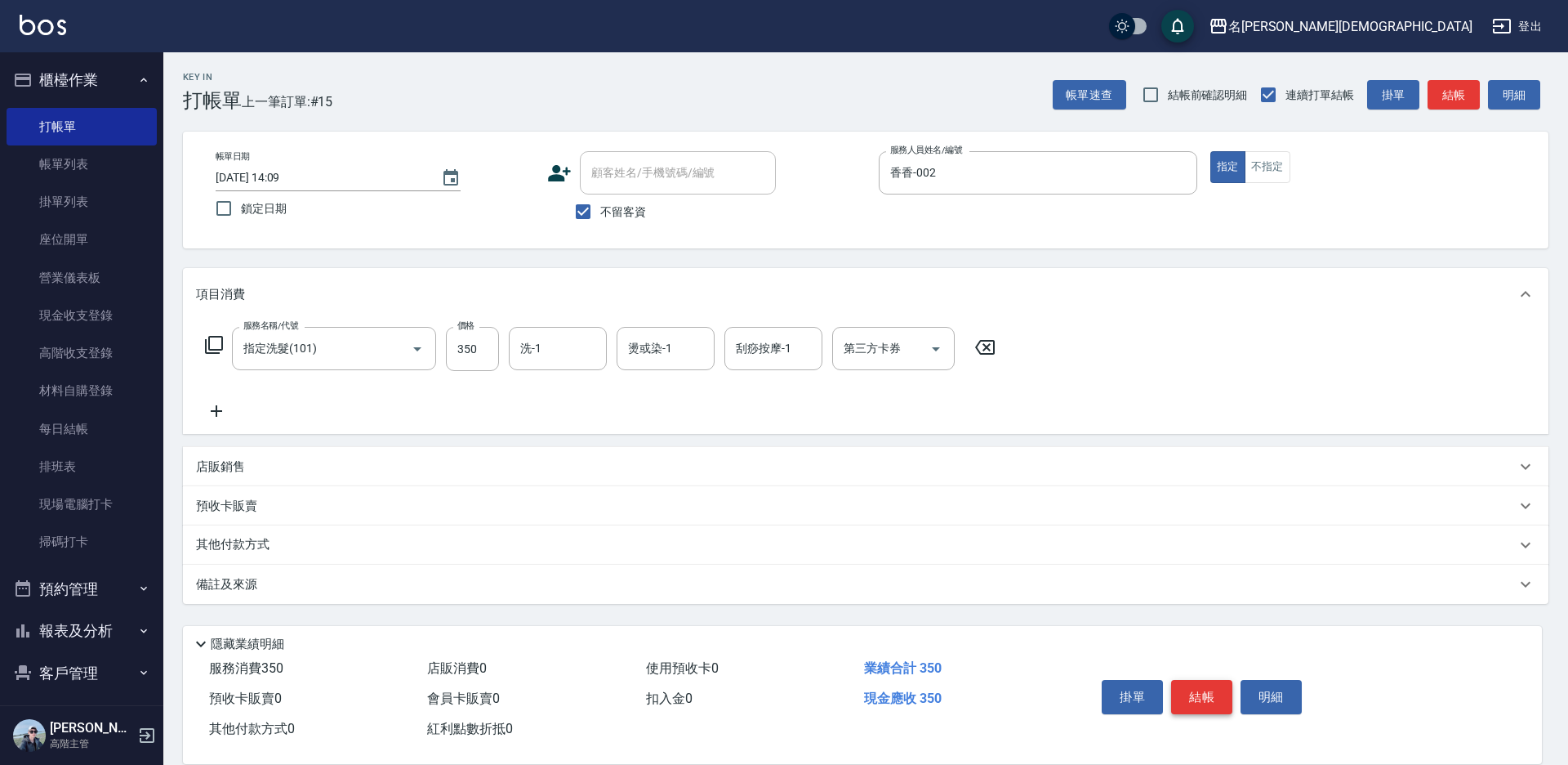
click at [1208, 681] on button "結帳" at bounding box center [1202, 696] width 61 height 34
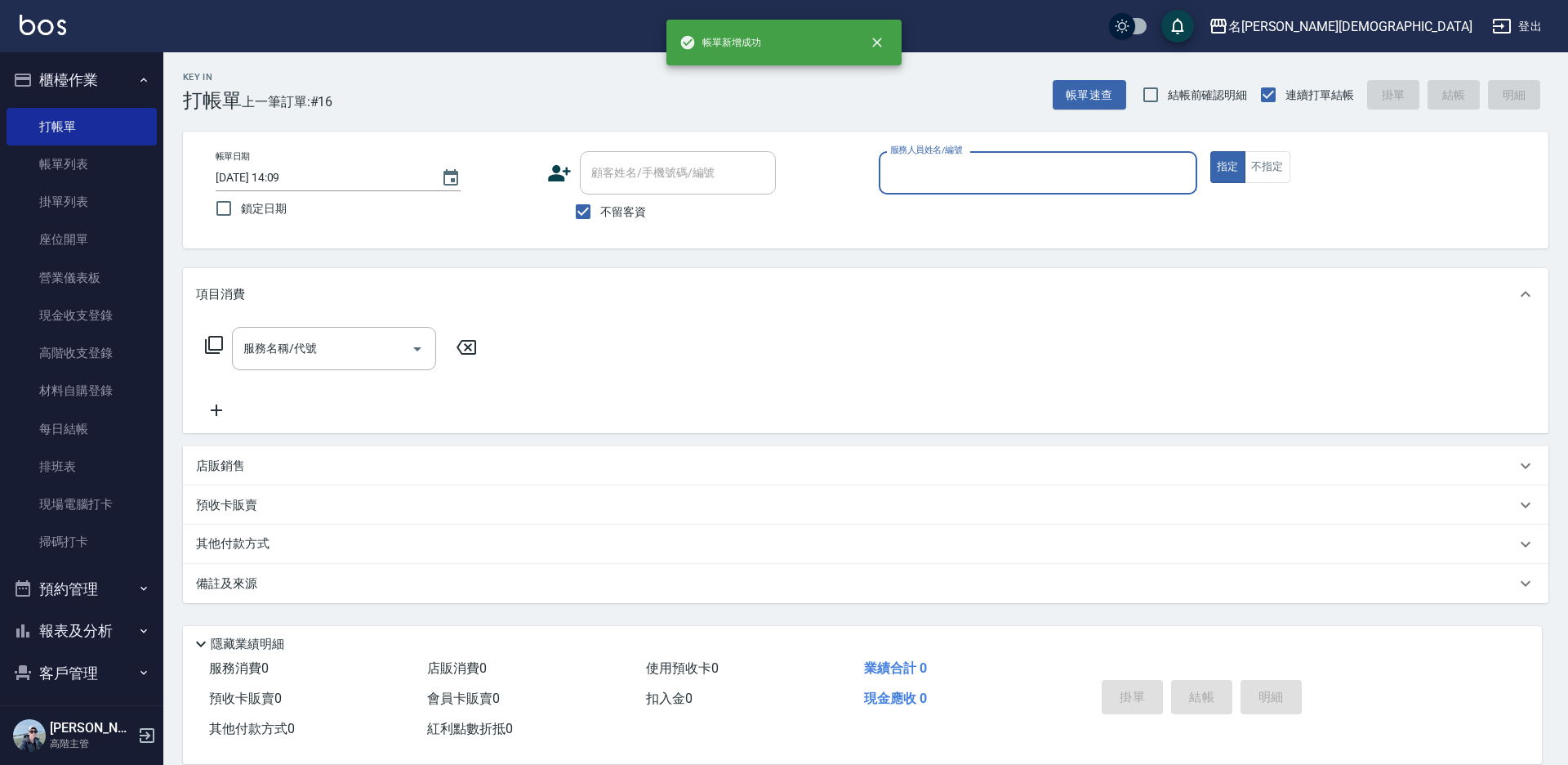
click at [917, 178] on input "服務人員姓名/編號" at bounding box center [1039, 172] width 304 height 28
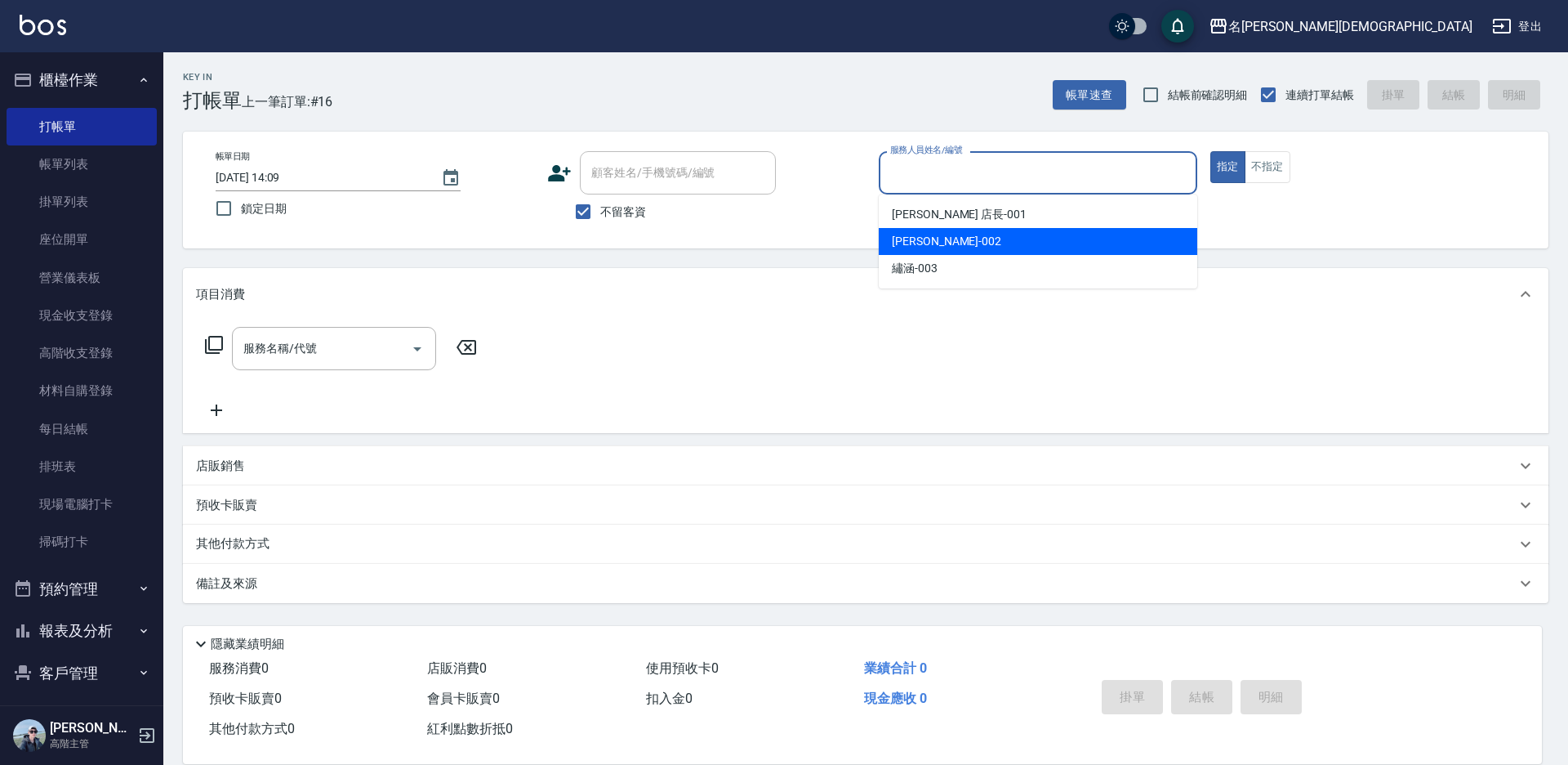
drag, startPoint x: 906, startPoint y: 238, endPoint x: 865, endPoint y: 229, distance: 42.0
click at [906, 238] on span "香香 -002" at bounding box center [947, 241] width 110 height 17
type input "香香-002"
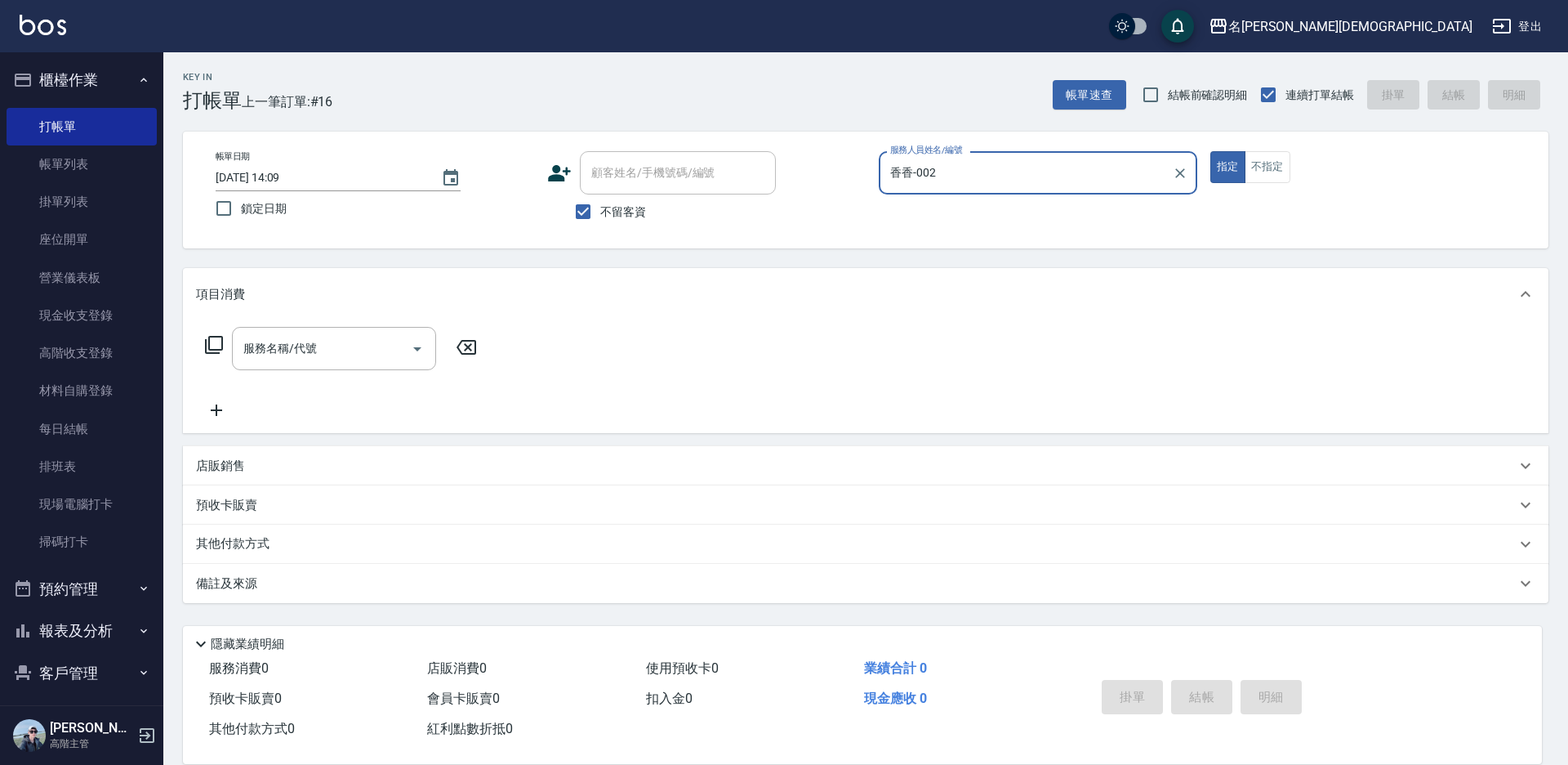
click at [212, 346] on icon at bounding box center [213, 344] width 19 height 19
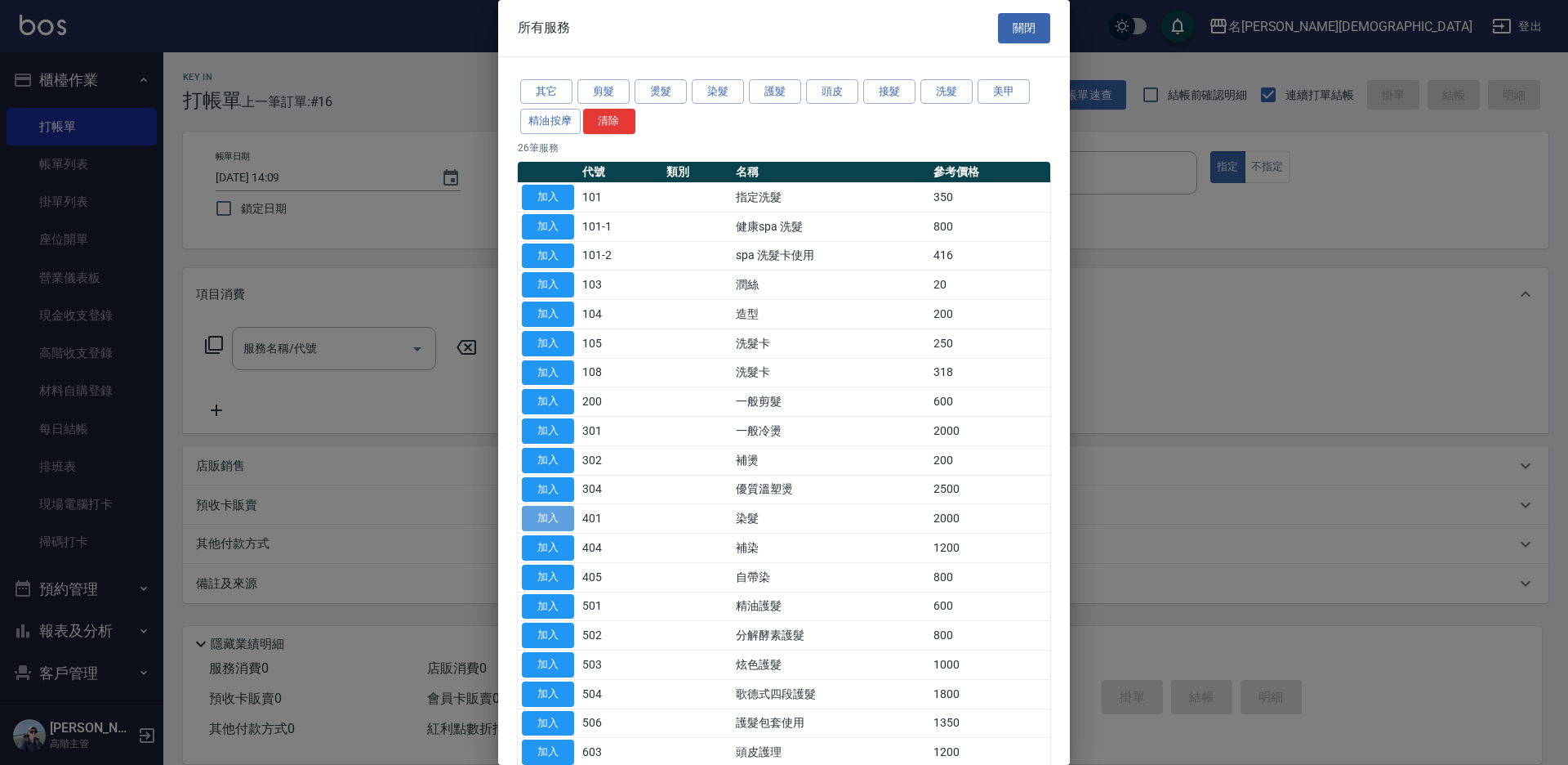
click at [561, 518] on button "加入" at bounding box center [548, 519] width 52 height 26
type input "染髮(401)"
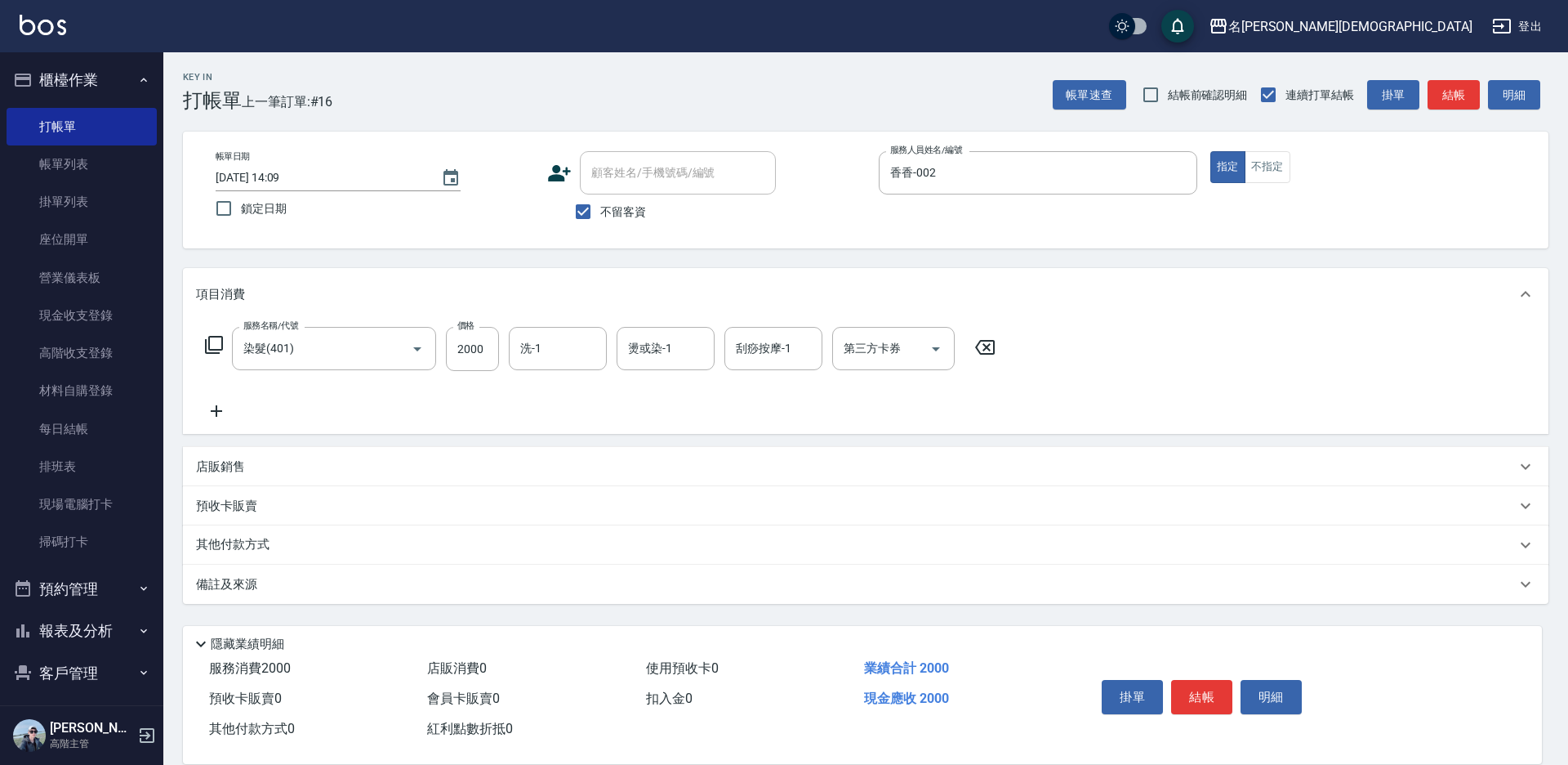
drag, startPoint x: 1194, startPoint y: 692, endPoint x: 1181, endPoint y: 647, distance: 46.8
click at [1194, 691] on button "結帳" at bounding box center [1202, 696] width 61 height 34
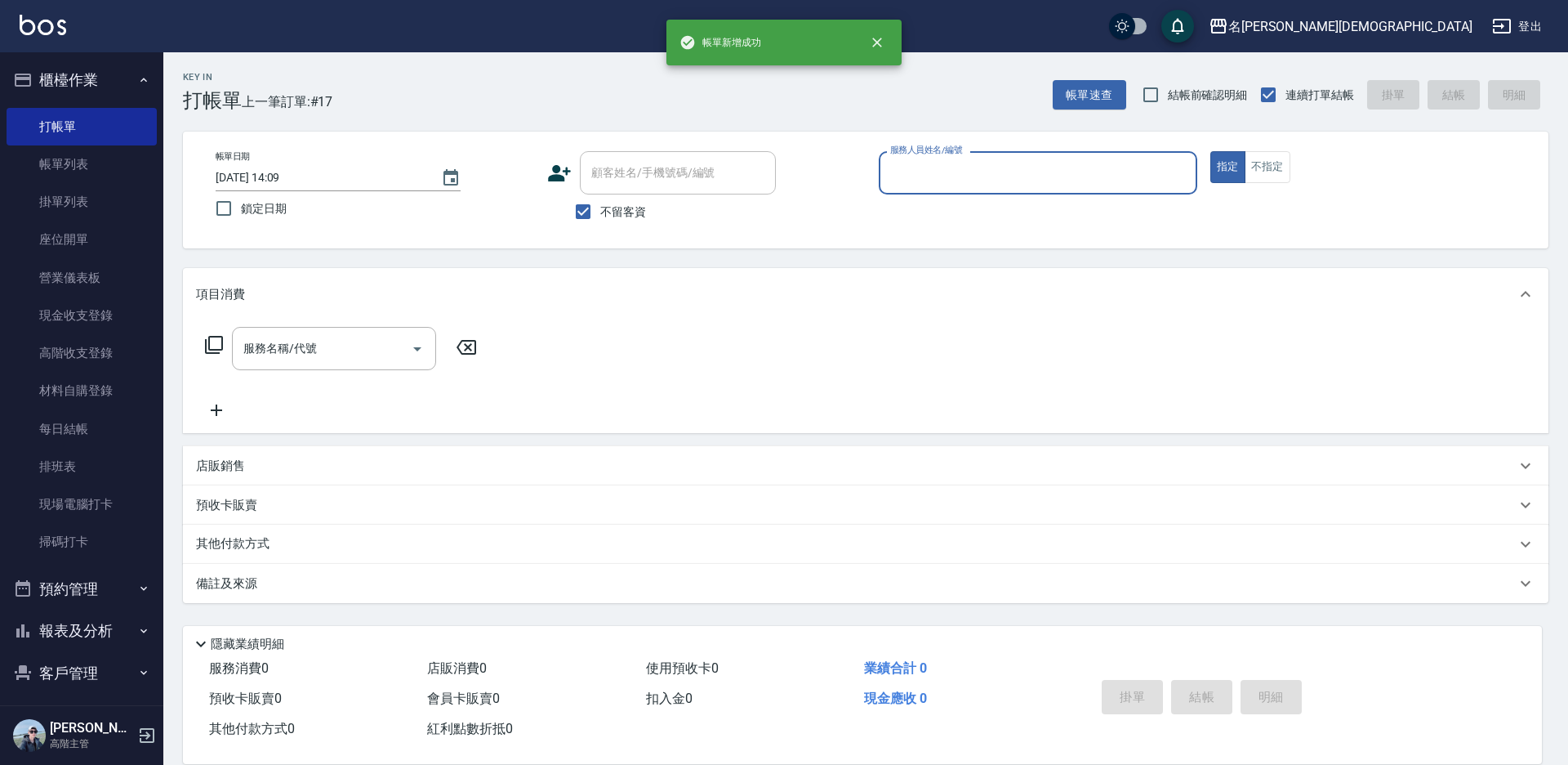
click at [909, 181] on input "服務人員姓名/編號" at bounding box center [1039, 172] width 304 height 28
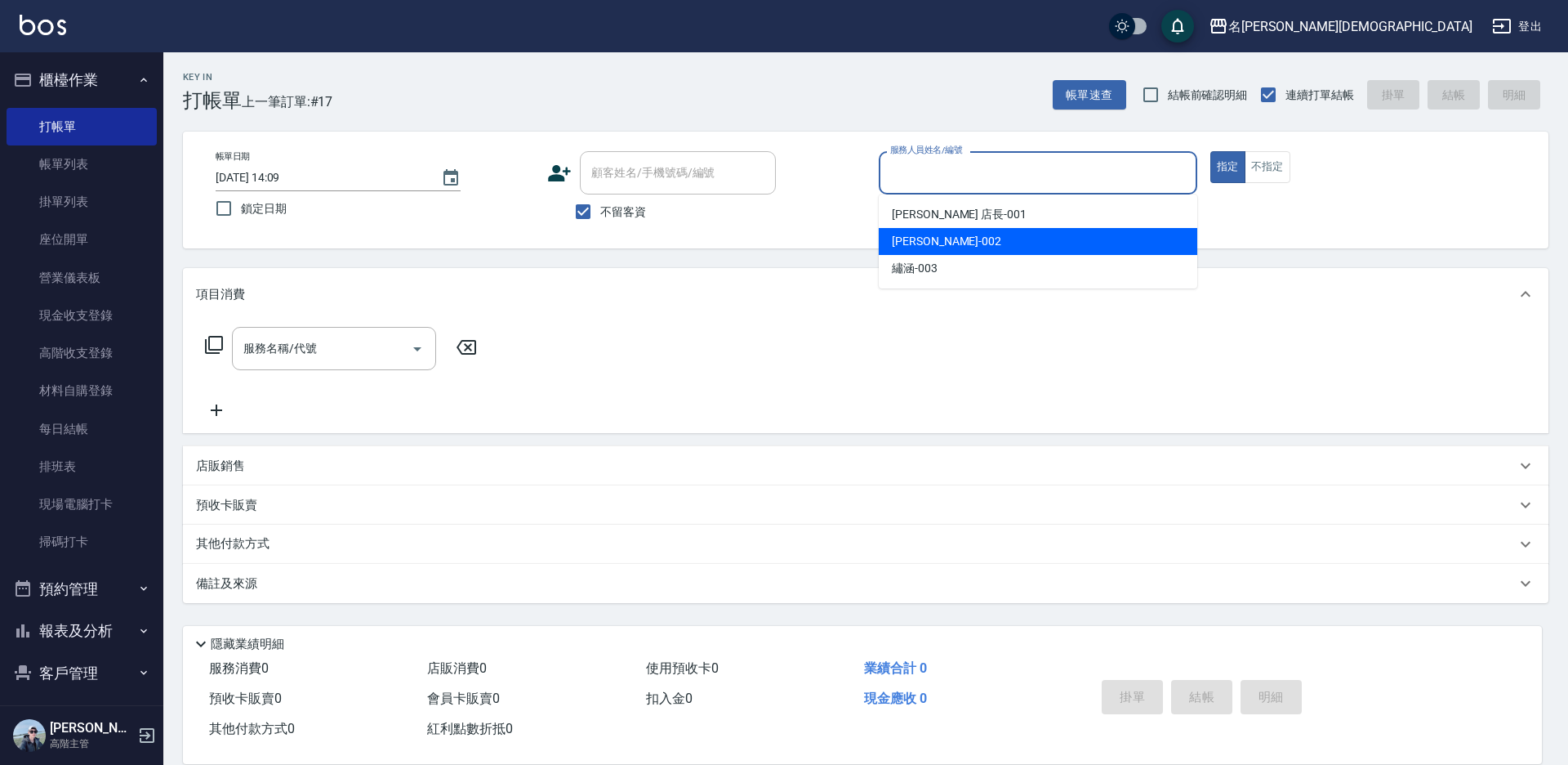
drag, startPoint x: 905, startPoint y: 231, endPoint x: 807, endPoint y: 242, distance: 98.6
click at [904, 231] on div "香香 -002" at bounding box center [1039, 241] width 319 height 27
type input "香香-002"
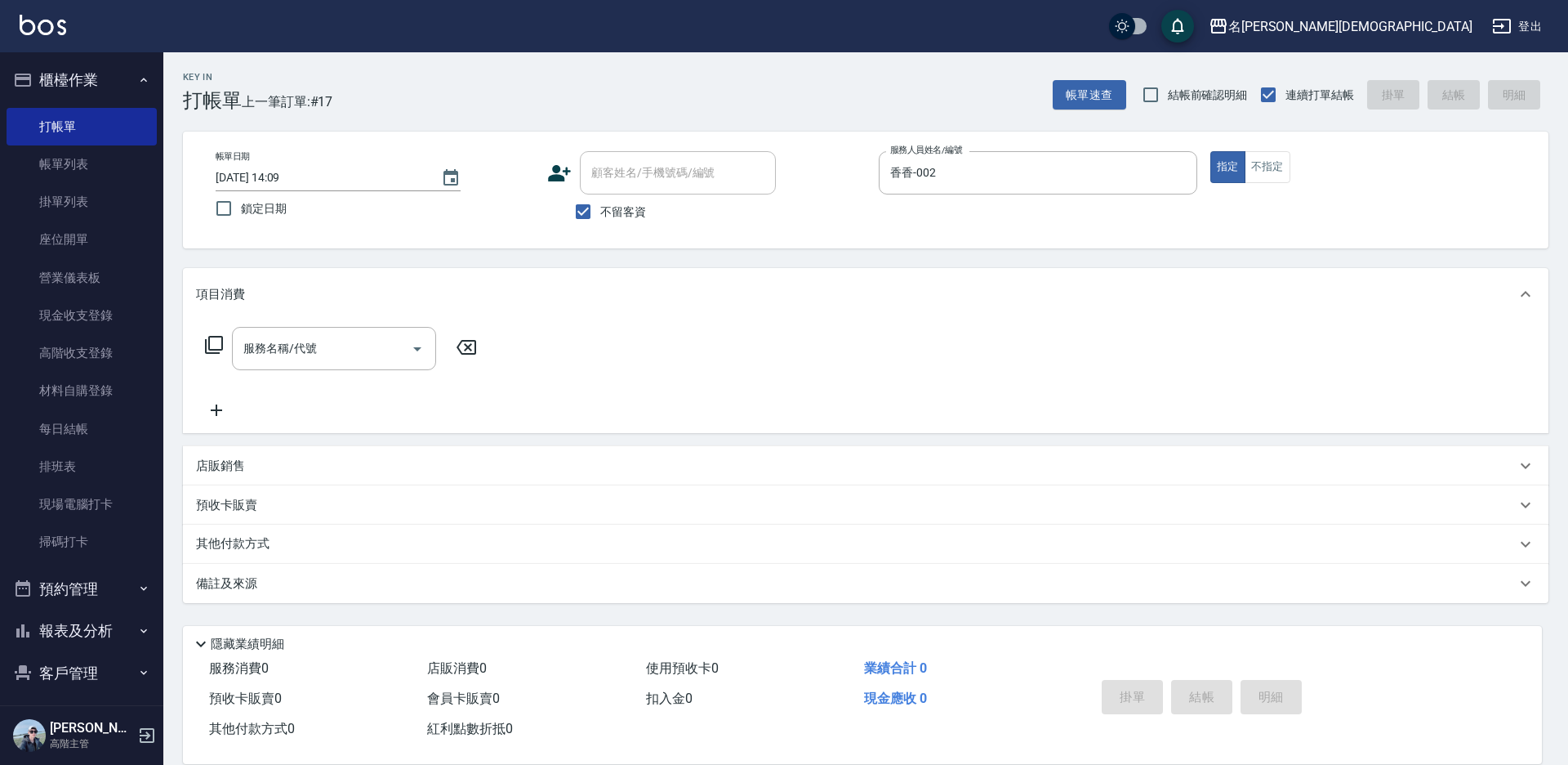
click at [215, 344] on icon at bounding box center [213, 344] width 19 height 19
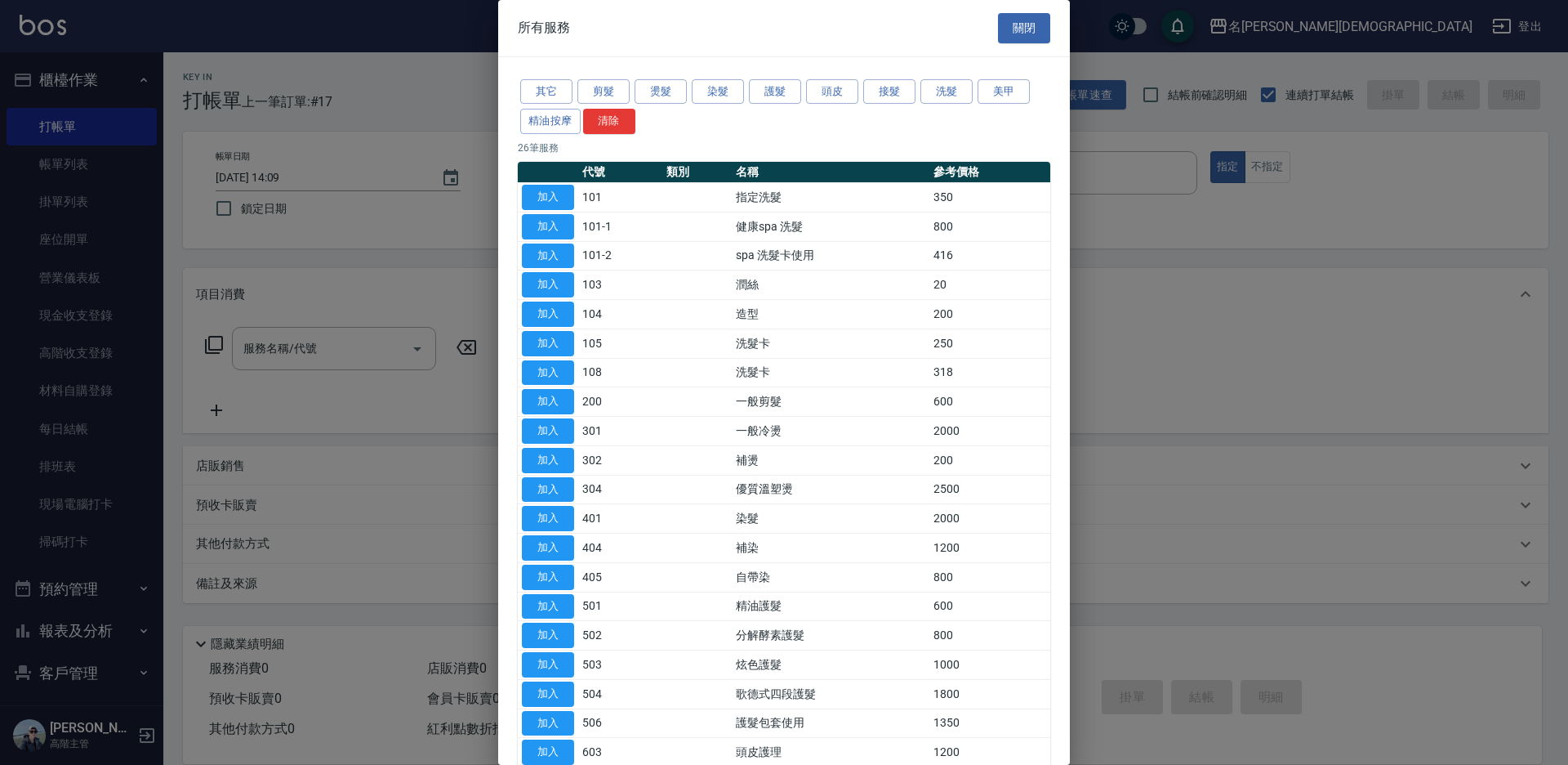
drag, startPoint x: 535, startPoint y: 398, endPoint x: 800, endPoint y: 477, distance: 276.5
click at [535, 399] on button "加入" at bounding box center [548, 402] width 52 height 26
type input "一般剪髮(200)"
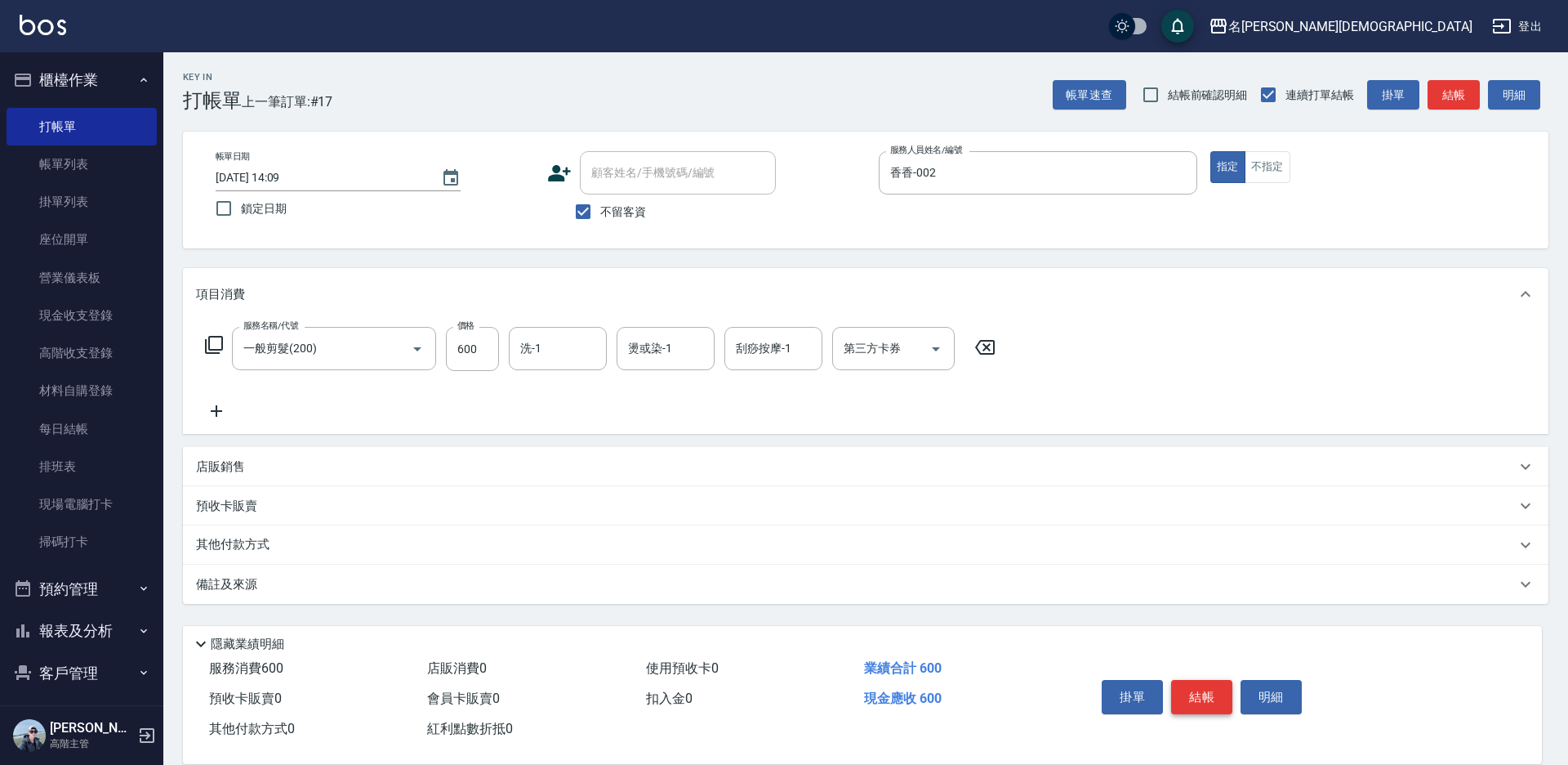
click at [1194, 689] on button "結帳" at bounding box center [1202, 696] width 61 height 34
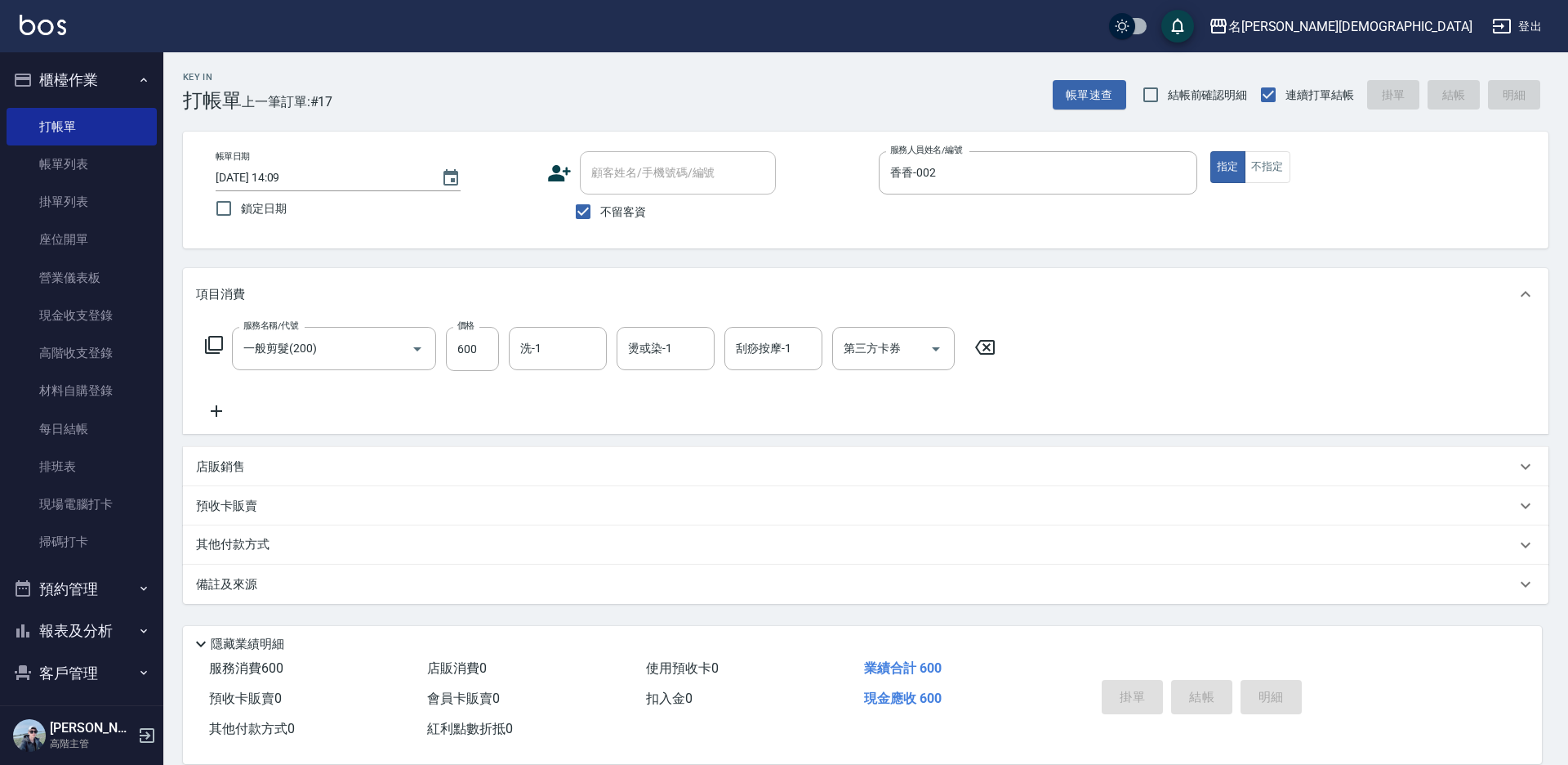
type input "[DATE] 14:10"
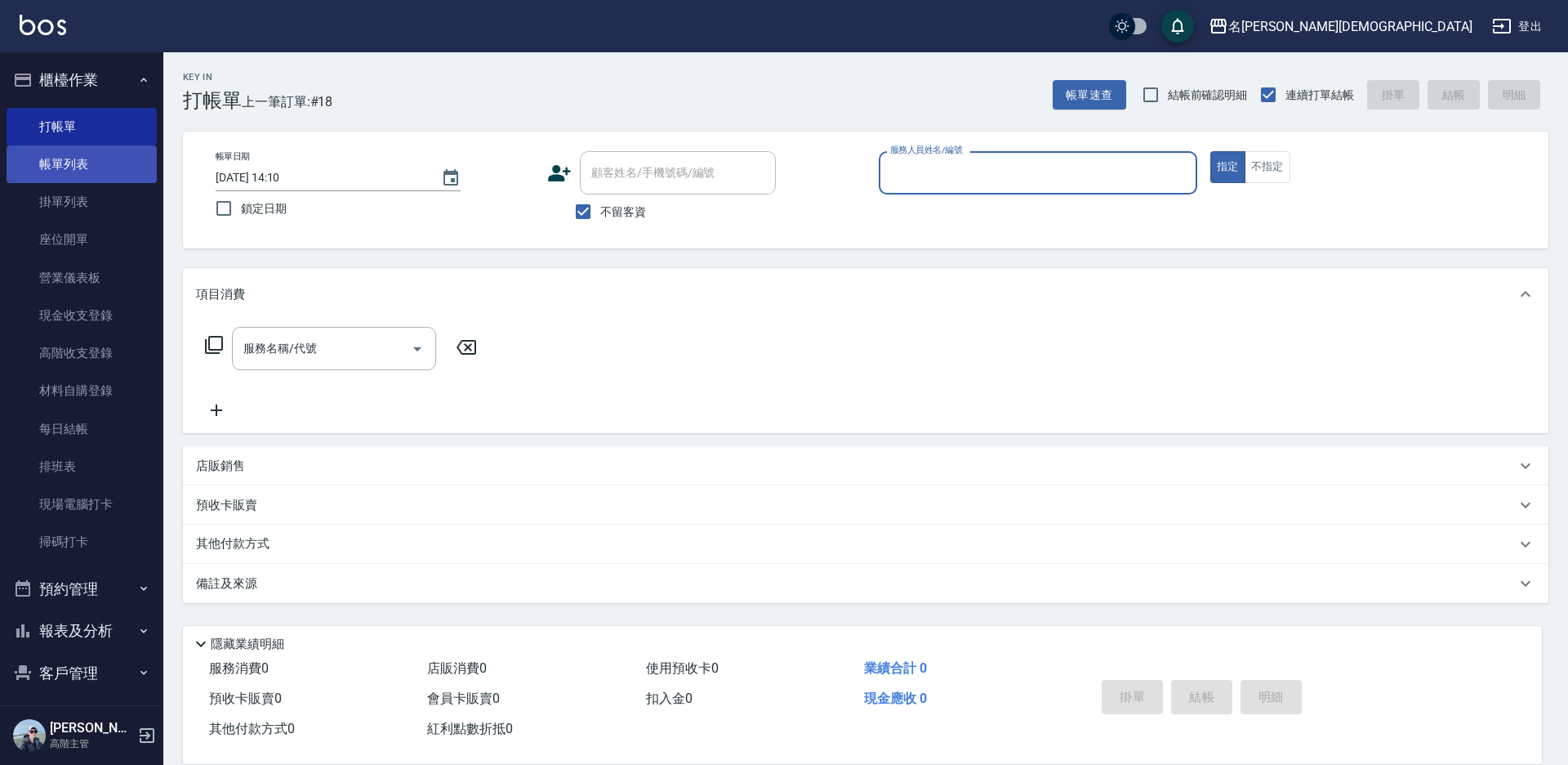
click at [64, 163] on link "帳單列表" at bounding box center [82, 164] width 150 height 38
